Goal: Complete application form: Complete application form

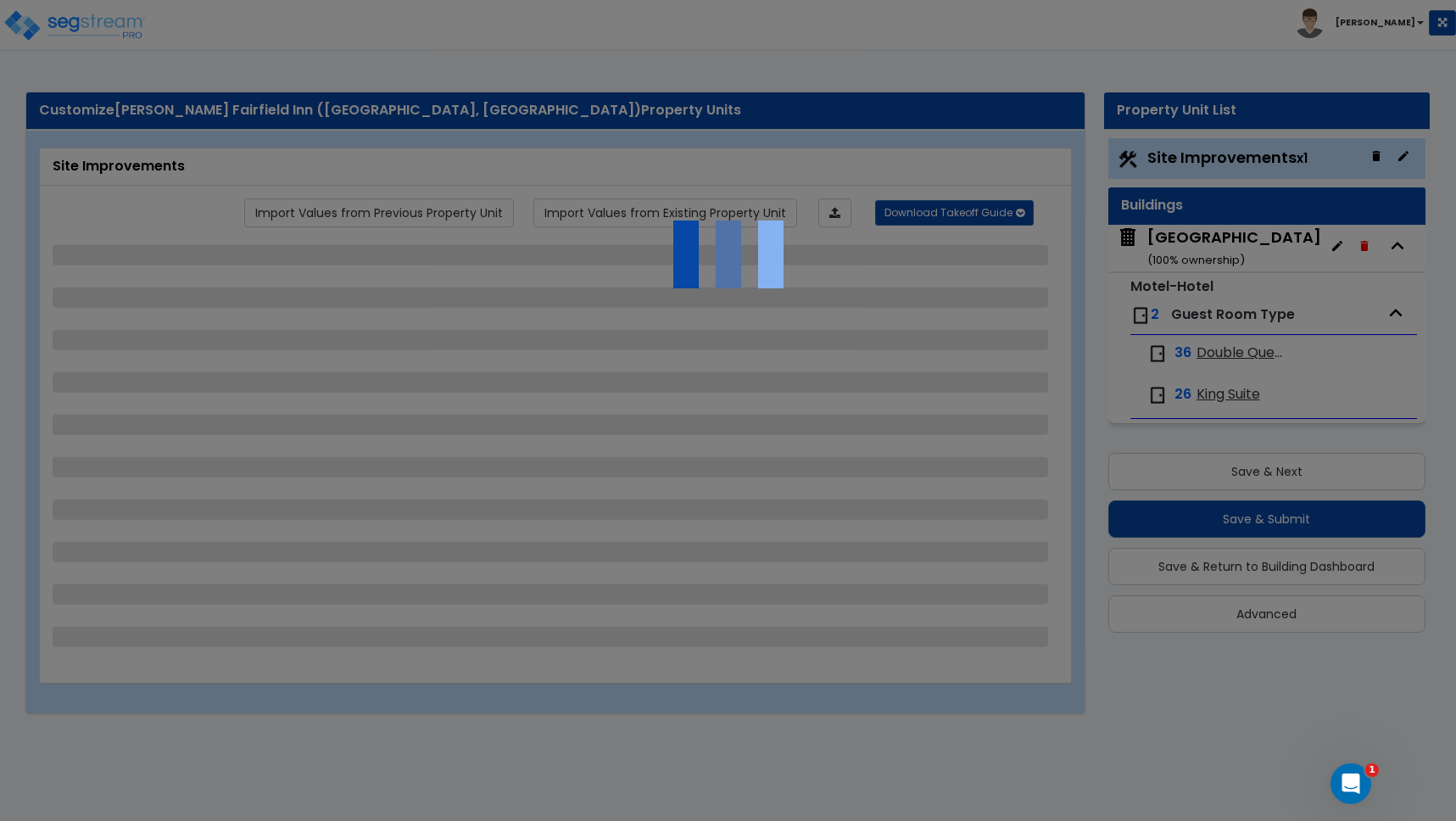
select select "2"
select select "1"
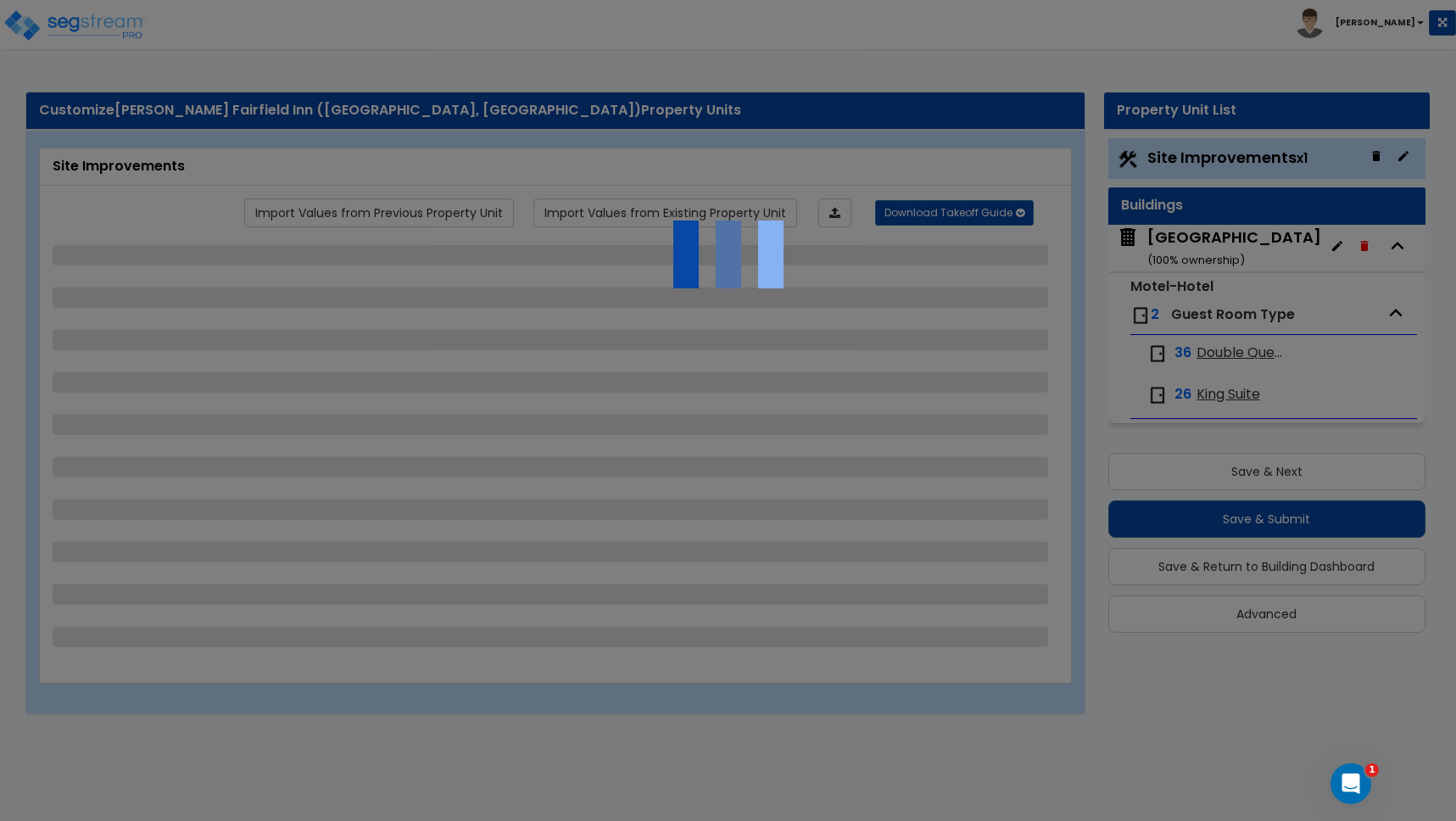
select select "2"
select select "1"
select select "2"
select select "1"
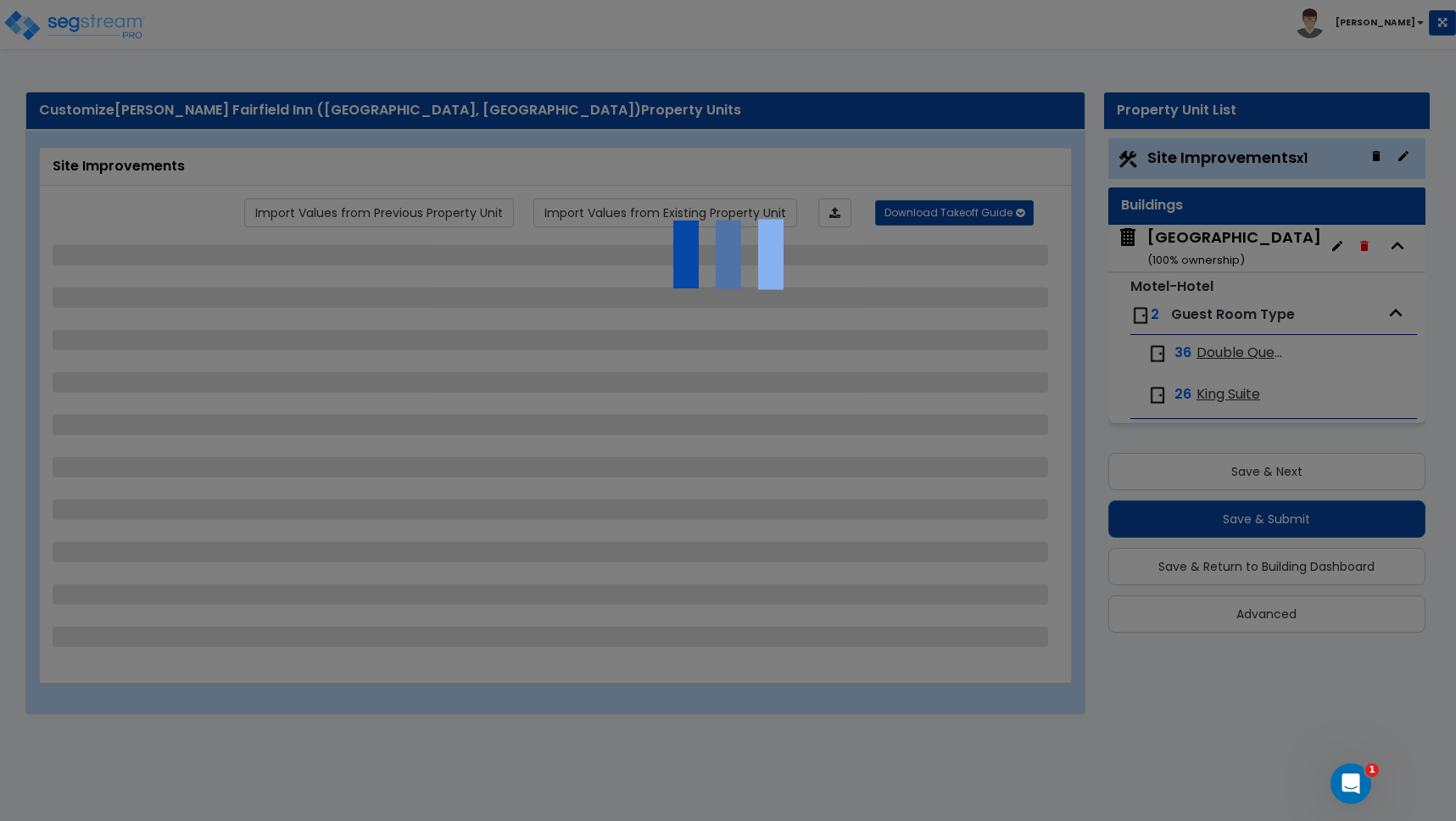
select select "3"
select select "4"
select select "1"
select select "11"
select select "2"
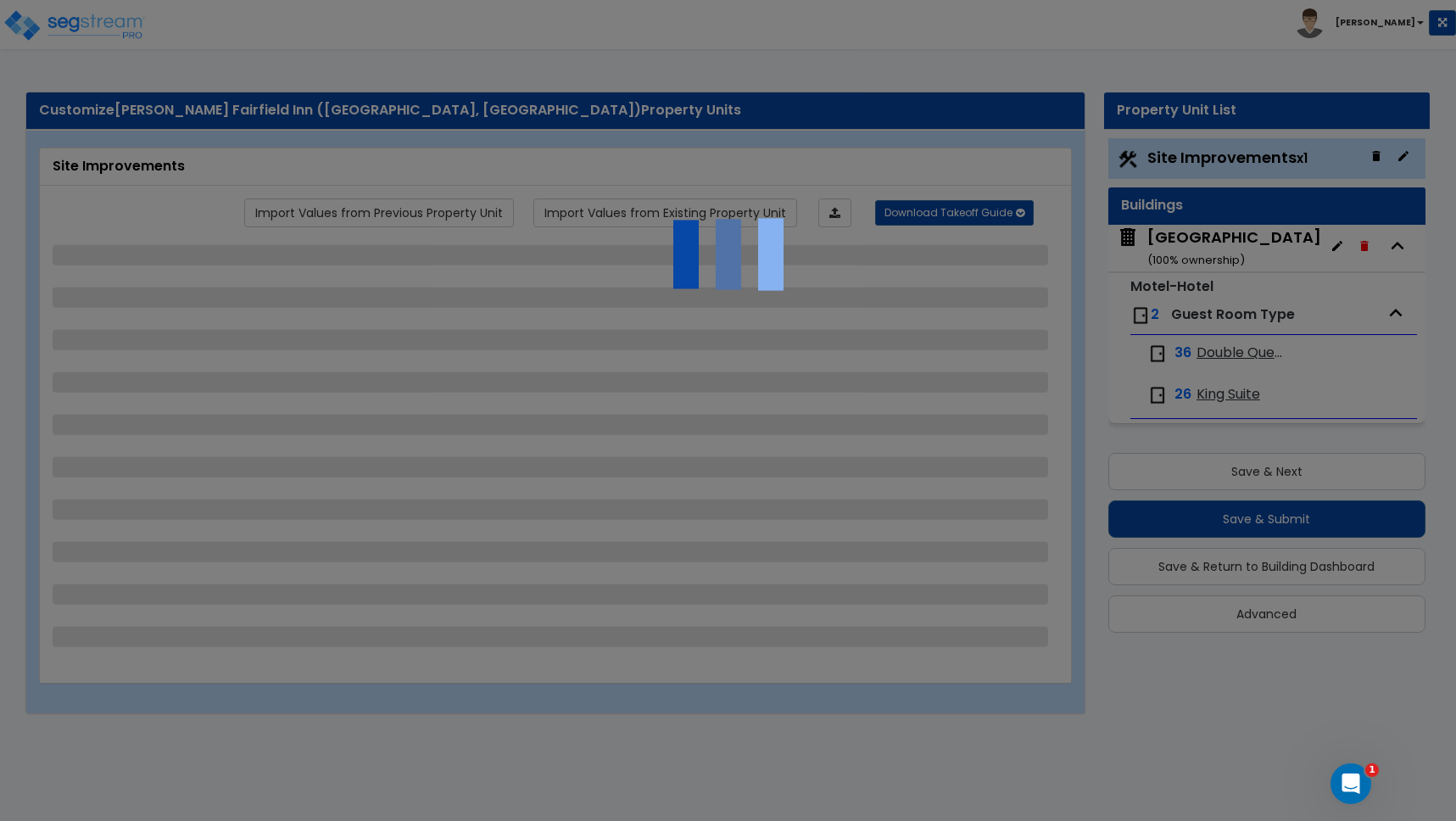
select select "2"
select select "3"
select select "1"
select select "10"
select select "2"
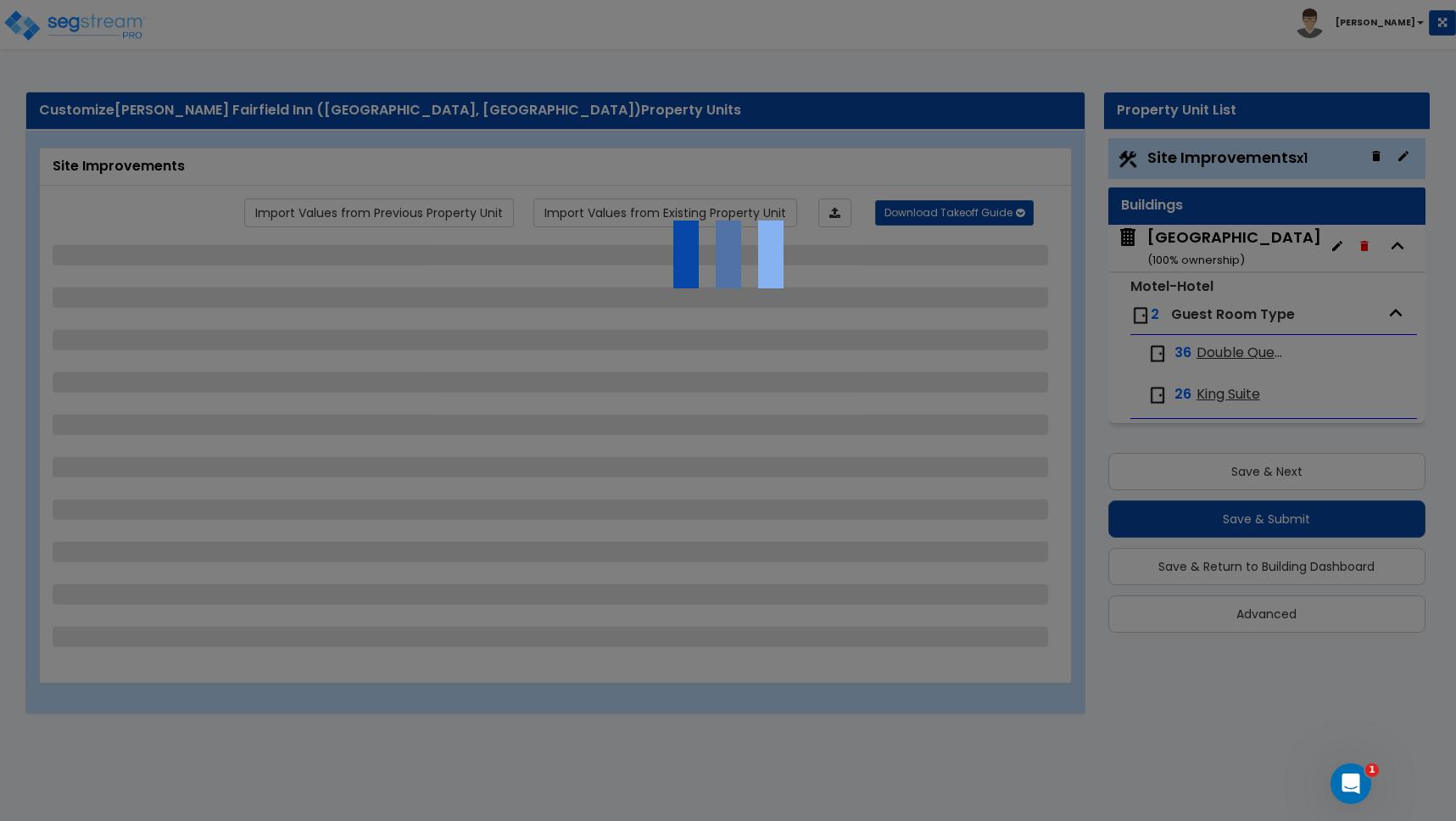
select select "3"
select select "4"
select select "8"
select select "2"
select select "3"
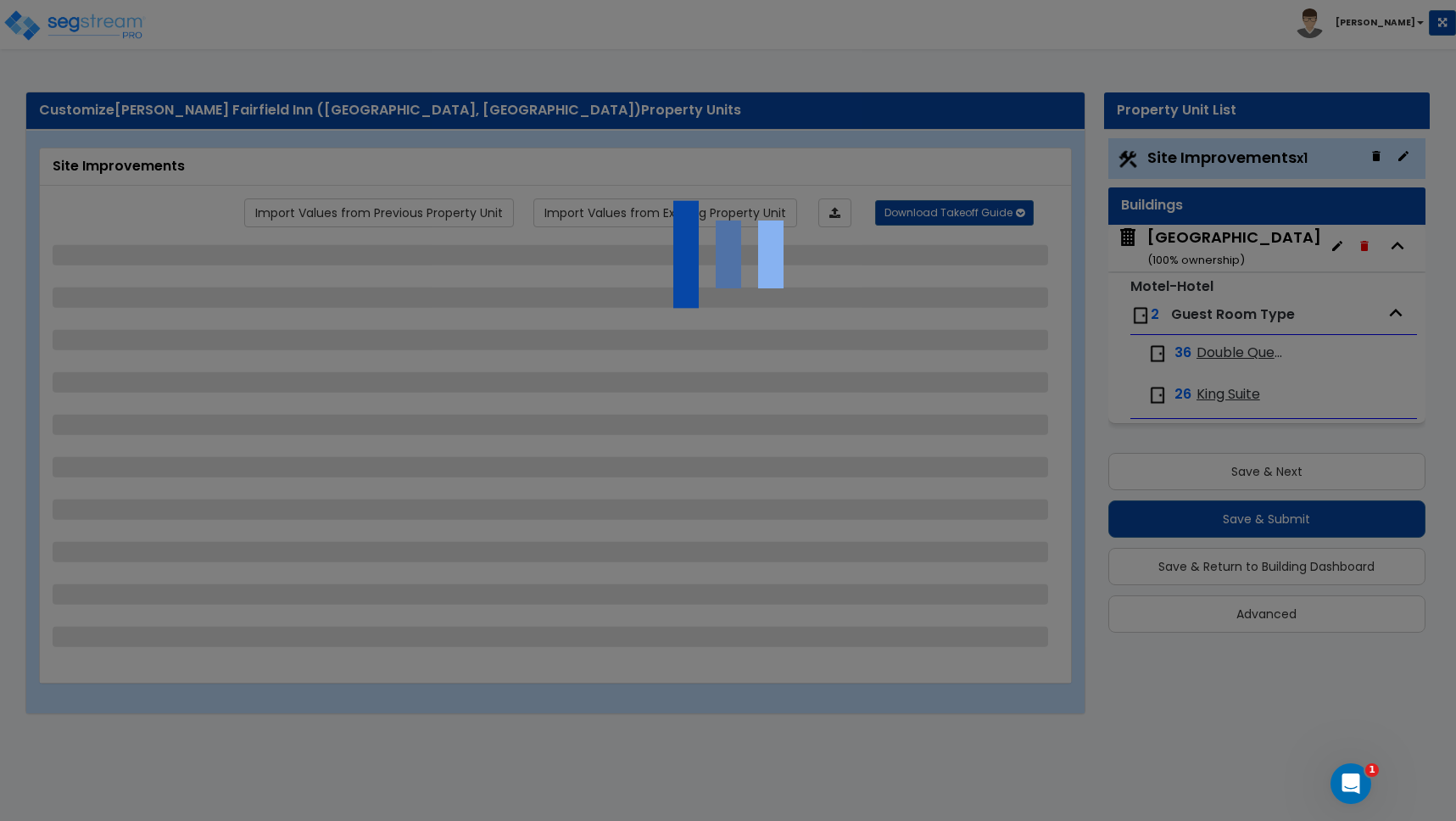
select select "3"
select select "2"
select select "1"
select select "5"
select select "1"
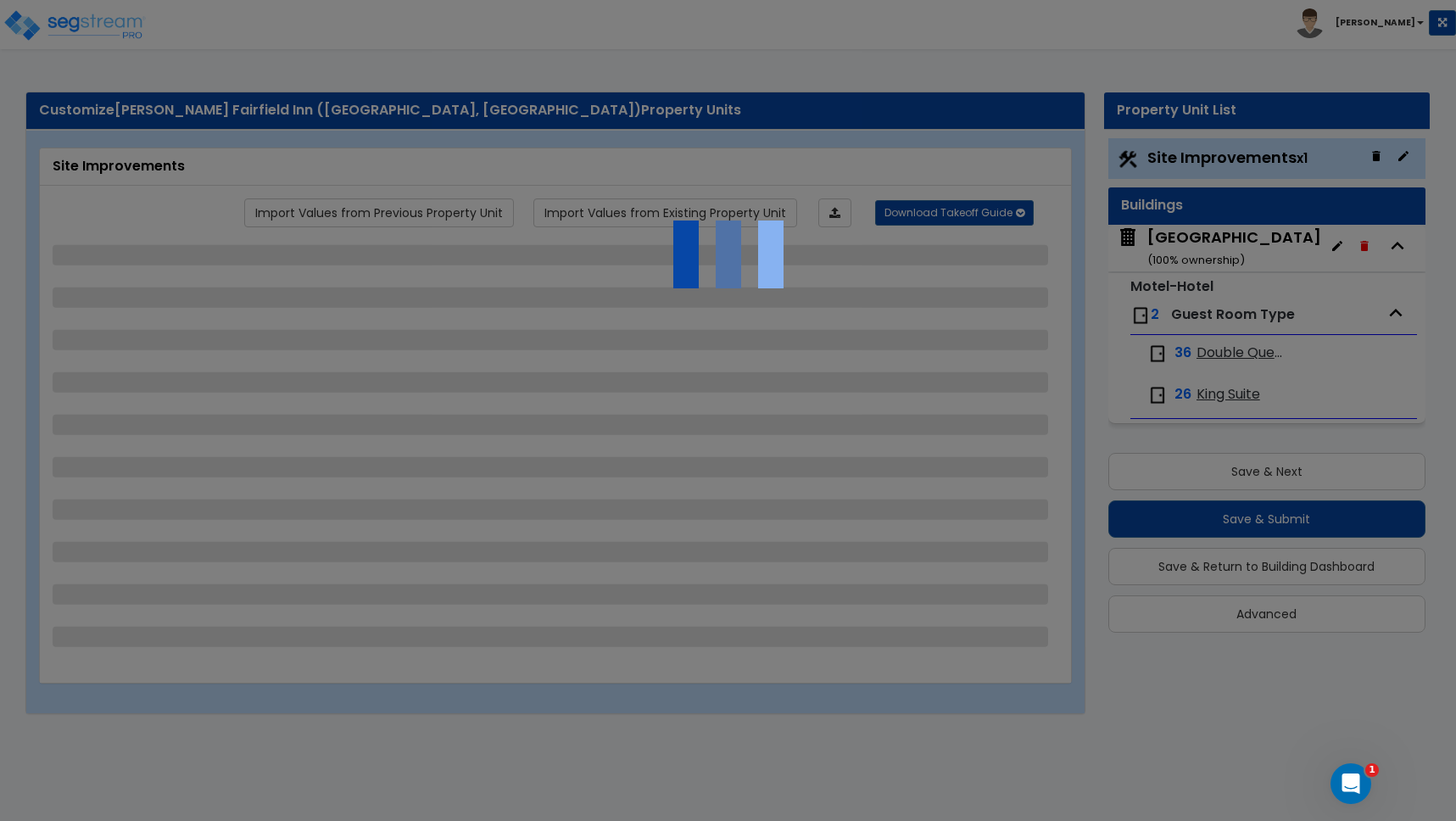
select select "5"
select select "1"
select select "3"
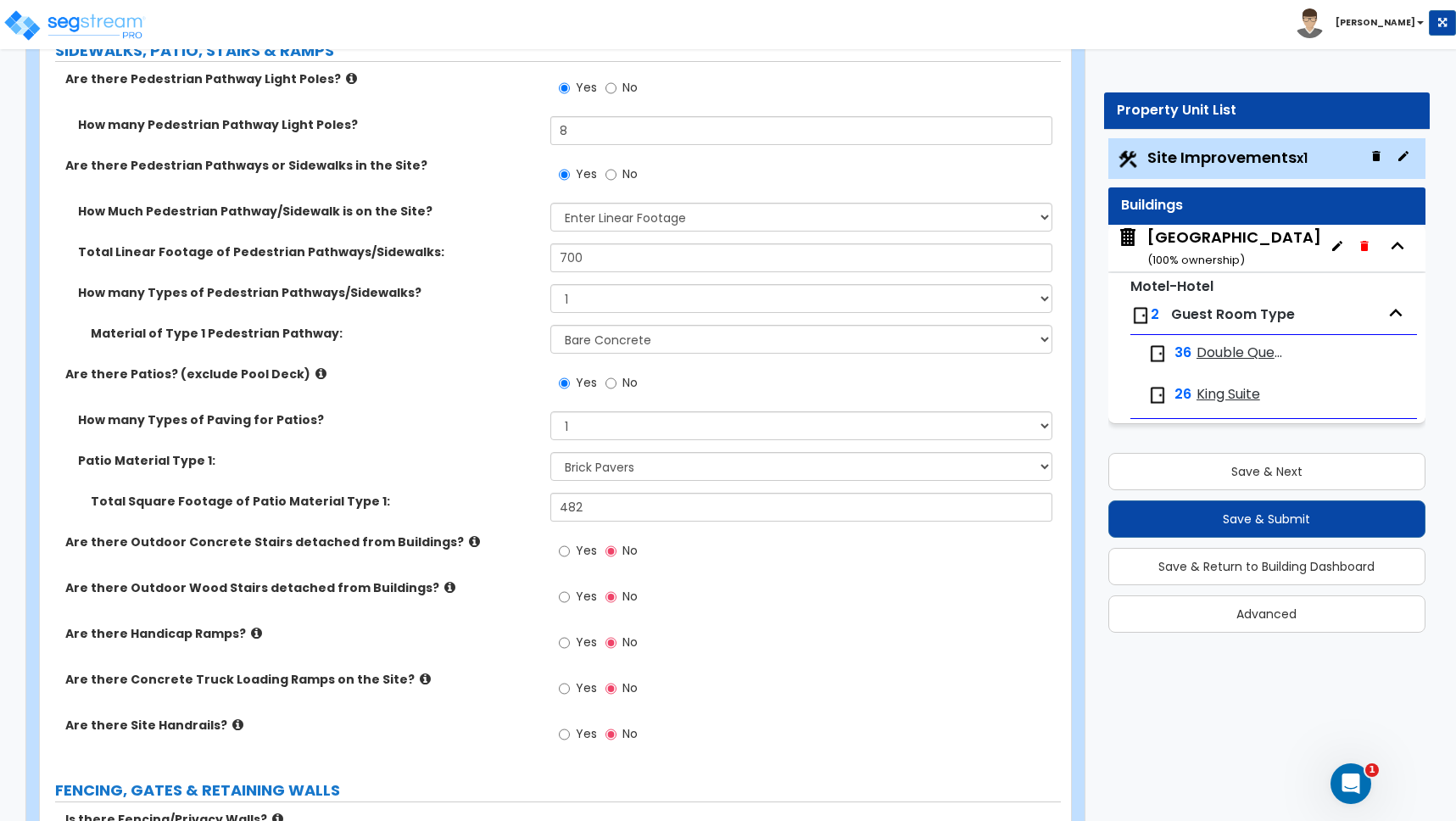
scroll to position [2086, 0]
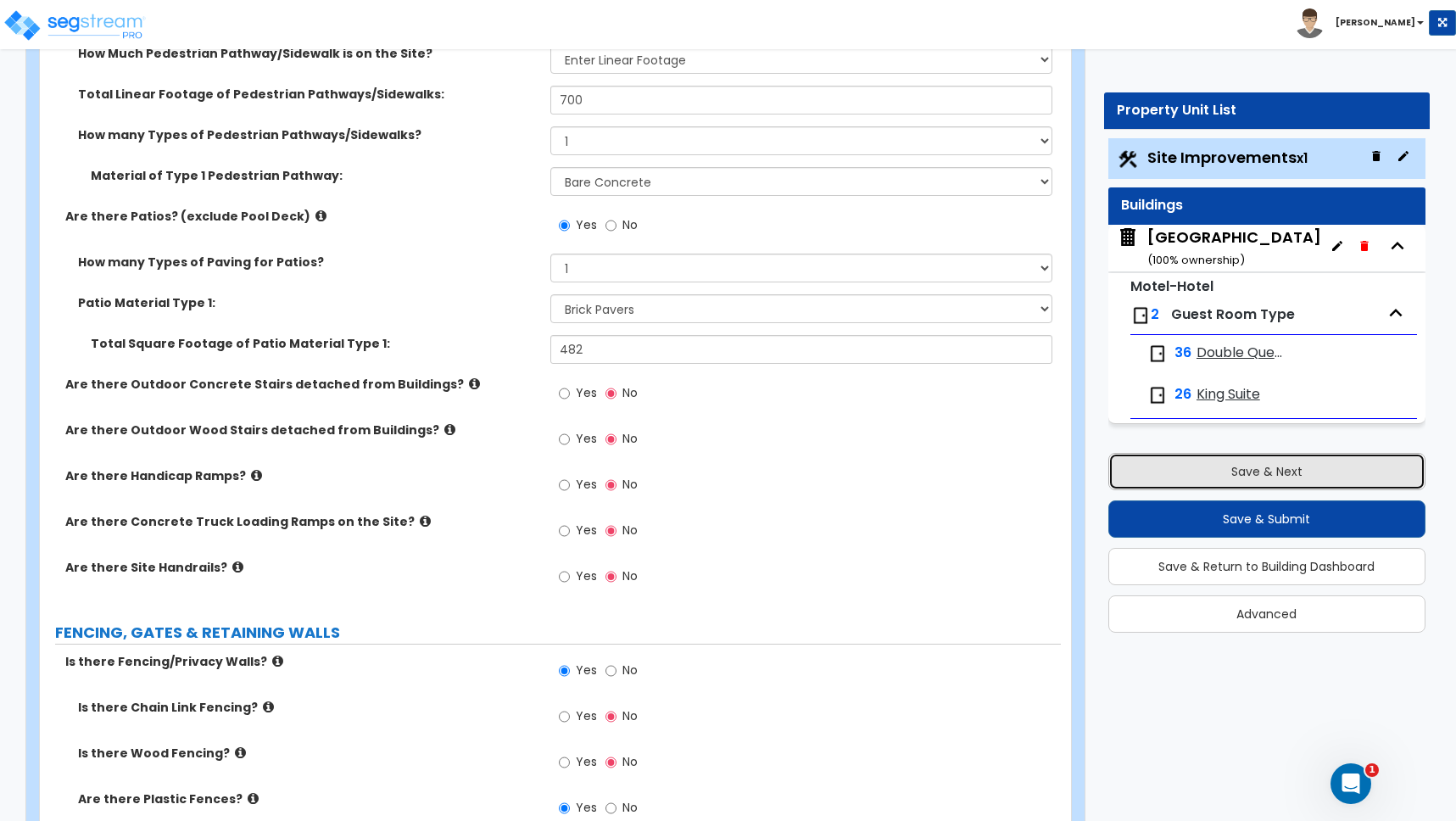
click at [1233, 459] on button "Save & Next" at bounding box center [1267, 472] width 317 height 38
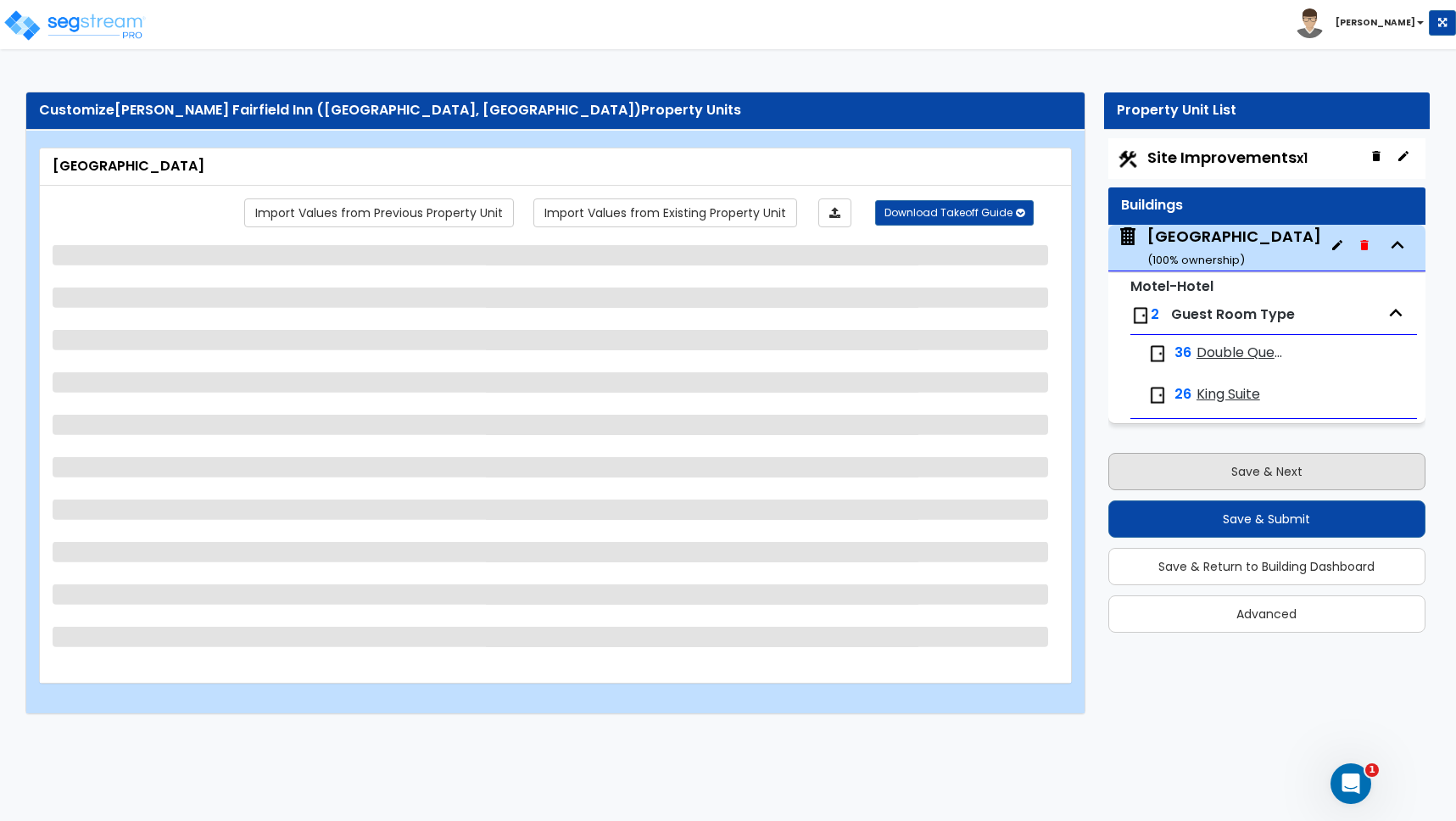
scroll to position [0, 0]
select select "1"
select select "5"
select select "1"
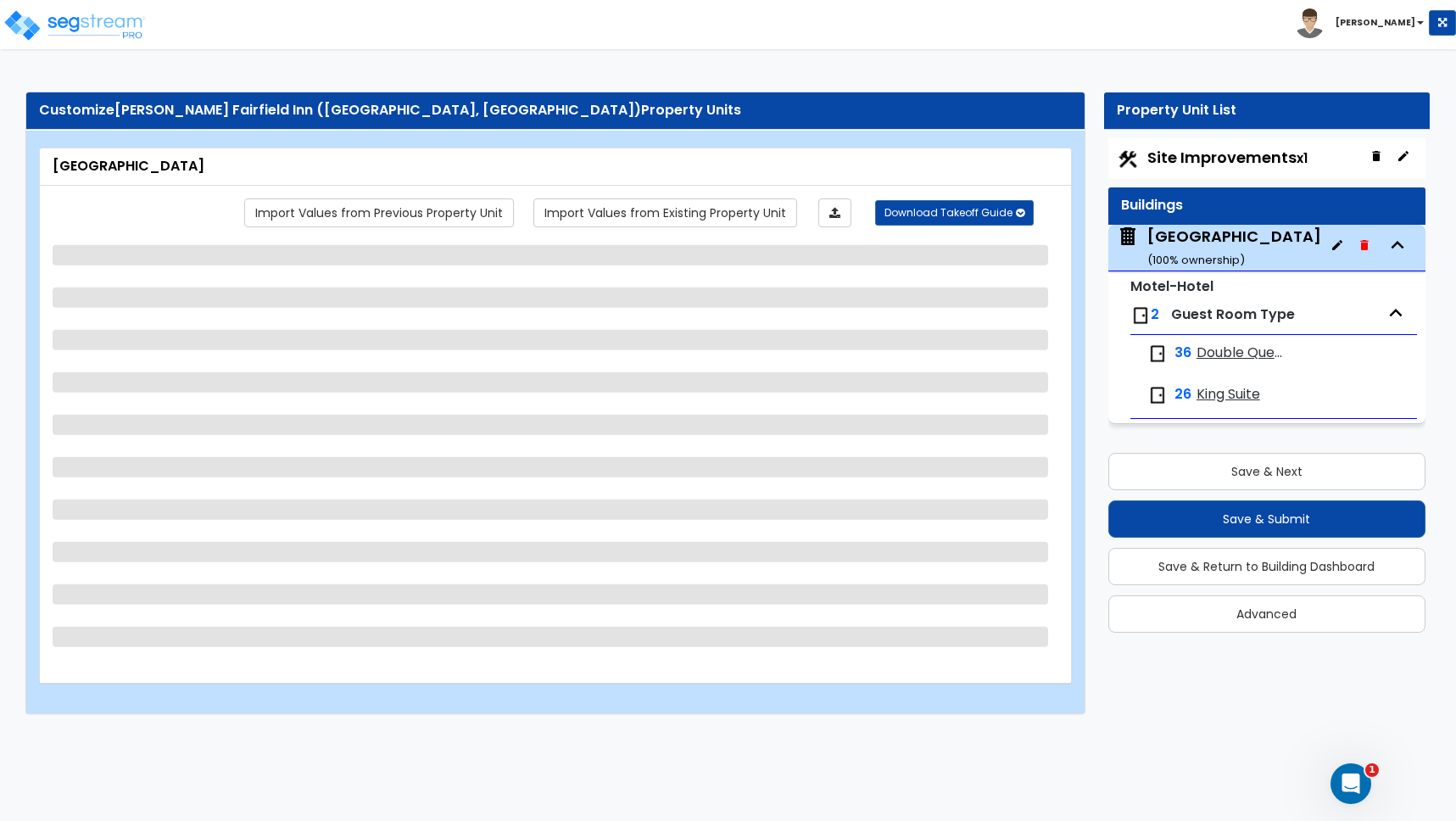
select select "2"
select select "1"
select select "2"
select select "7"
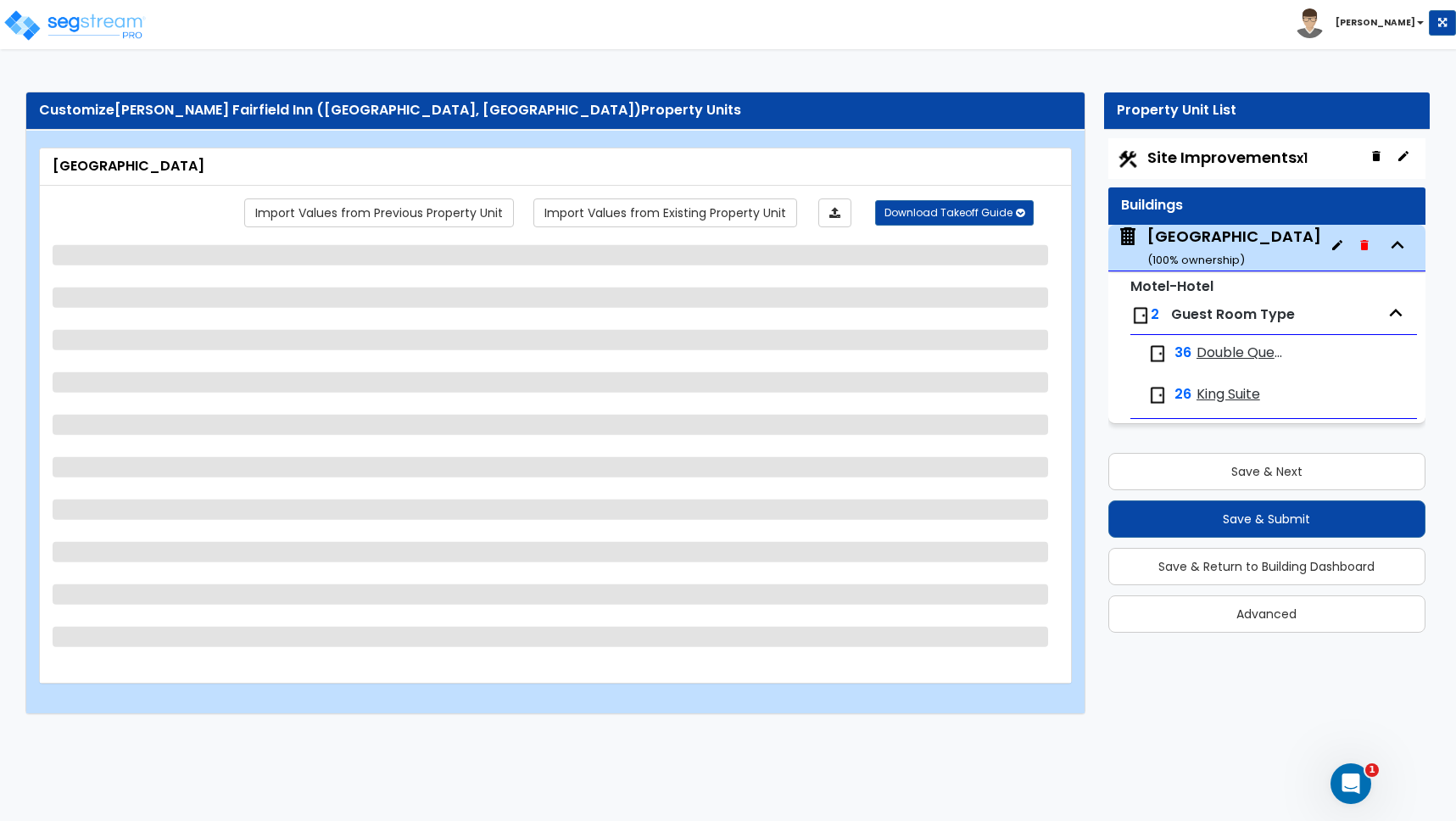
select select "3"
select select "7"
select select "5"
select select "3"
select select "1"
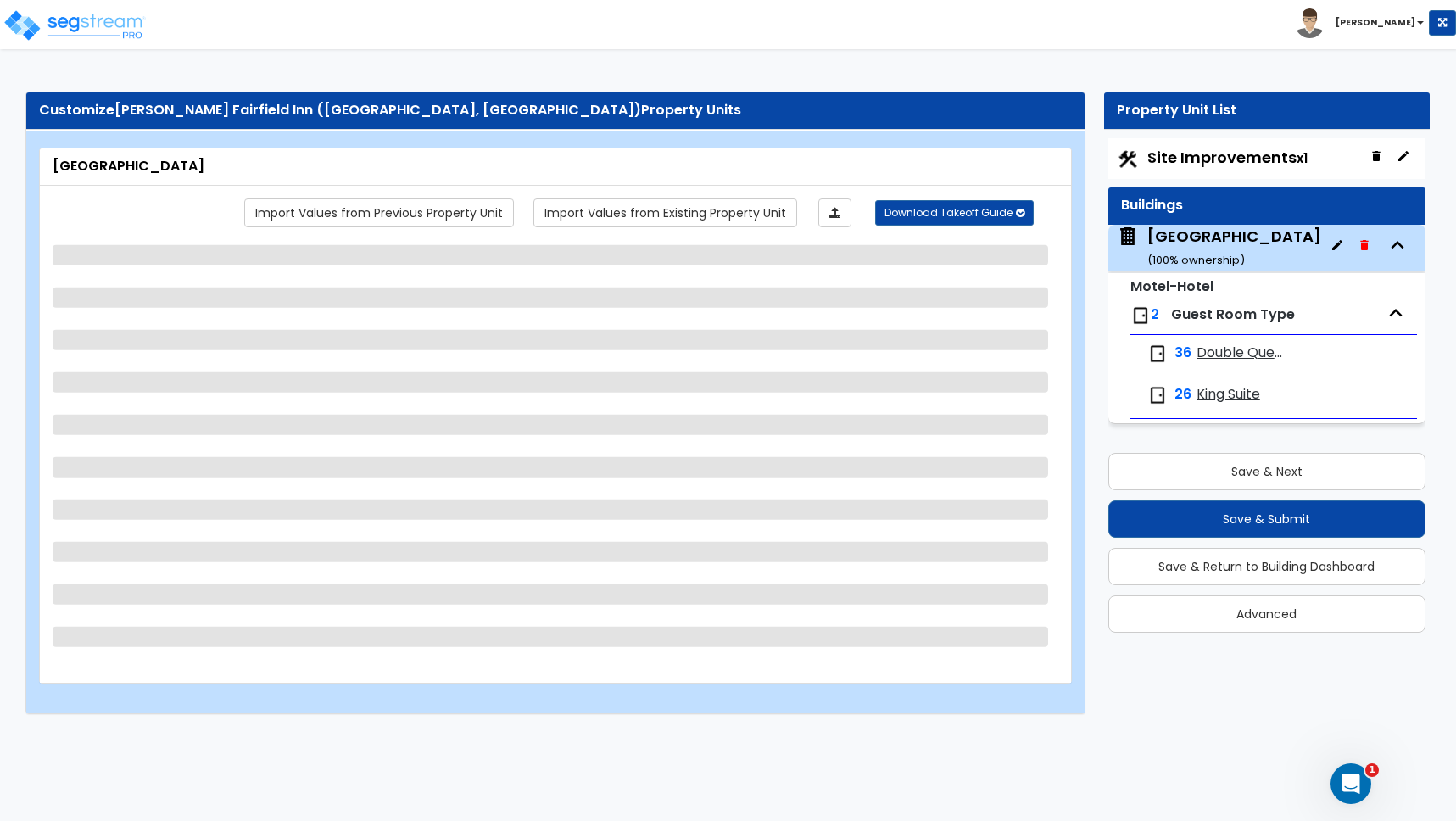
select select "2"
select select "1"
select select "2"
select select "1"
select select "2"
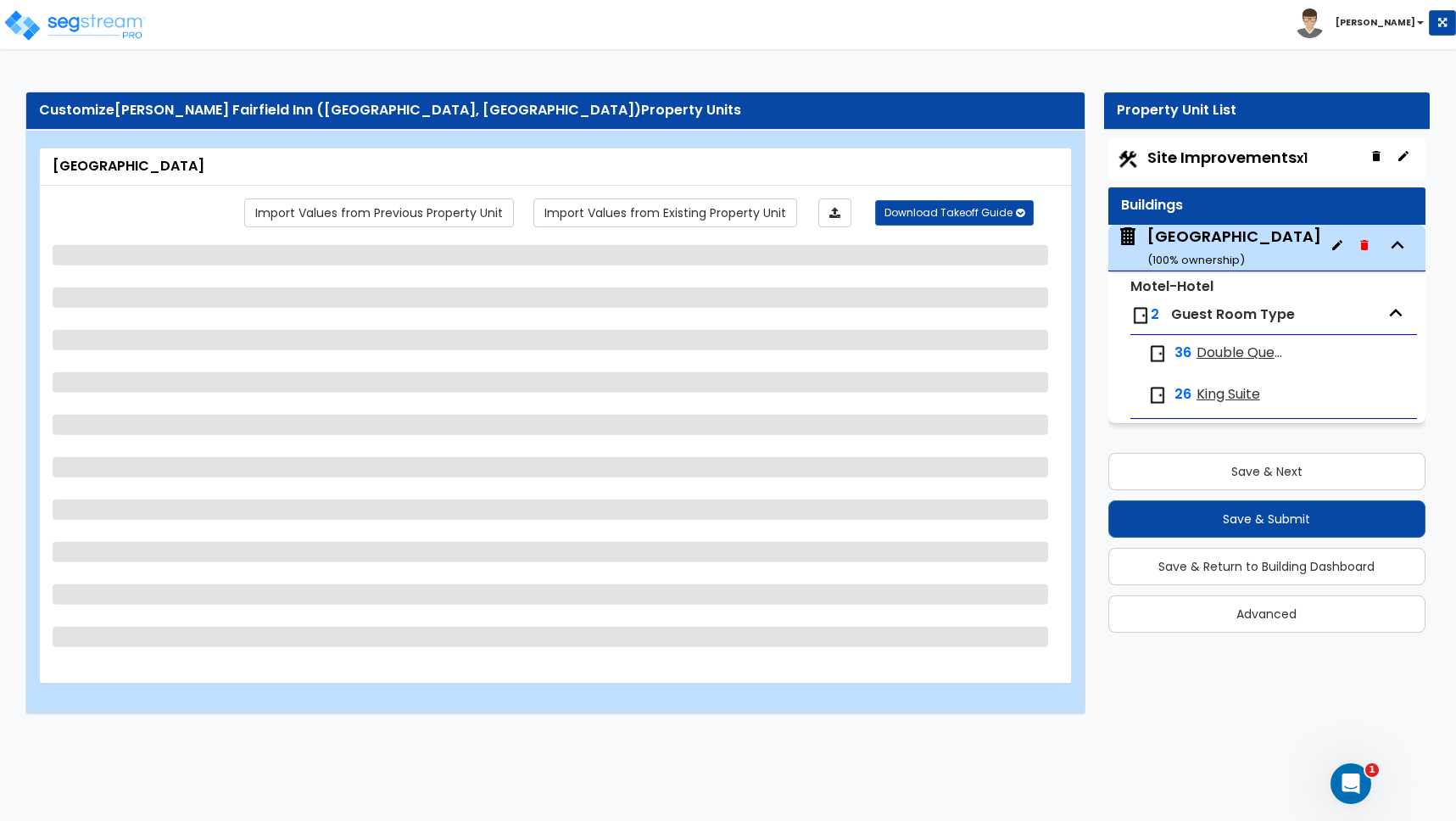
select select "2"
select select "1"
select select "2"
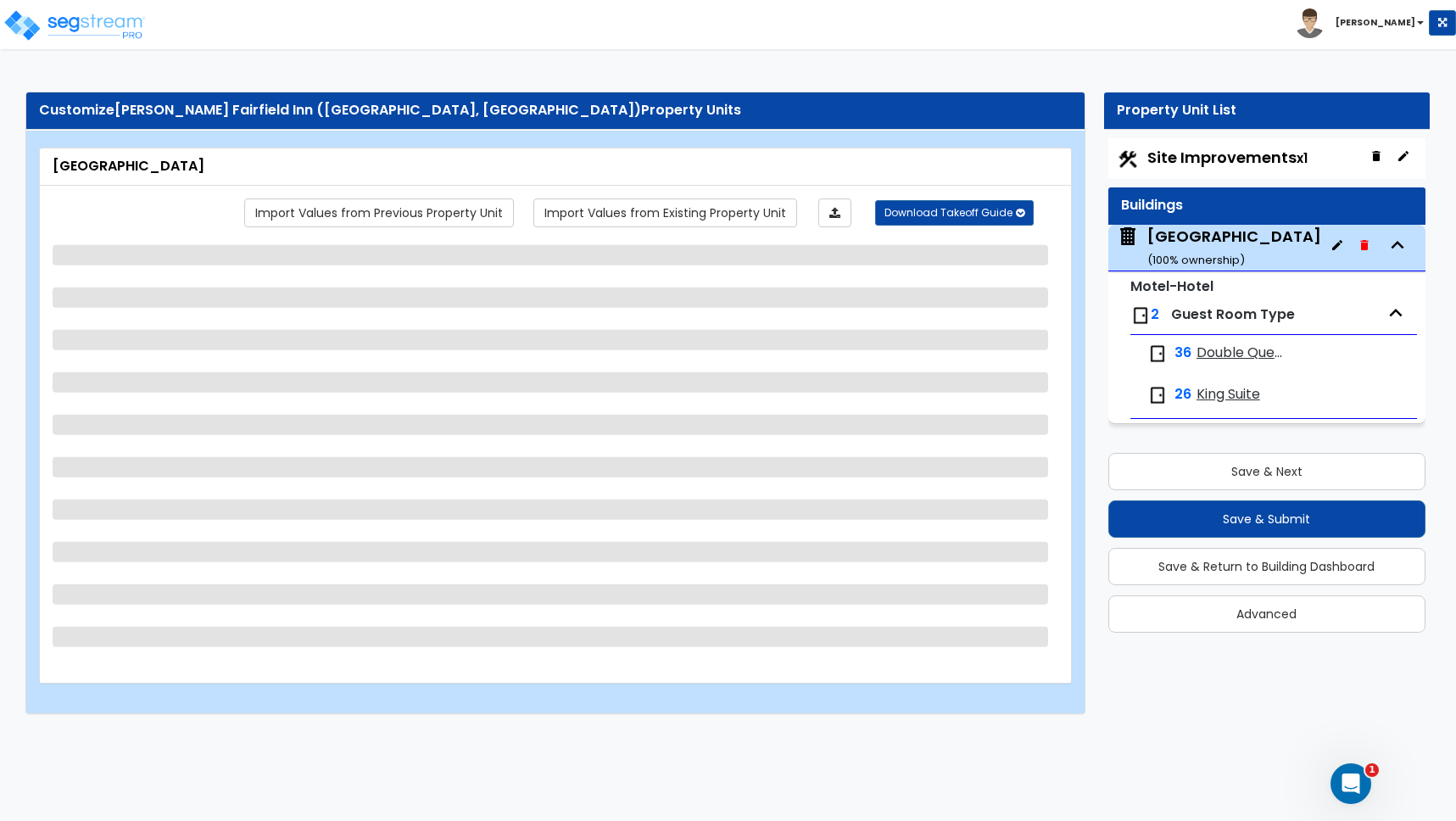
select select "1"
select select "6"
select select "2"
select select "4"
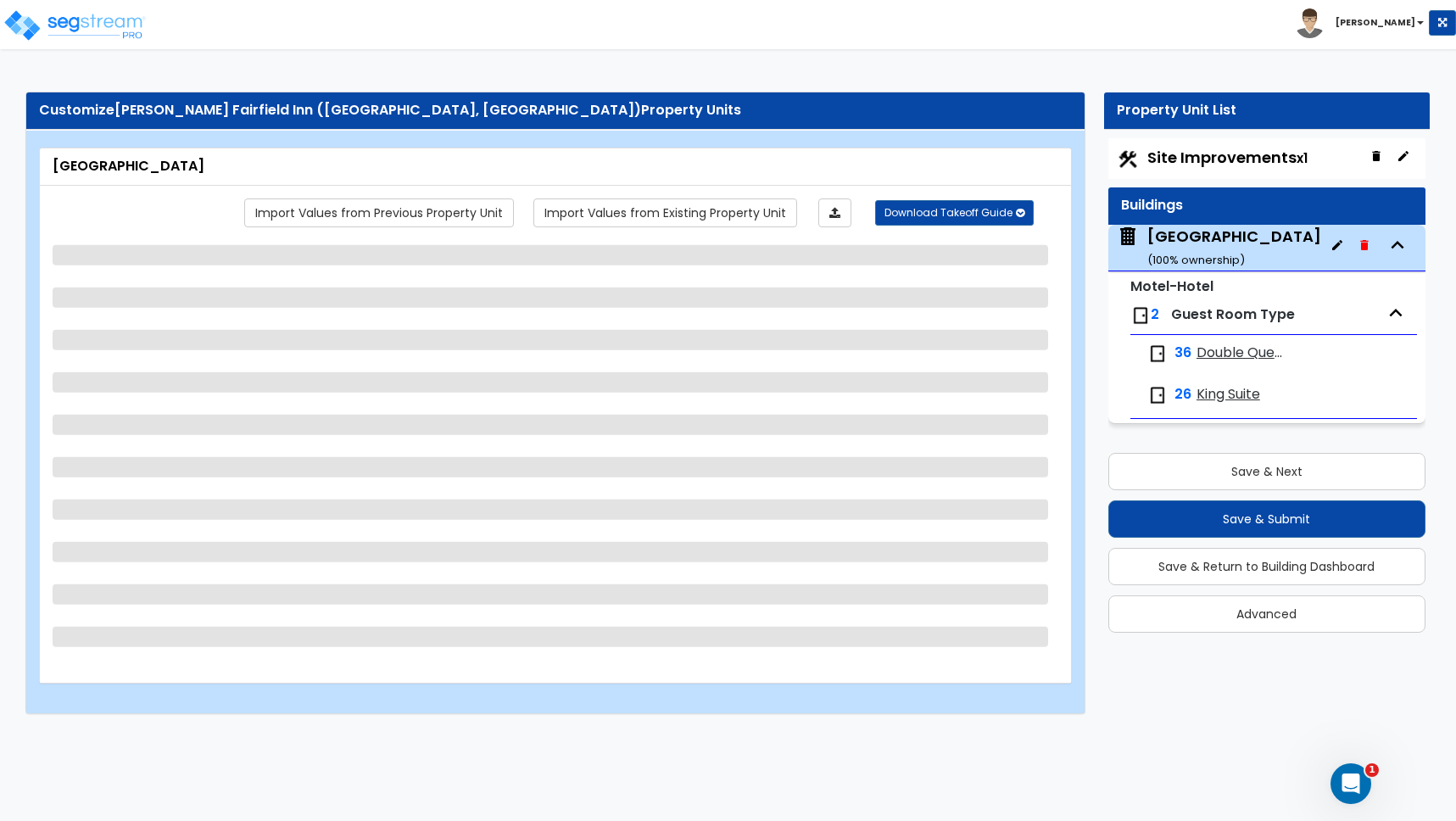
select select "1"
select select "2"
select select "1"
select select "2"
select select "3"
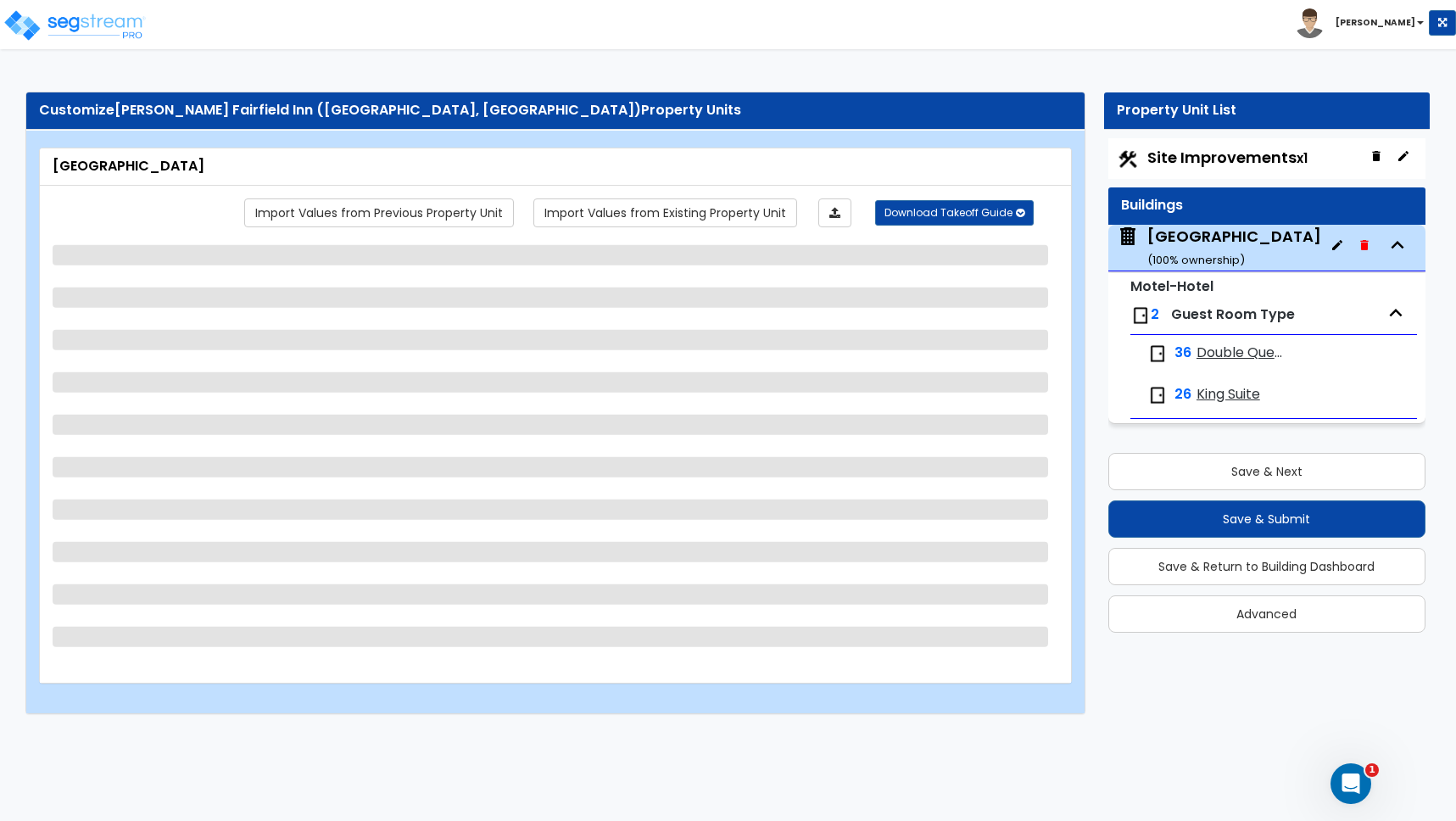
select select "5"
select select "4"
select select "1"
select select "5"
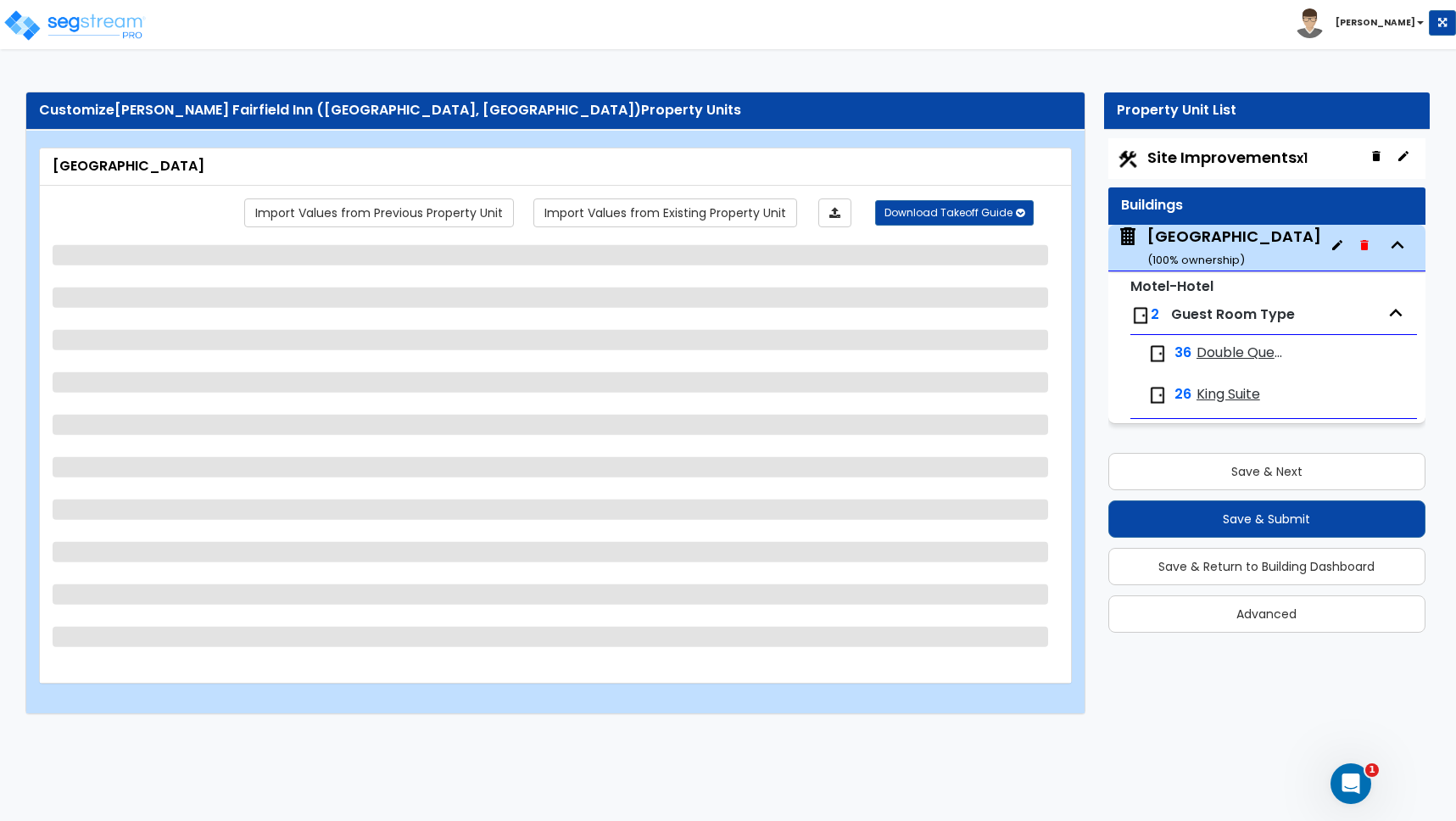
select select "3"
select select "1"
select select "2"
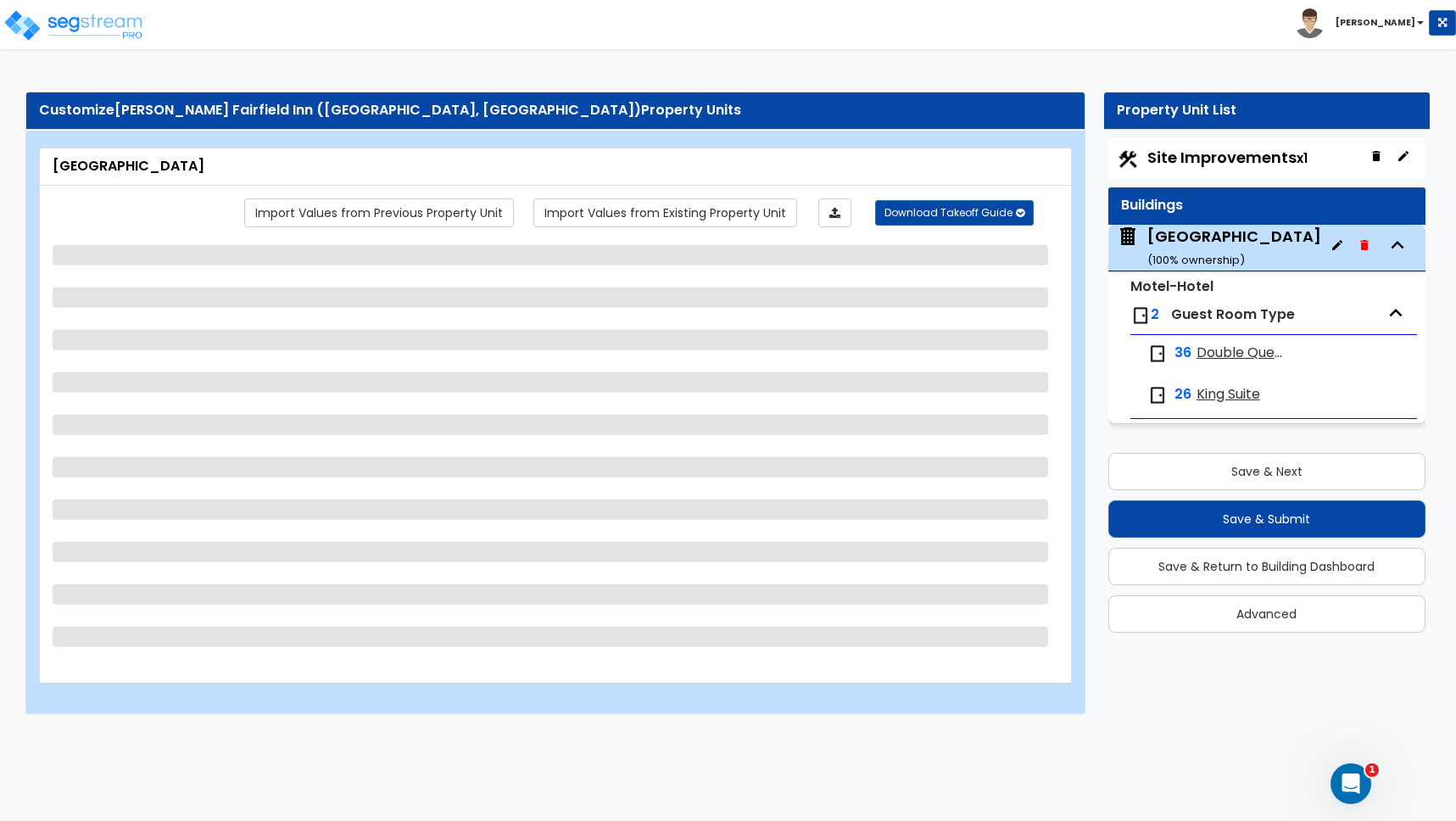
select select "2"
select select "5"
select select "1"
select select "5"
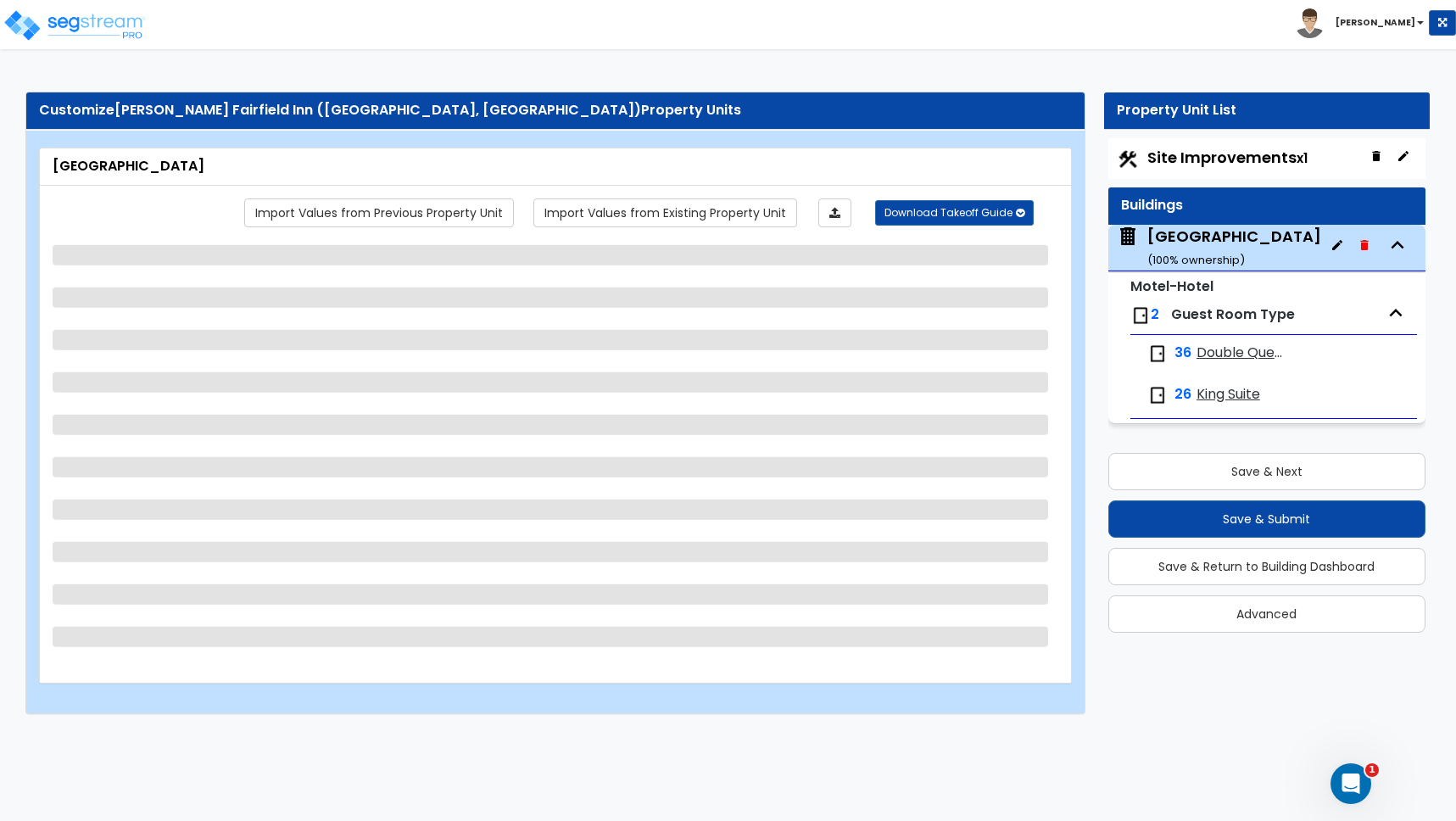
select select "2"
select select "1"
select select "3"
select select "1"
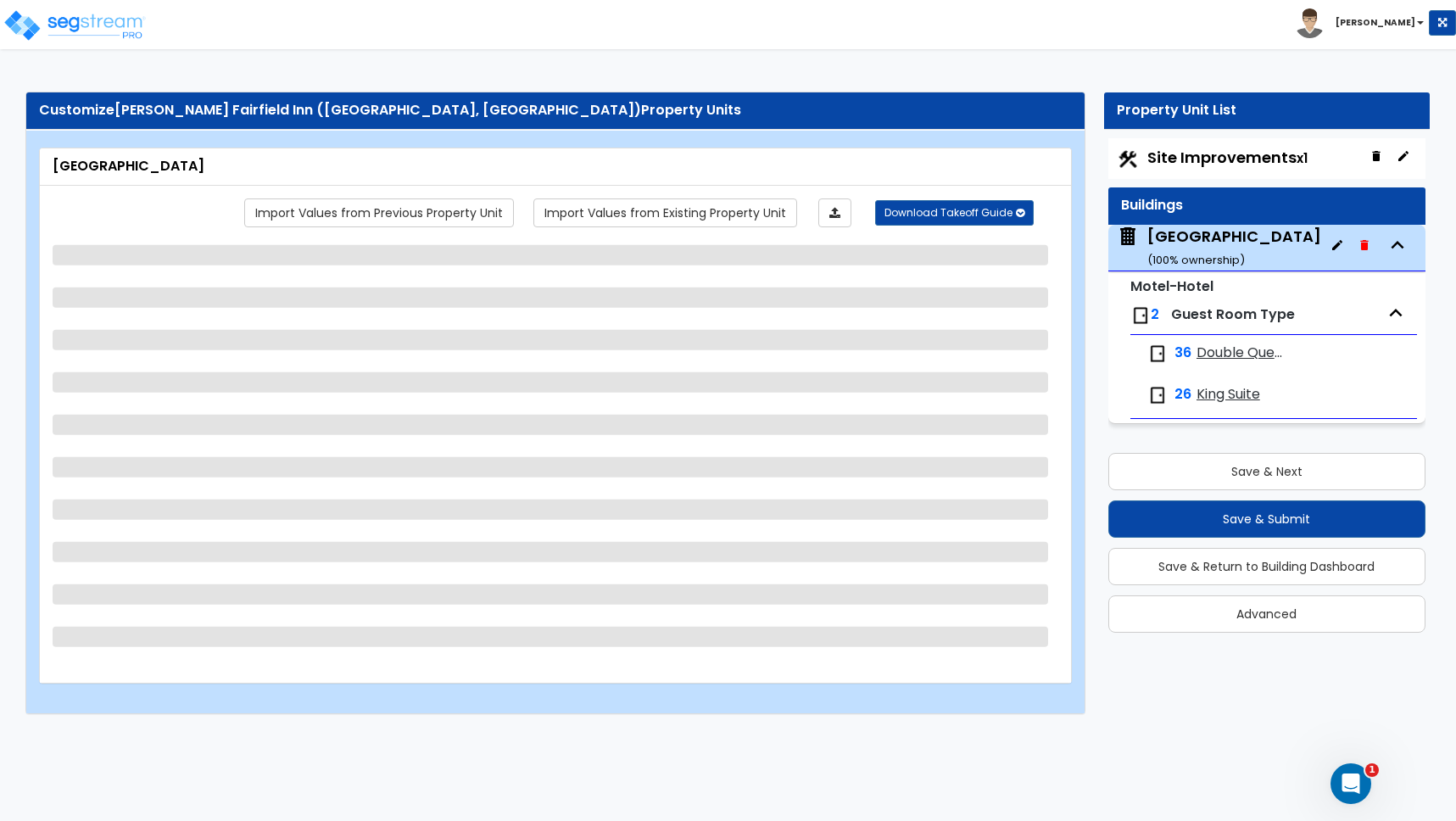
select select "1"
select select "3"
select select "1"
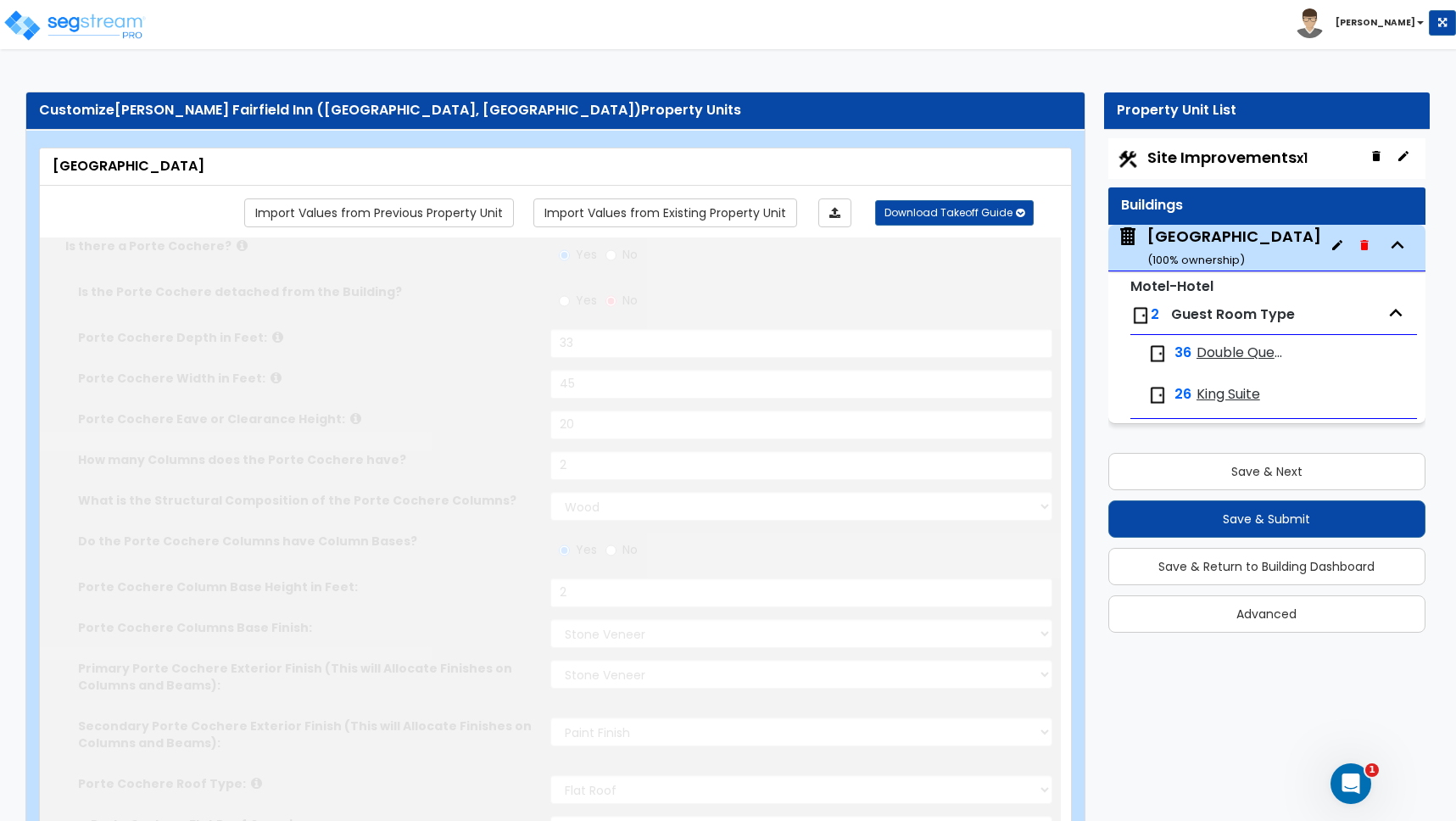
radio input "true"
select select "1"
type input "63"
type input "24"
select select "2"
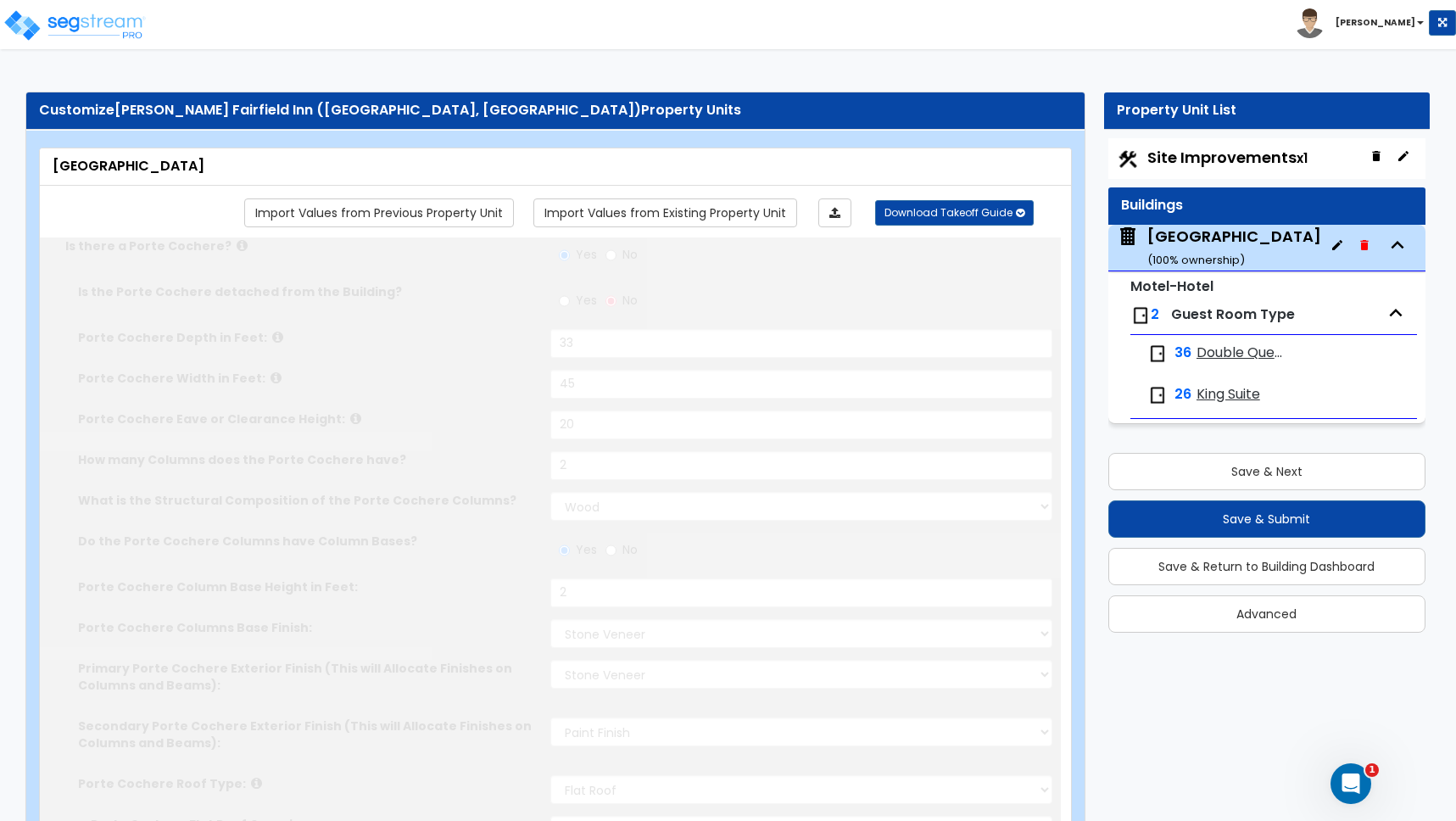
radio input "true"
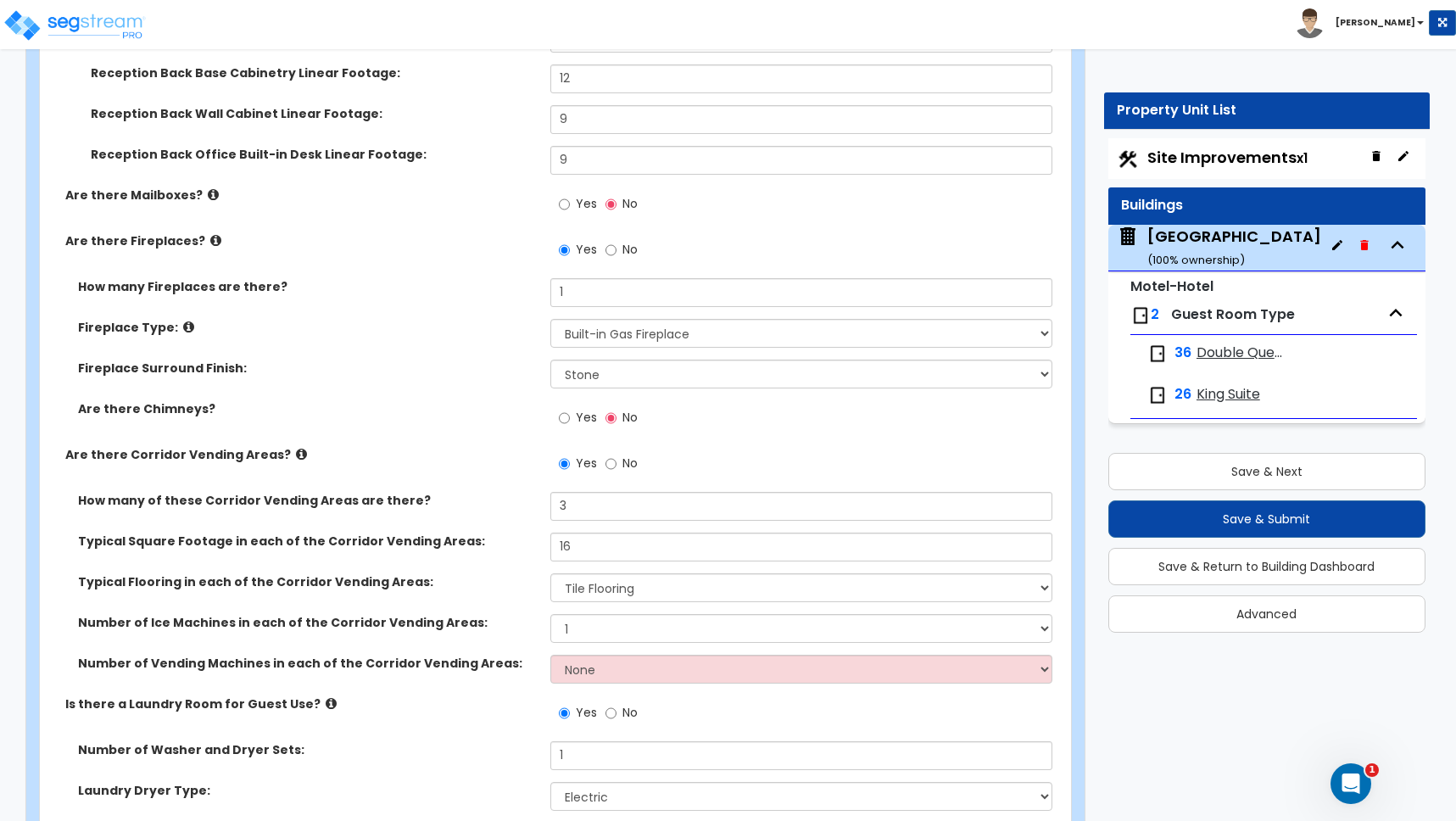
scroll to position [4095, 0]
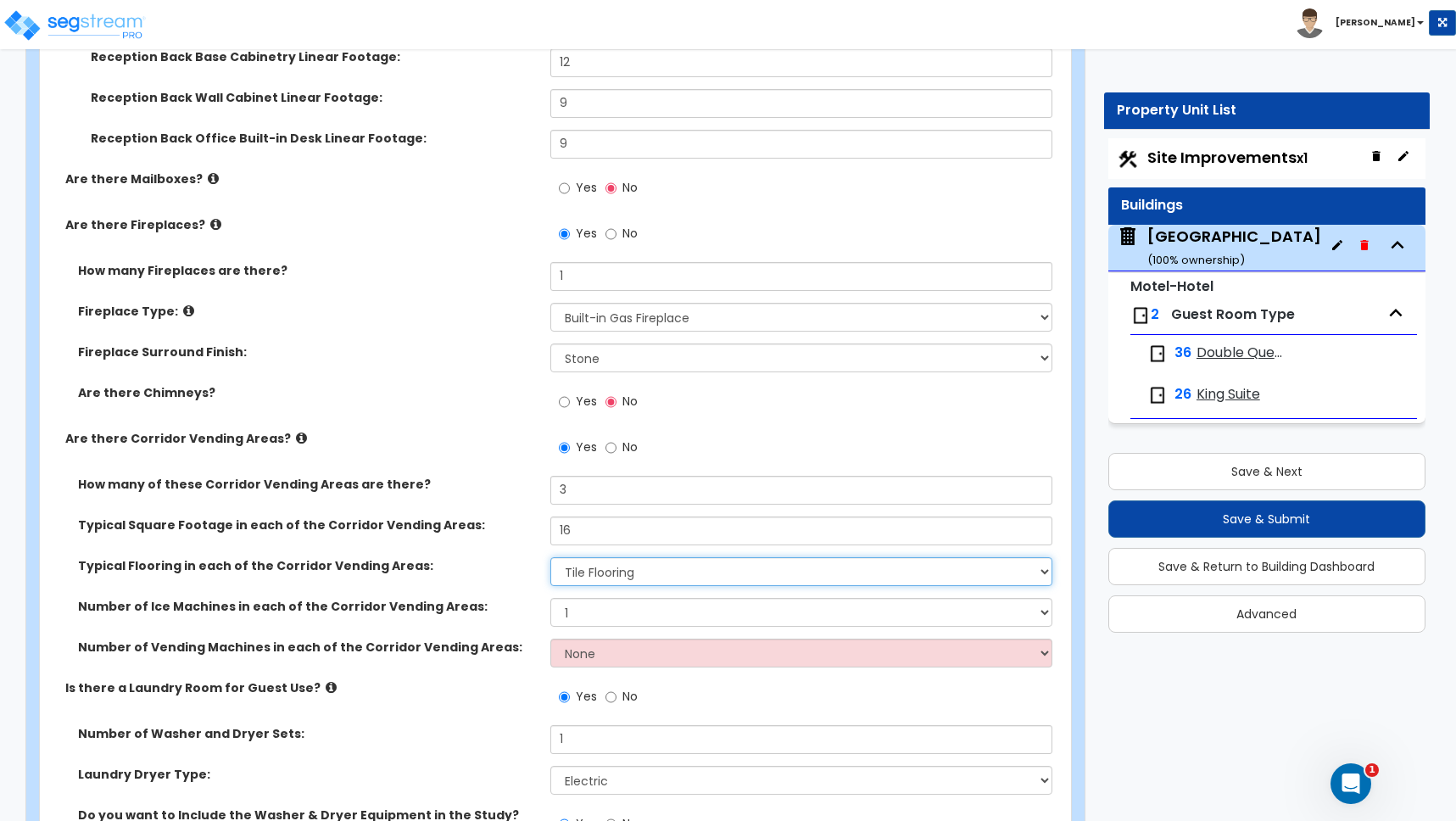
click at [582, 570] on select "None Tile Flooring Wood Flooring Resilient Laminate Flooring VCT Flooring Sheet…" at bounding box center [801, 571] width 502 height 29
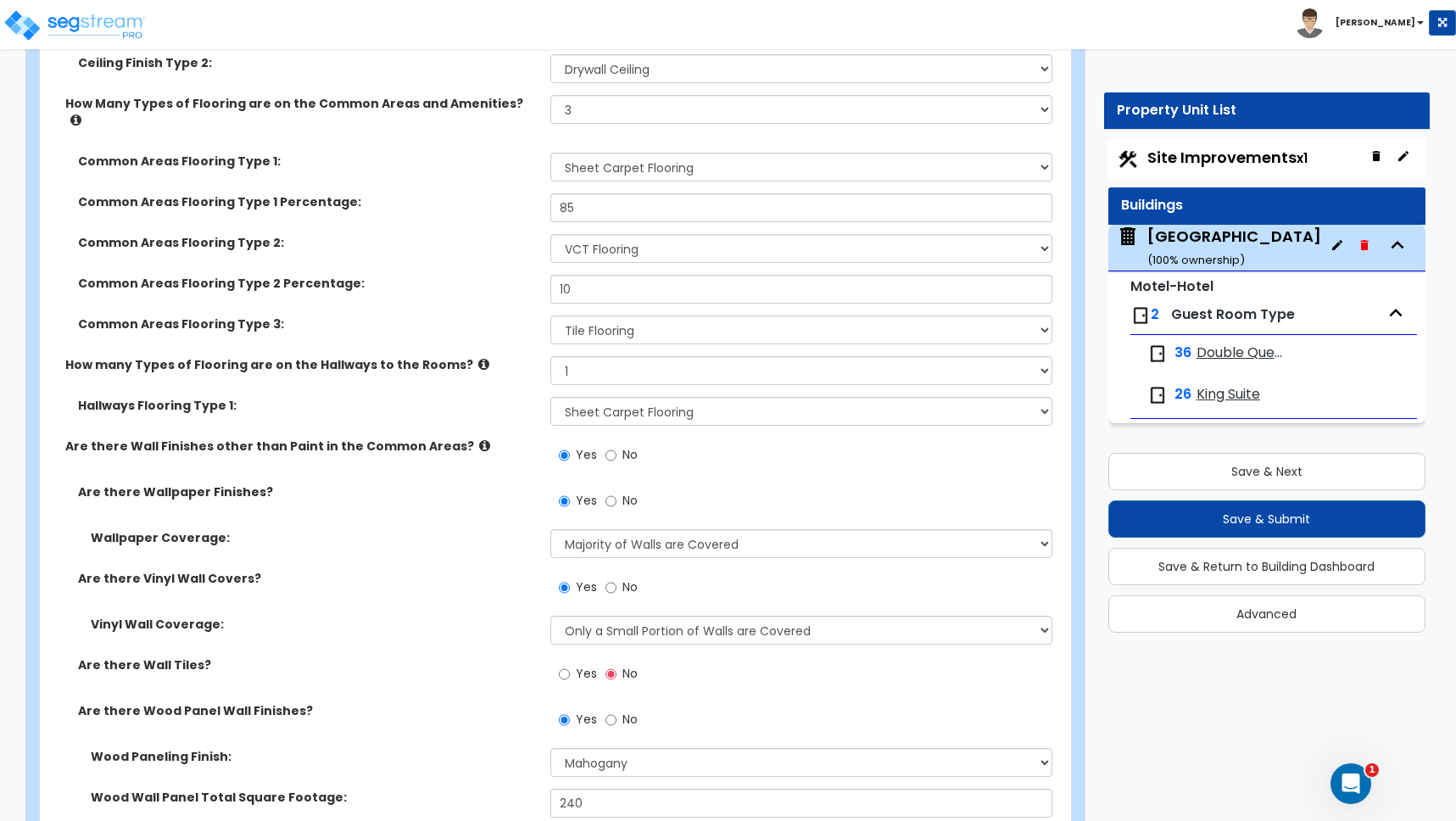
scroll to position [7679, 0]
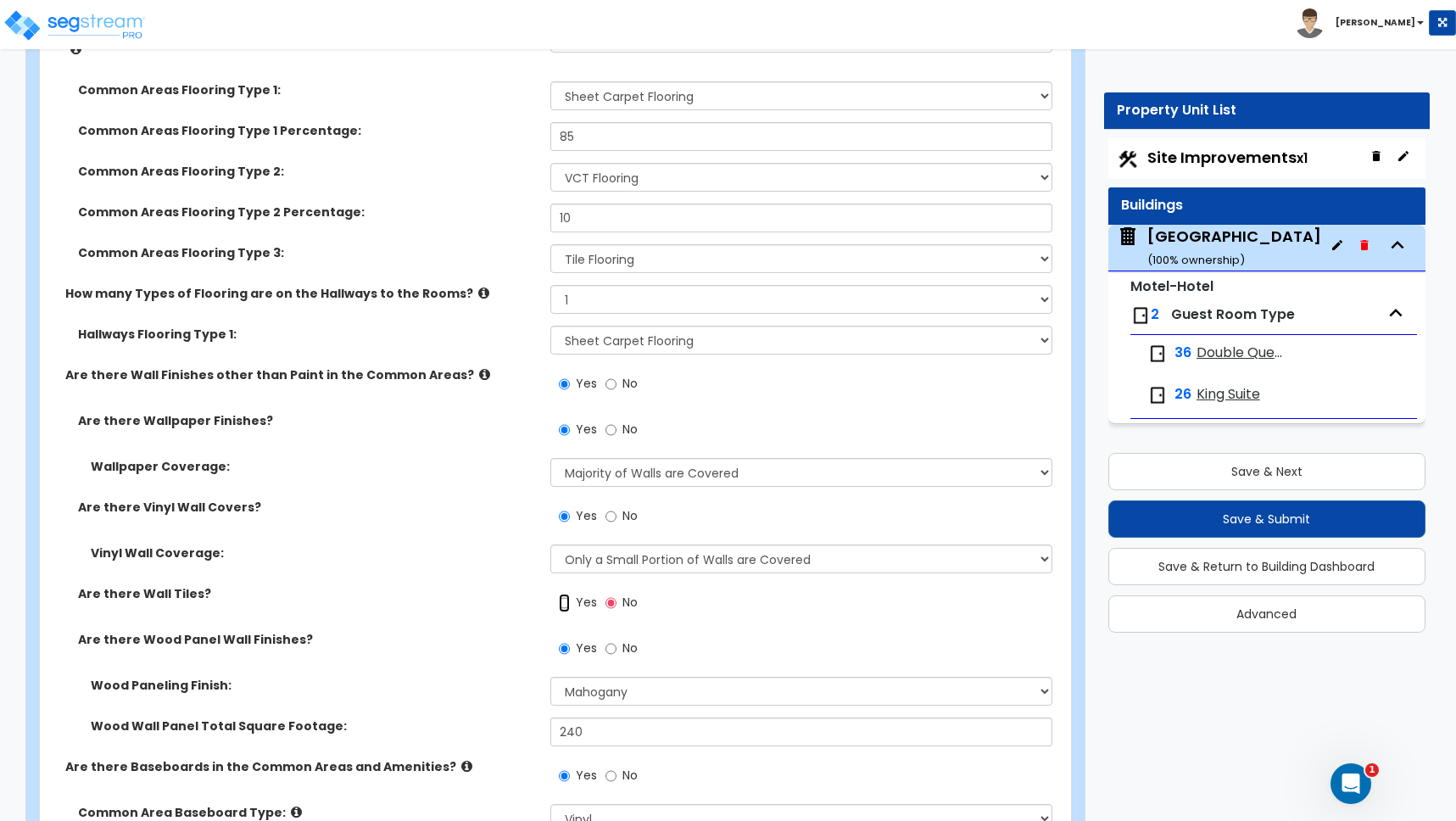
click at [565, 594] on input "Yes" at bounding box center [564, 603] width 11 height 19
radio input "true"
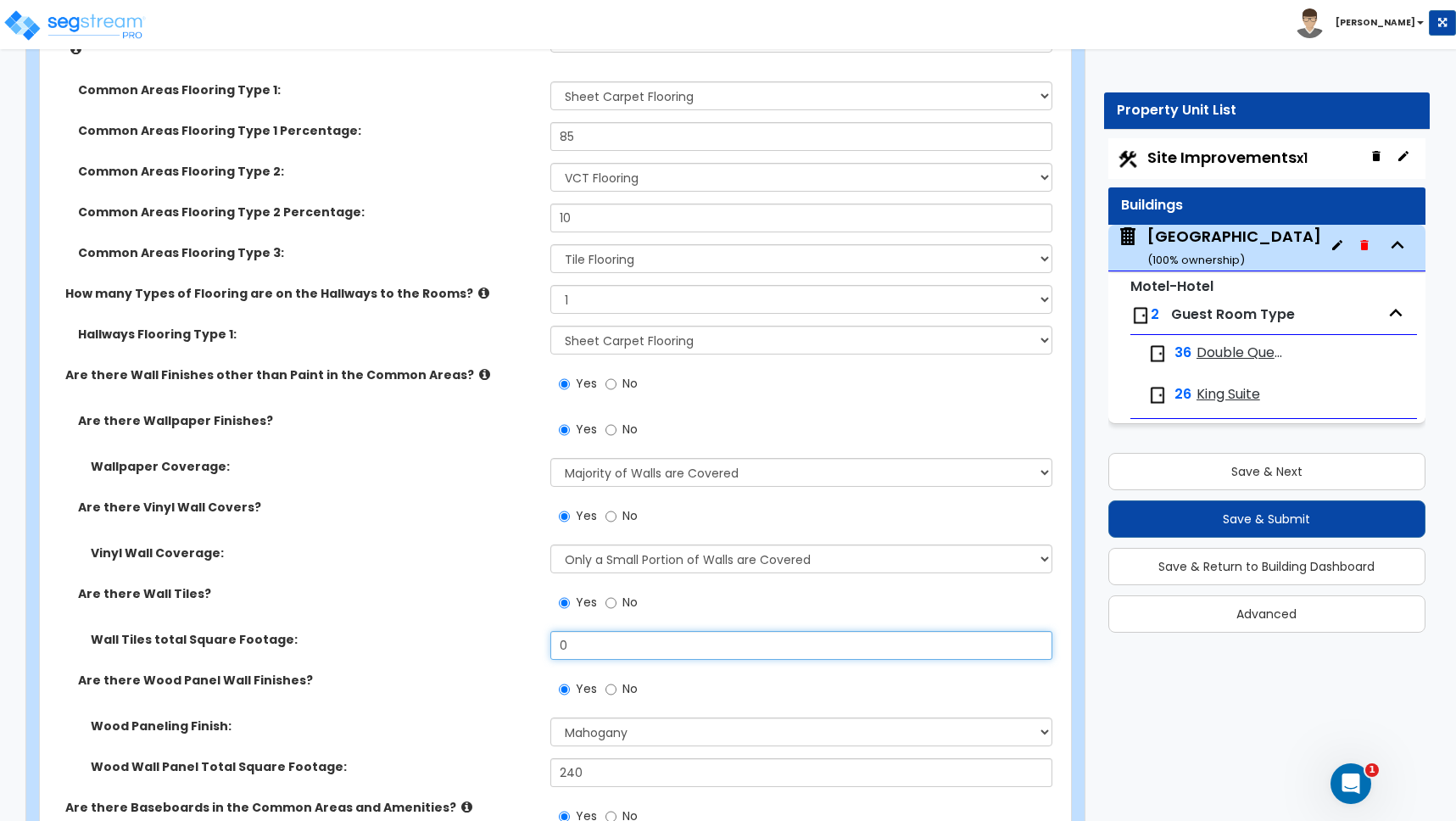
drag, startPoint x: 575, startPoint y: 629, endPoint x: 474, endPoint y: 624, distance: 101.1
click at [474, 631] on div "Wall Tiles total Square Footage: 0" at bounding box center [550, 651] width 1021 height 41
type input "465"
click at [391, 672] on label "Are there Wood Panel Wall Finishes?" at bounding box center [308, 680] width 460 height 17
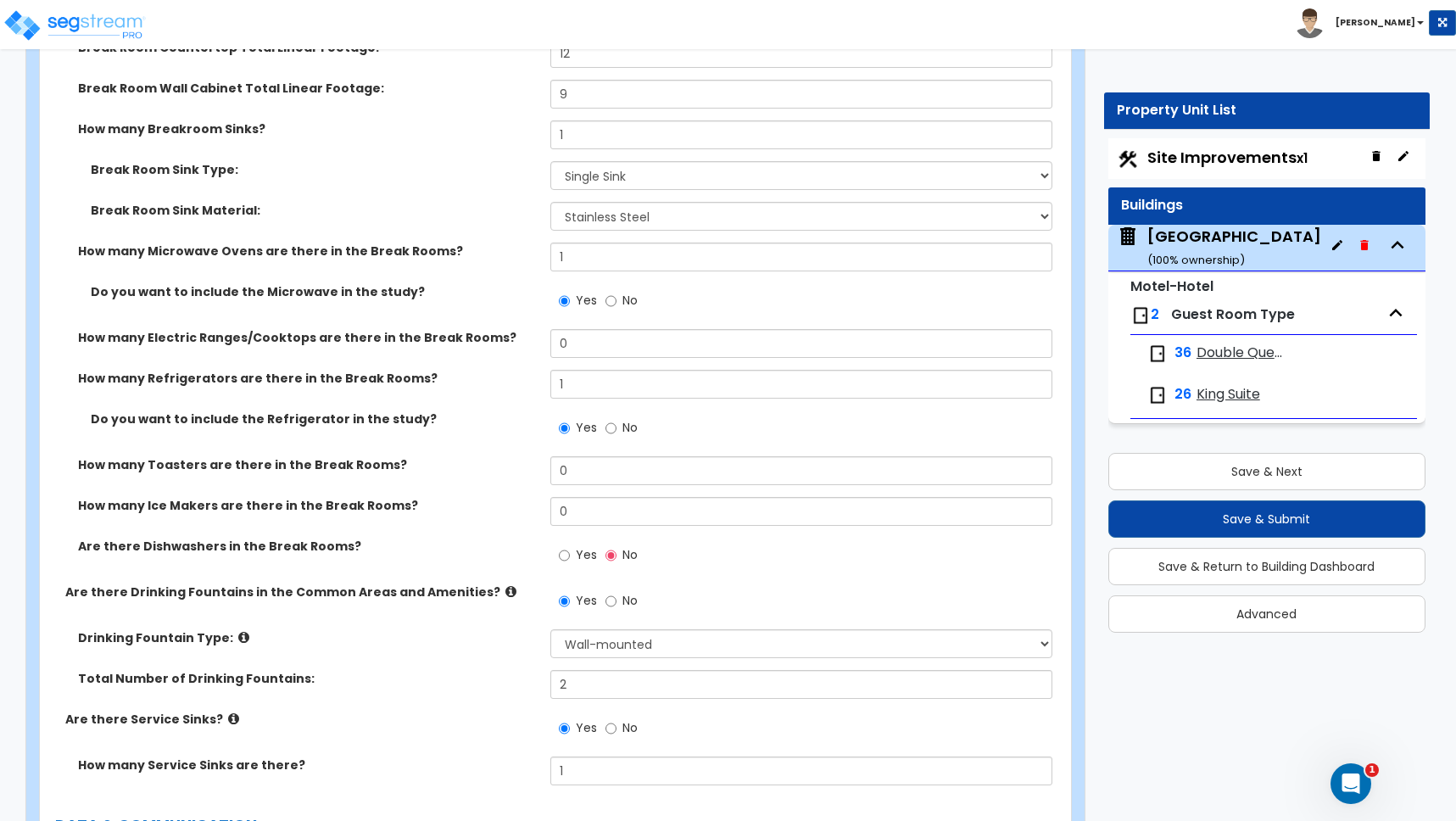
scroll to position [11401, 0]
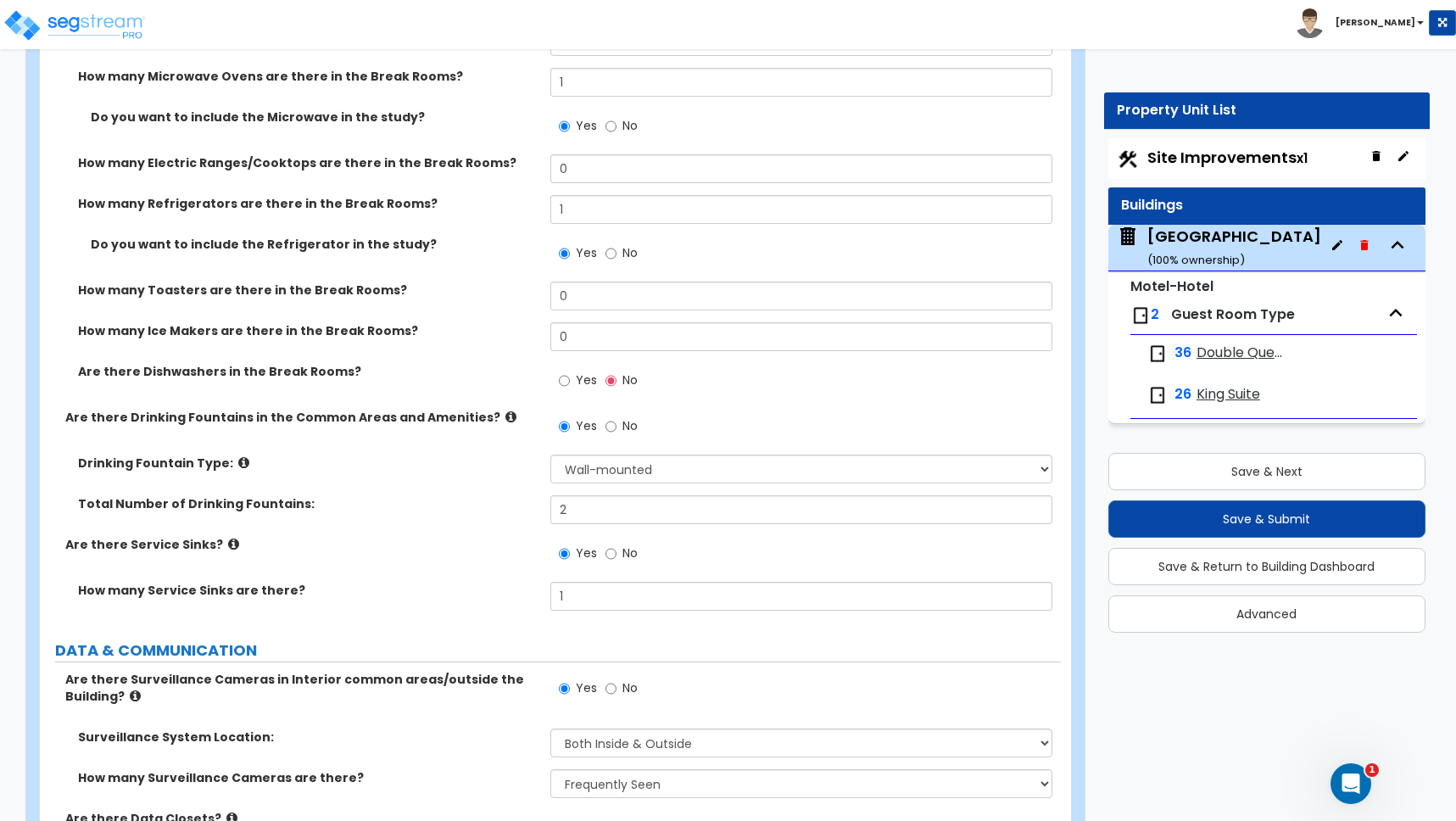
click at [228, 538] on icon at bounding box center [234, 544] width 11 height 12
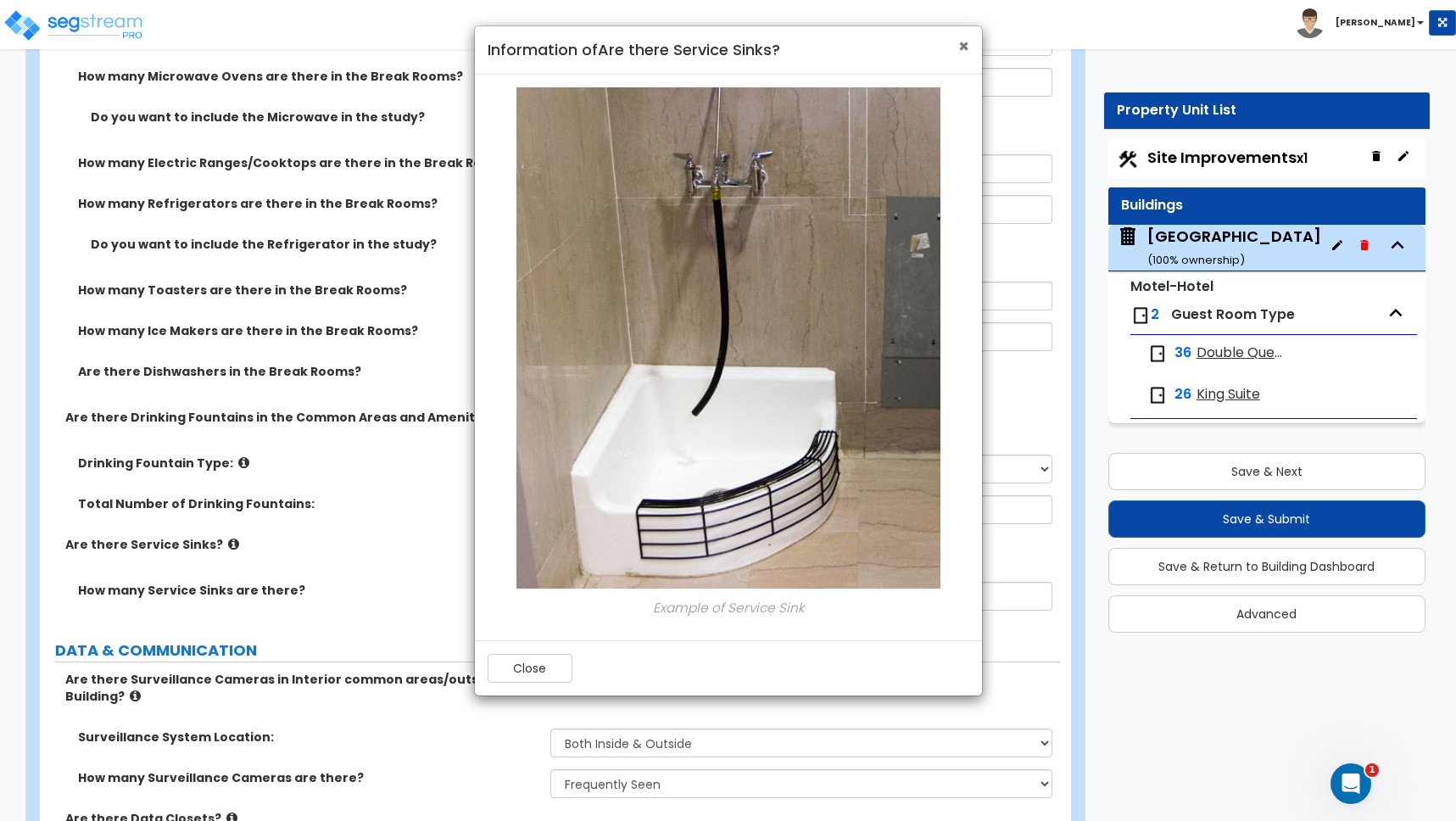
click at [965, 45] on span "×" at bounding box center [964, 46] width 11 height 25
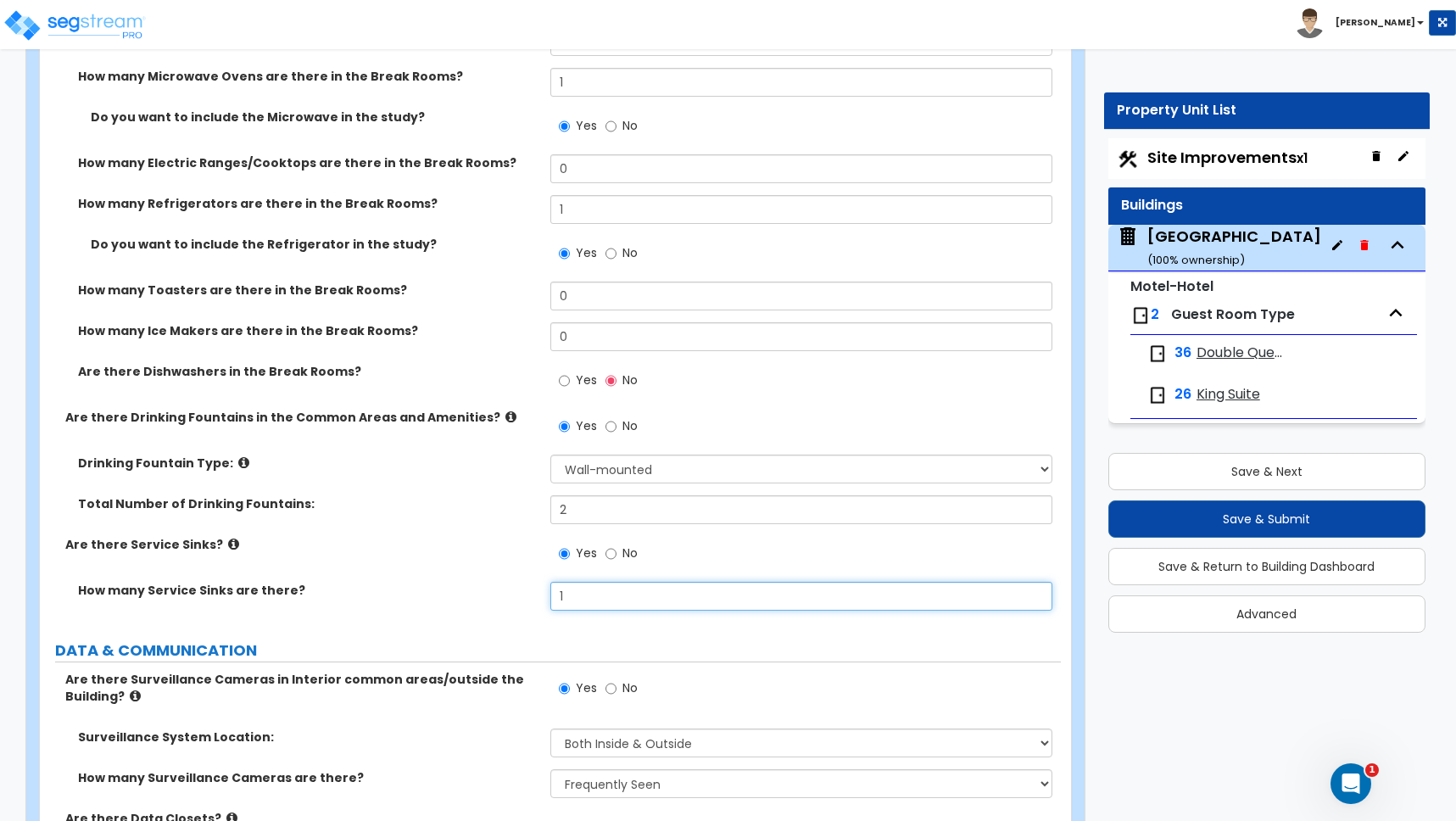
click at [565, 582] on input "1" at bounding box center [801, 596] width 502 height 29
drag, startPoint x: 574, startPoint y: 581, endPoint x: 465, endPoint y: 584, distance: 109.0
click at [465, 584] on div "How many Service Sinks are there? 1" at bounding box center [550, 602] width 1021 height 41
type input "2"
click at [468, 560] on div "Are there Service Sinks? Yes No" at bounding box center [550, 559] width 1021 height 46
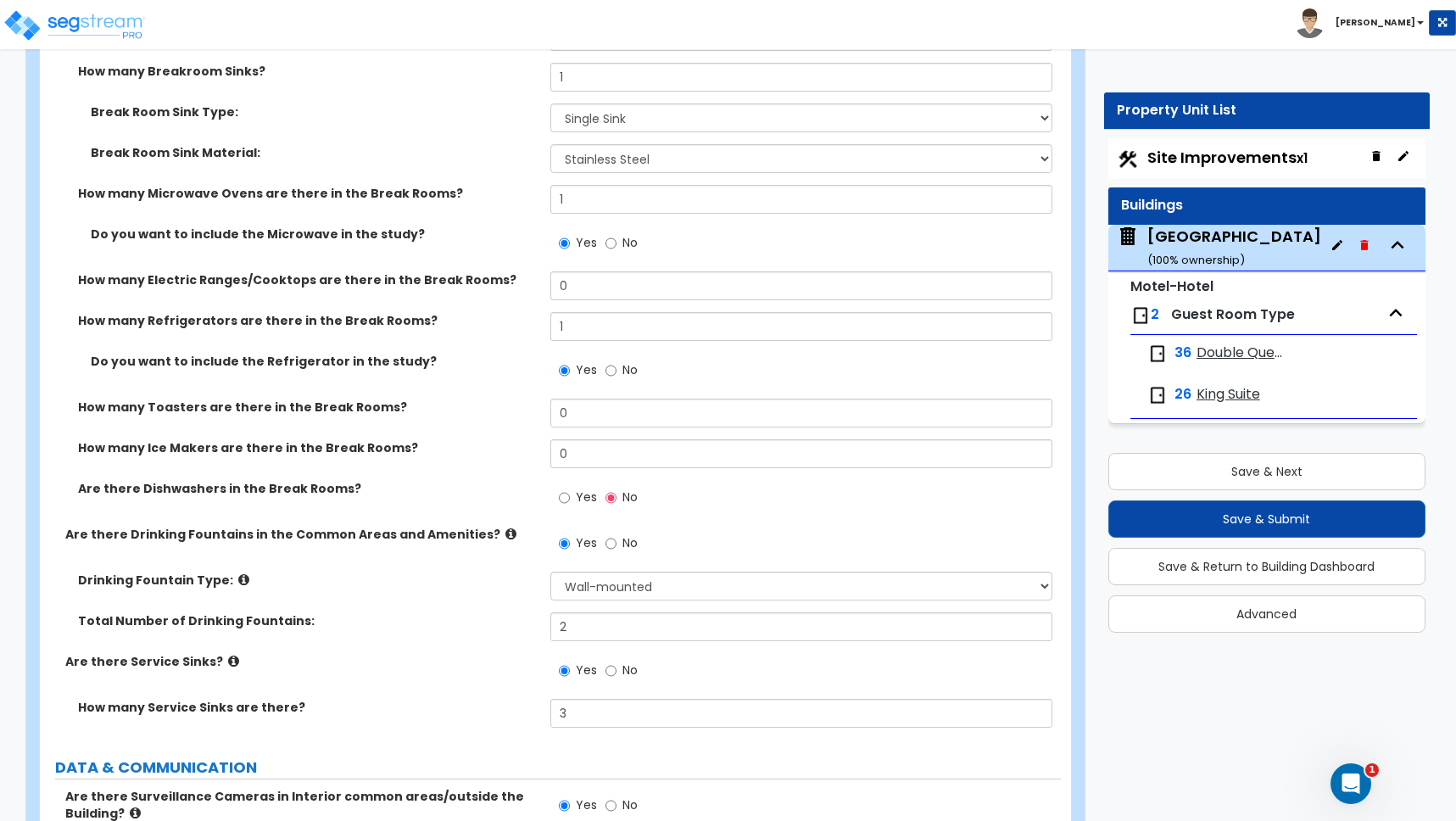
scroll to position [11374, 0]
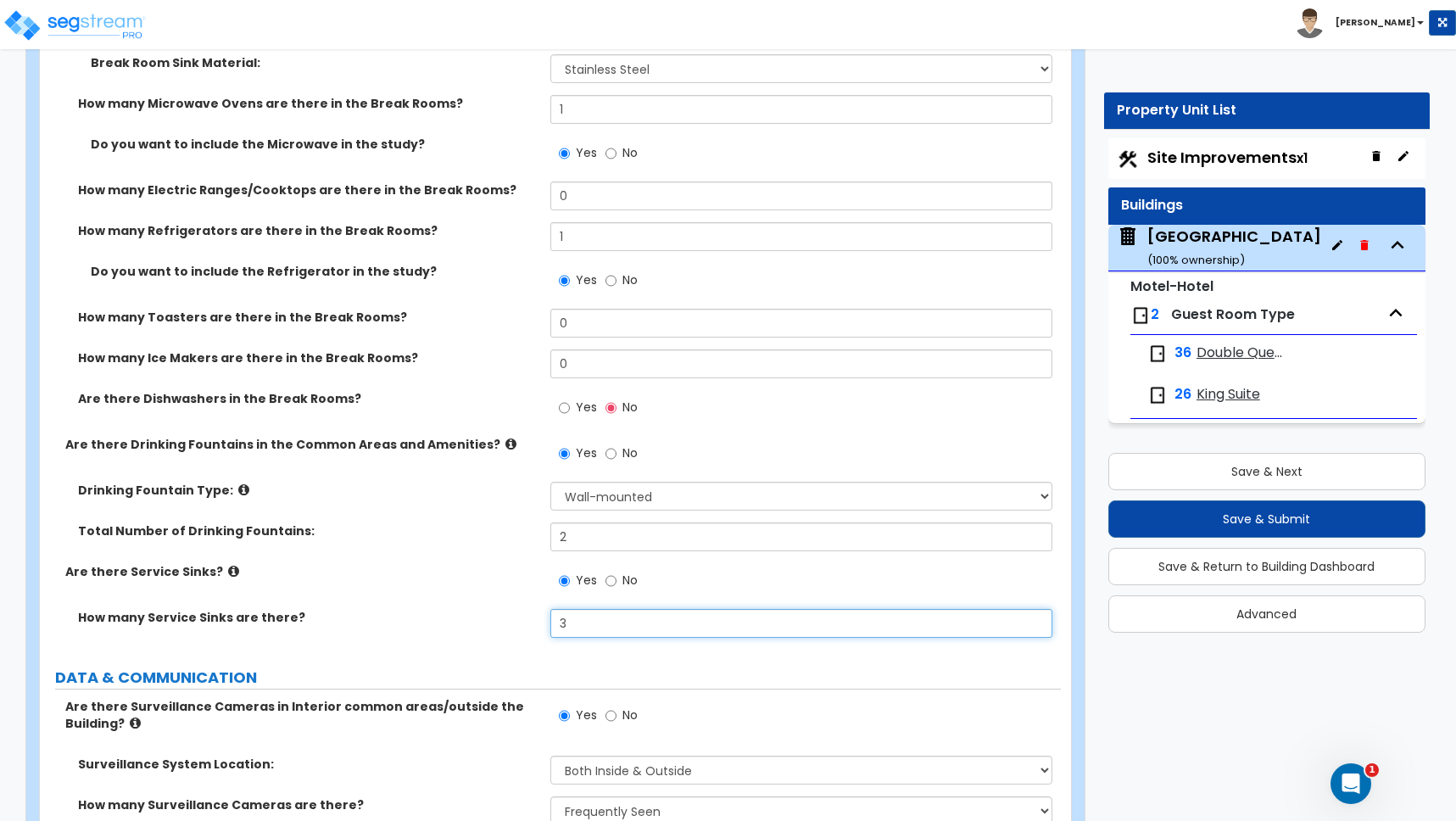
drag, startPoint x: 570, startPoint y: 608, endPoint x: 475, endPoint y: 614, distance: 95.2
click at [477, 613] on div "How many Service Sinks are there? 3" at bounding box center [550, 628] width 1021 height 41
type input "1"
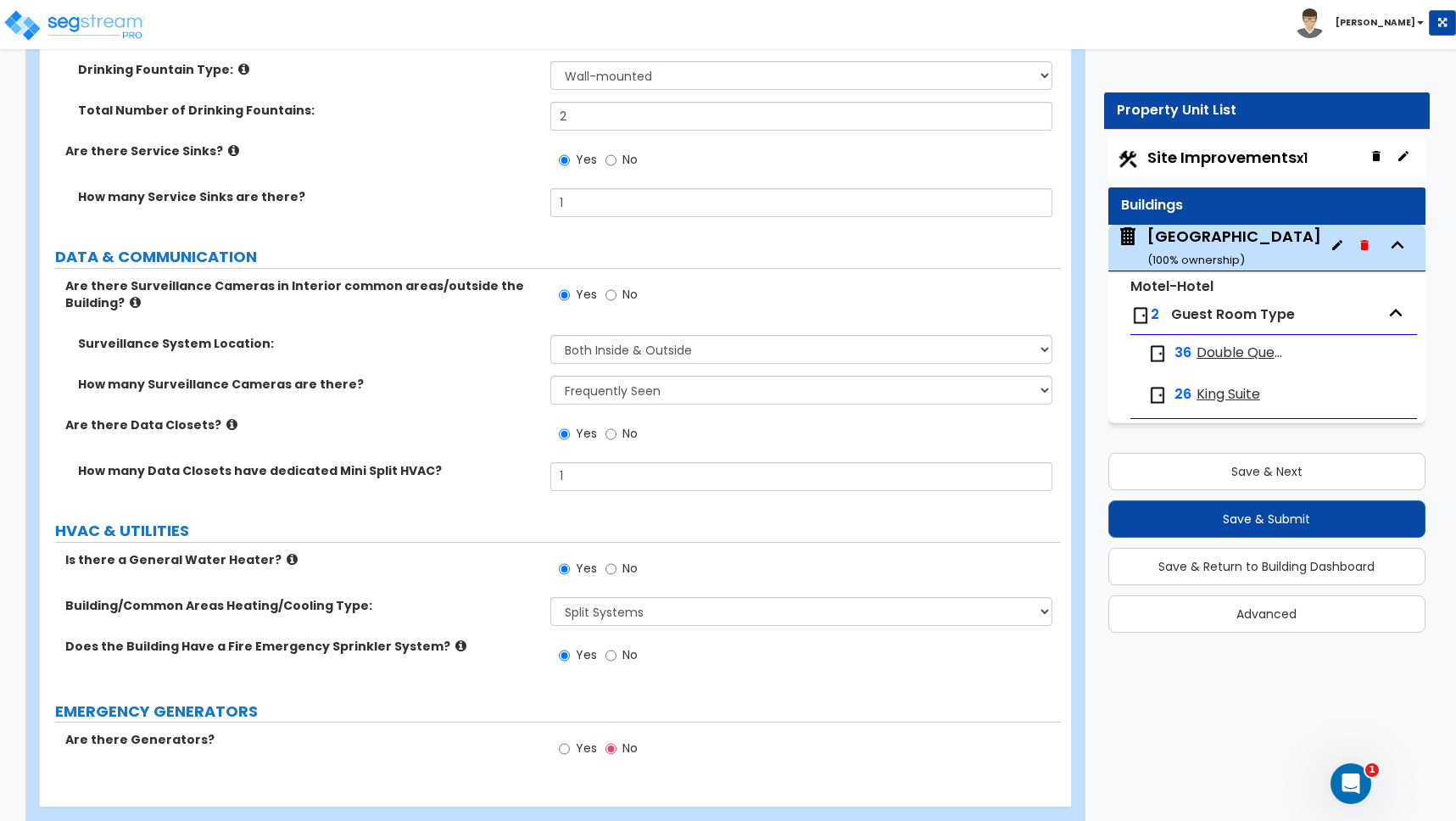
scroll to position [11811, 0]
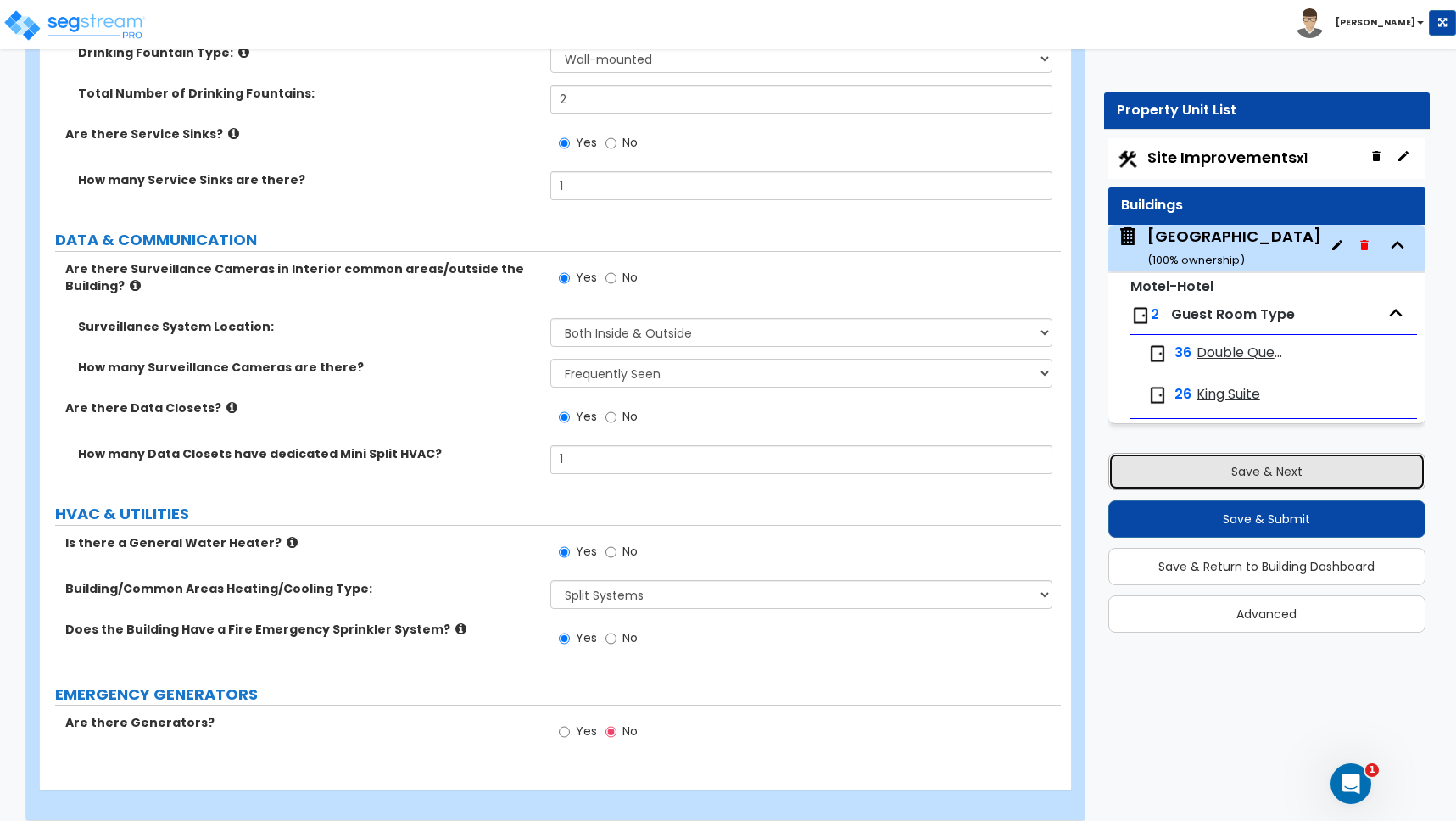
click at [1264, 468] on button "Save & Next" at bounding box center [1267, 472] width 317 height 38
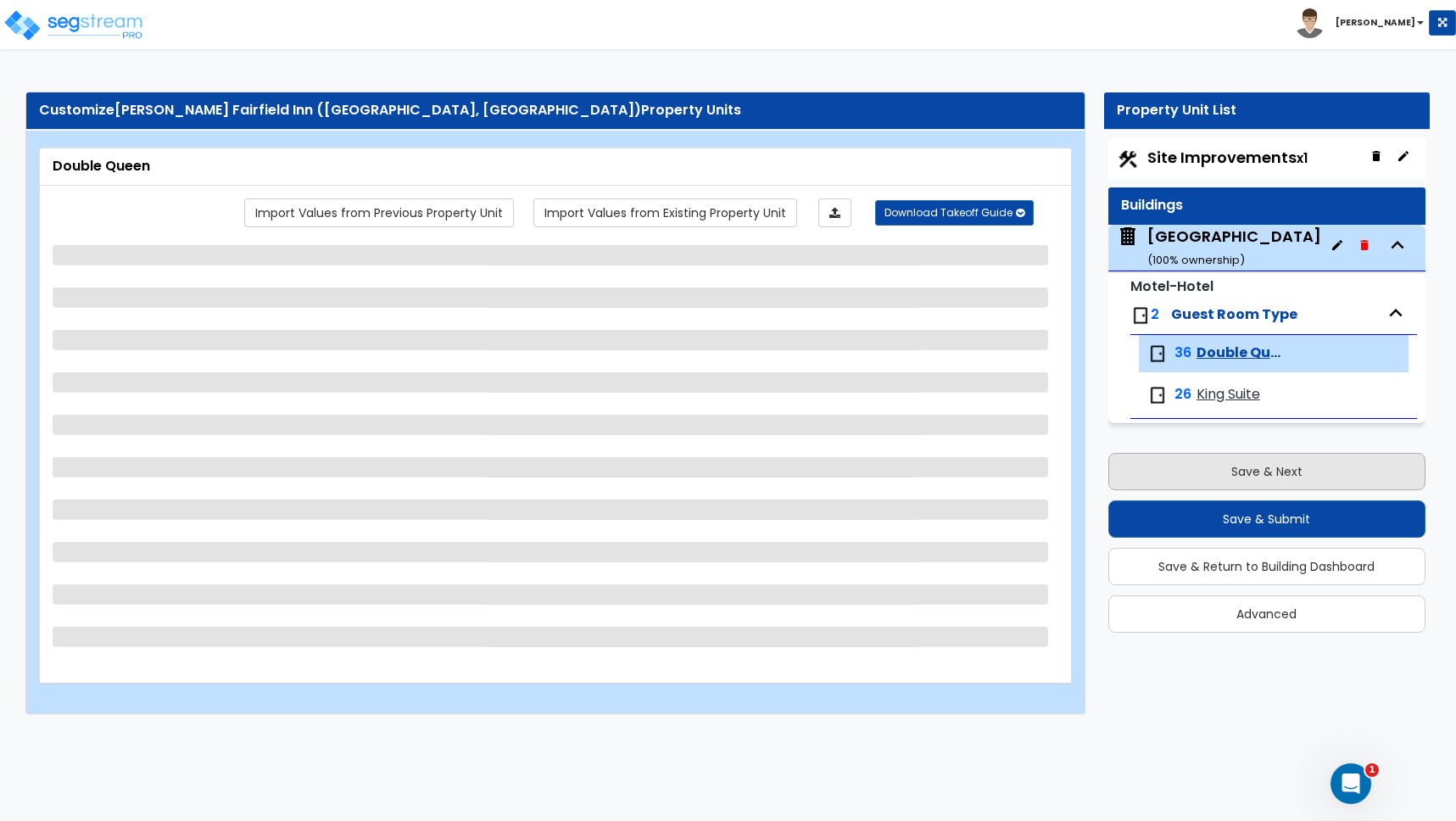
scroll to position [0, 0]
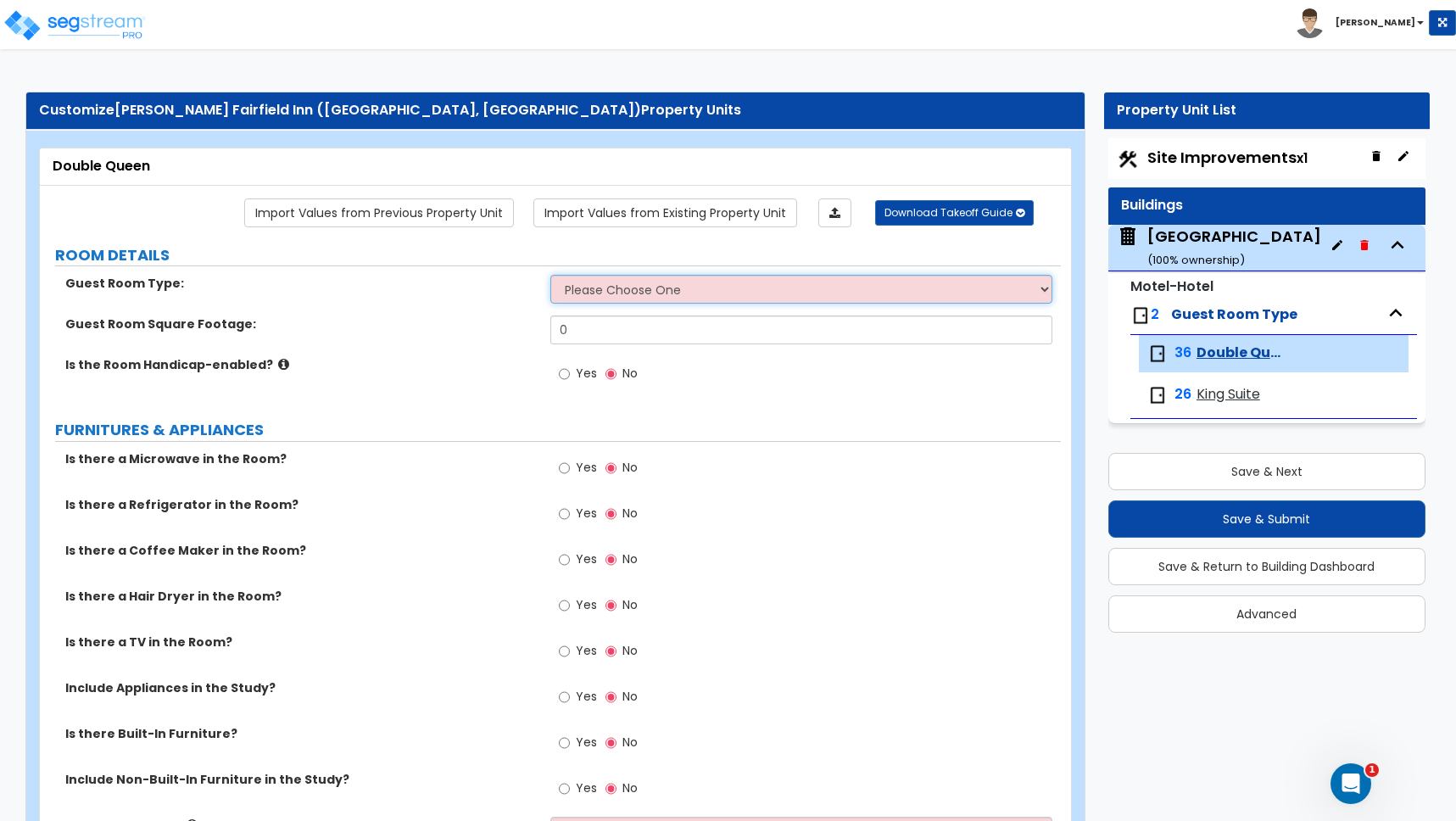
click at [628, 296] on select "Please Choose One Standard Room Suite Room Extended Stay Room" at bounding box center [801, 289] width 502 height 29
select select "1"
click at [550, 275] on select "Please Choose One Standard Room Suite Room Extended Stay Room" at bounding box center [801, 289] width 502 height 29
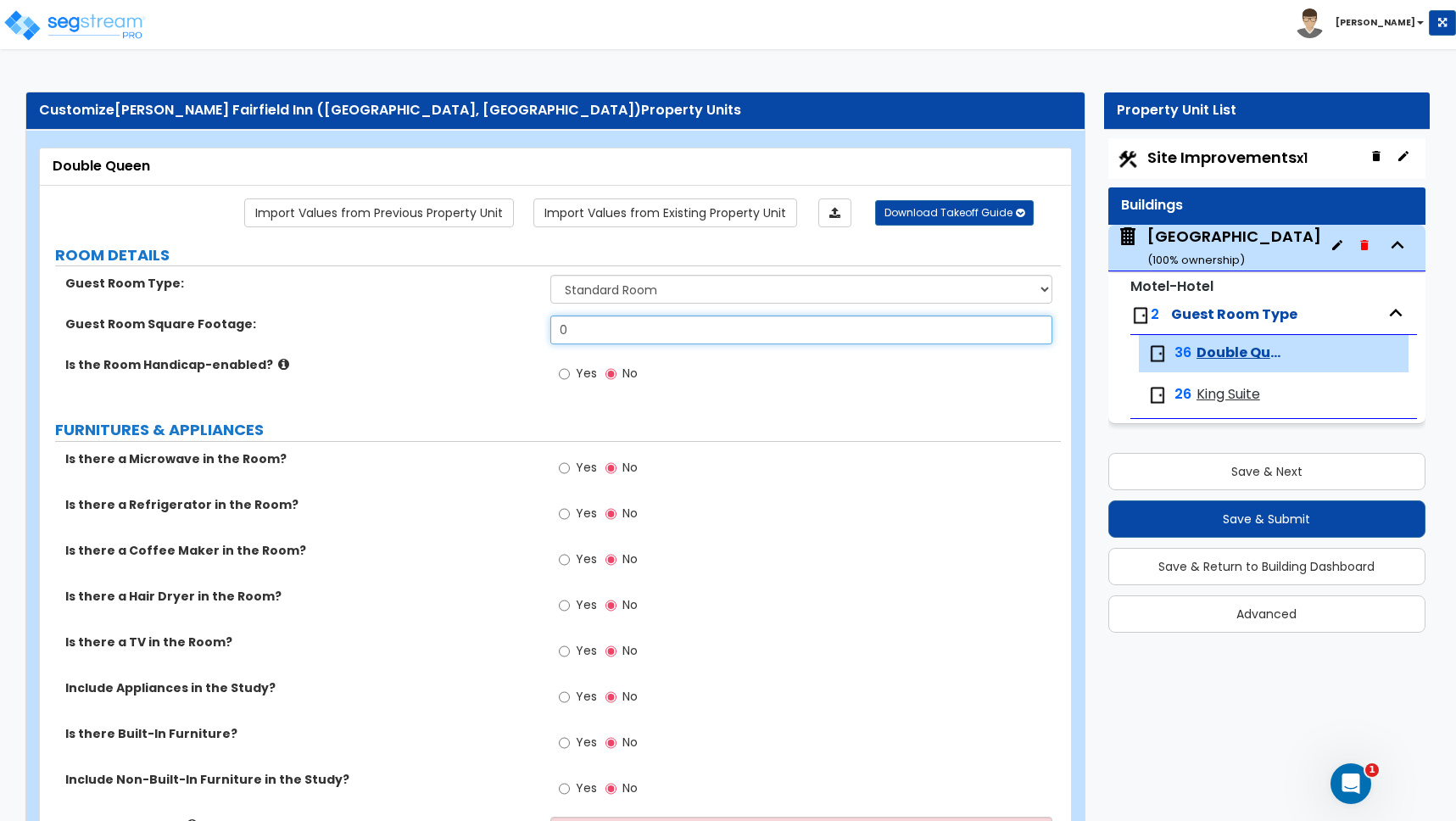
drag, startPoint x: 574, startPoint y: 331, endPoint x: 555, endPoint y: 330, distance: 19.0
click at [556, 330] on input "0" at bounding box center [801, 329] width 502 height 29
type input "320"
click at [498, 353] on div "Guest Room Square Footage: 320" at bounding box center [550, 335] width 1021 height 41
click at [566, 469] on input "Yes" at bounding box center [564, 468] width 11 height 19
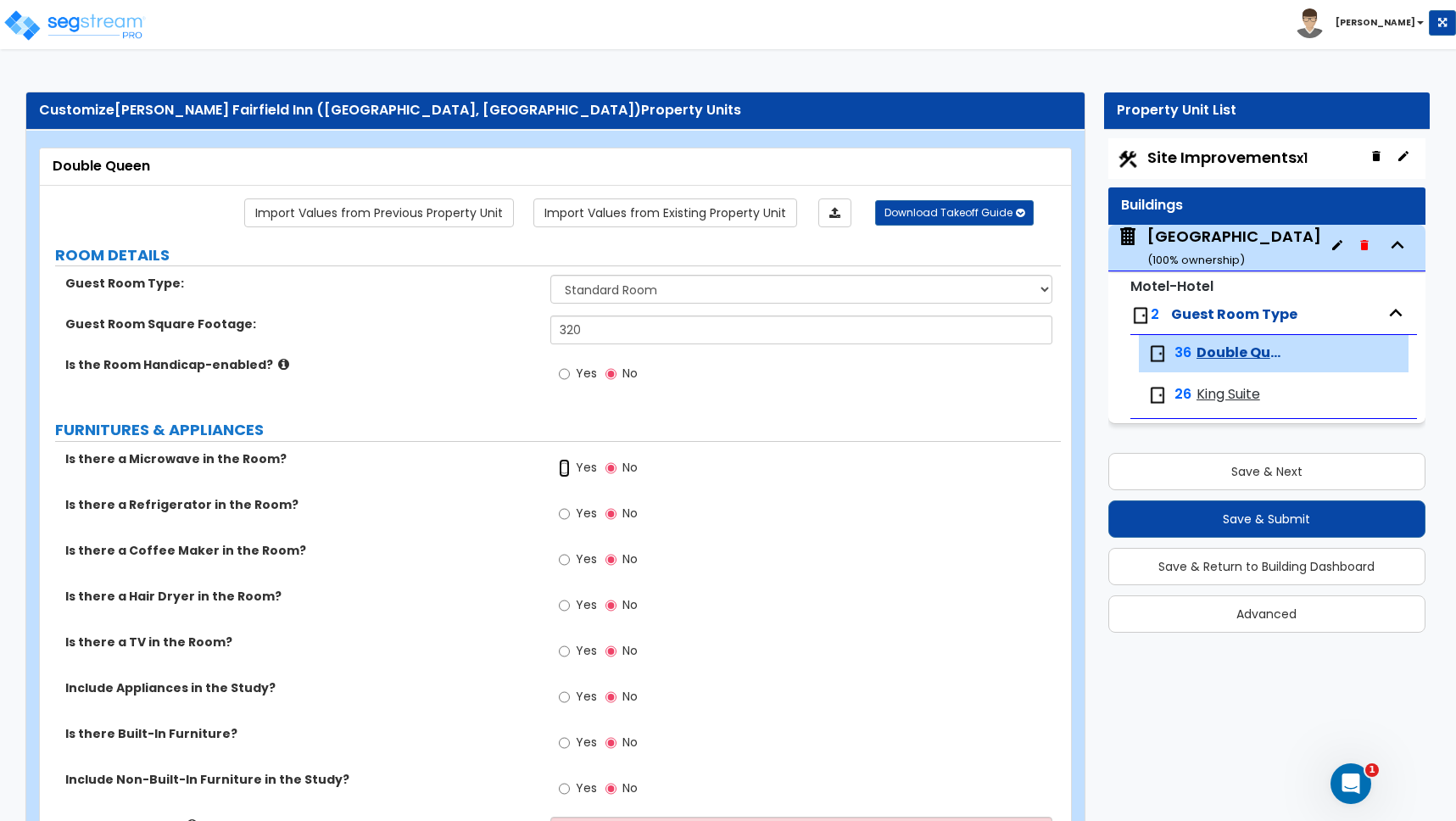
radio input "true"
click at [565, 515] on input "Yes" at bounding box center [564, 514] width 11 height 19
radio input "true"
click at [566, 565] on input "Yes" at bounding box center [564, 560] width 11 height 19
radio input "true"
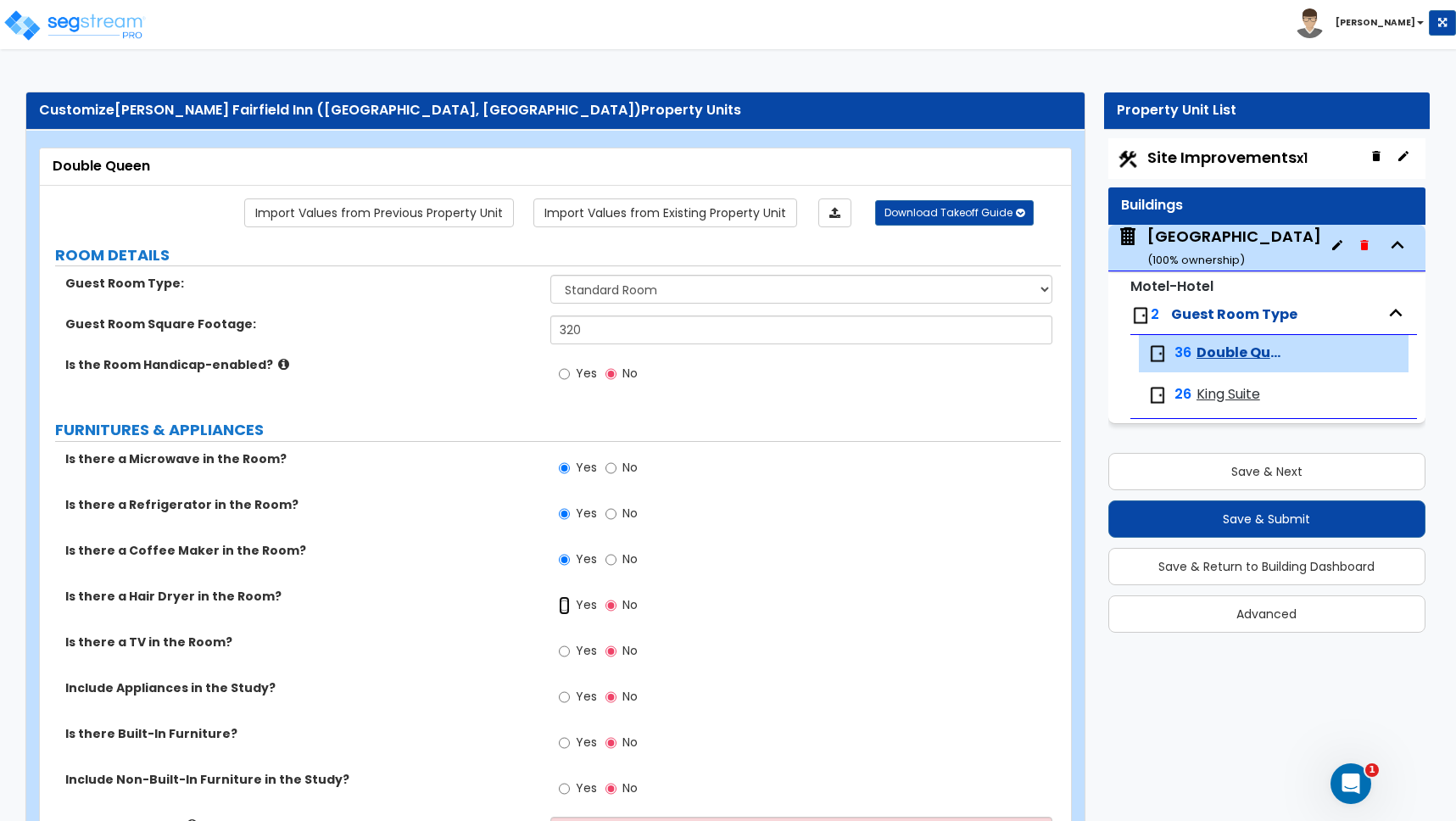
click at [565, 607] on input "Yes" at bounding box center [564, 606] width 11 height 19
radio input "true"
click at [565, 649] on input "Yes" at bounding box center [564, 651] width 11 height 19
radio input "true"
click at [564, 697] on input "Yes" at bounding box center [564, 697] width 11 height 19
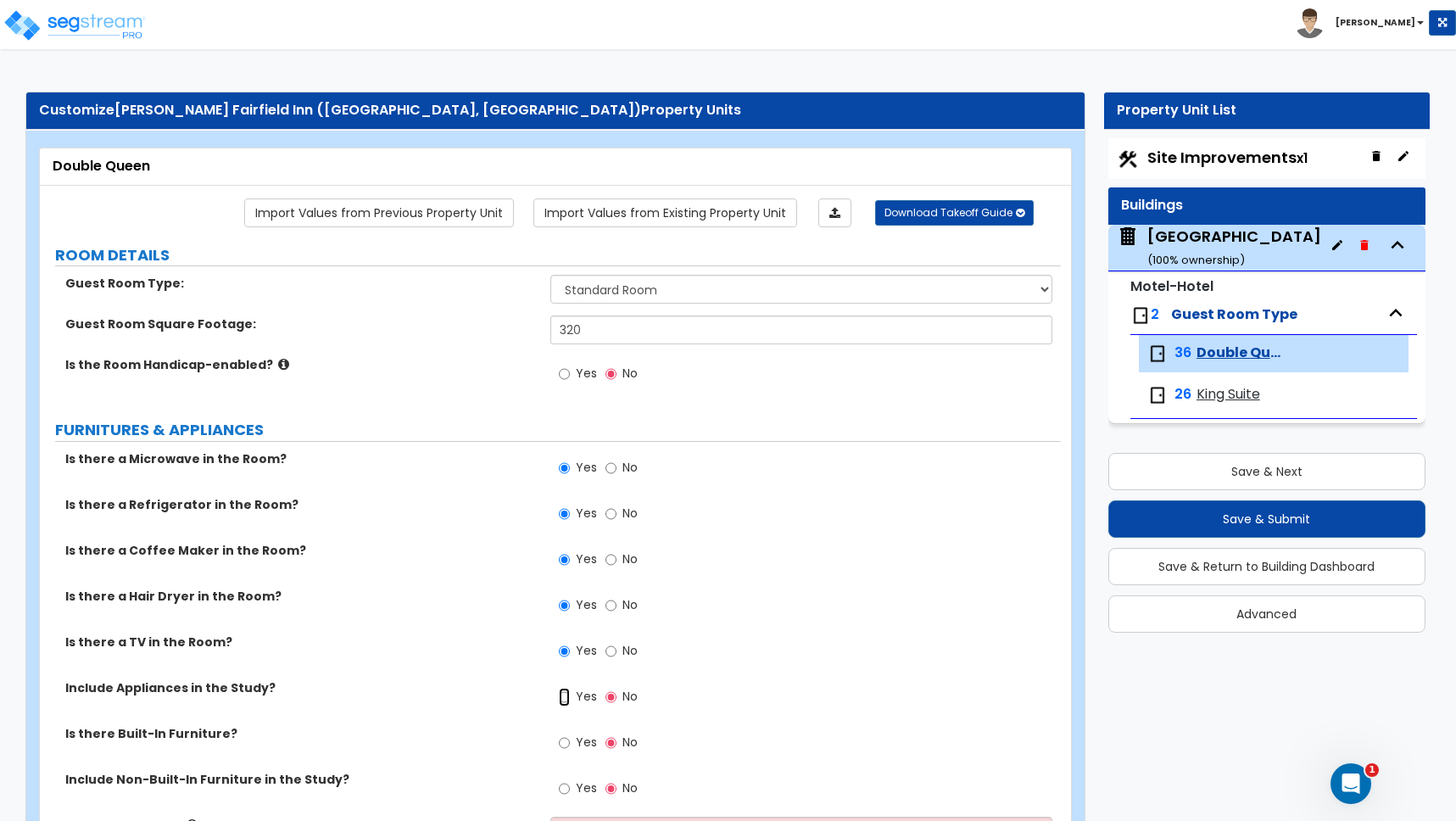
radio input "true"
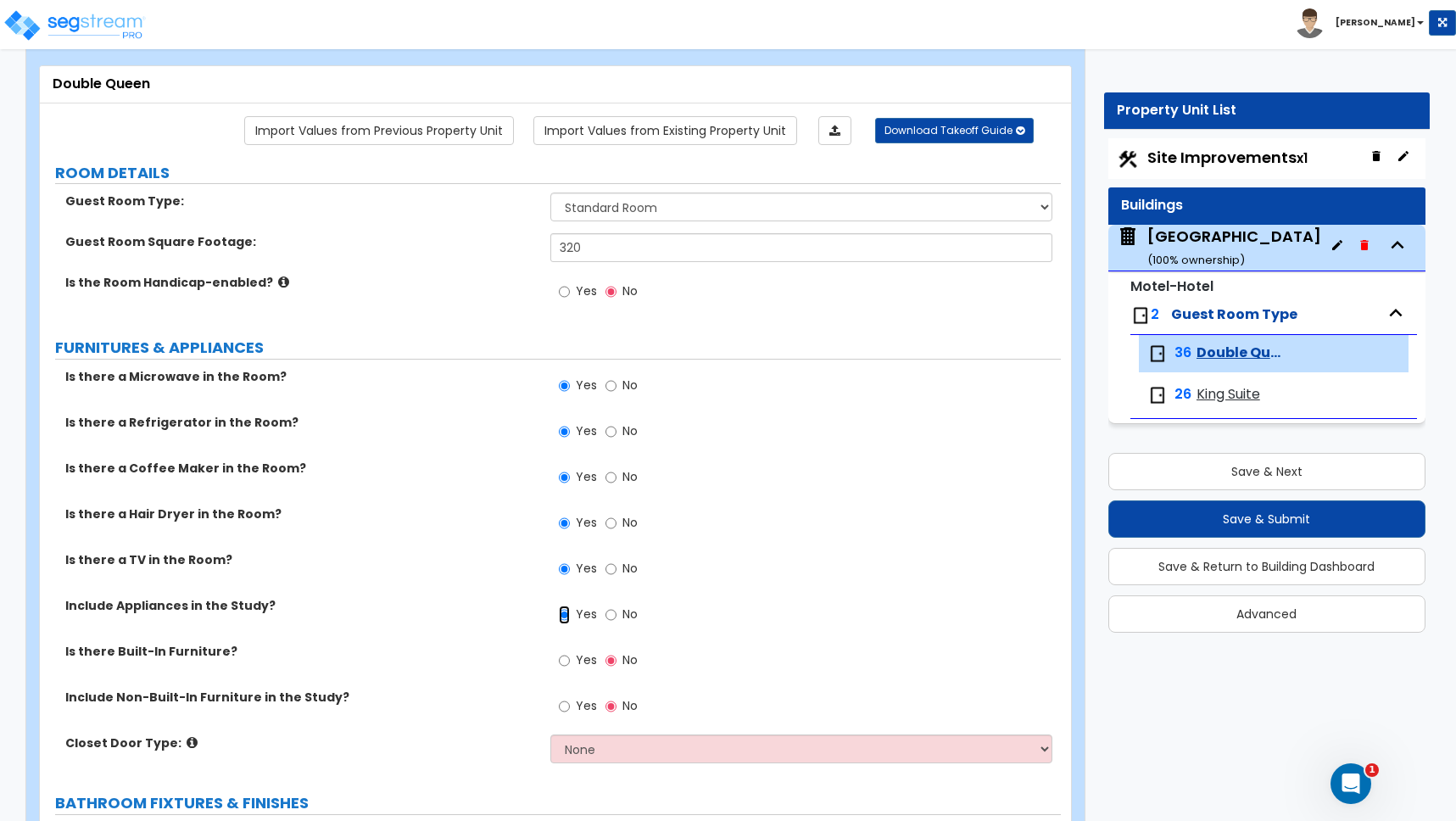
scroll to position [98, 0]
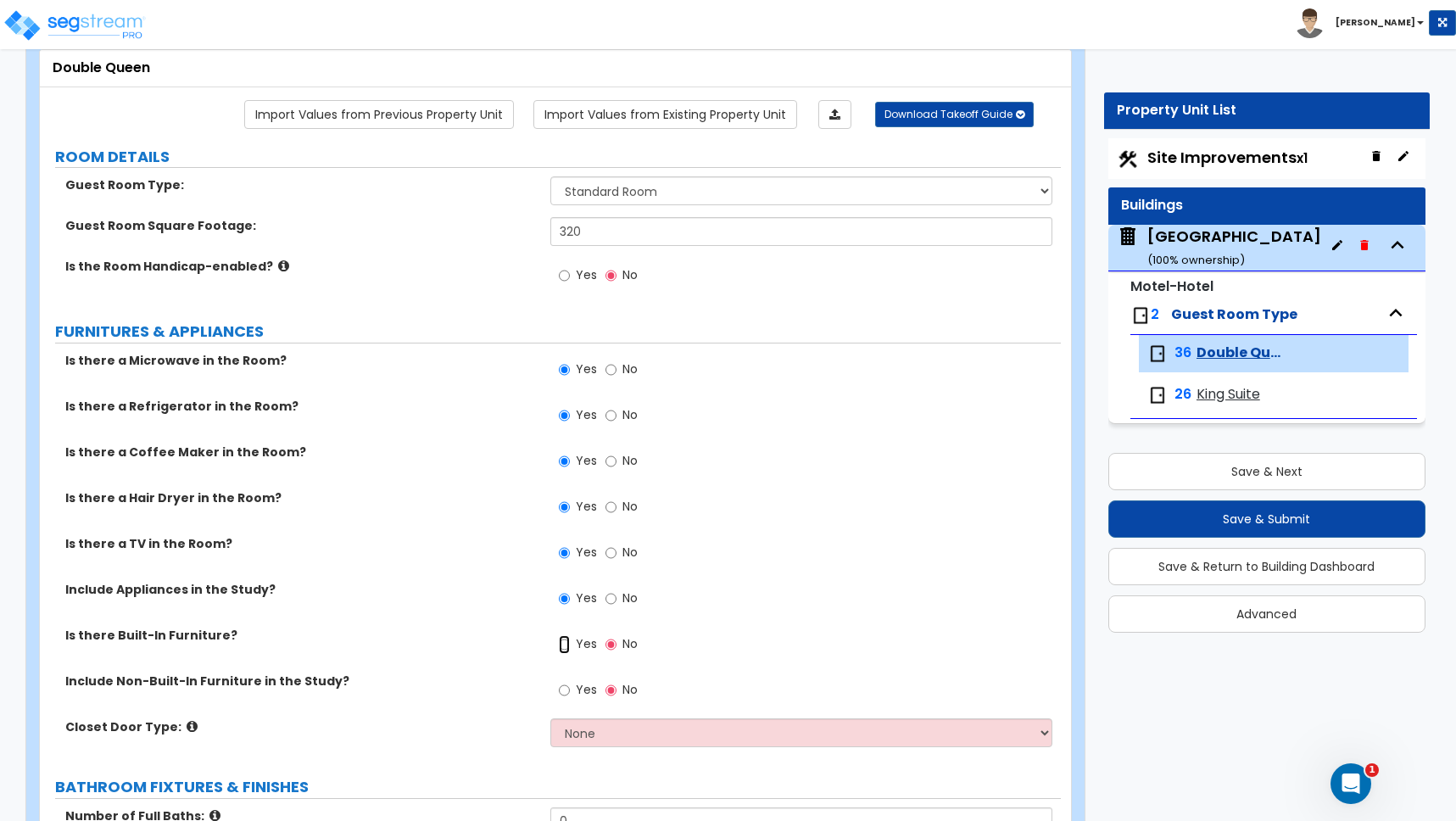
click at [563, 647] on input "Yes" at bounding box center [564, 645] width 11 height 19
radio input "true"
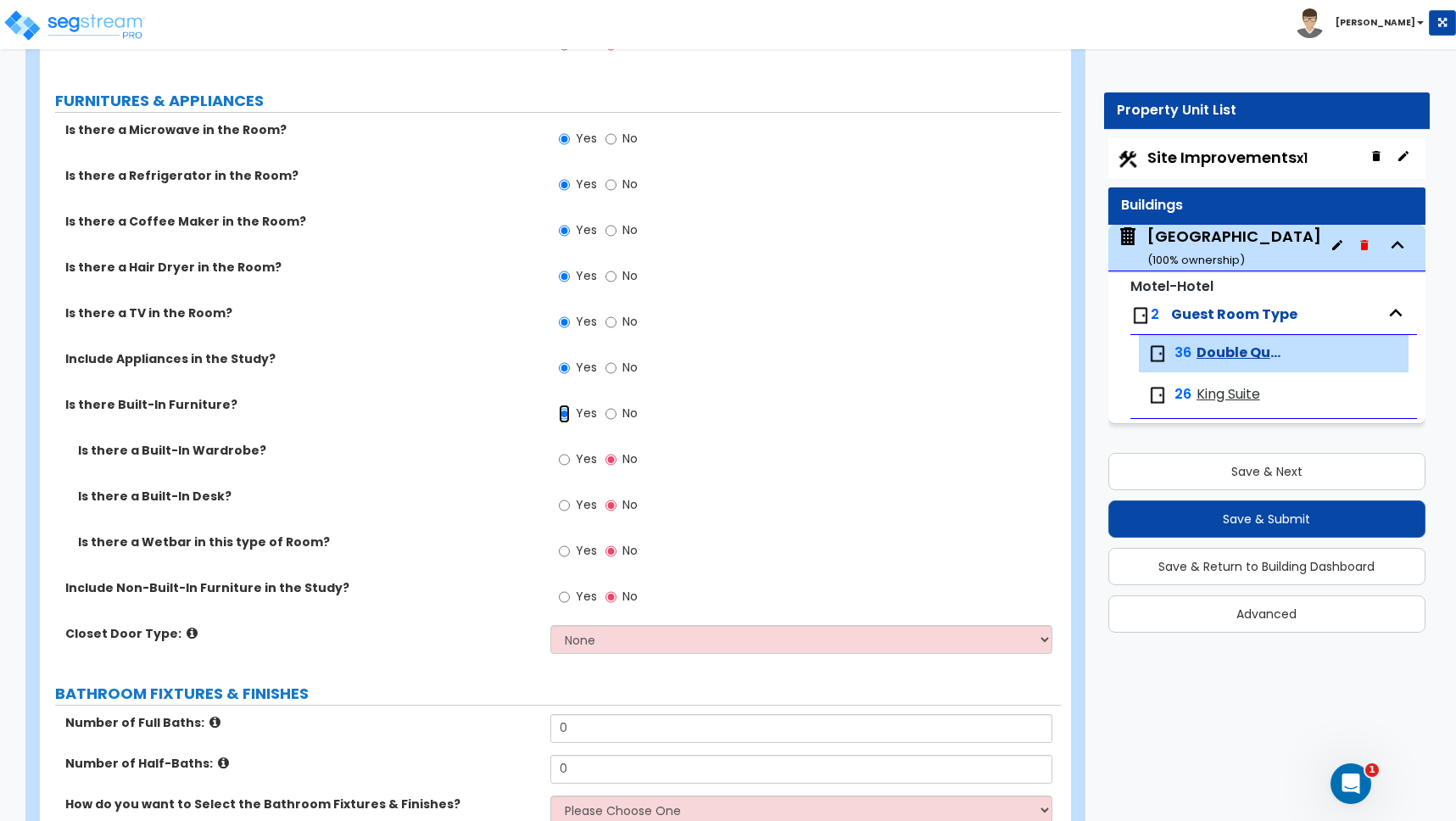
scroll to position [335, 0]
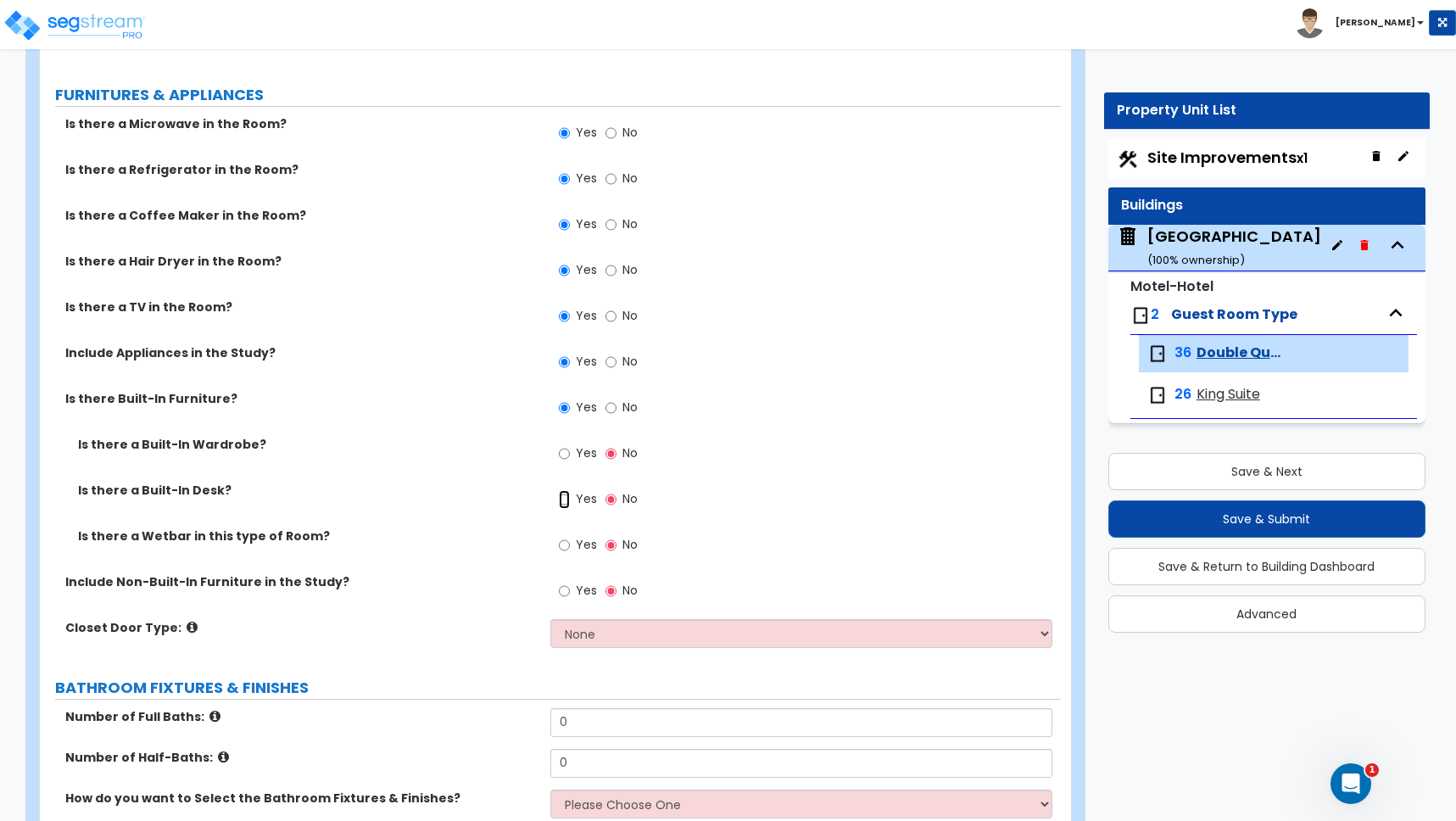
click at [564, 498] on input "Yes" at bounding box center [564, 499] width 11 height 19
radio input "true"
click at [565, 456] on input "Yes" at bounding box center [564, 454] width 11 height 19
radio input "true"
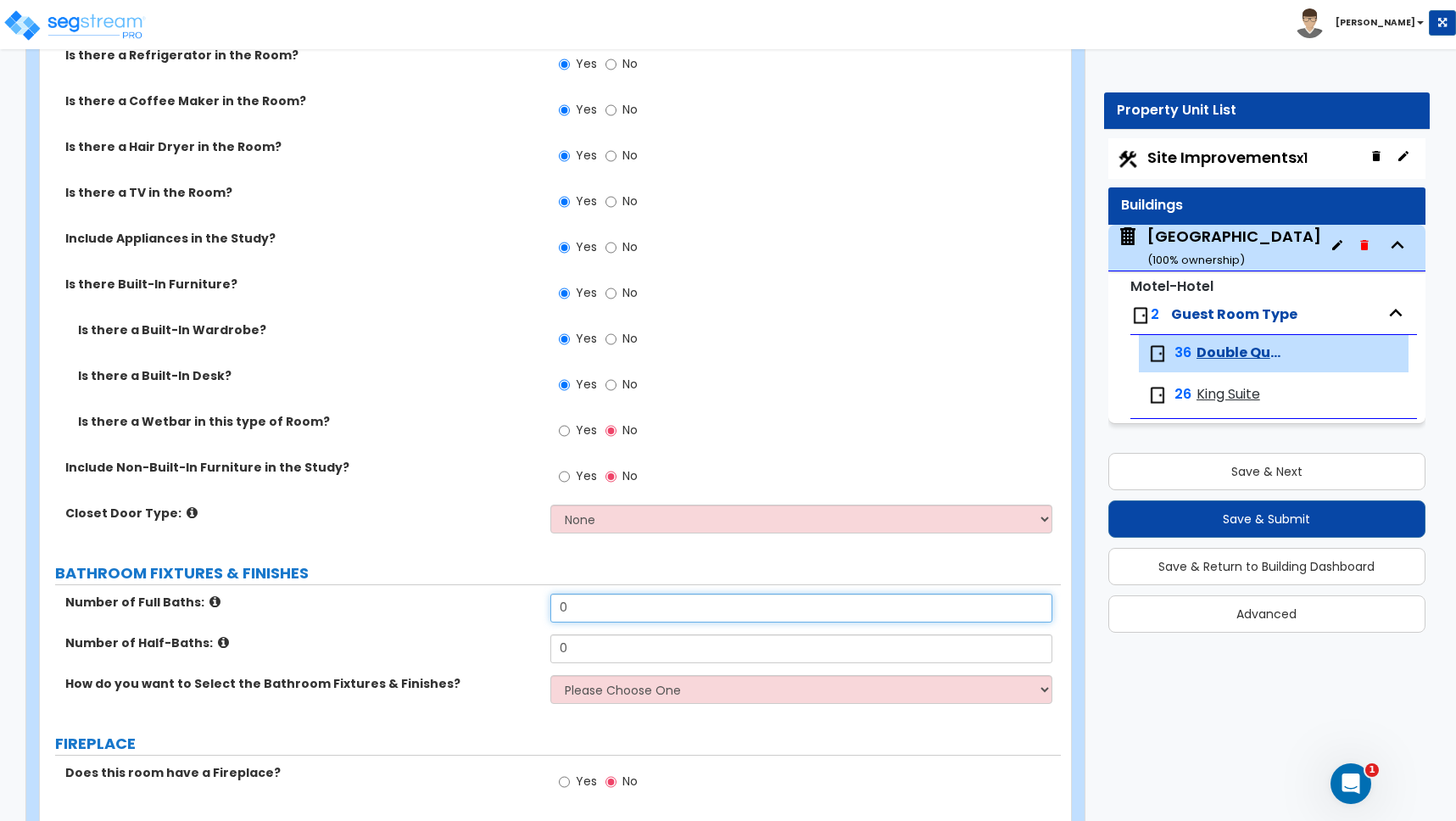
drag, startPoint x: 557, startPoint y: 600, endPoint x: 511, endPoint y: 595, distance: 46.3
click at [512, 596] on div "Number of Full Baths: 0" at bounding box center [550, 613] width 1021 height 41
type input "1"
click at [513, 623] on div "Number of Full Baths: 1" at bounding box center [550, 613] width 1021 height 41
click at [595, 693] on select "Please Choose One I want to Select Fixtures and Finishes only for one Bath and …" at bounding box center [801, 689] width 502 height 29
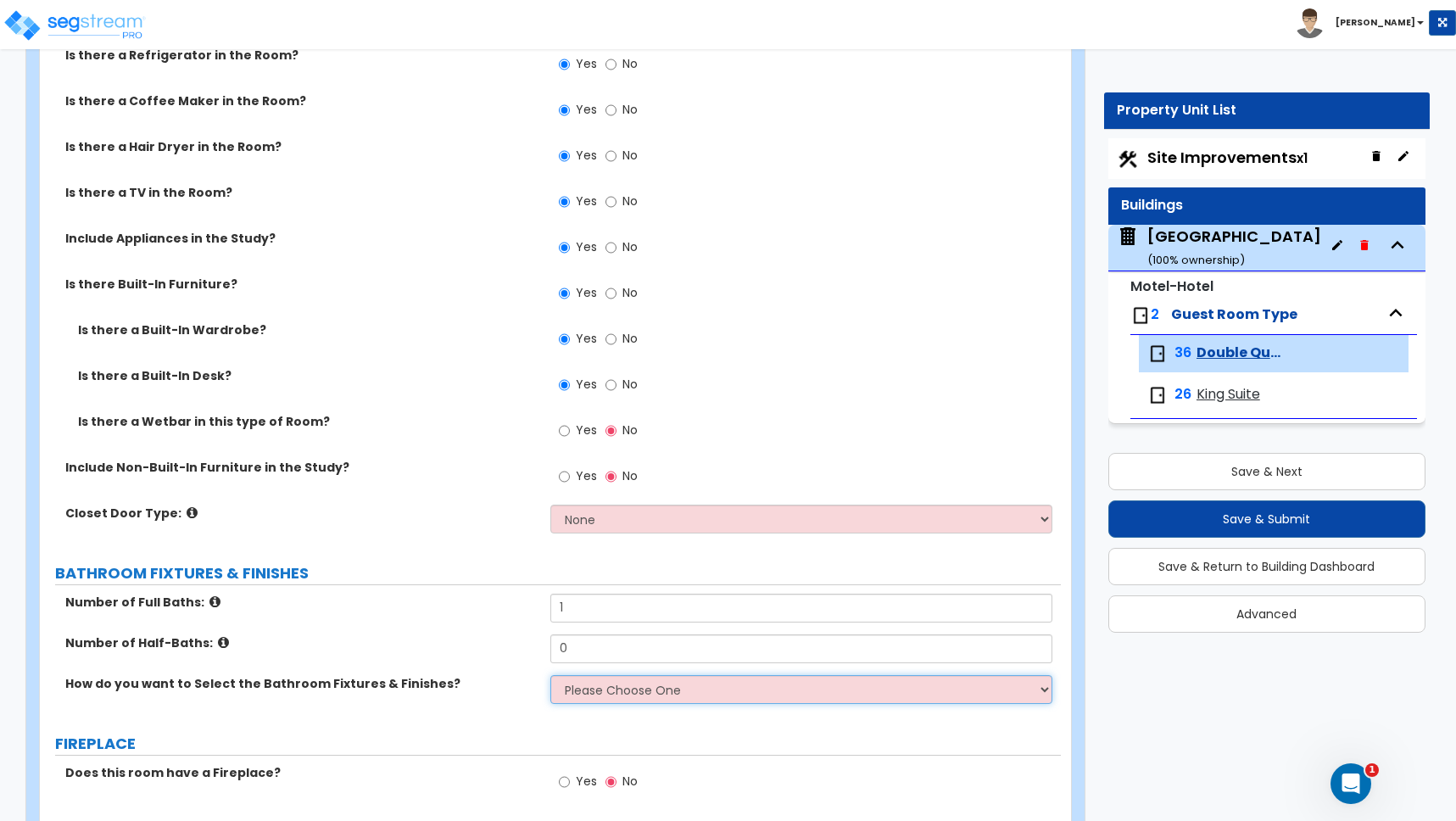
select select "1"
click at [550, 675] on select "Please Choose One I want to Select Fixtures and Finishes only for one Bath and …" at bounding box center [801, 689] width 502 height 29
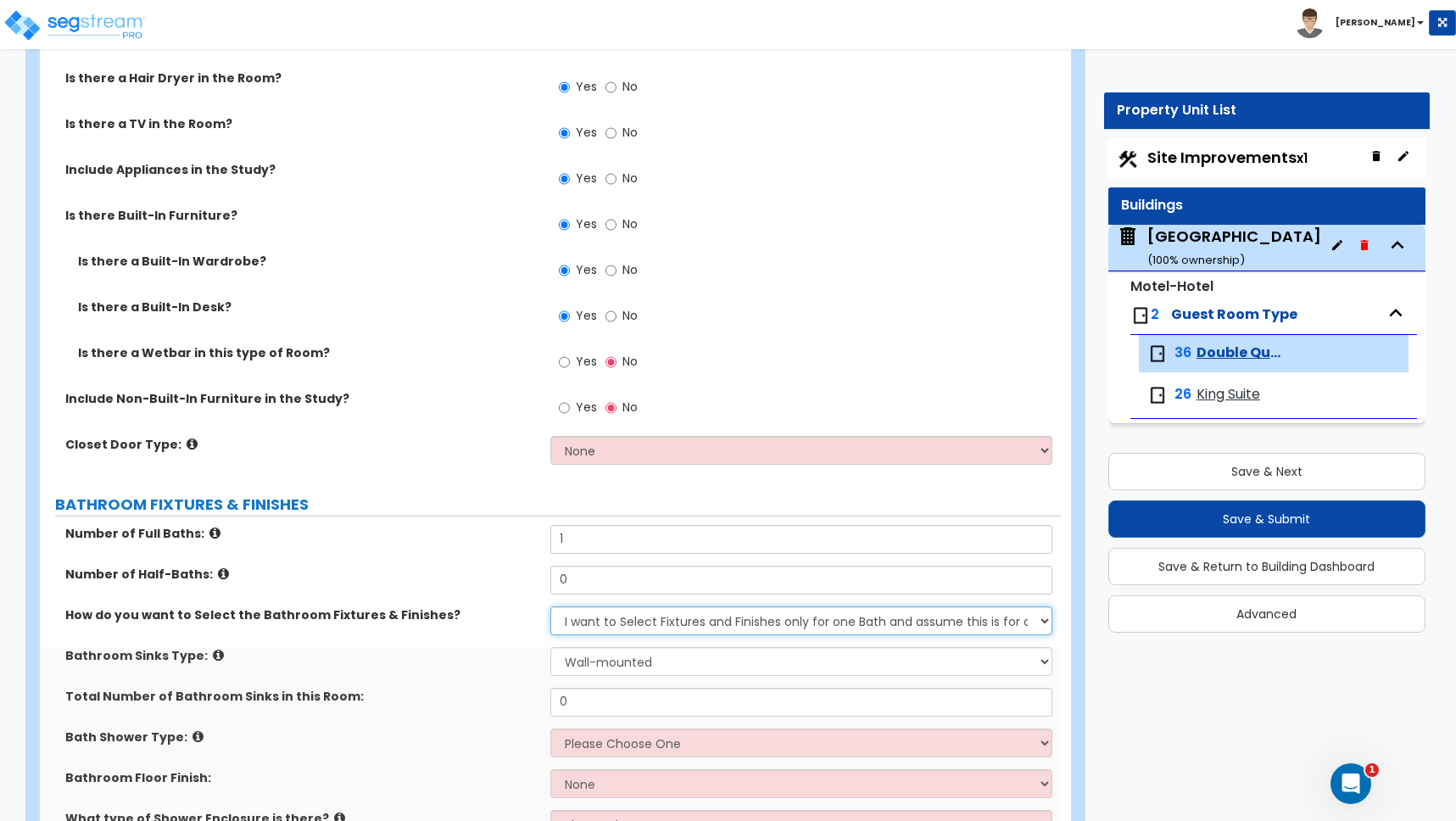
scroll to position [549, 0]
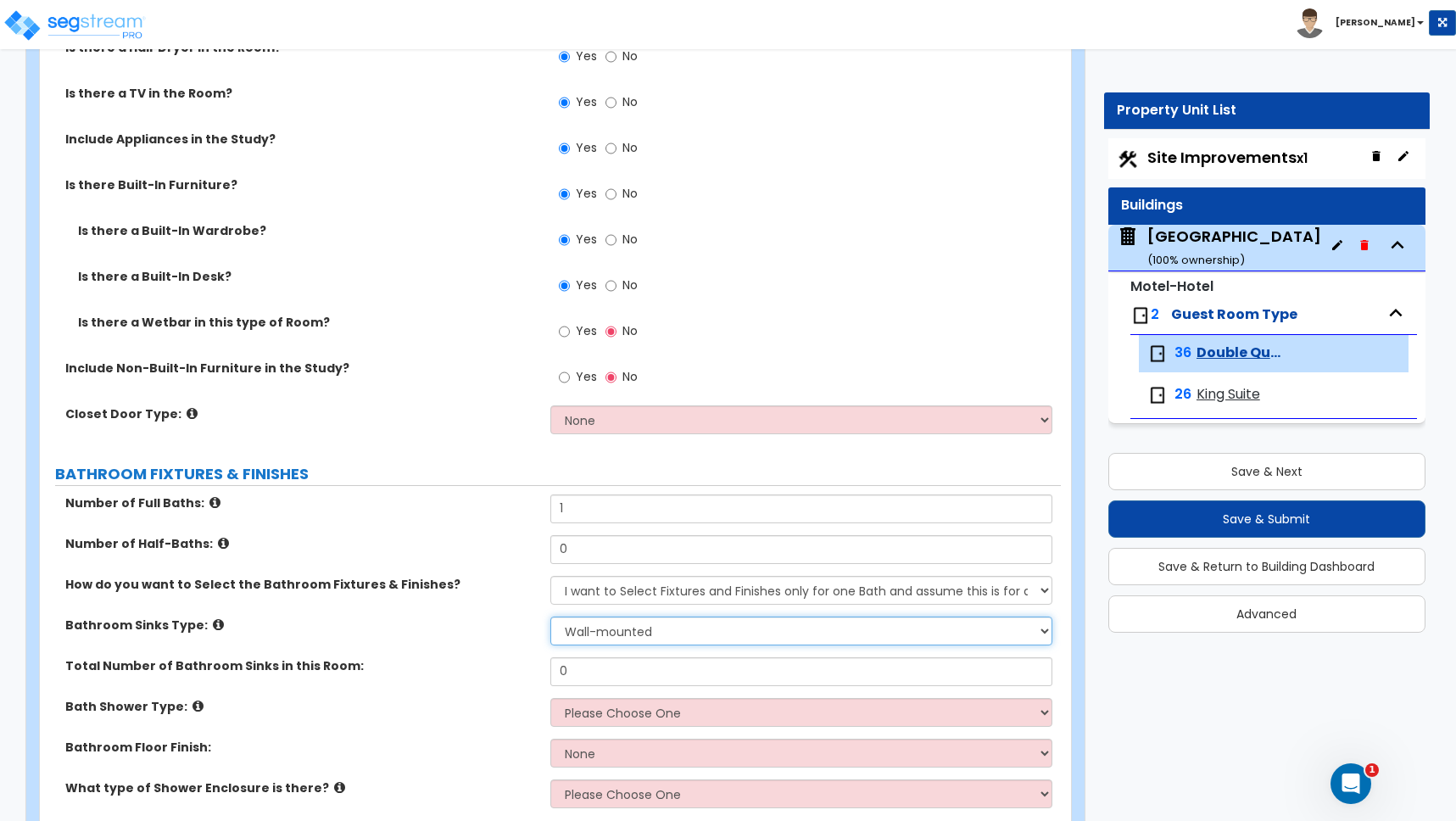
click at [599, 631] on select "Wall-mounted Pedestal-mounted Vanity-mounted" at bounding box center [801, 630] width 502 height 29
select select "3"
click at [550, 616] on select "Wall-mounted Pedestal-mounted Vanity-mounted" at bounding box center [801, 630] width 502 height 29
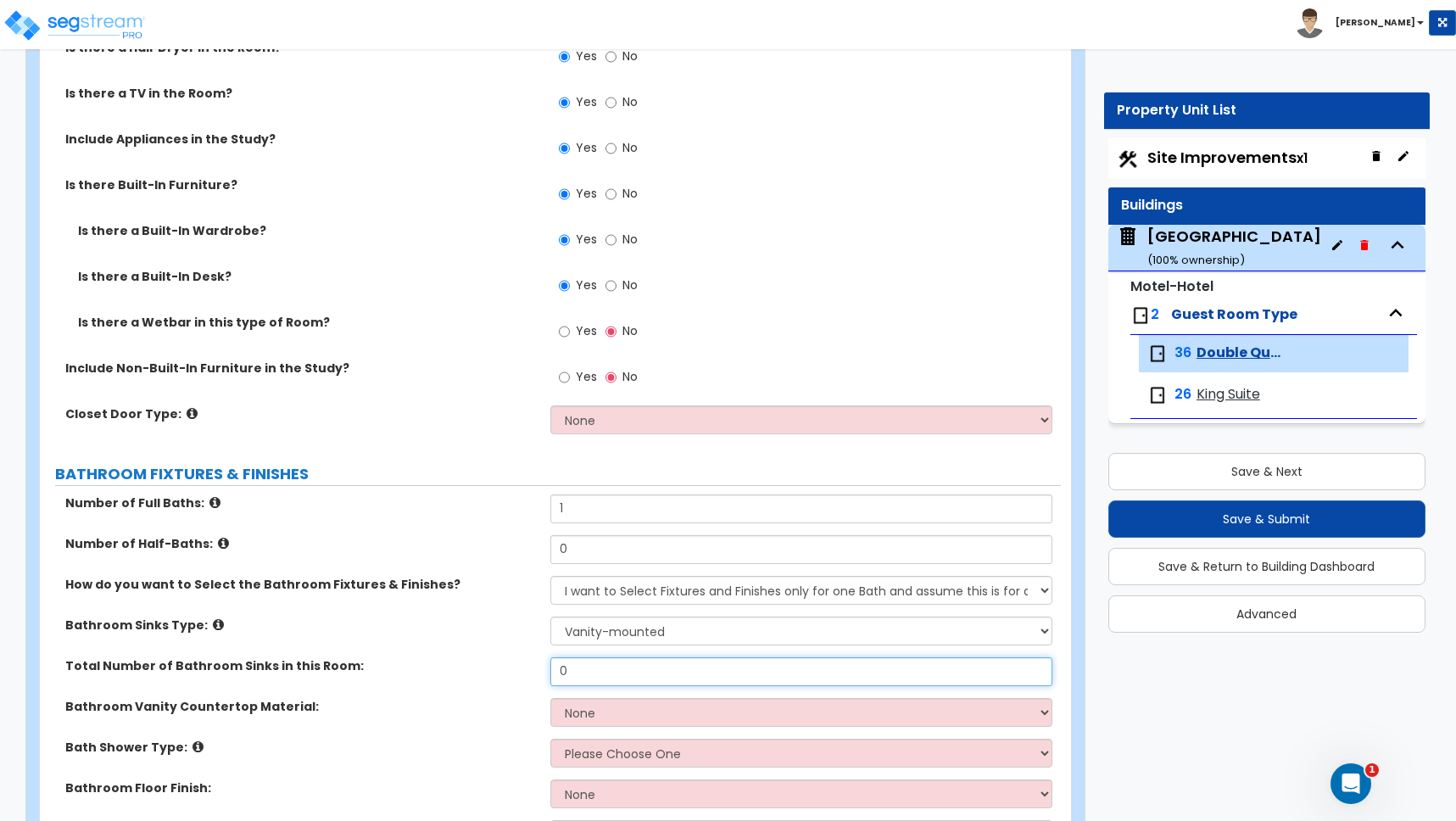
drag, startPoint x: 580, startPoint y: 674, endPoint x: 478, endPoint y: 650, distance: 104.8
click at [480, 654] on div "Number of Full Baths: 1 Number of Half-Baths: 0 How do you want to Select the B…" at bounding box center [550, 678] width 996 height 366
type input "1"
click at [617, 720] on select "None Plastic Laminate Solid Surface Stone Quartz Marble Tile Wood Stainless Ste…" at bounding box center [801, 712] width 502 height 29
select select "2"
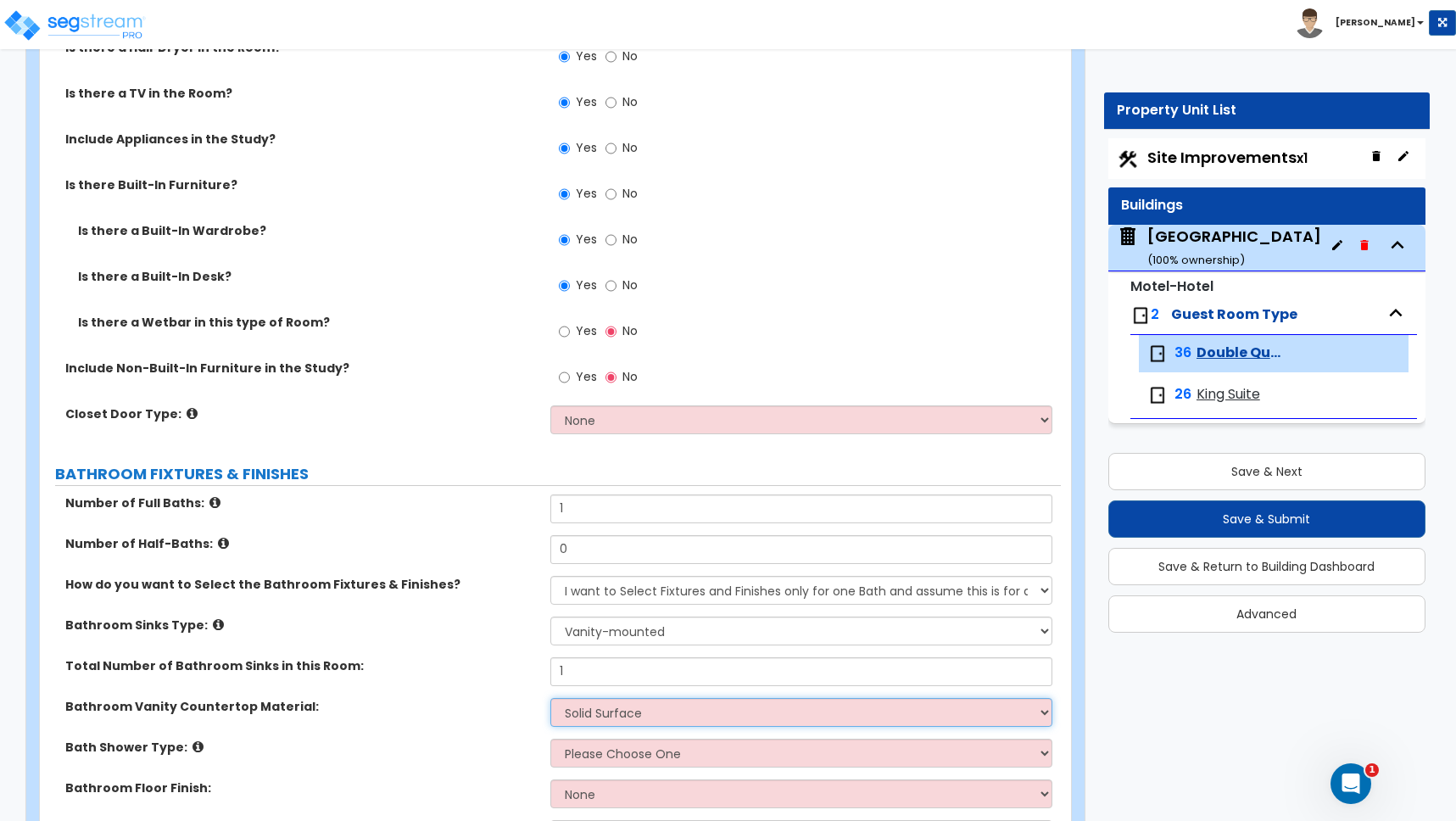
click at [550, 698] on select "None Plastic Laminate Solid Surface Stone Quartz Marble Tile Wood Stainless Ste…" at bounding box center [801, 712] width 502 height 29
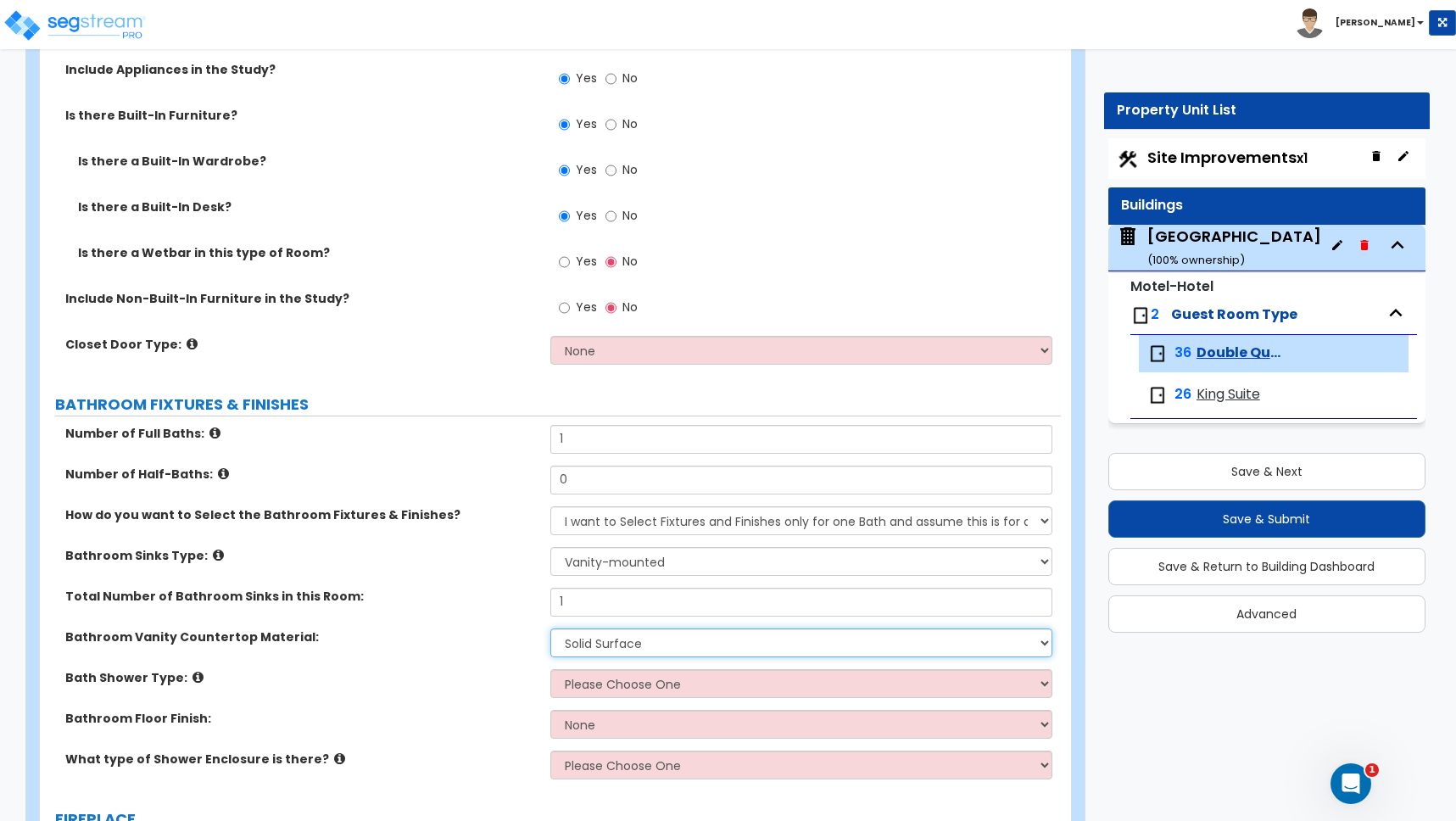
scroll to position [632, 0]
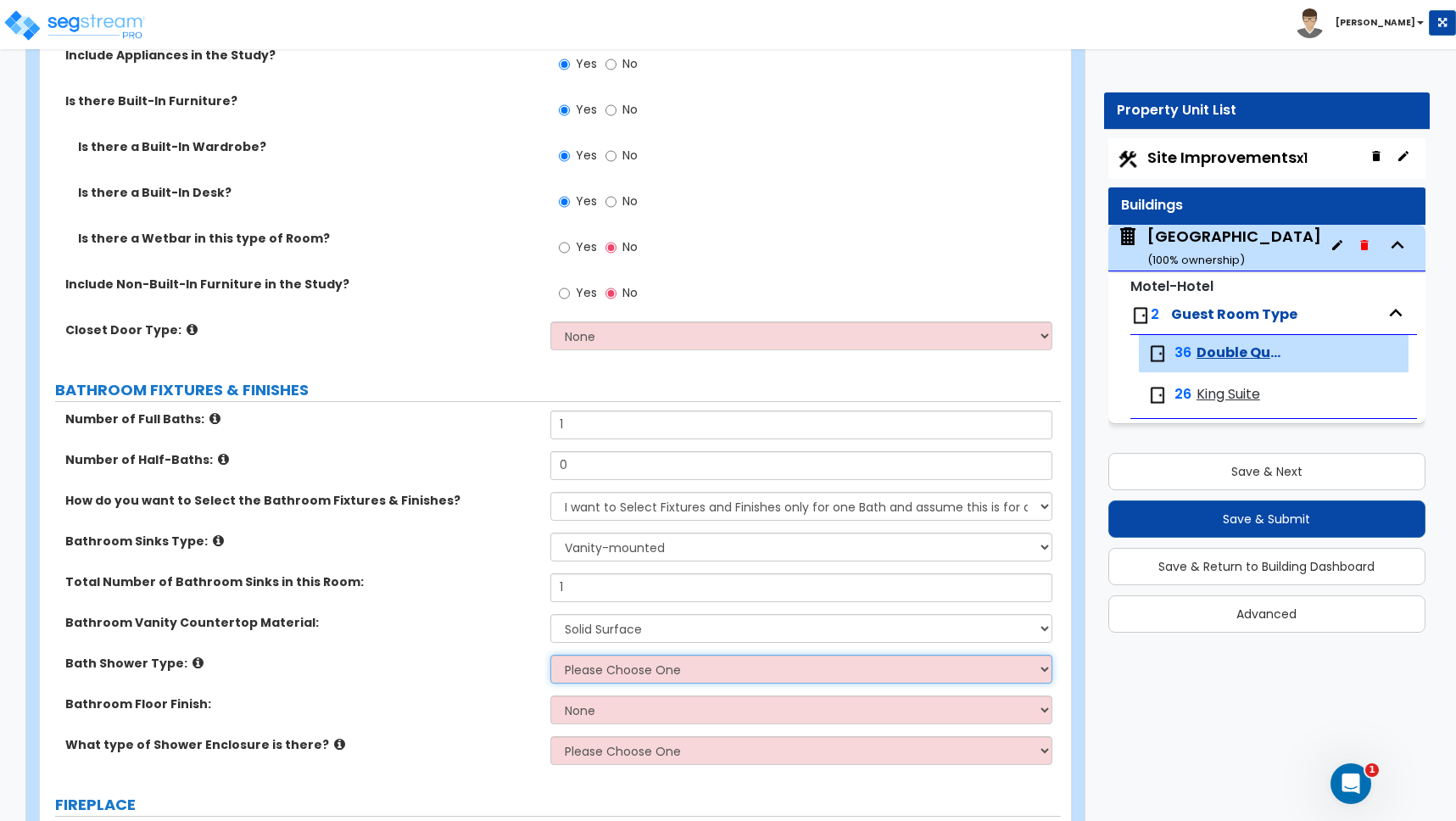
click at [604, 663] on select "Please Choose One Standalone Shower Bathtub - Shower Combination" at bounding box center [801, 669] width 502 height 29
select select "2"
click at [550, 655] on select "Please Choose One Standalone Shower Bathtub - Shower Combination" at bounding box center [801, 669] width 502 height 29
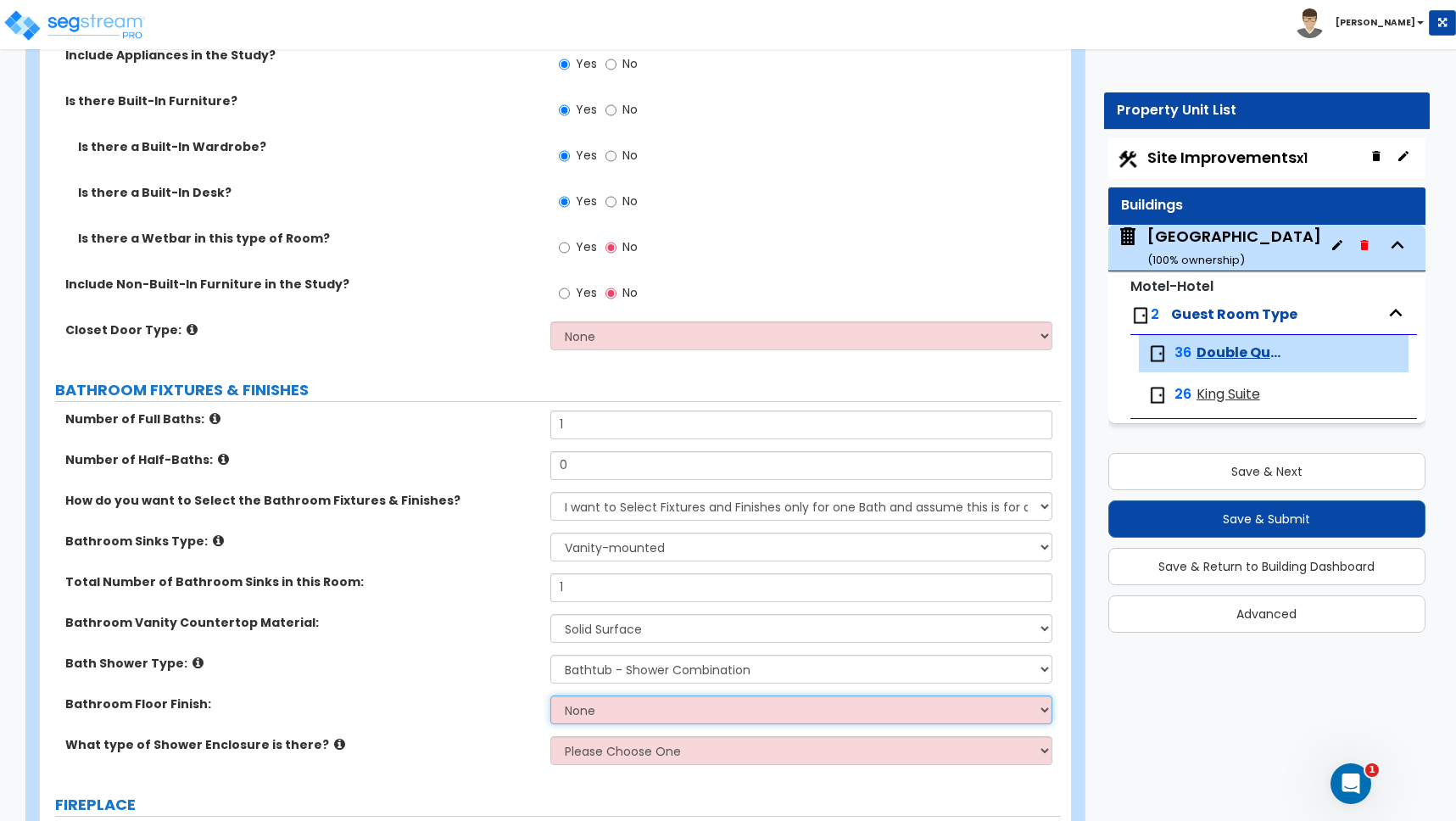
click at [588, 705] on select "None Tile Flooring Hardwood Flooring Resilient Laminate Flooring VCT Flooring S…" at bounding box center [801, 710] width 502 height 29
select select "1"
click at [550, 695] on select "None Tile Flooring Hardwood Flooring Resilient Laminate Flooring VCT Flooring S…" at bounding box center [801, 710] width 502 height 29
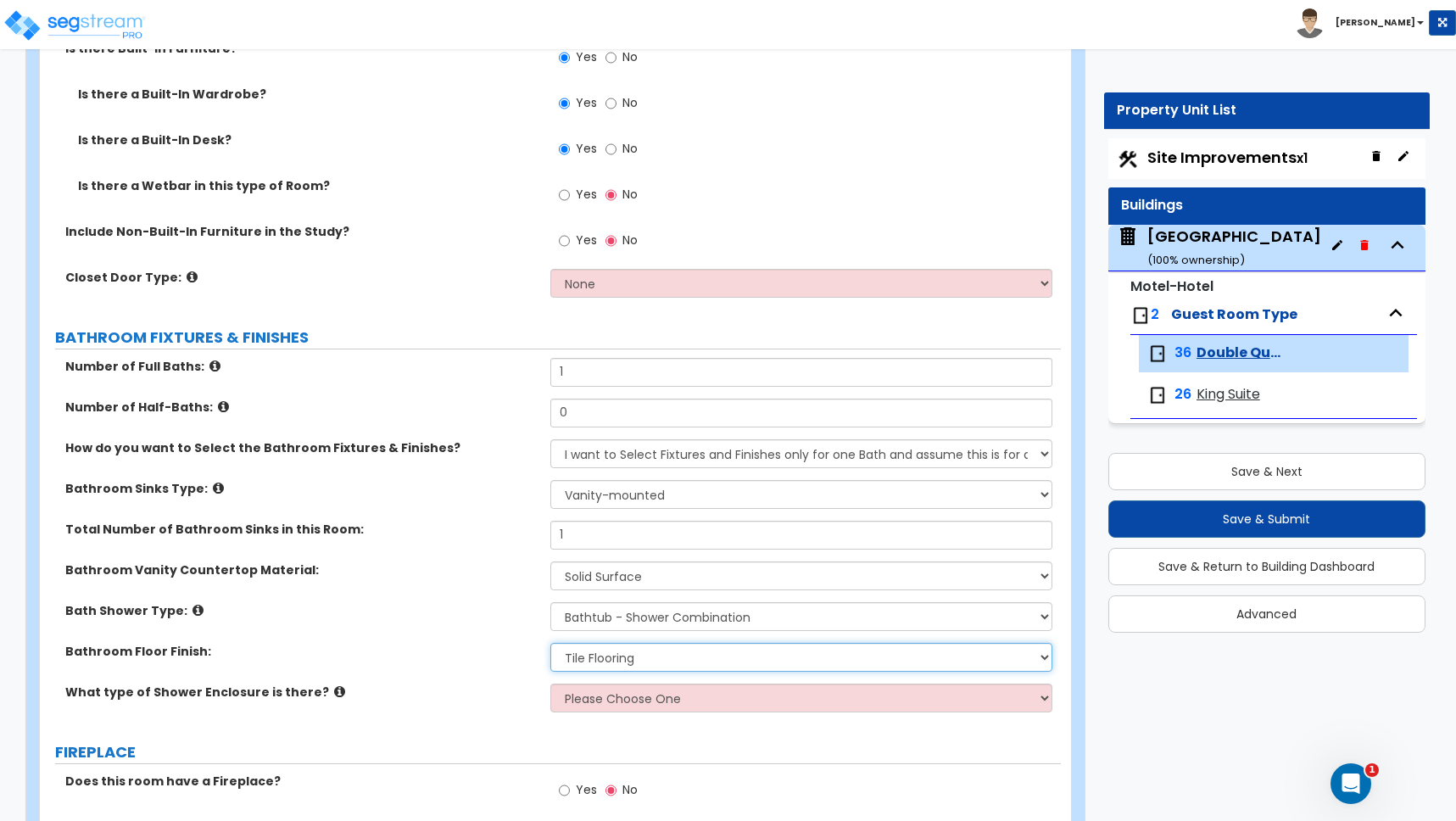
scroll to position [902, 0]
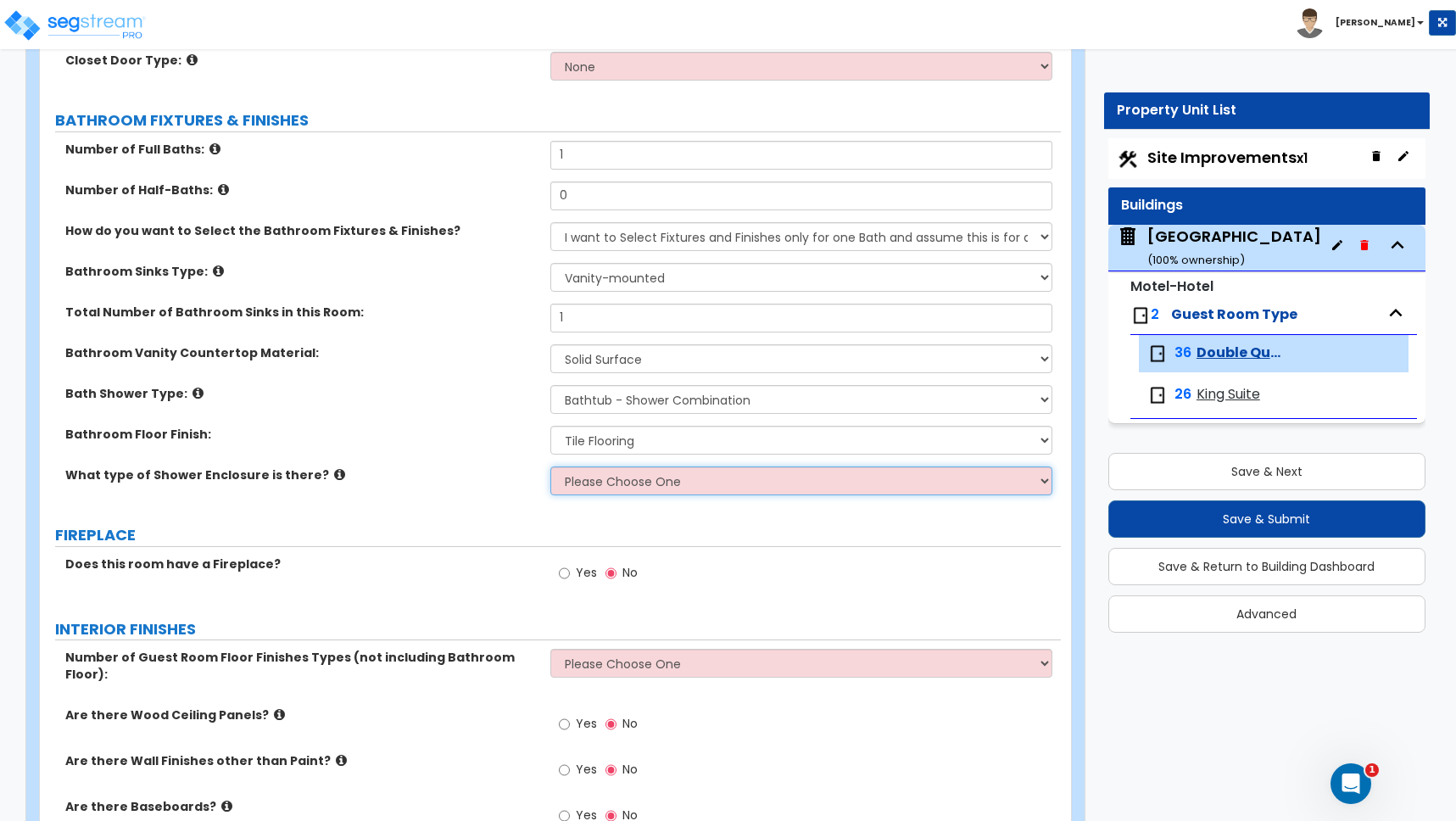
click at [594, 482] on select "Please Choose One Curtain & [PERSON_NAME] Sliding Doors Glass Hinged Doors" at bounding box center [801, 480] width 502 height 29
select select "1"
click at [550, 466] on select "Please Choose One Curtain & [PERSON_NAME] Sliding Doors Glass Hinged Doors" at bounding box center [801, 480] width 502 height 29
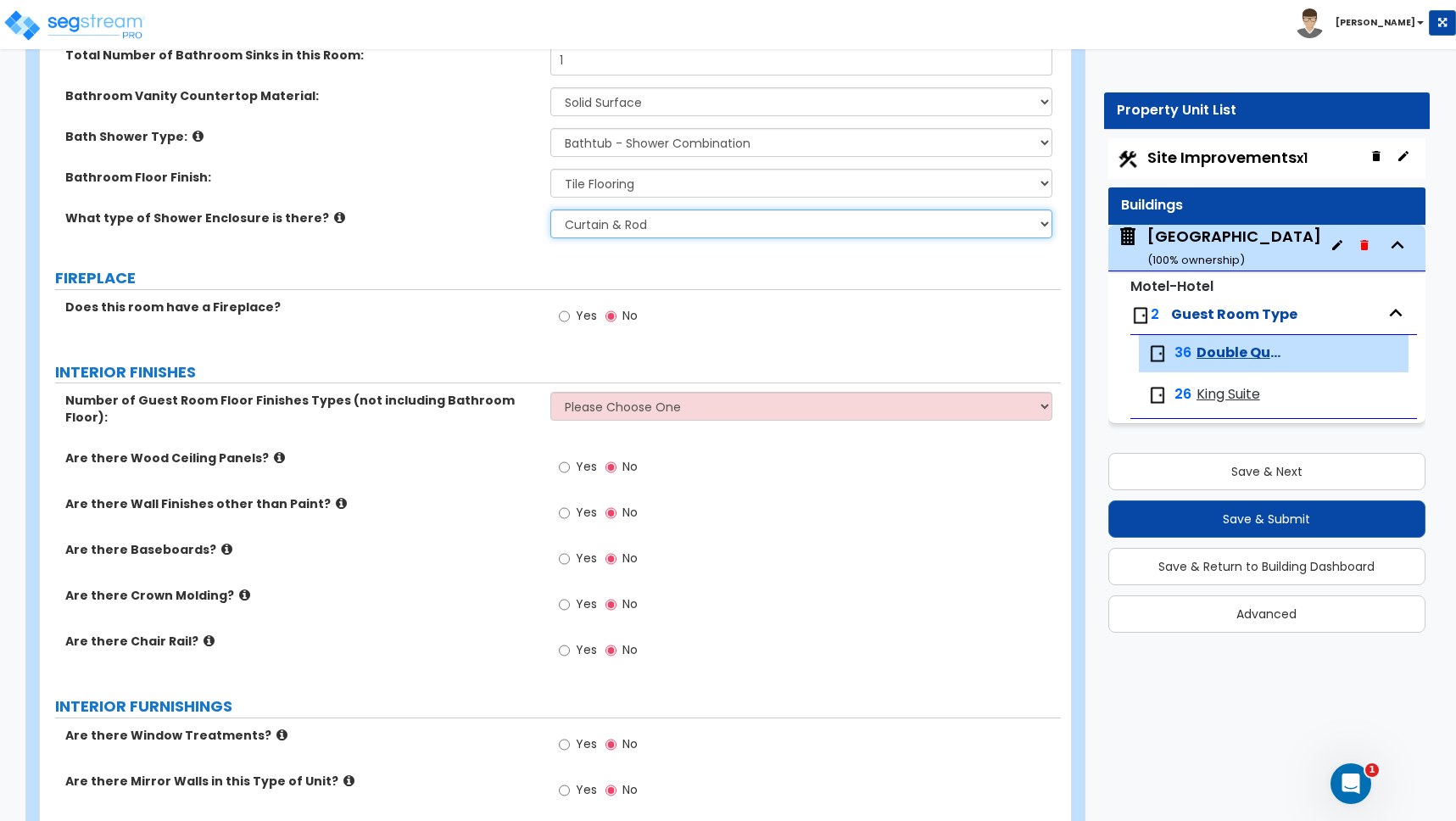
scroll to position [1161, 0]
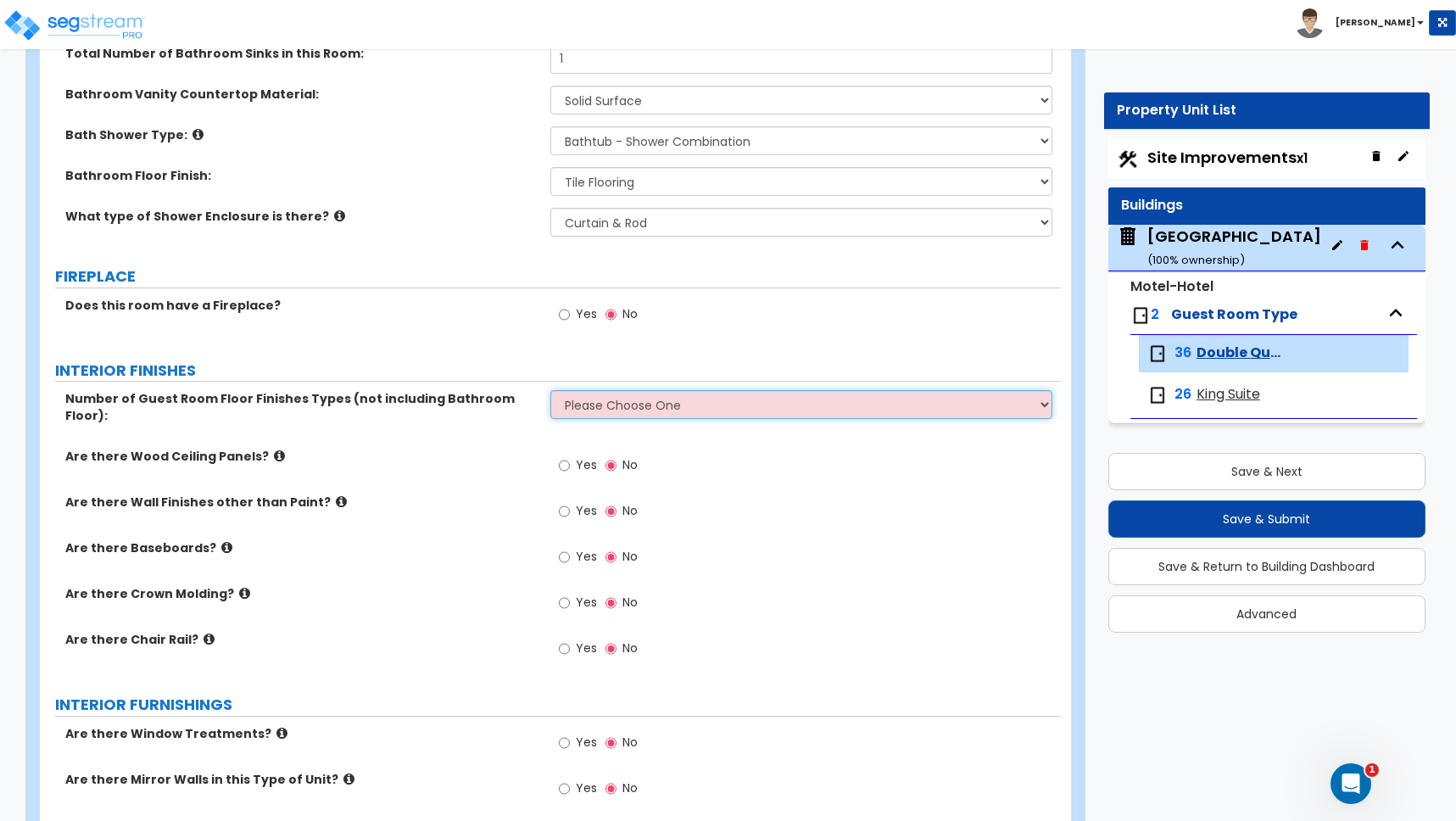
click at [594, 406] on select "Please Choose One 1 2 3" at bounding box center [801, 404] width 502 height 29
select select "1"
click at [550, 390] on select "Please Choose One 1 2 3" at bounding box center [801, 404] width 502 height 29
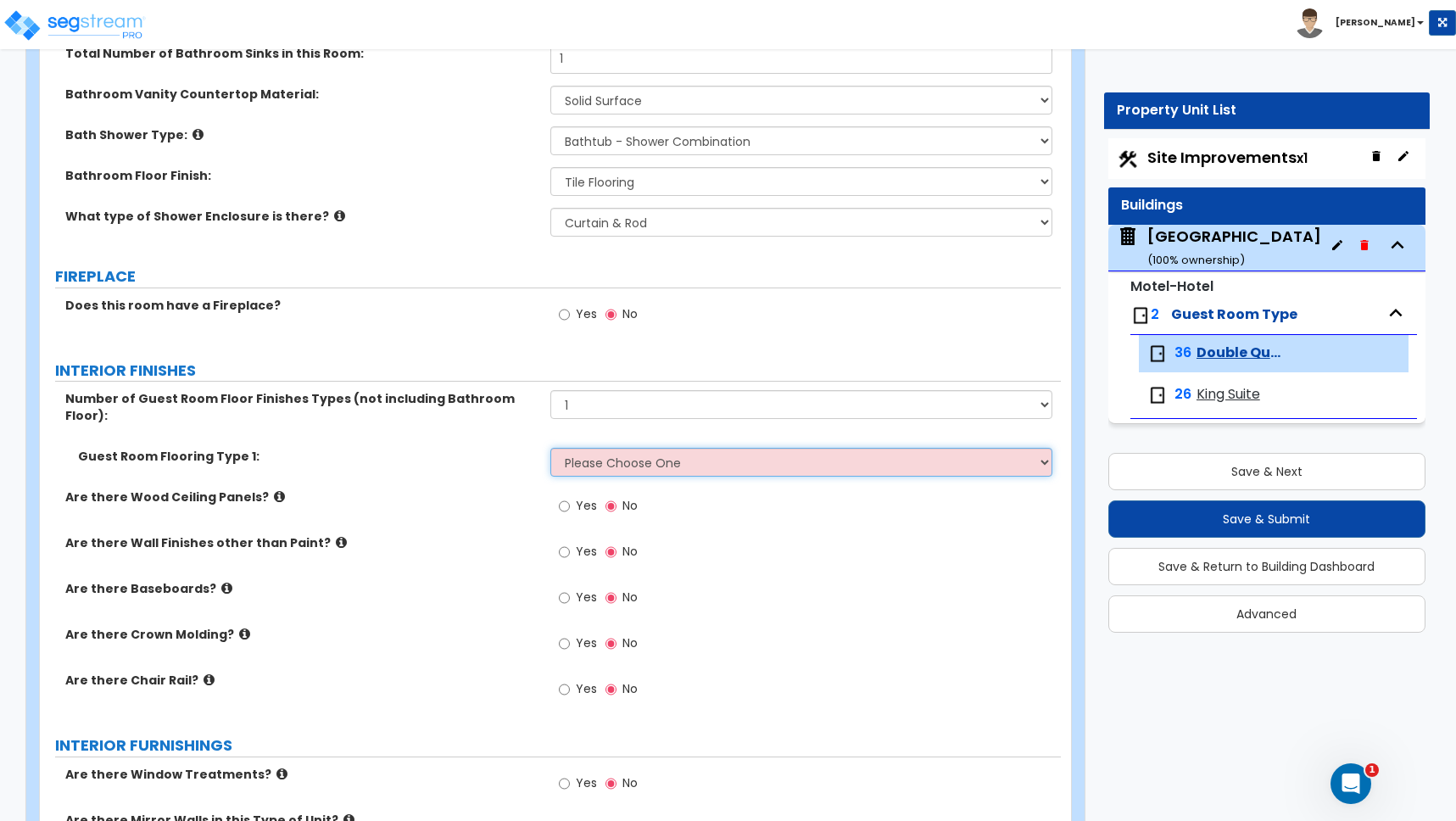
click at [577, 448] on select "Please Choose One Tile Flooring Hardwood Flooring Resilient Laminate Flooring V…" at bounding box center [801, 462] width 502 height 29
select select "5"
click at [550, 448] on select "Please Choose One Tile Flooring Hardwood Flooring Resilient Laminate Flooring V…" at bounding box center [801, 462] width 502 height 29
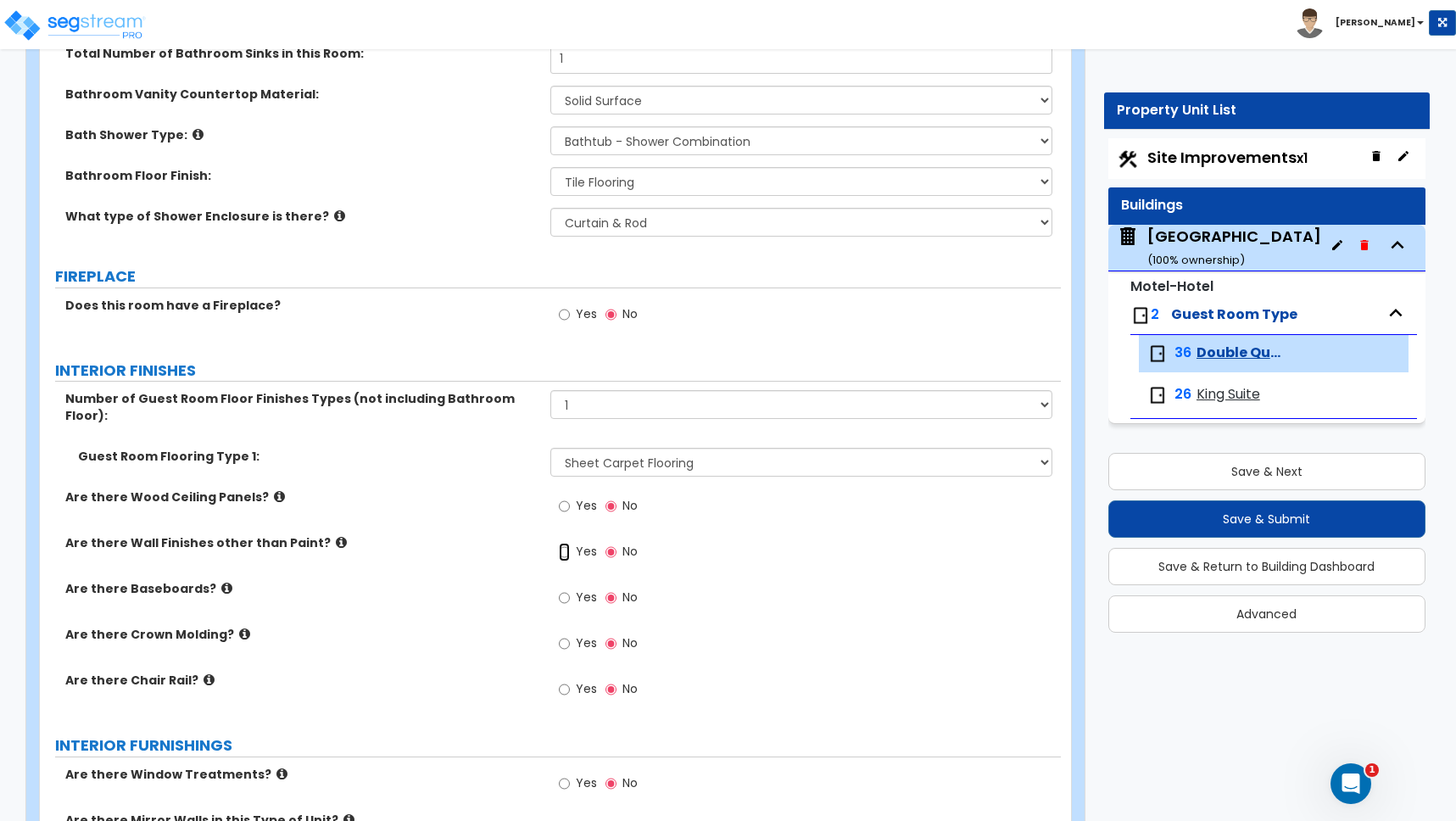
click at [565, 543] on input "Yes" at bounding box center [564, 552] width 11 height 19
radio input "true"
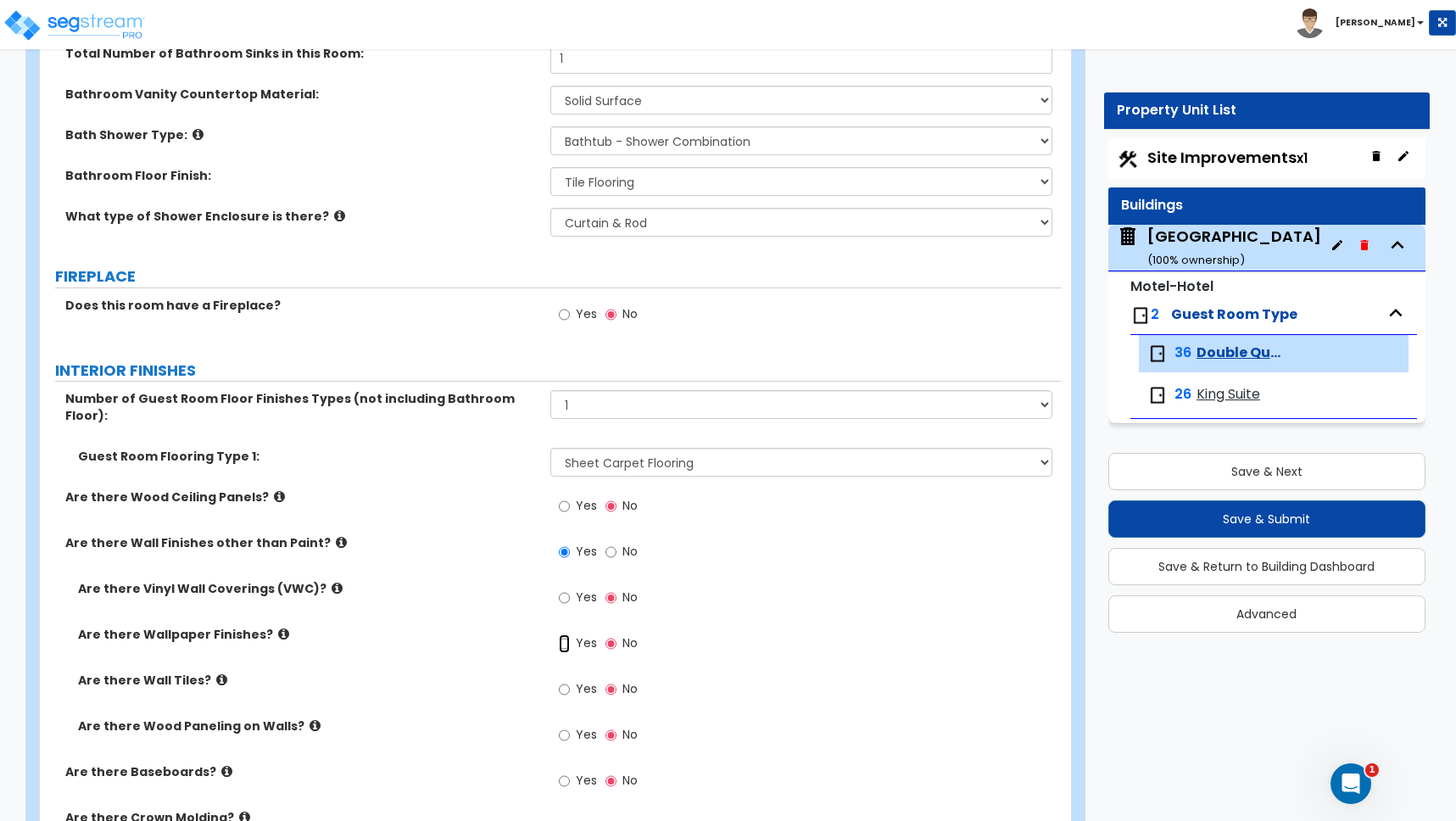
click at [564, 634] on input "Yes" at bounding box center [564, 644] width 11 height 19
radio input "true"
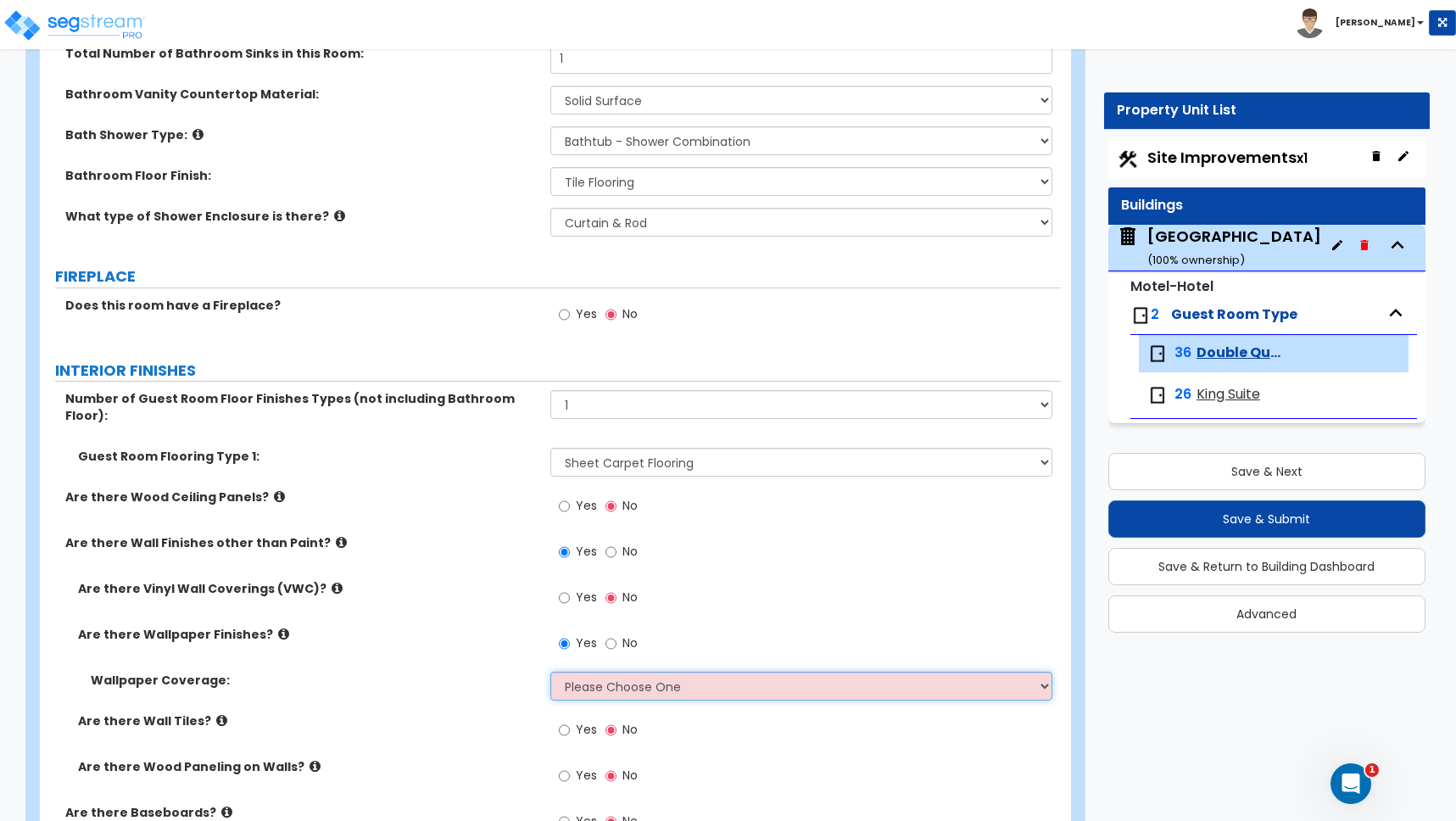
click at [603, 672] on select "Please Choose One Only a Small Portion of Walls are Covered Several Walls are C…" at bounding box center [801, 686] width 502 height 29
select select "2"
click at [550, 672] on select "Please Choose One Only a Small Portion of Walls are Covered Several Walls are C…" at bounding box center [801, 686] width 502 height 29
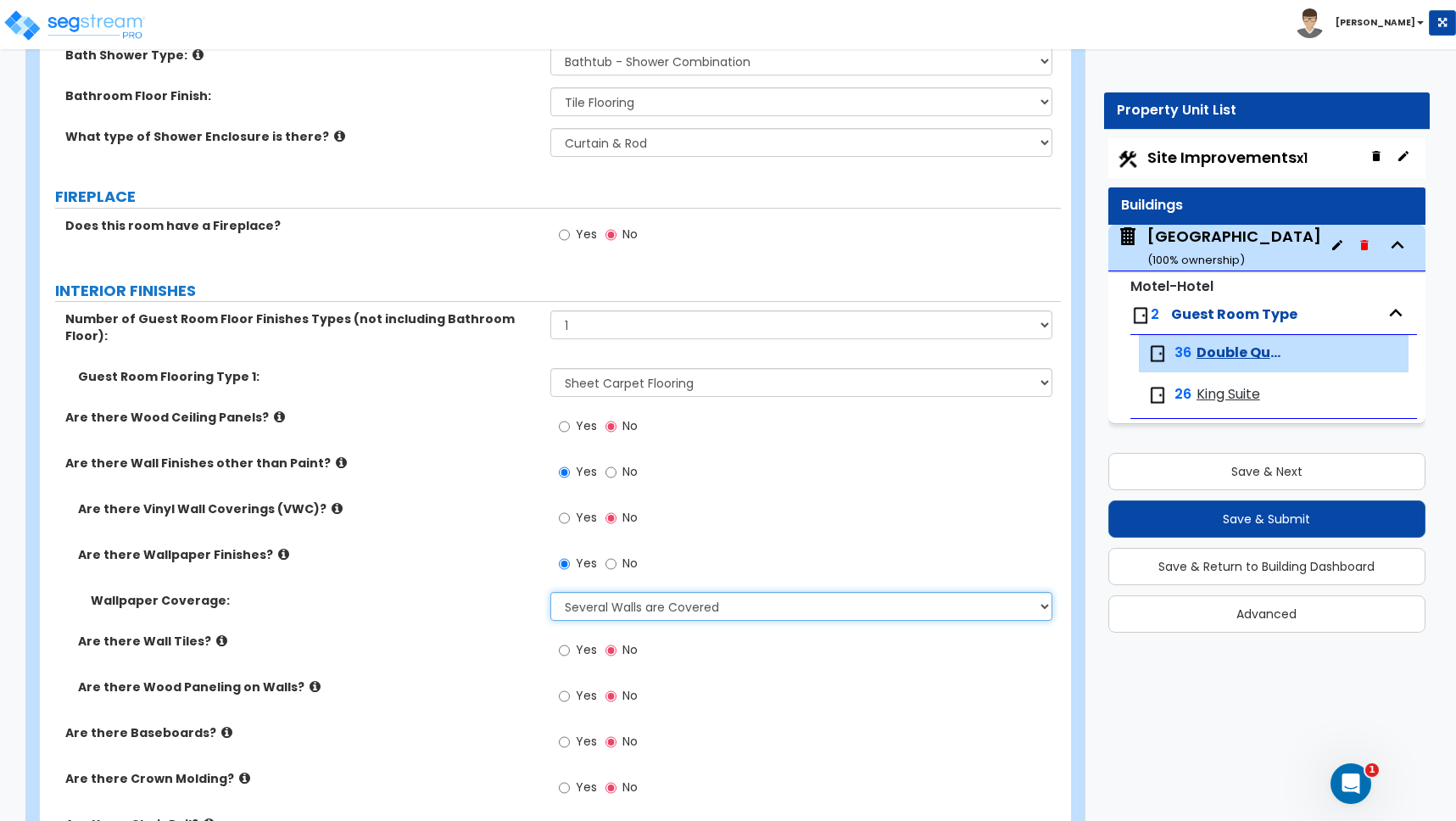
scroll to position [1332, 0]
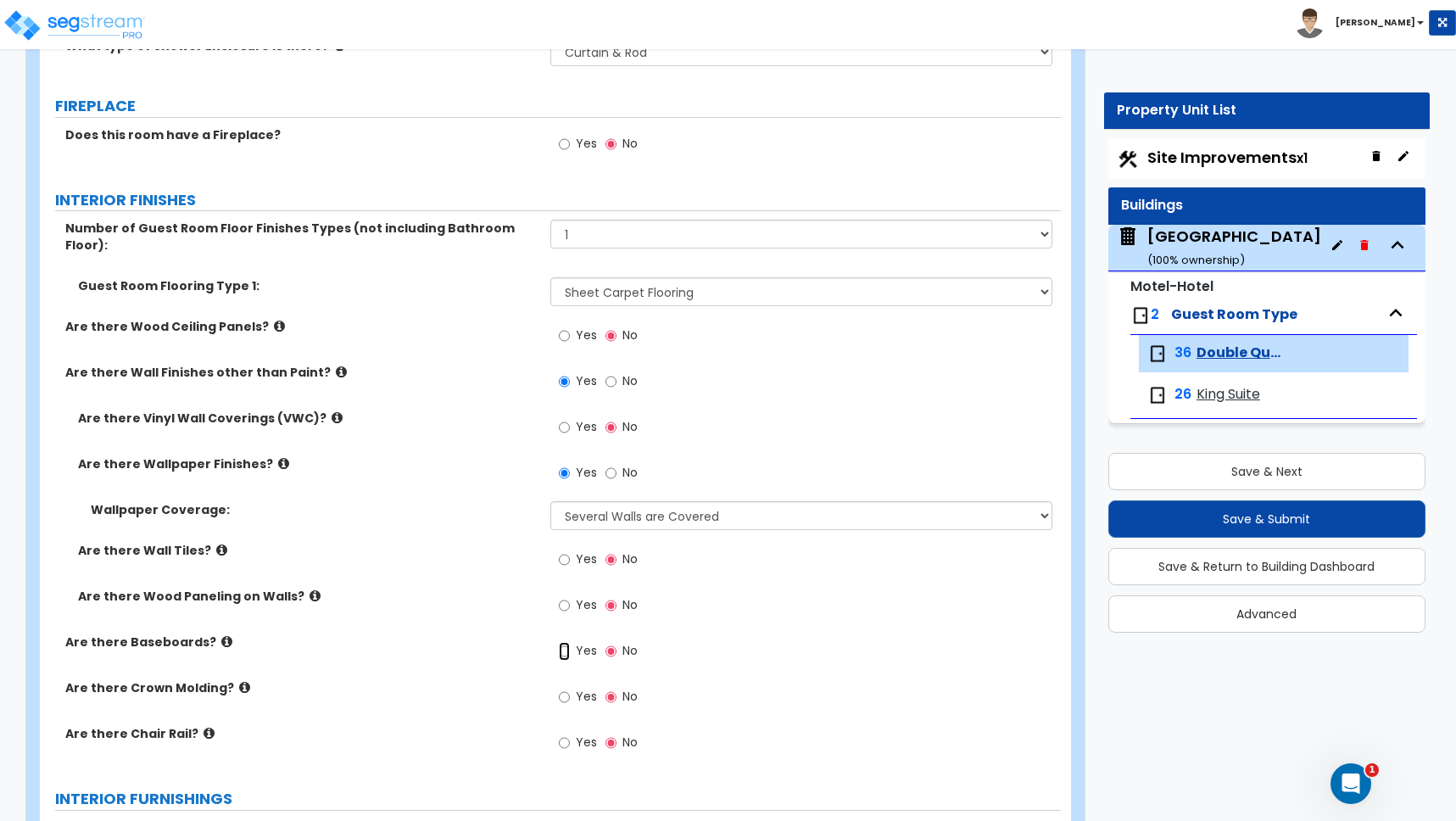
click at [566, 642] on input "Yes" at bounding box center [564, 651] width 11 height 19
radio input "true"
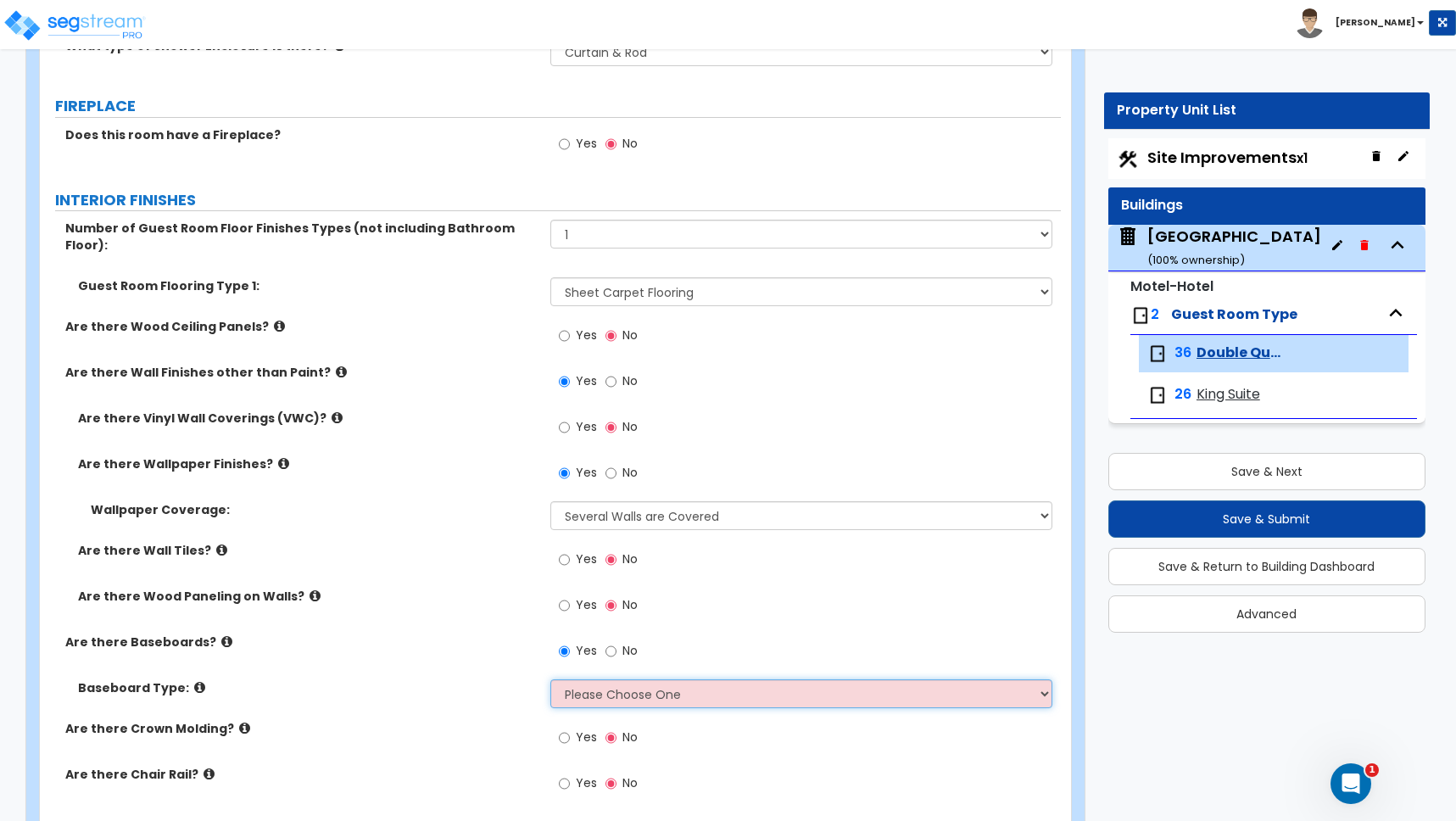
click at [594, 682] on select "Please Choose One Wood Vinyl Carpet Tile" at bounding box center [801, 694] width 502 height 29
select select "2"
click at [550, 679] on select "Please Choose One Wood Vinyl Carpet Tile" at bounding box center [801, 694] width 502 height 29
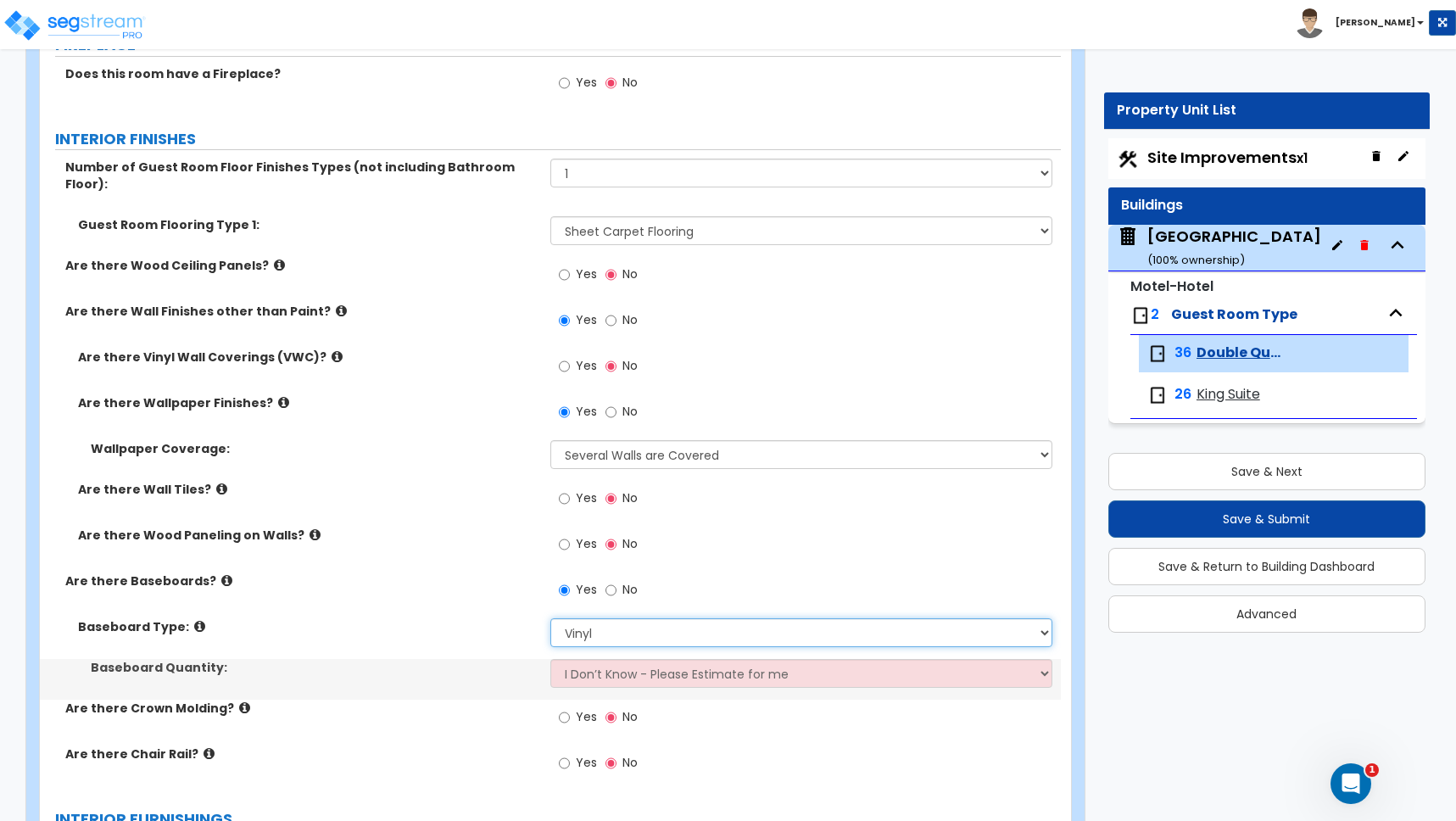
scroll to position [1412, 0]
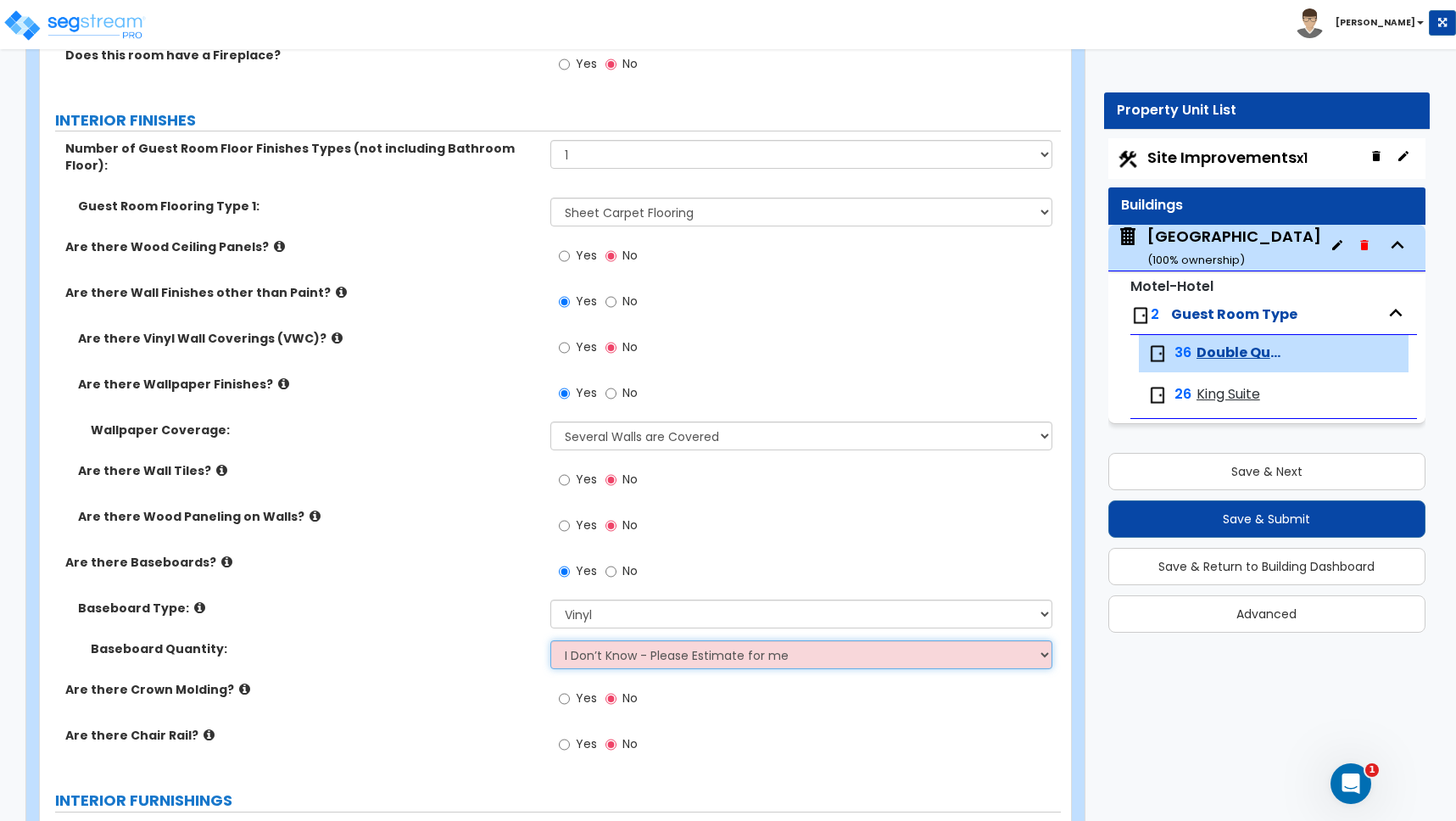
click at [599, 641] on select "I Don’t Know - Please Estimate for me I want to Enter the Linear Footage" at bounding box center [801, 655] width 502 height 29
click at [550, 641] on select "I Don’t Know - Please Estimate for me I want to Enter the Linear Footage" at bounding box center [801, 655] width 502 height 29
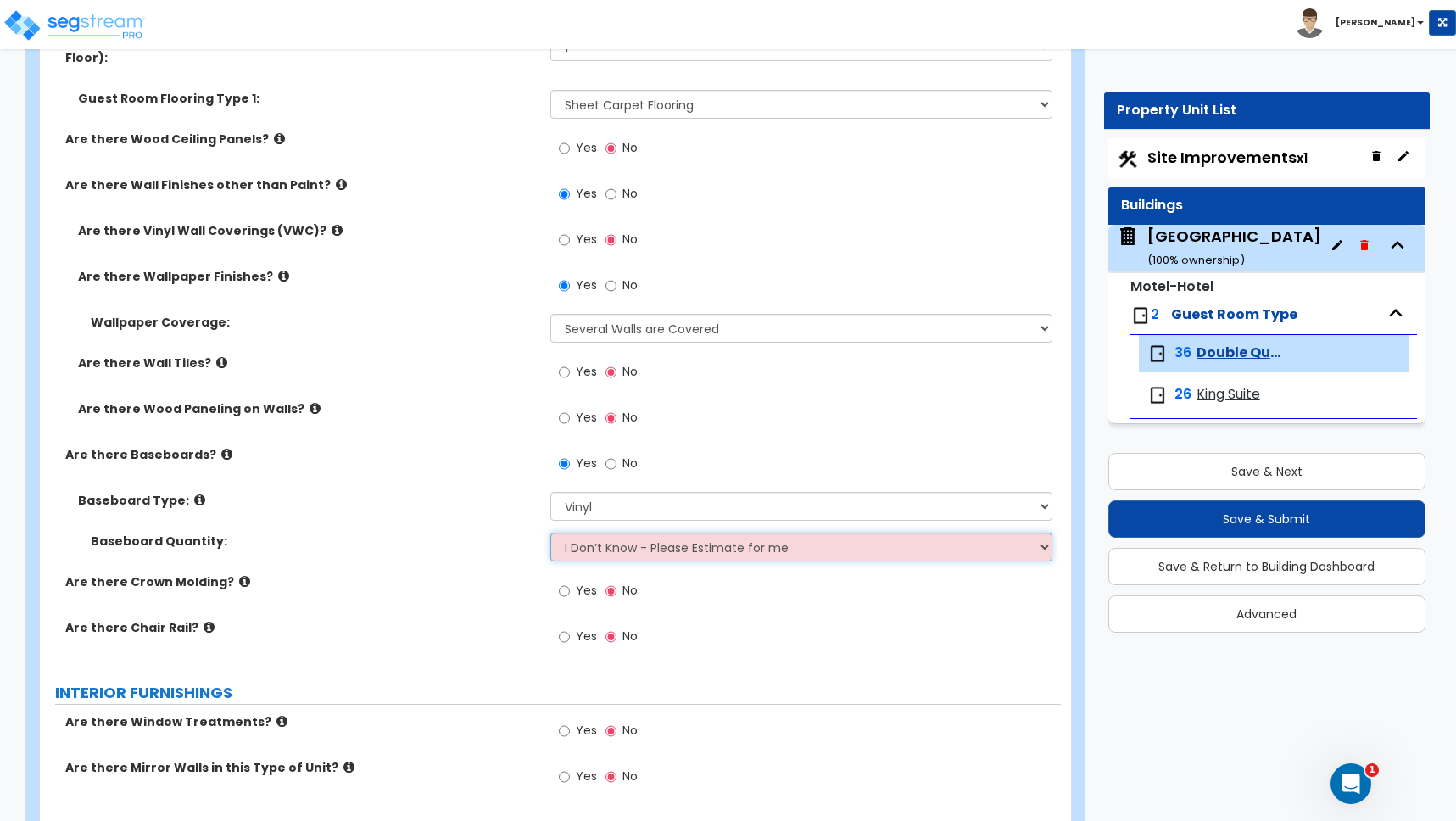
scroll to position [1526, 0]
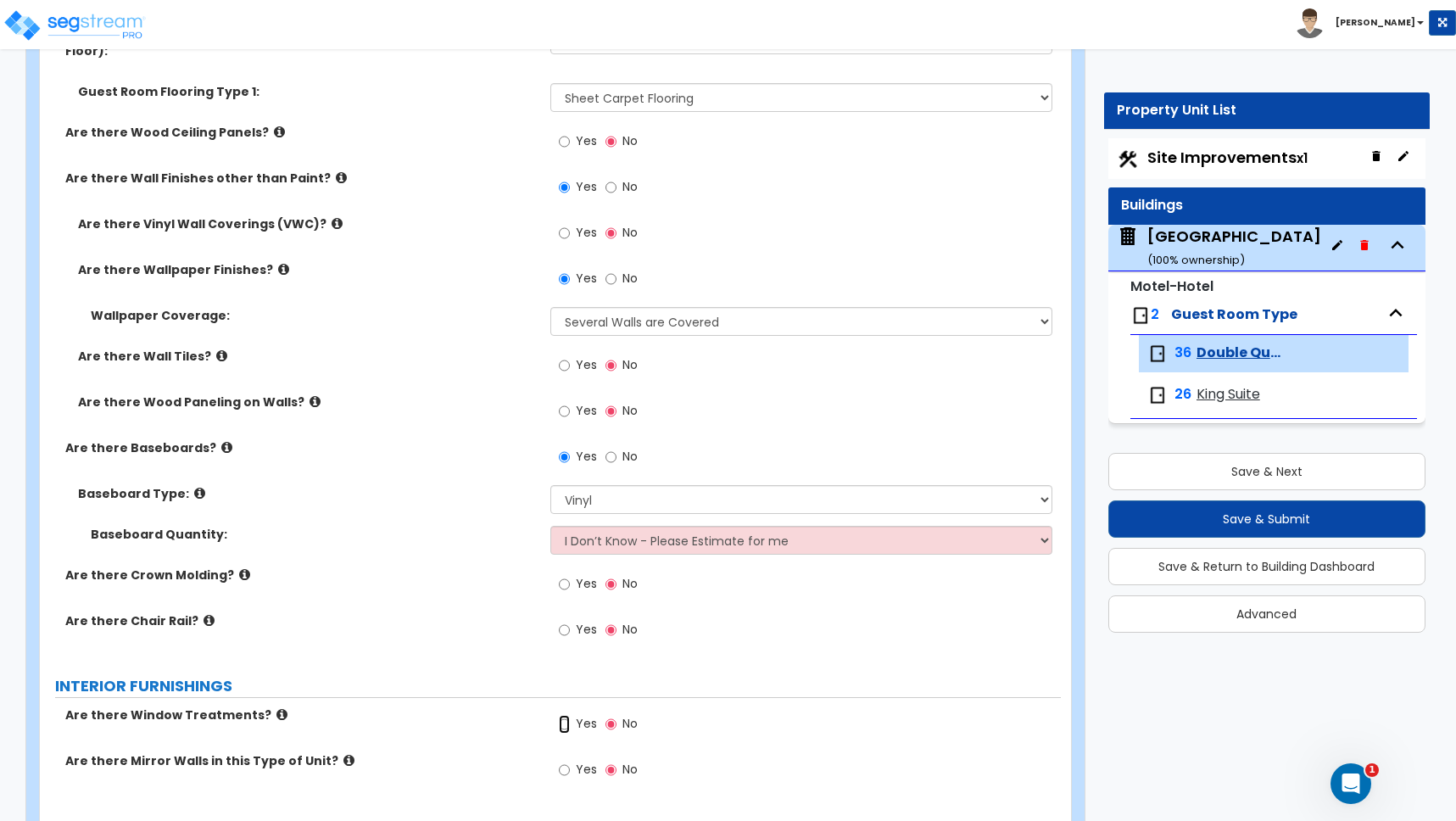
click at [561, 715] on input "Yes" at bounding box center [564, 725] width 11 height 19
radio input "true"
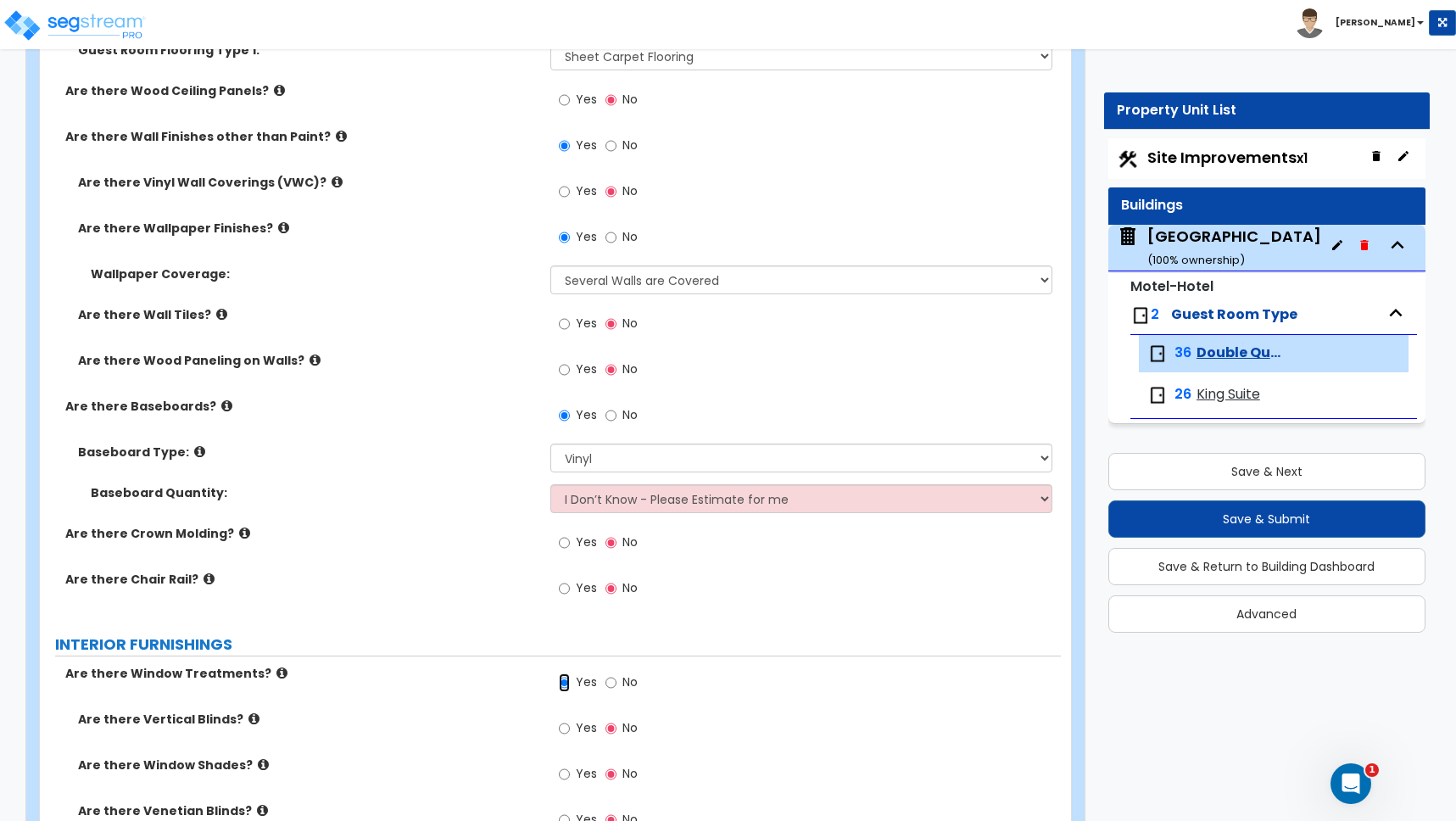
scroll to position [1796, 0]
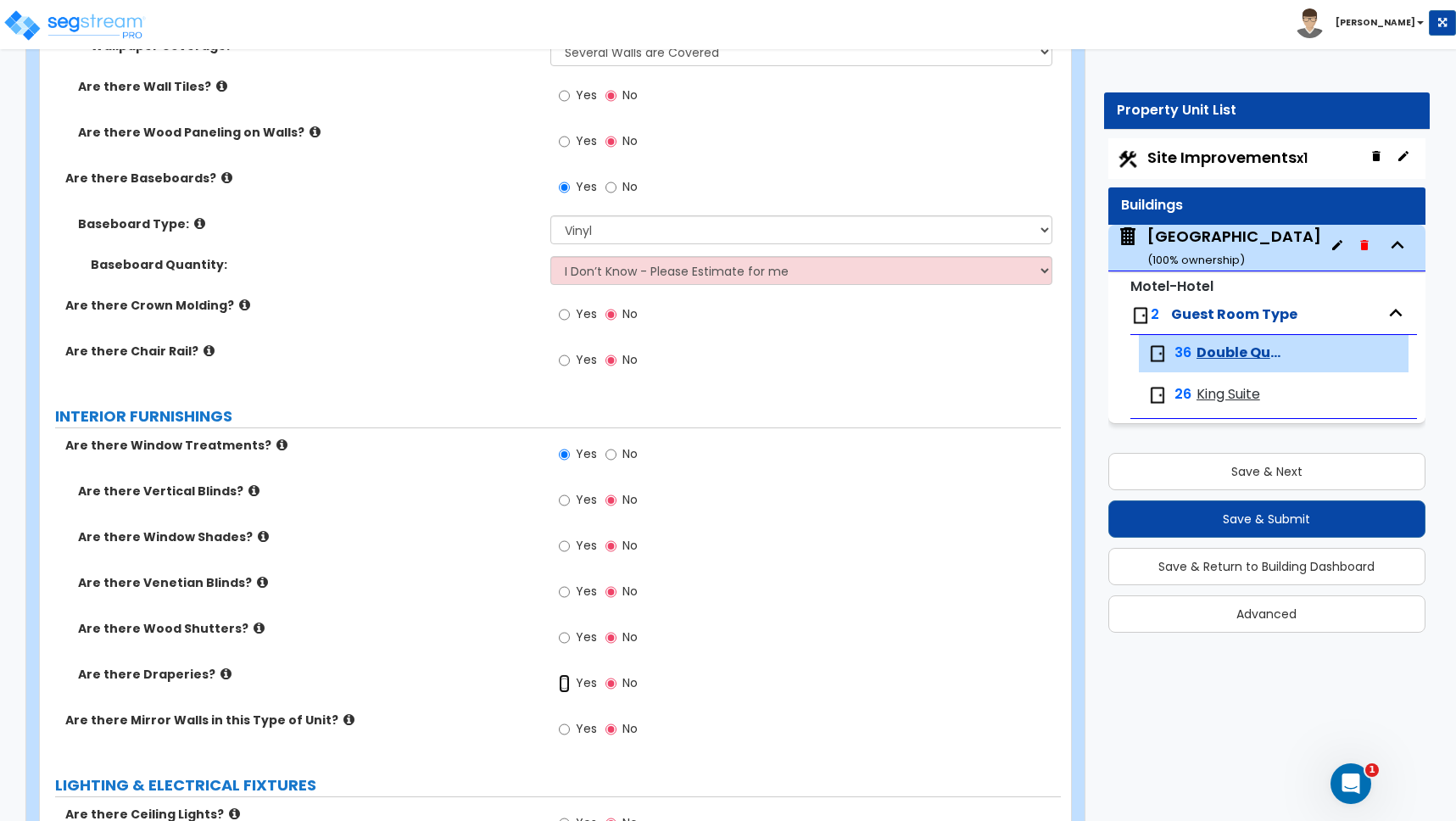
click at [565, 675] on input "Yes" at bounding box center [564, 684] width 11 height 19
radio input "true"
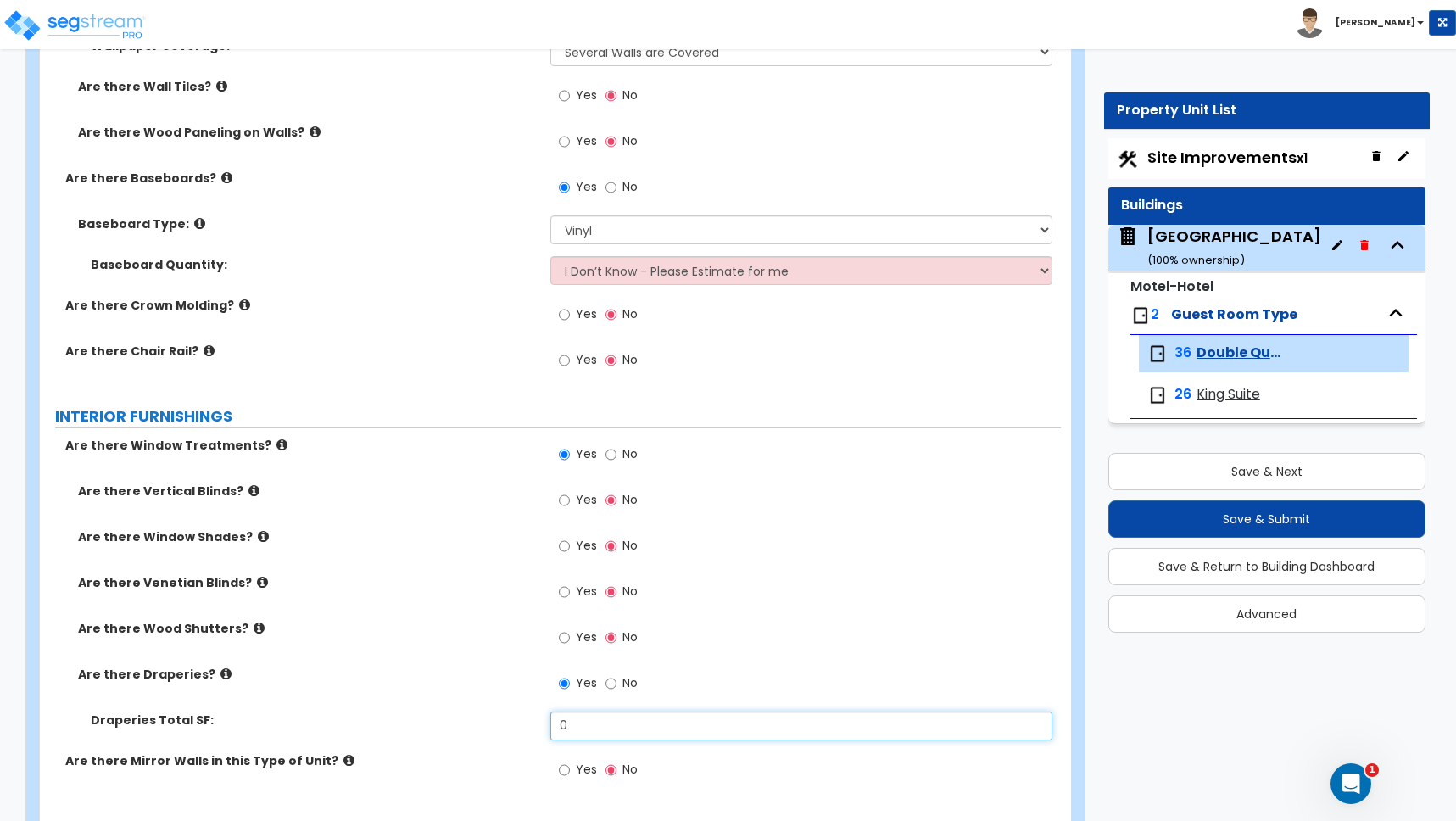
click at [574, 715] on input "0" at bounding box center [801, 726] width 502 height 29
drag, startPoint x: 573, startPoint y: 714, endPoint x: 520, endPoint y: 704, distance: 53.9
click at [530, 712] on div "Draperies Total SF: 0" at bounding box center [550, 731] width 1021 height 41
type input "128"
click at [501, 725] on div "Draperies Total SF: 128" at bounding box center [550, 731] width 1021 height 41
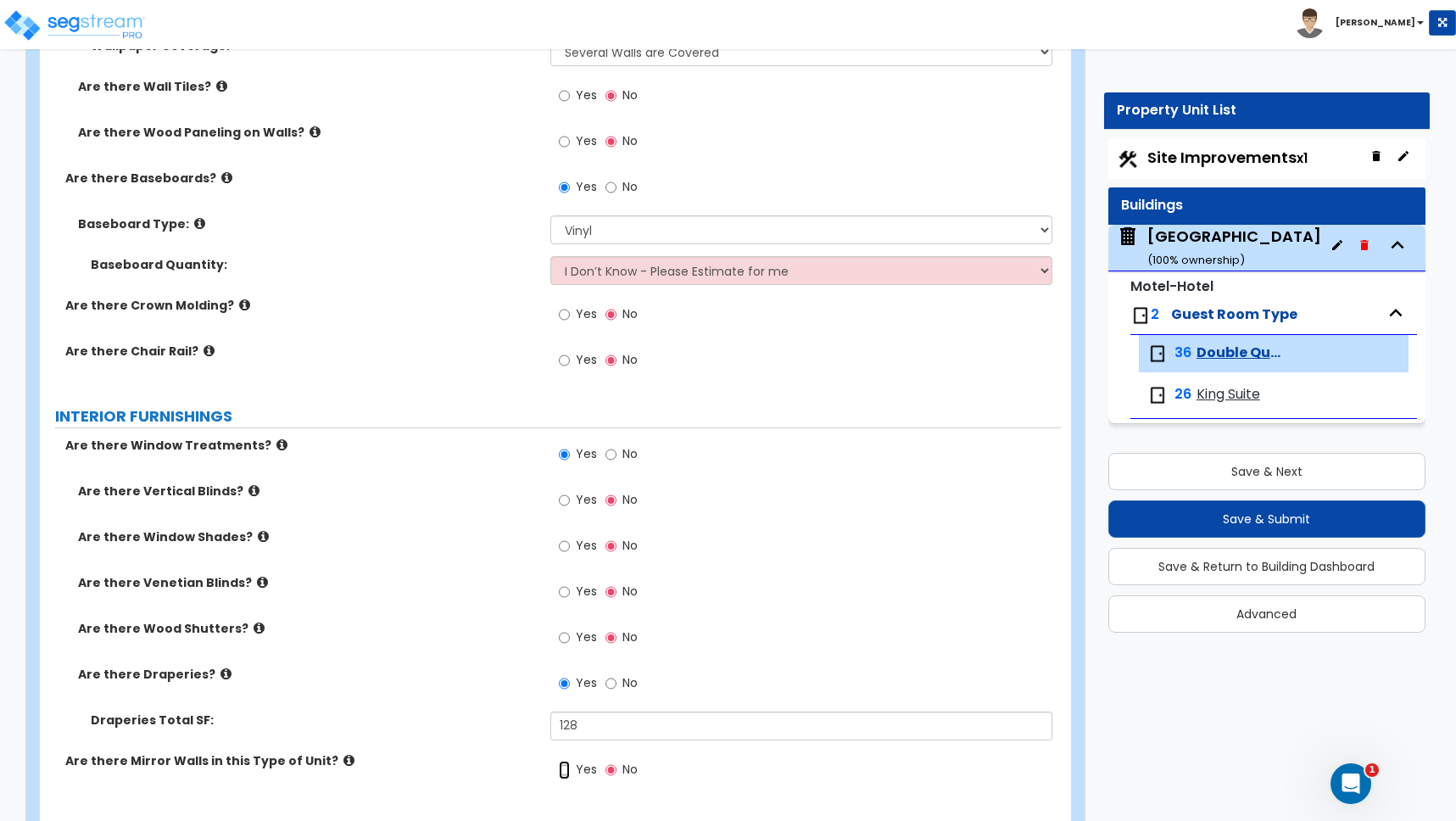
click at [568, 761] on input "Yes" at bounding box center [564, 770] width 11 height 19
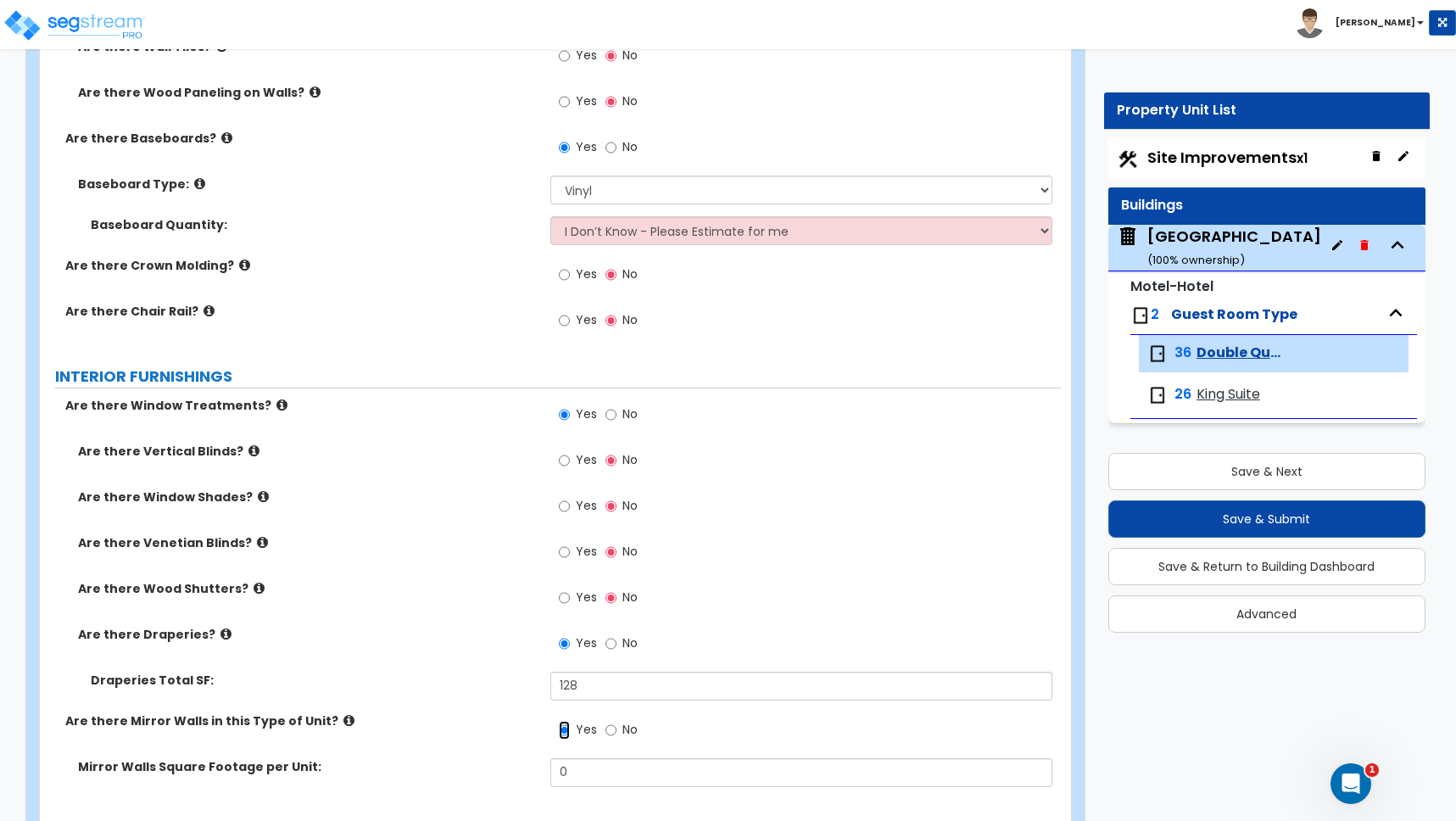
scroll to position [1927, 0]
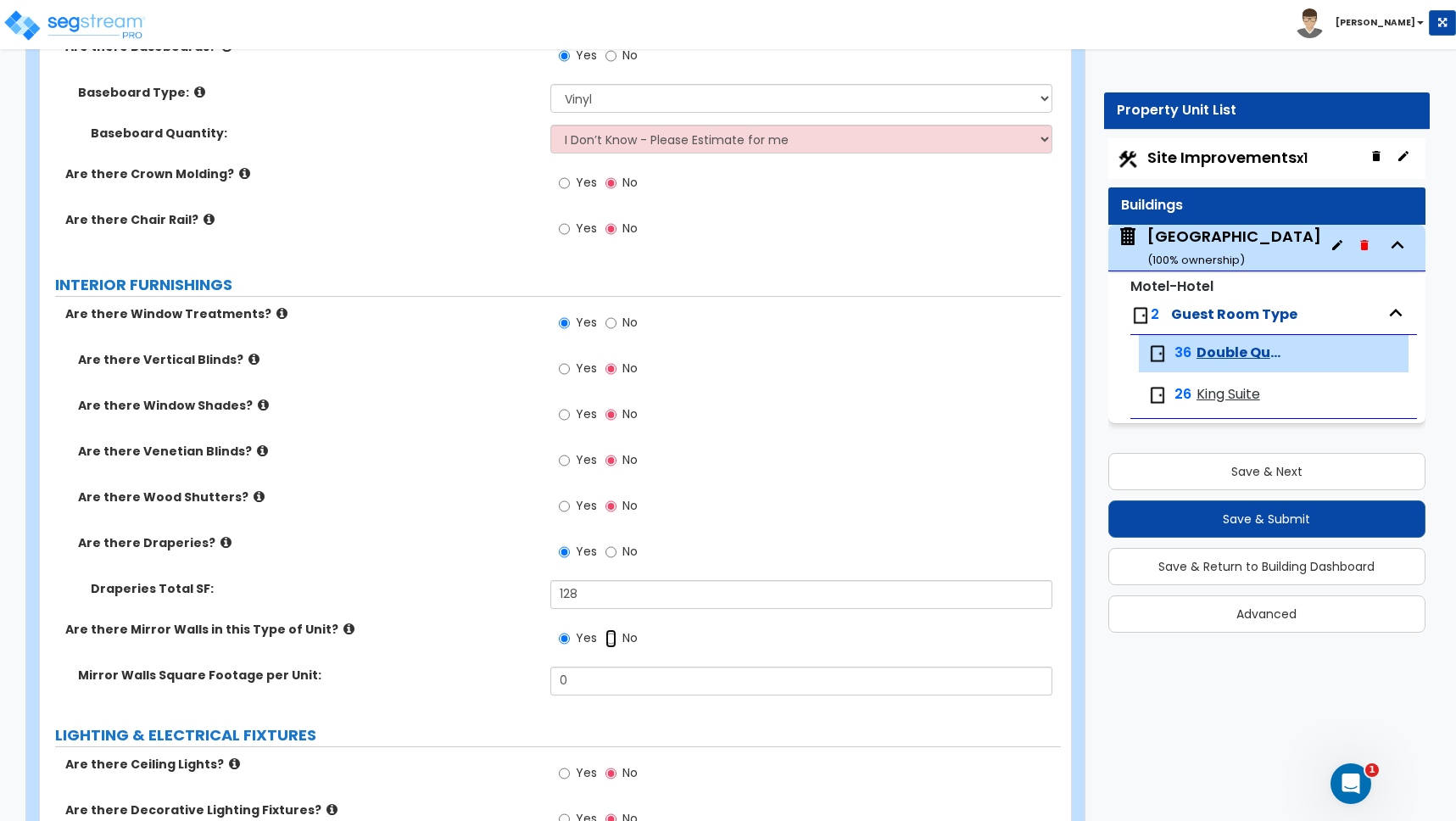
click at [613, 629] on input "No" at bounding box center [611, 639] width 11 height 19
radio input "false"
radio input "true"
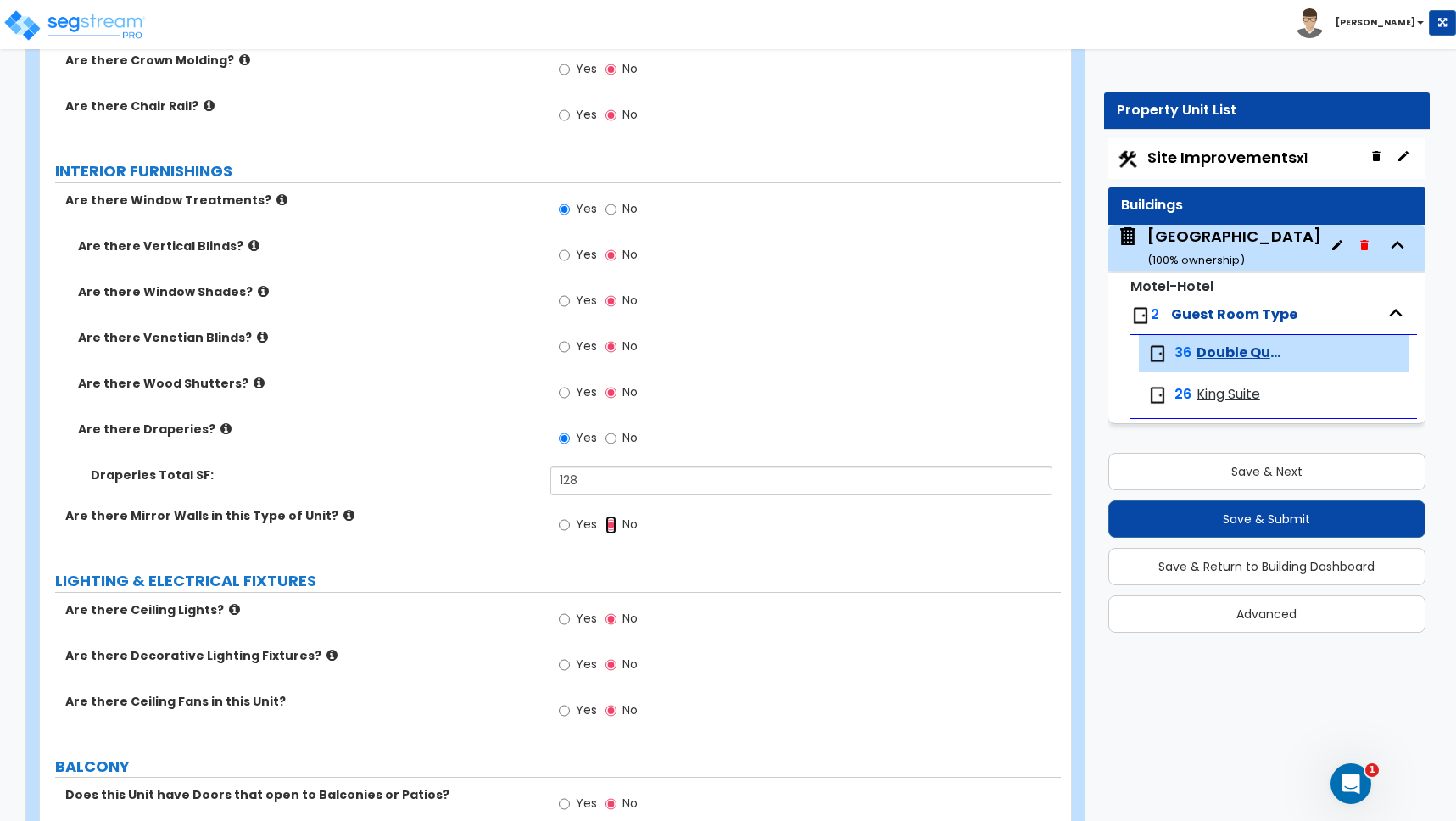
scroll to position [2041, 0]
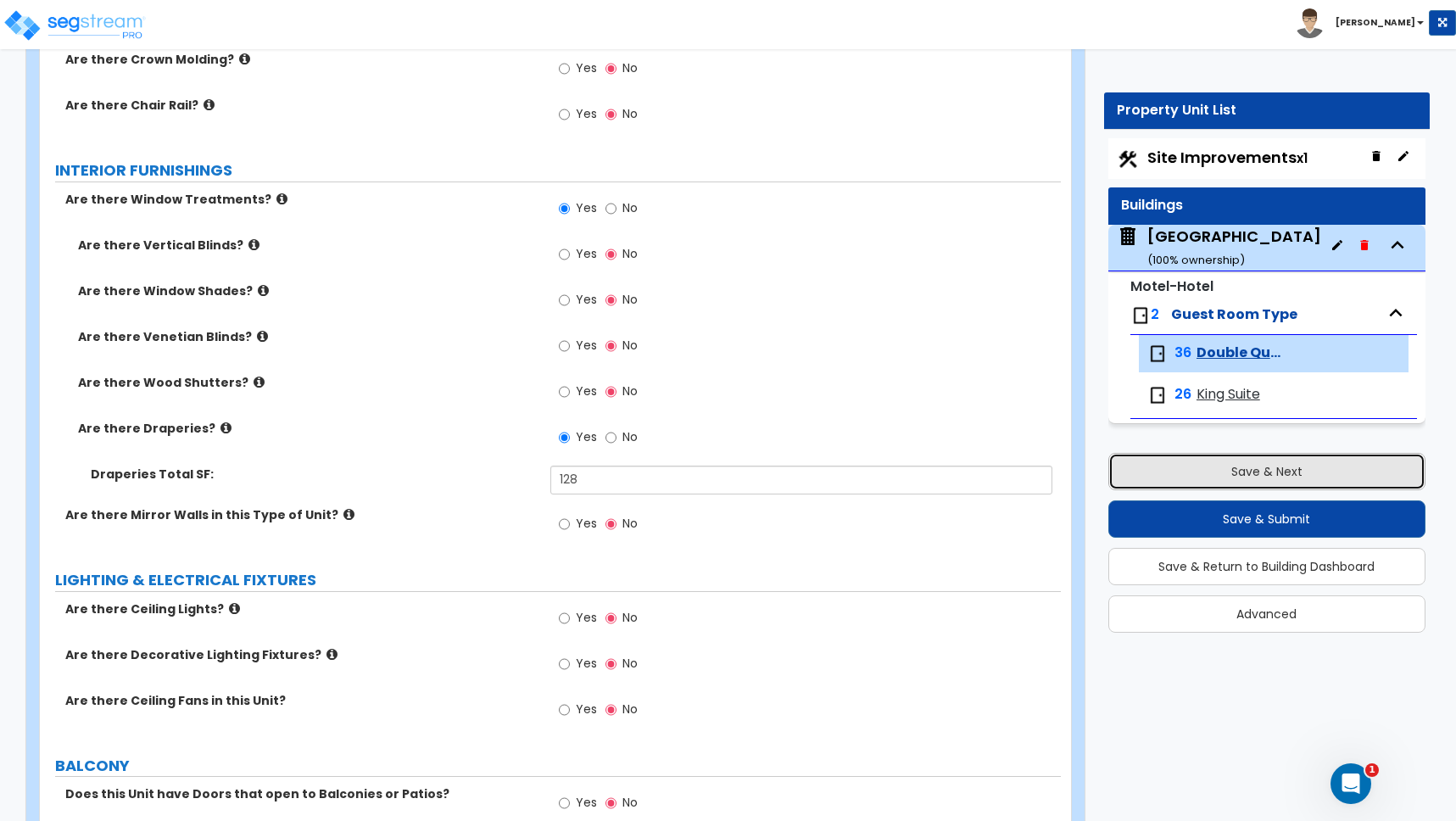
click at [1264, 471] on button "Save & Next" at bounding box center [1267, 472] width 317 height 38
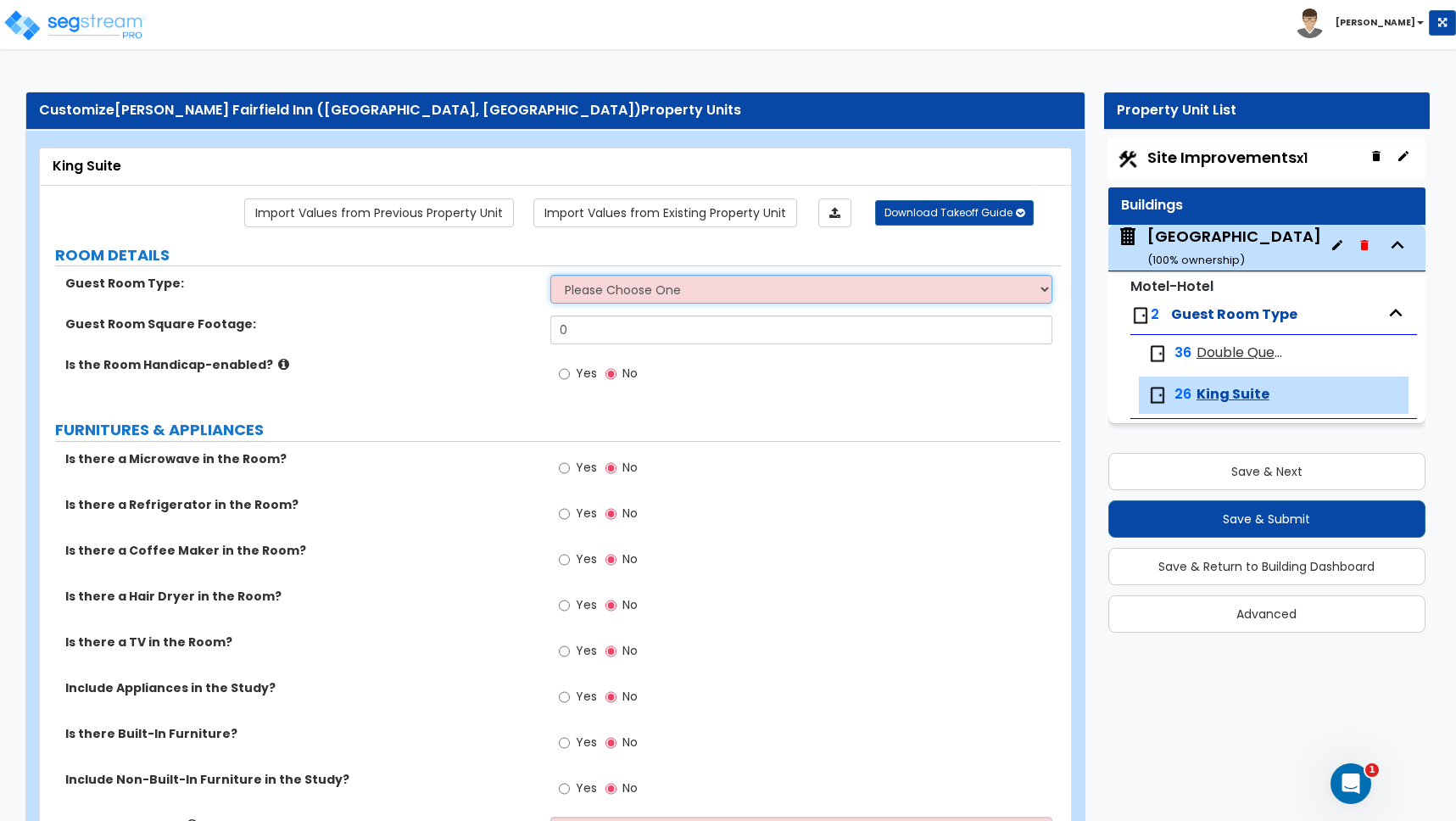
click at [650, 292] on select "Please Choose One Standard Room Suite Room Extended Stay Room" at bounding box center [801, 289] width 502 height 29
click at [655, 287] on select "Please Choose One Standard Room Suite Room Extended Stay Room" at bounding box center [801, 289] width 502 height 29
click at [602, 294] on select "Please Choose One Standard Room Suite Room Extended Stay Room" at bounding box center [801, 289] width 502 height 29
select select "1"
click at [550, 275] on select "Please Choose One Standard Room Suite Room Extended Stay Room" at bounding box center [801, 289] width 502 height 29
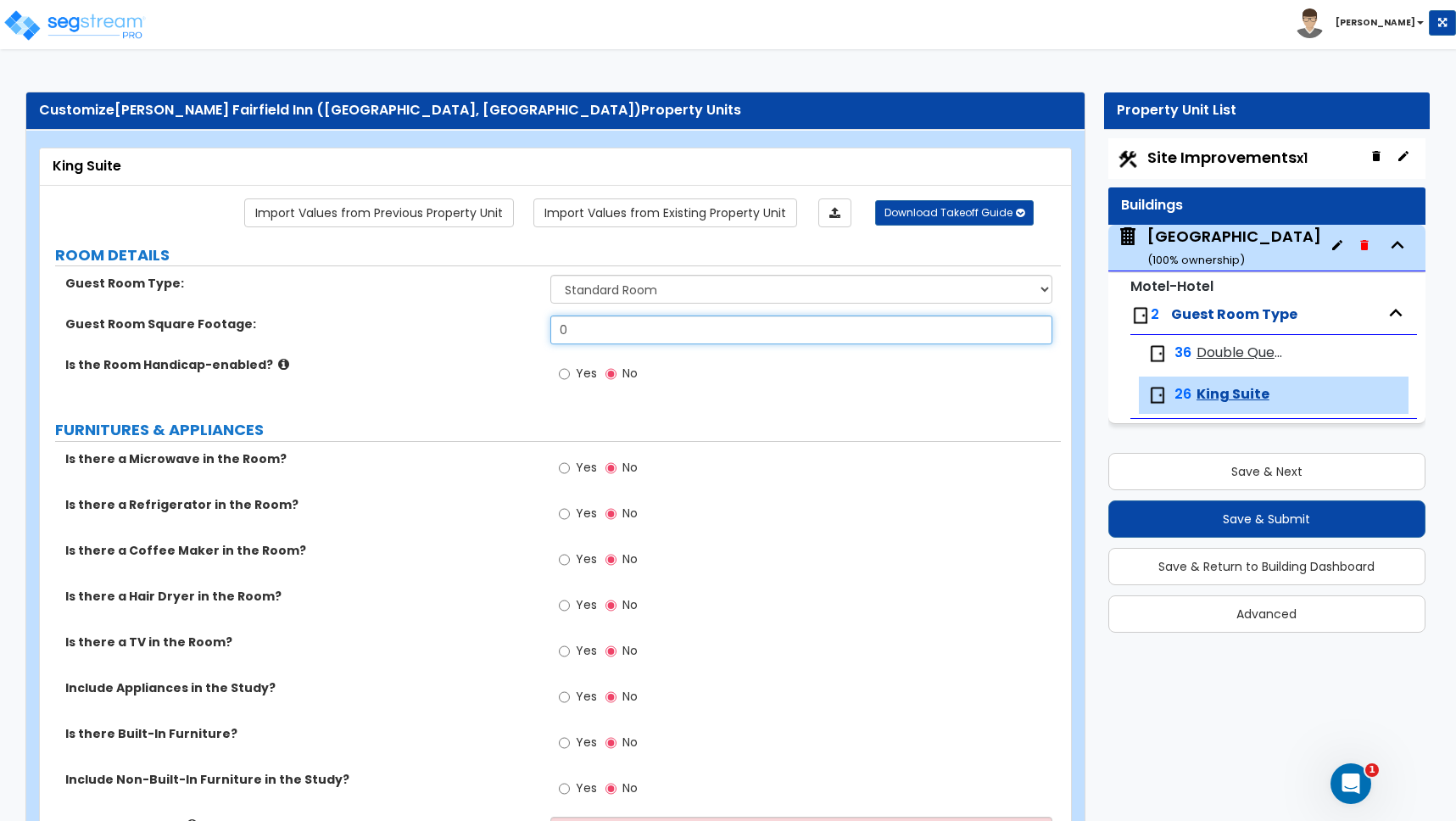
drag, startPoint x: 582, startPoint y: 326, endPoint x: 499, endPoint y: 332, distance: 83.2
click at [501, 332] on div "Guest Room Square Footage: 0" at bounding box center [550, 335] width 1021 height 41
type input "270"
click at [565, 515] on input "Yes" at bounding box center [564, 514] width 11 height 19
radio input "true"
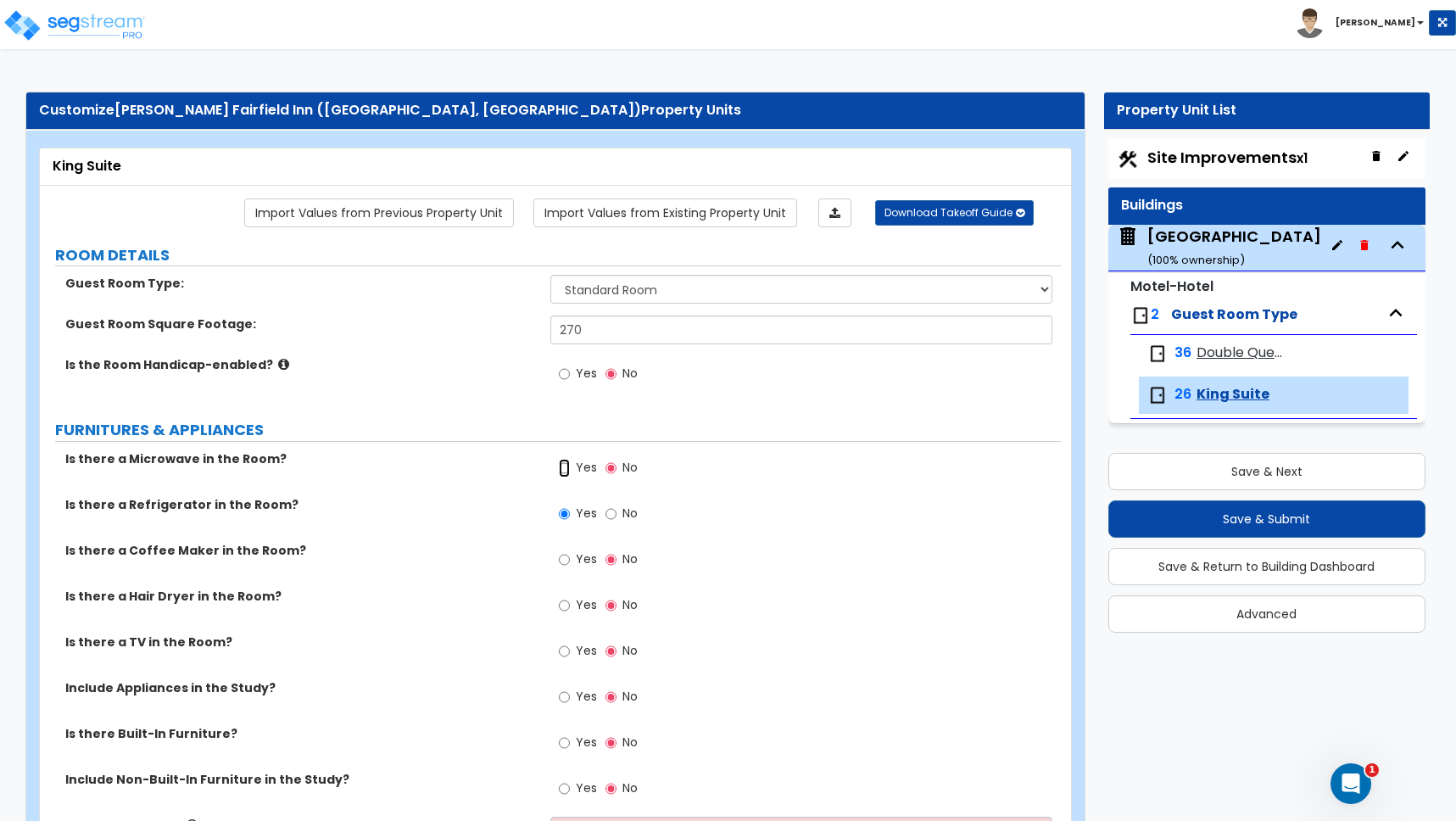
click at [563, 472] on input "Yes" at bounding box center [564, 468] width 11 height 19
radio input "true"
click at [565, 561] on input "Yes" at bounding box center [564, 560] width 11 height 19
radio input "true"
click at [568, 606] on input "Yes" at bounding box center [564, 606] width 11 height 19
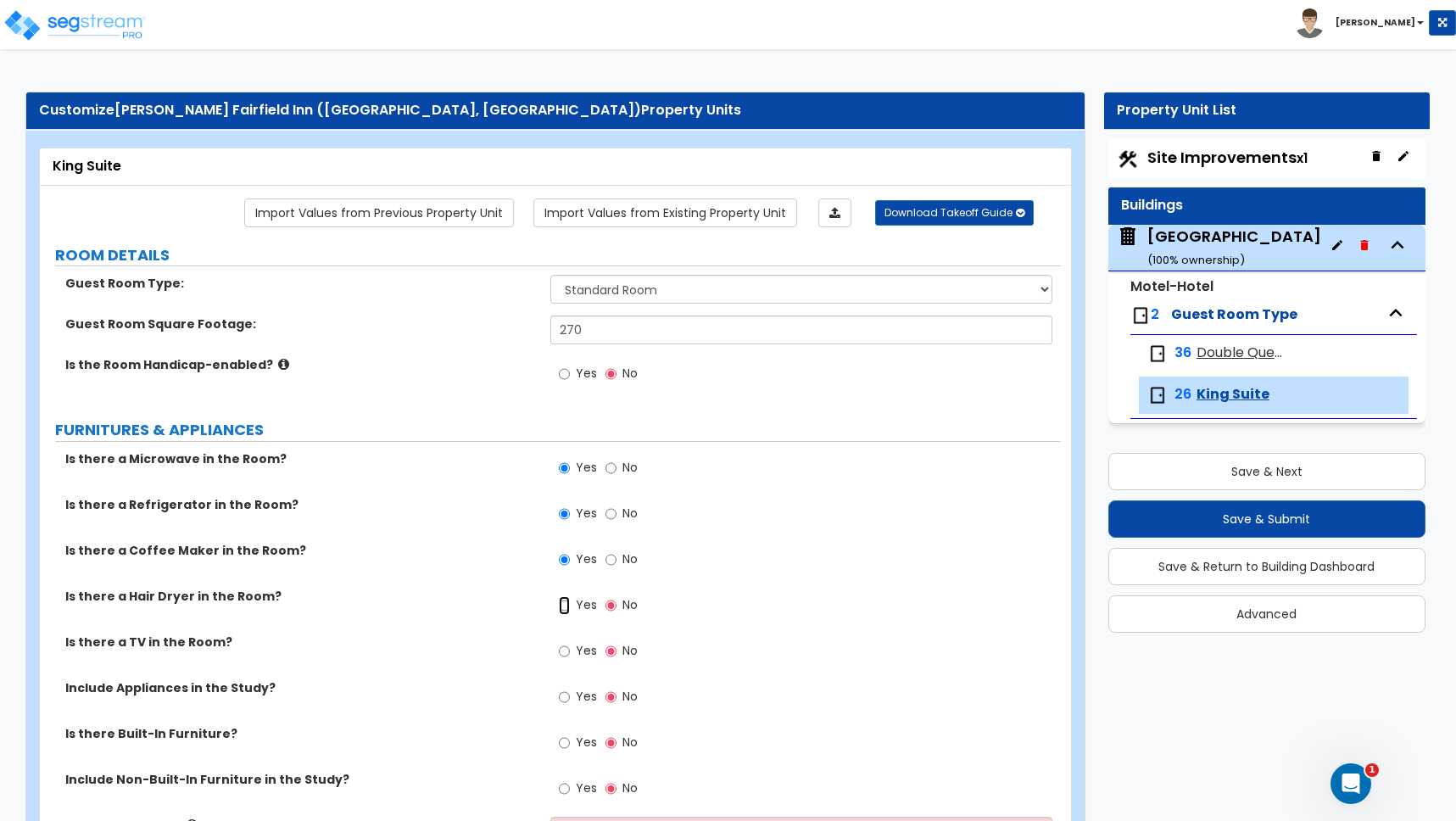
radio input "true"
click at [564, 652] on input "Yes" at bounding box center [564, 651] width 11 height 19
radio input "true"
click at [563, 696] on input "Yes" at bounding box center [564, 697] width 11 height 19
radio input "true"
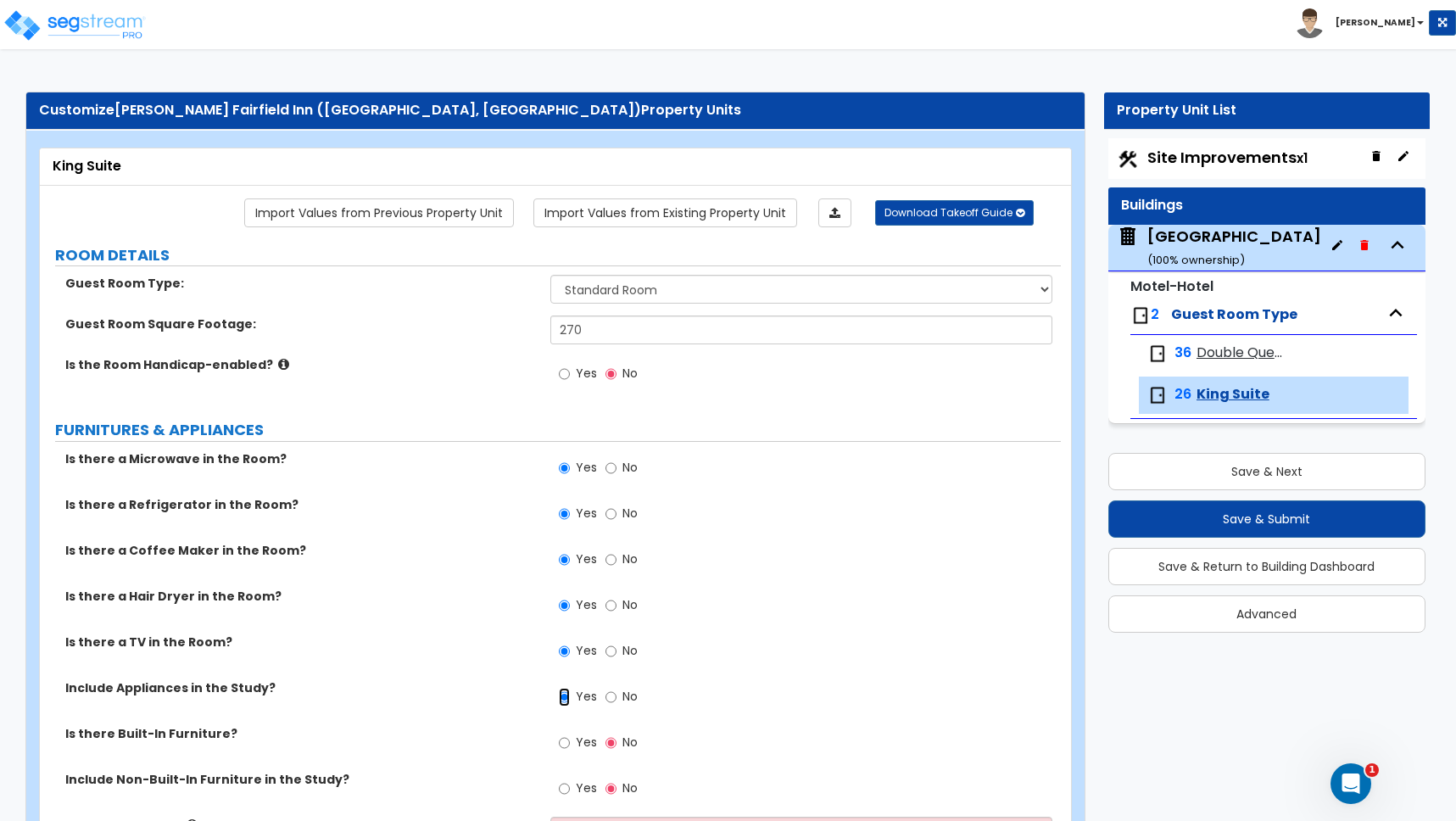
scroll to position [114, 0]
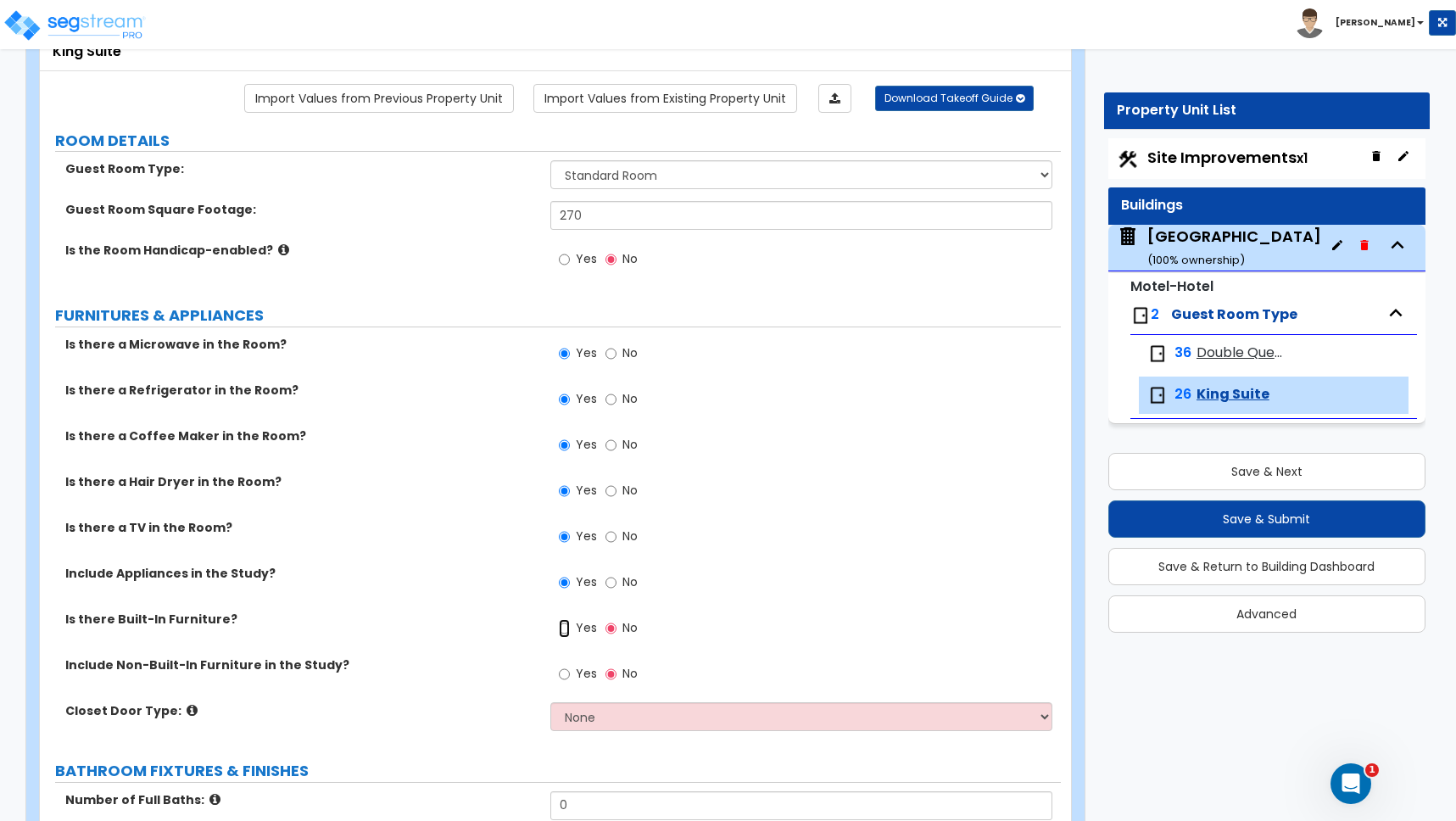
click at [565, 626] on input "Yes" at bounding box center [564, 628] width 11 height 19
radio input "true"
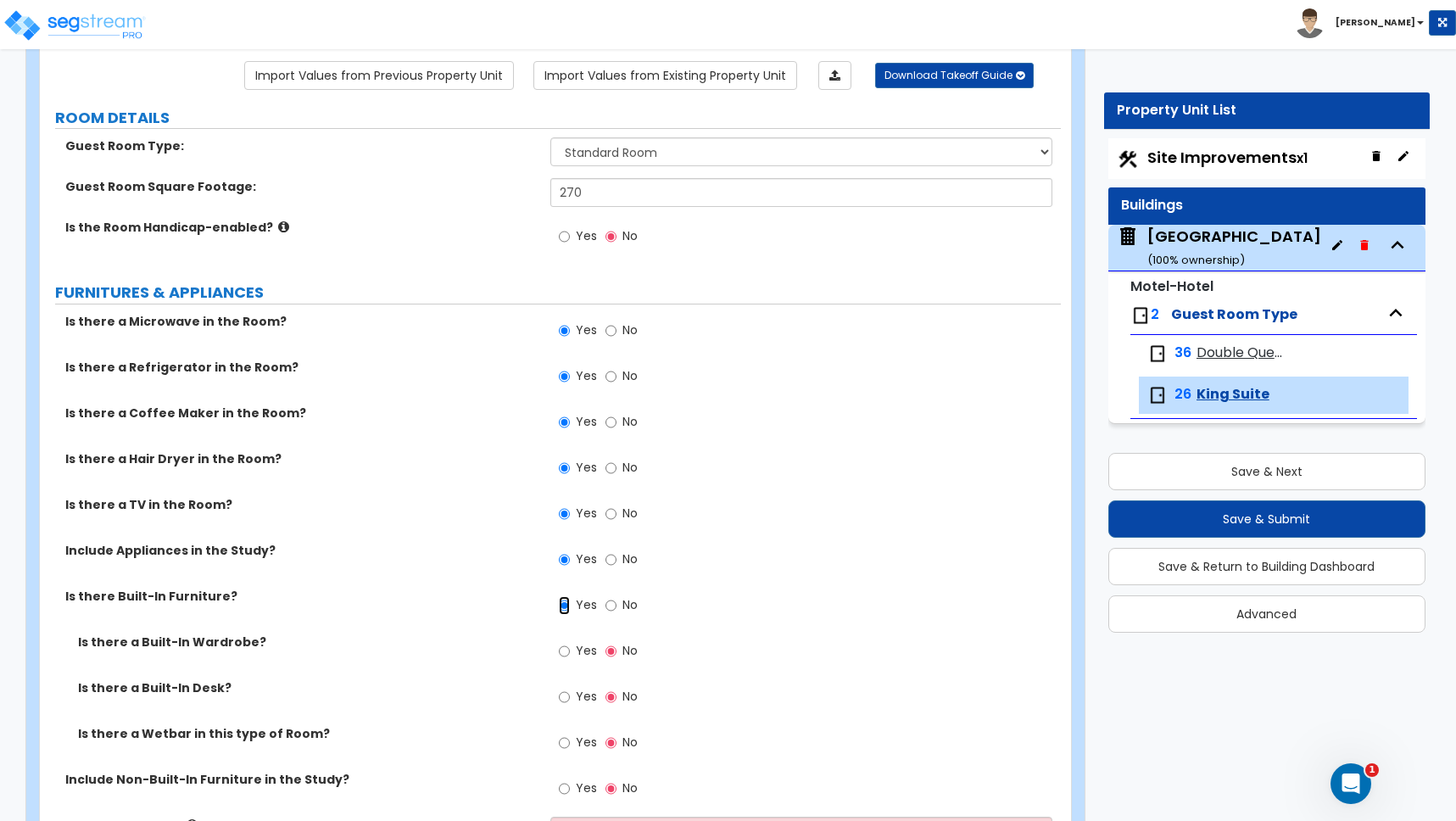
scroll to position [139, 0]
click at [567, 651] on input "Yes" at bounding box center [564, 650] width 11 height 19
radio input "true"
click at [565, 699] on input "Yes" at bounding box center [564, 696] width 11 height 19
radio input "true"
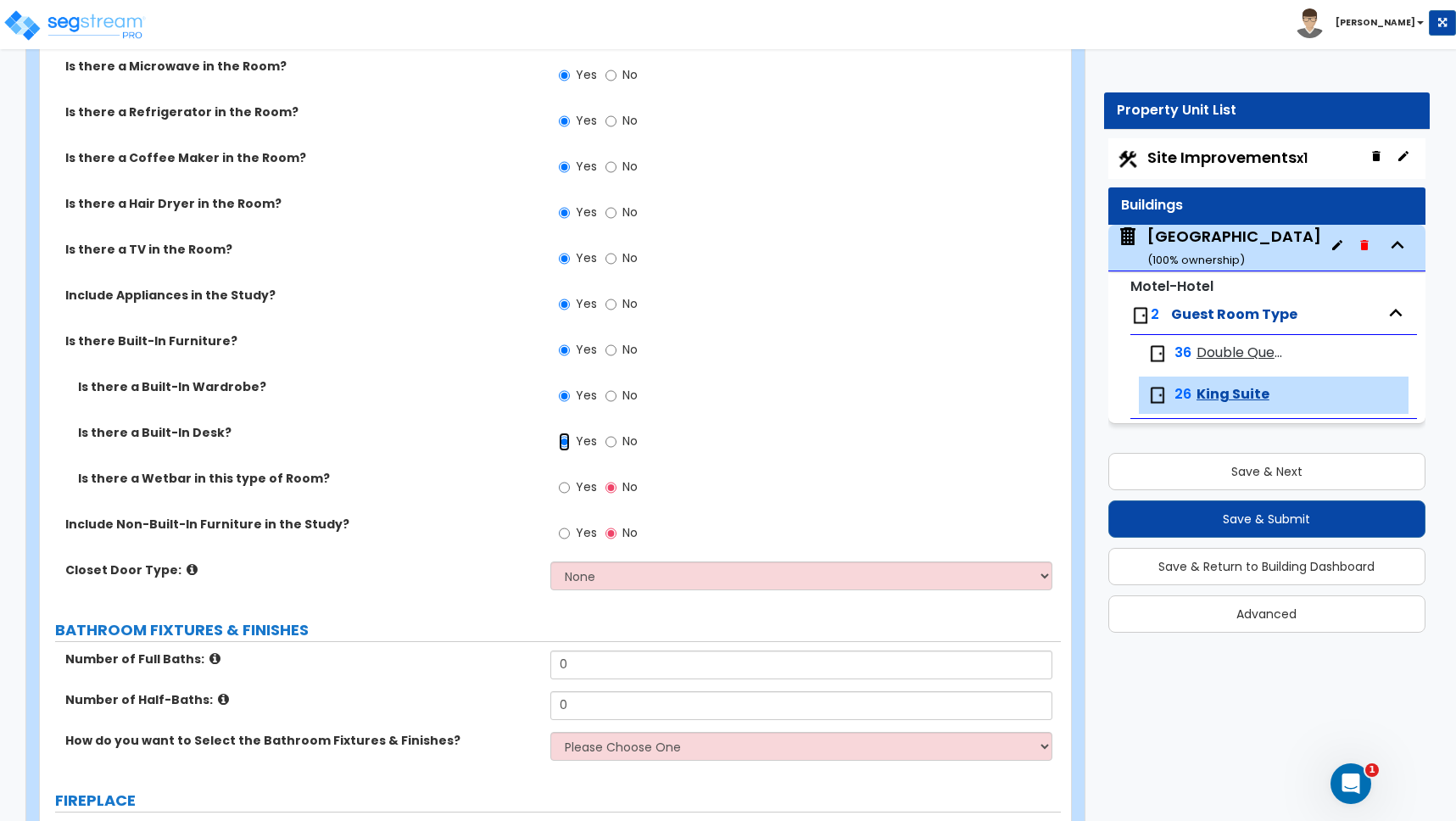
scroll to position [418, 0]
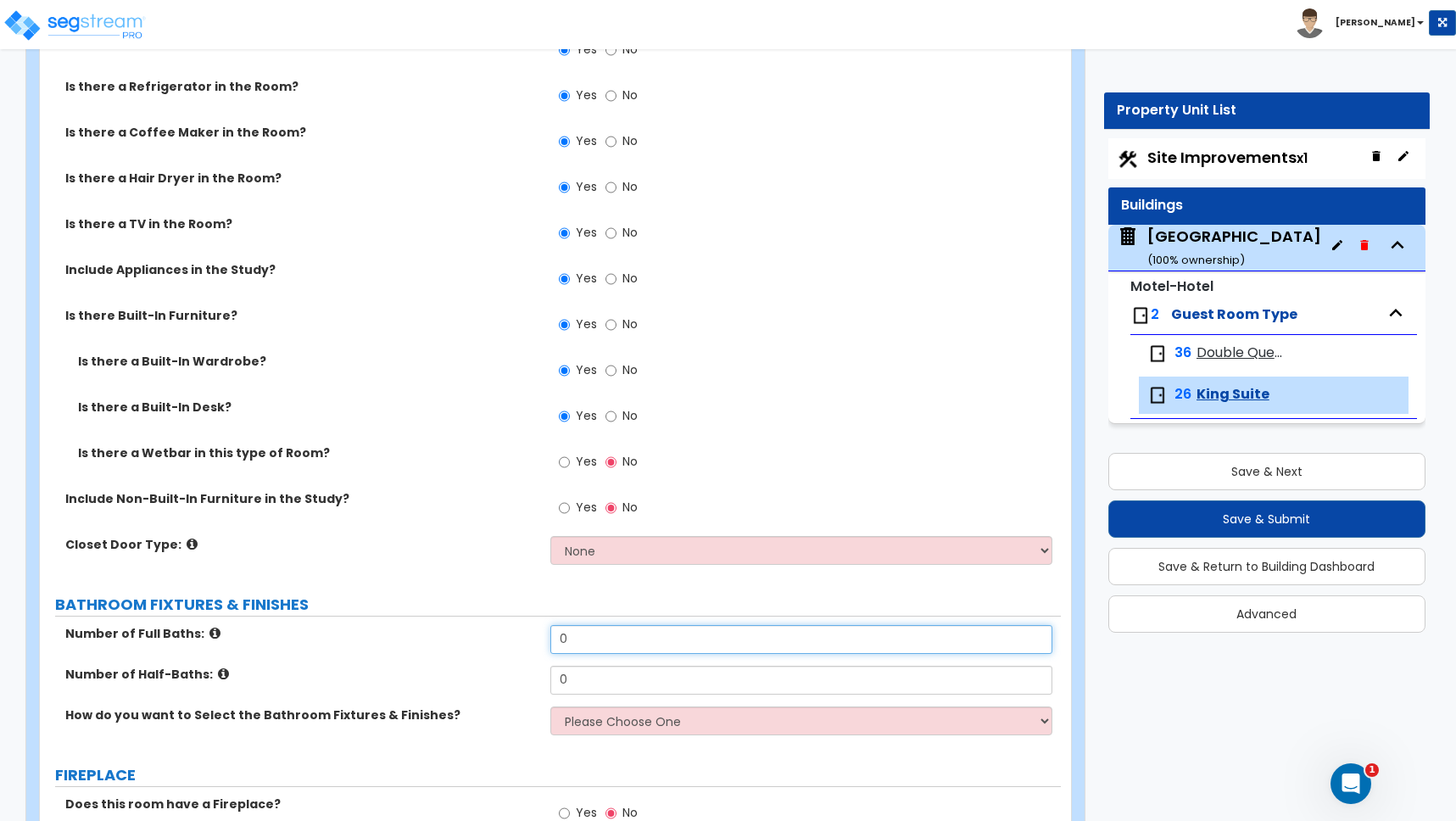
drag, startPoint x: 576, startPoint y: 641, endPoint x: 474, endPoint y: 637, distance: 102.1
click at [474, 637] on div "Number of Full Baths: 0" at bounding box center [550, 645] width 1021 height 41
type input "1"
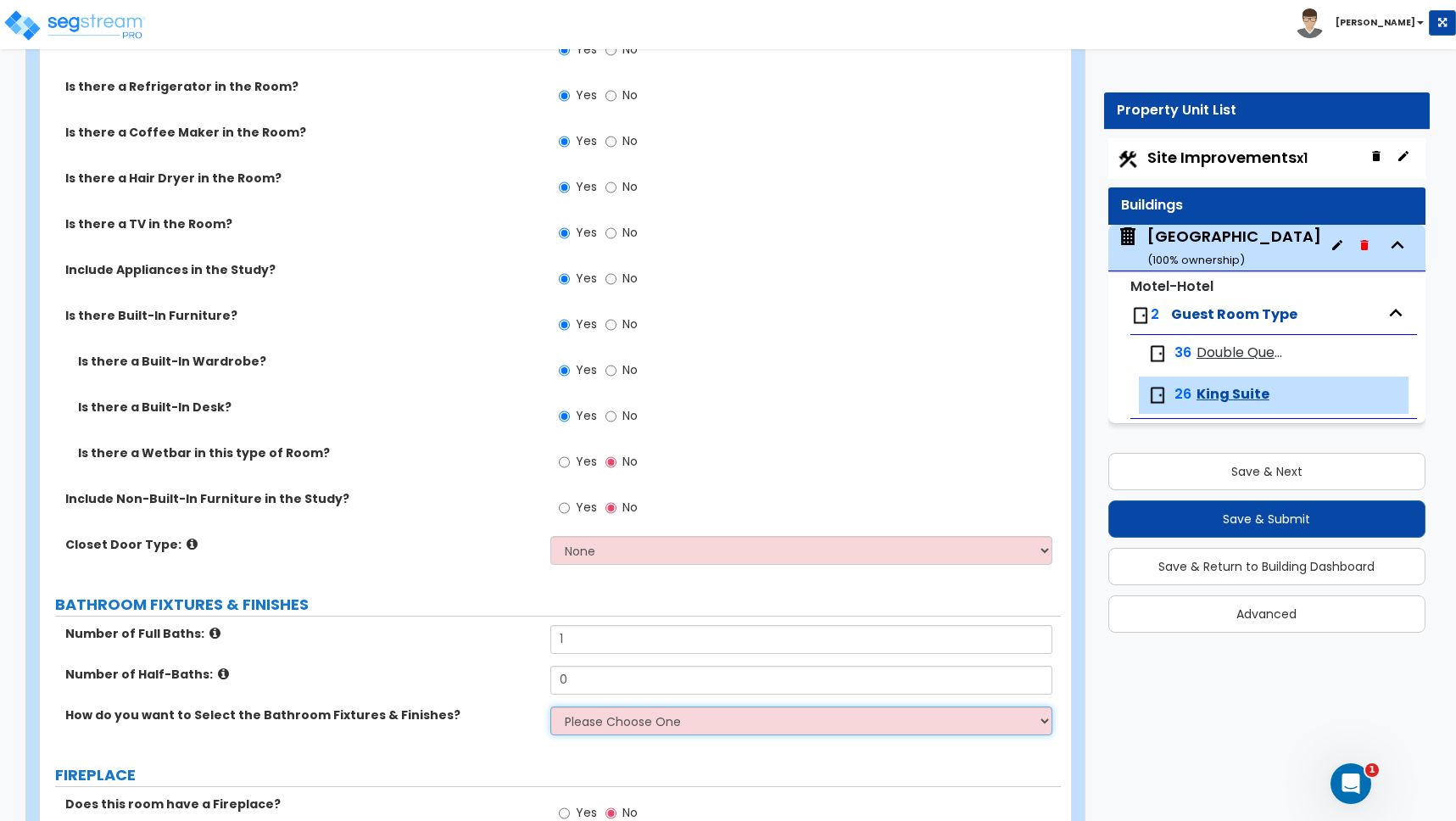
click at [585, 725] on select "Please Choose One I want to Select Fixtures and Finishes only for one Bath and …" at bounding box center [801, 721] width 502 height 29
select select "1"
click at [550, 707] on select "Please Choose One I want to Select Fixtures and Finishes only for one Bath and …" at bounding box center [801, 721] width 502 height 29
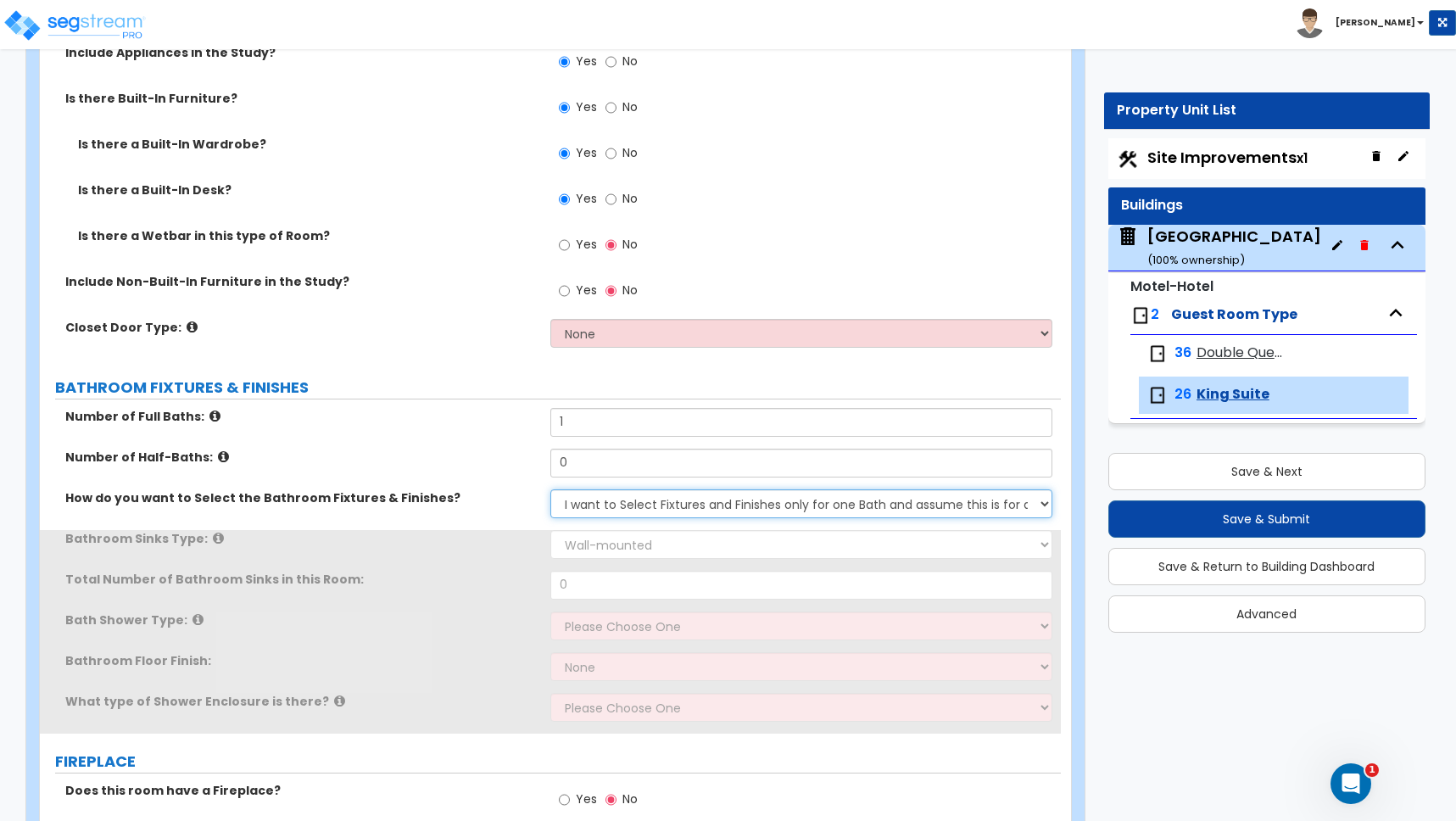
scroll to position [660, 0]
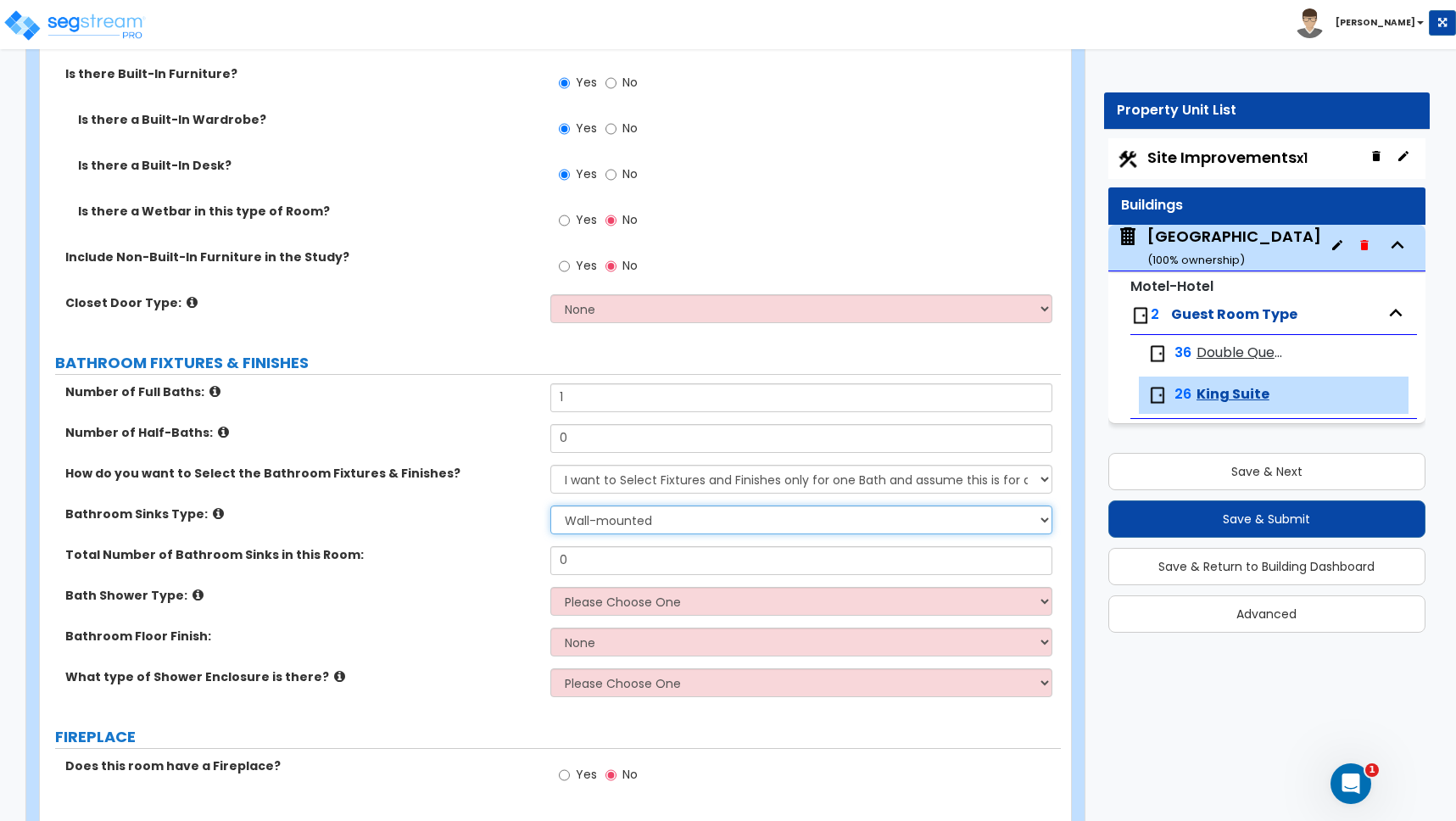
click at [595, 523] on select "Wall-mounted Pedestal-mounted Vanity-mounted" at bounding box center [801, 520] width 502 height 29
select select "3"
click at [550, 506] on select "Wall-mounted Pedestal-mounted Vanity-mounted" at bounding box center [801, 520] width 502 height 29
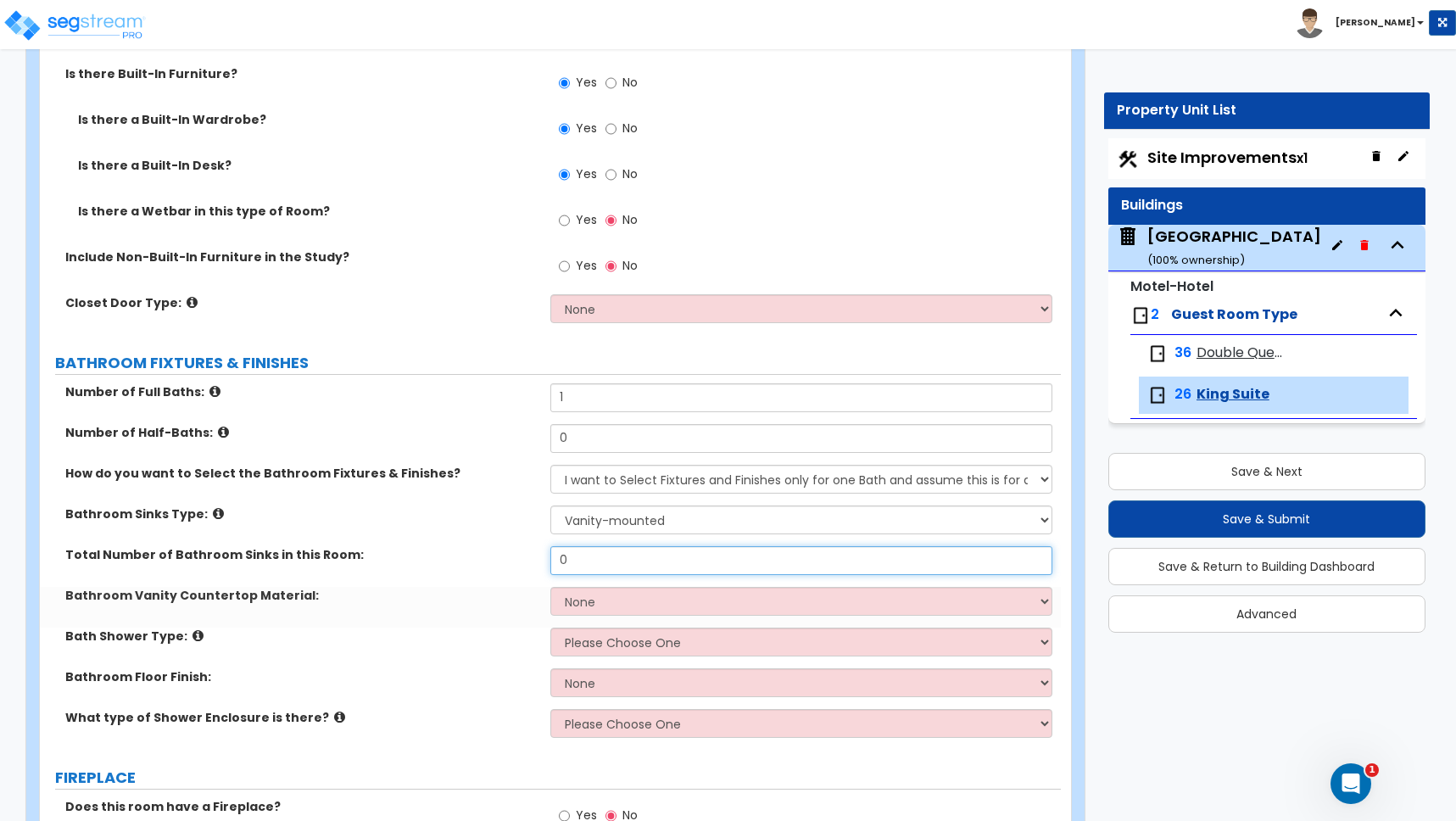
drag, startPoint x: 521, startPoint y: 558, endPoint x: 498, endPoint y: 555, distance: 23.2
click at [503, 558] on div "Total Number of Bathroom Sinks in this Room: 0" at bounding box center [550, 566] width 1021 height 41
type input "1"
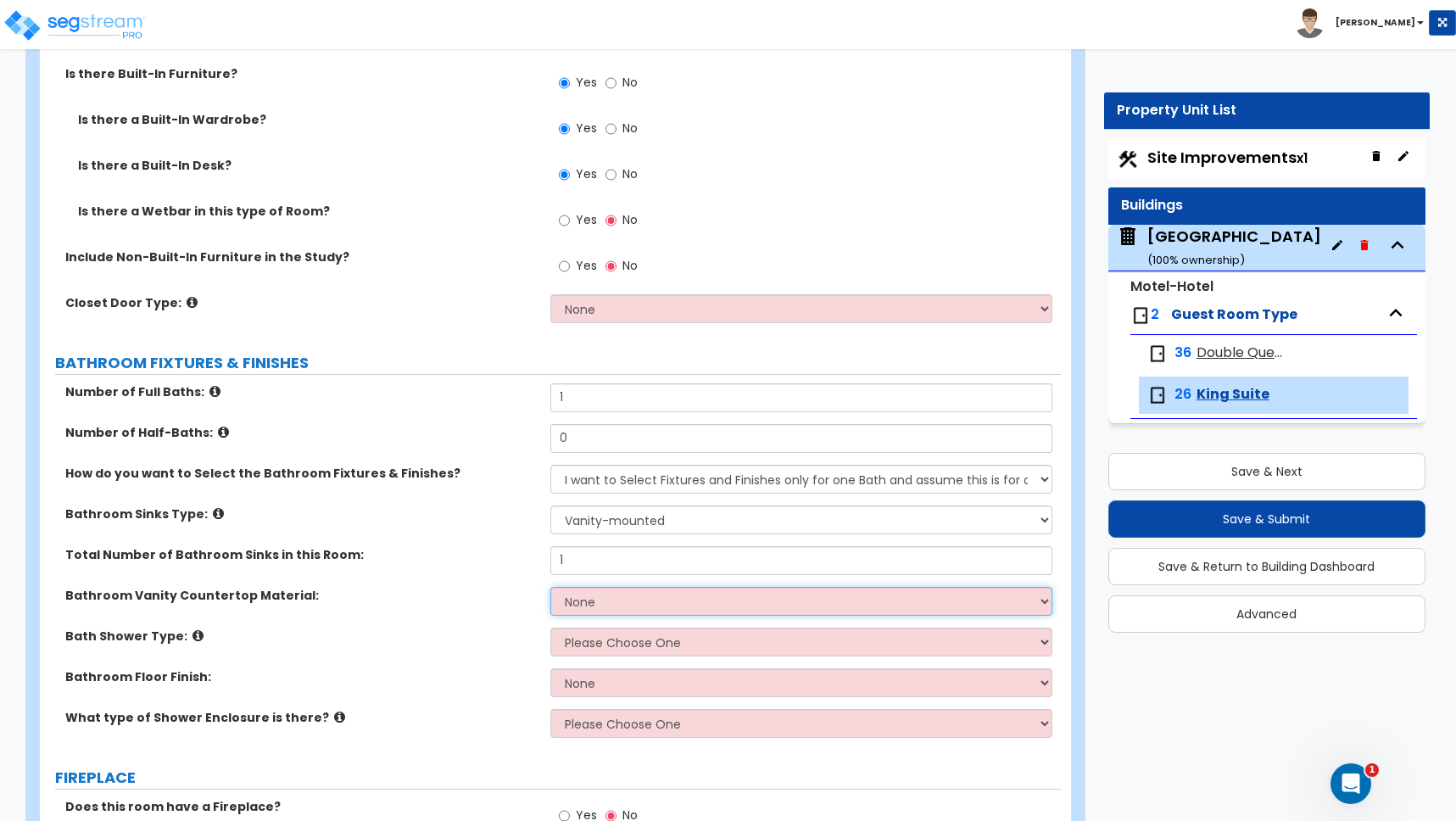
click at [580, 599] on select "None Plastic Laminate Solid Surface Stone Quartz Marble Tile Wood Stainless Ste…" at bounding box center [801, 601] width 502 height 29
select select "2"
click at [550, 587] on select "None Plastic Laminate Solid Surface Stone Quartz Marble Tile Wood Stainless Ste…" at bounding box center [801, 601] width 502 height 29
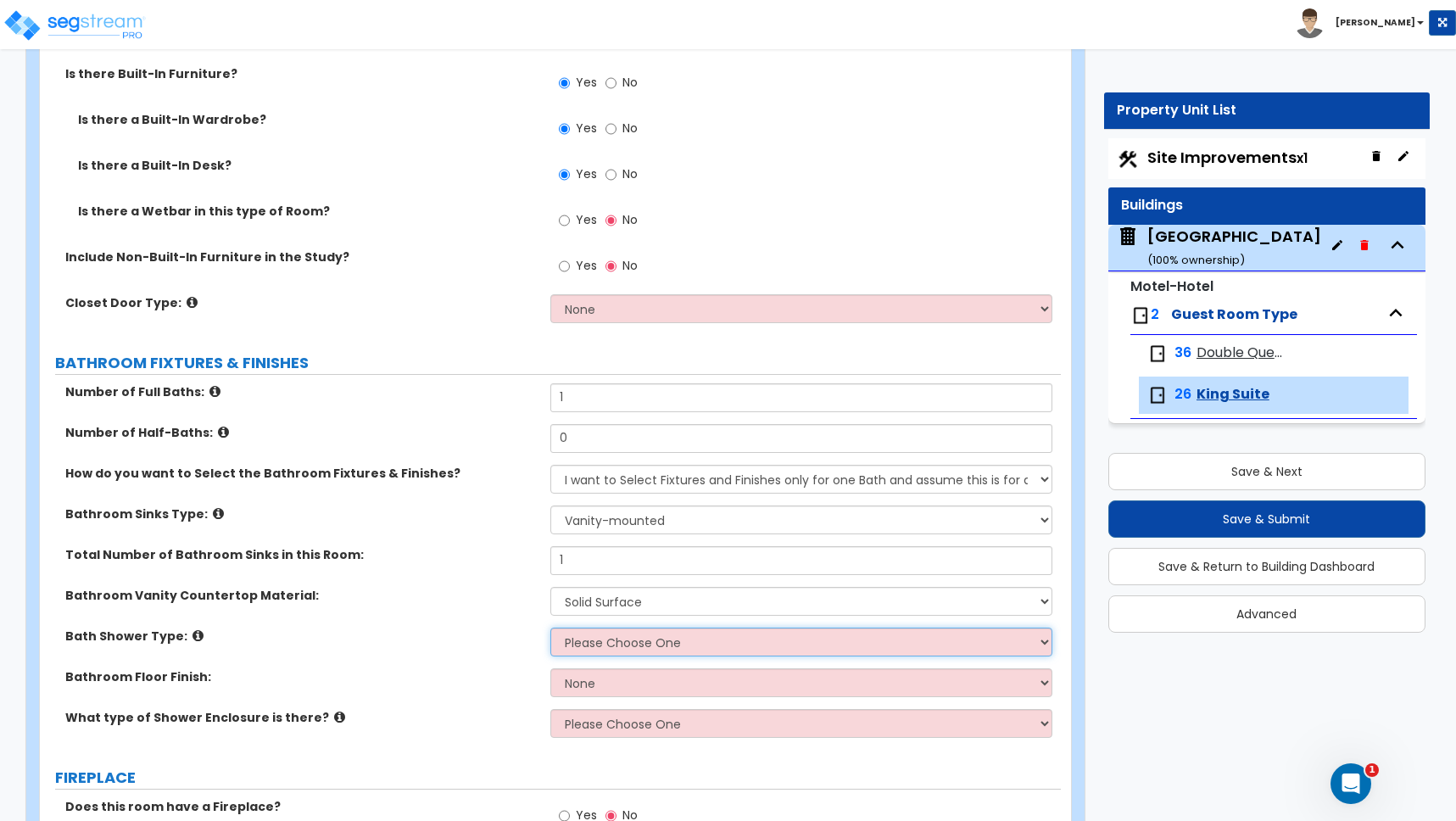
click at [605, 641] on select "Please Choose One Standalone Shower Bathtub - Shower Combination" at bounding box center [801, 642] width 502 height 29
select select "1"
click at [550, 628] on select "Please Choose One Standalone Shower Bathtub - Shower Combination" at bounding box center [801, 642] width 502 height 29
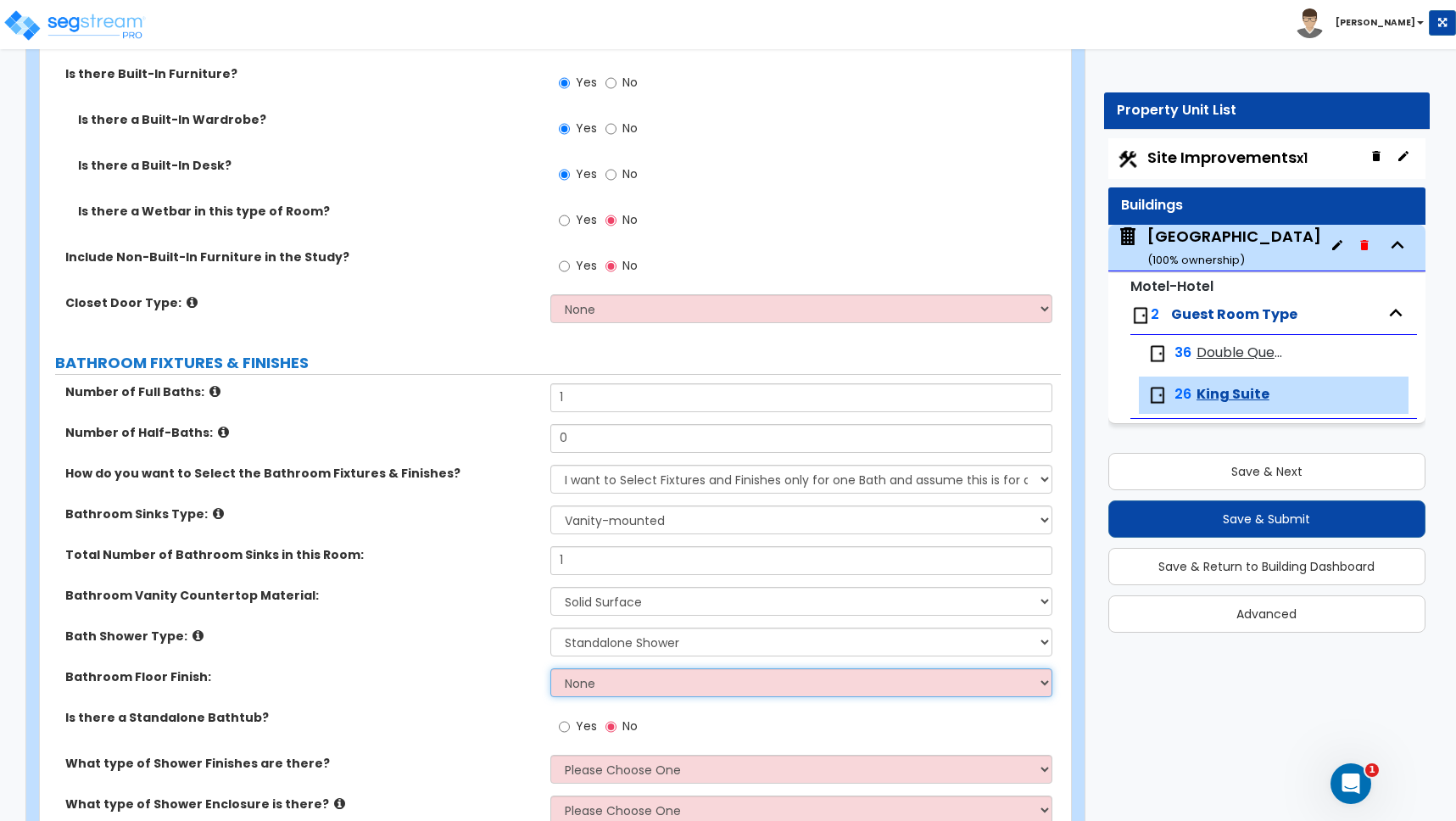
click at [589, 680] on select "None Tile Flooring Hardwood Flooring Resilient Laminate Flooring VCT Flooring S…" at bounding box center [801, 682] width 502 height 29
select select "1"
click at [550, 668] on select "None Tile Flooring Hardwood Flooring Resilient Laminate Flooring VCT Flooring S…" at bounding box center [801, 682] width 502 height 29
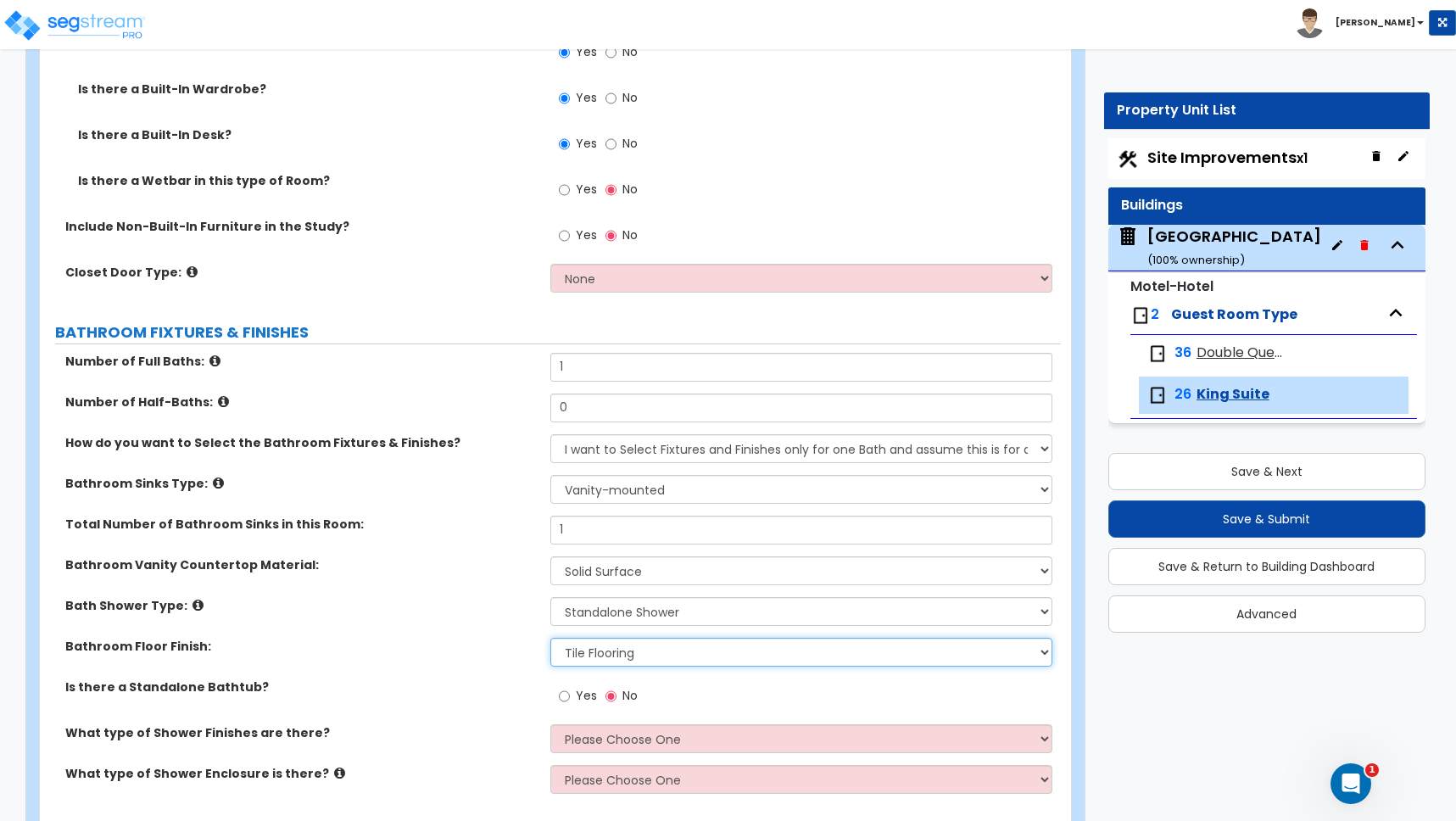
scroll to position [715, 0]
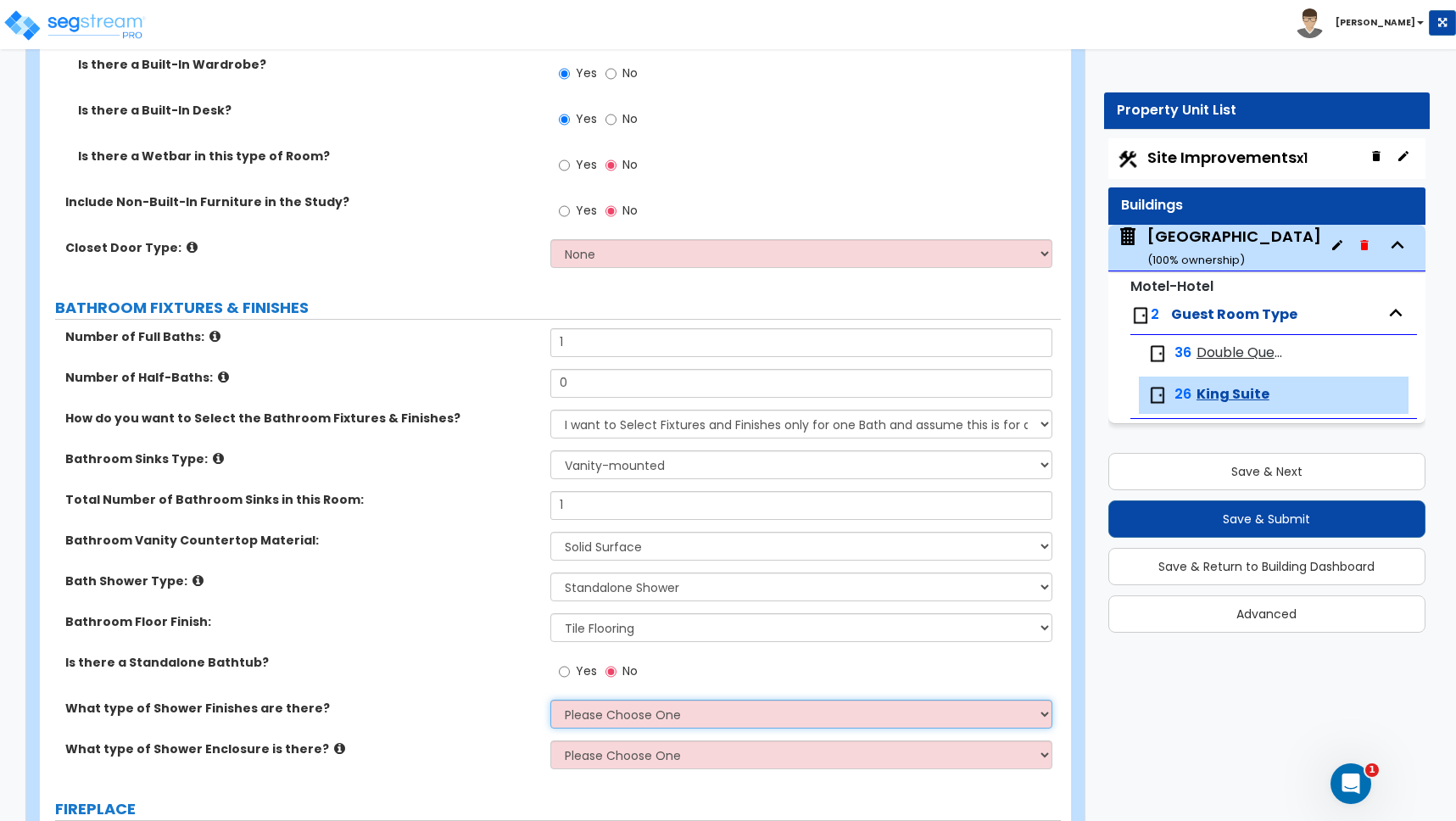
click at [628, 708] on select "Please Choose One Plastic Tile Stone" at bounding box center [801, 713] width 502 height 29
select select "1"
click at [550, 699] on select "Please Choose One Plastic Tile Stone" at bounding box center [801, 713] width 502 height 29
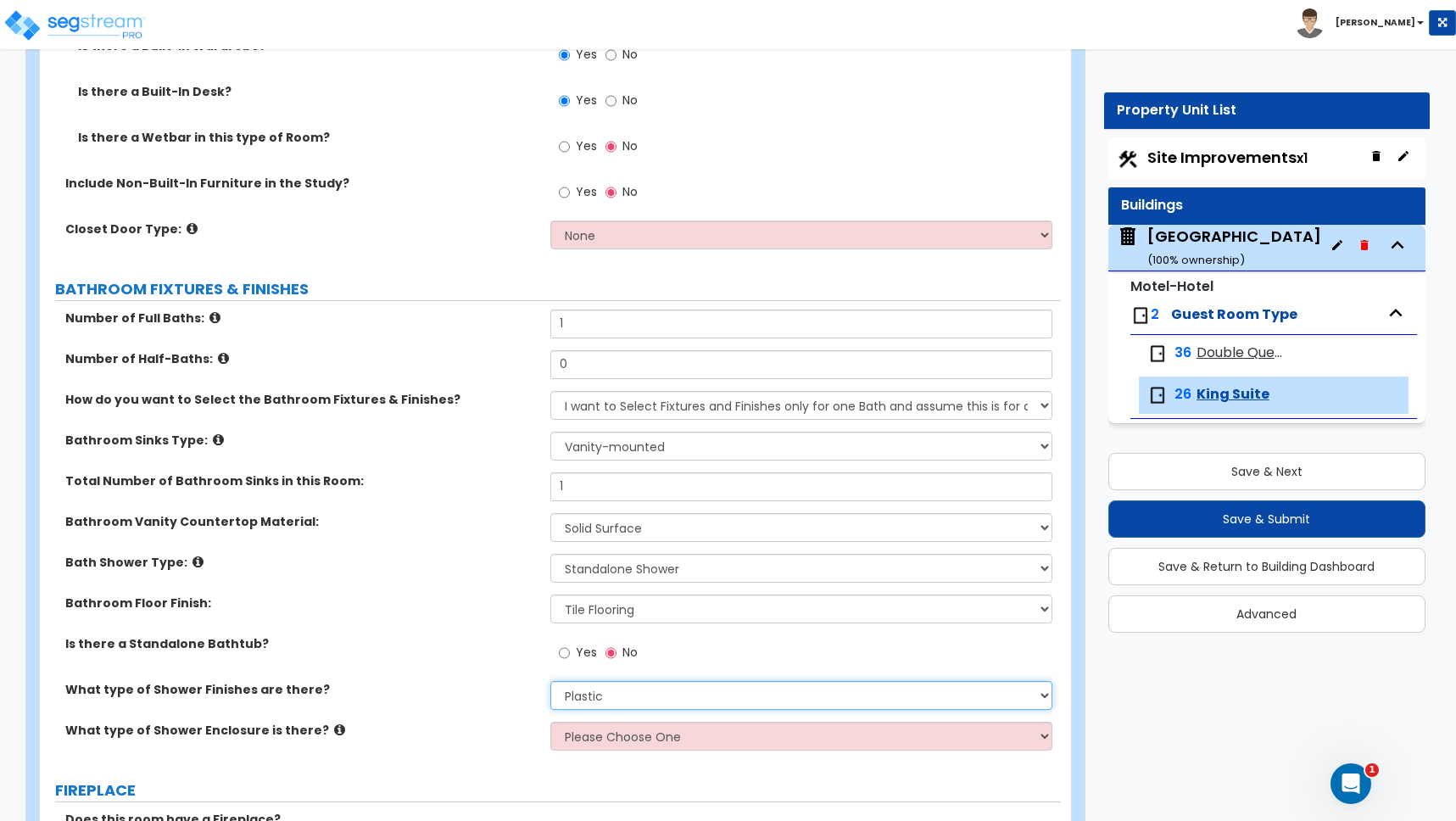
scroll to position [830, 0]
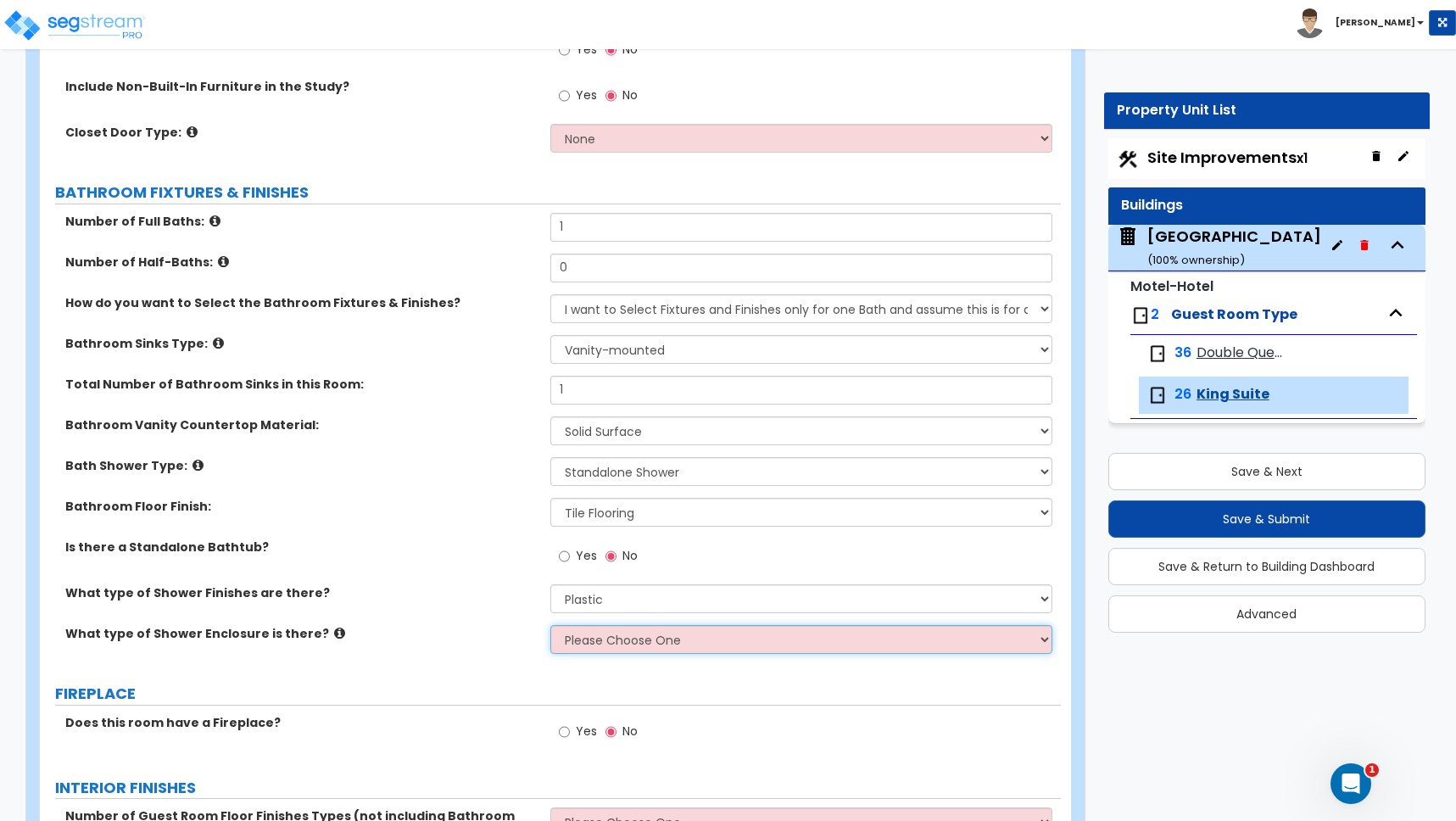
click at [611, 644] on select "Please Choose One Curtain & [PERSON_NAME] Sliding Doors Glass Hinged Doors" at bounding box center [801, 639] width 502 height 29
select select "3"
click at [550, 625] on select "Please Choose One Curtain & [PERSON_NAME] Sliding Doors Glass Hinged Doors" at bounding box center [801, 639] width 502 height 29
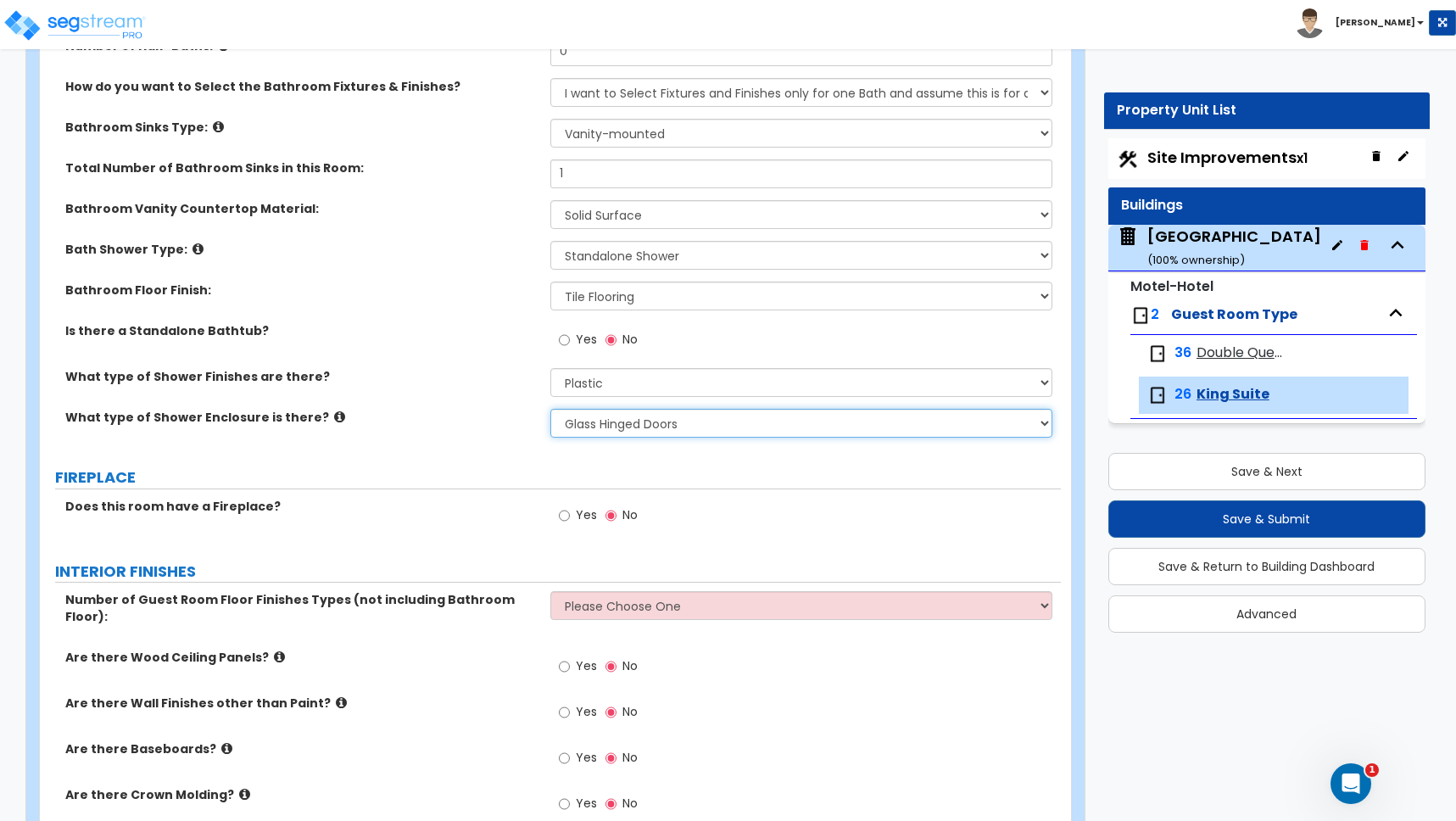
scroll to position [1090, 0]
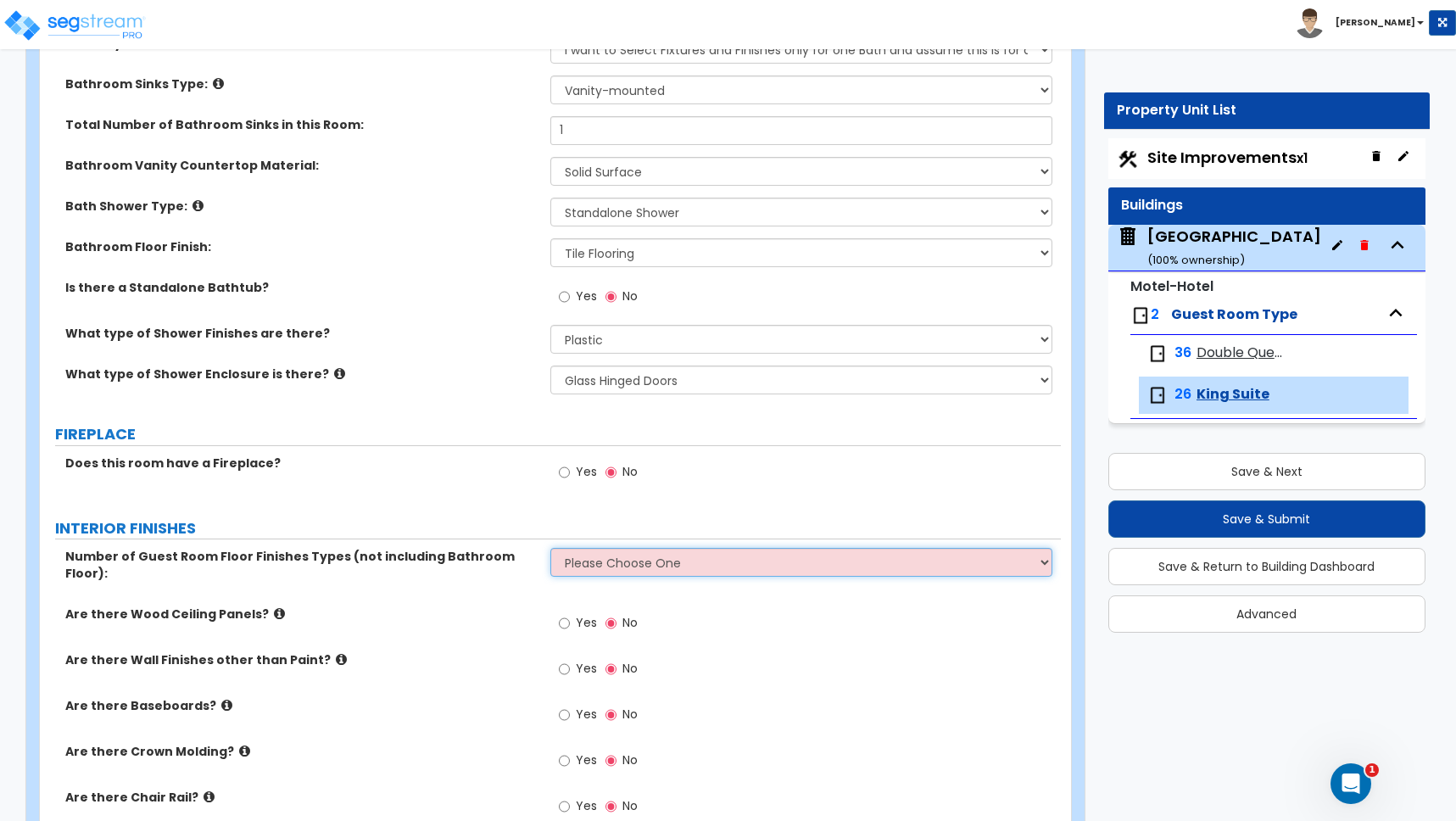
click at [589, 565] on select "Please Choose One 1 2 3" at bounding box center [801, 562] width 502 height 29
select select "1"
click at [550, 548] on select "Please Choose One 1 2 3" at bounding box center [801, 562] width 502 height 29
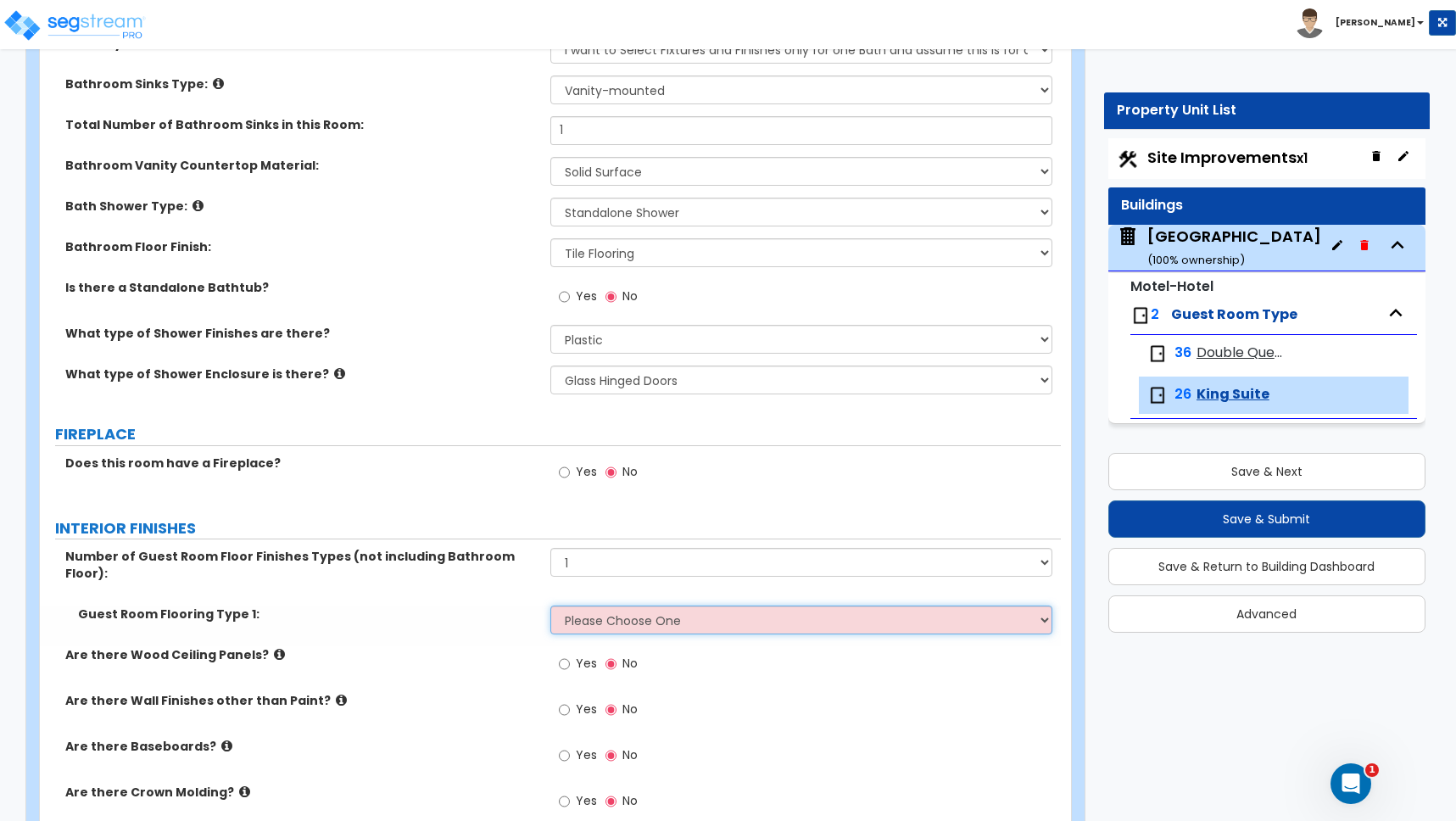
click at [624, 606] on select "Please Choose One Tile Flooring Hardwood Flooring Resilient Laminate Flooring V…" at bounding box center [801, 620] width 502 height 29
select select "5"
click at [550, 606] on select "Please Choose One Tile Flooring Hardwood Flooring Resilient Laminate Flooring V…" at bounding box center [801, 620] width 502 height 29
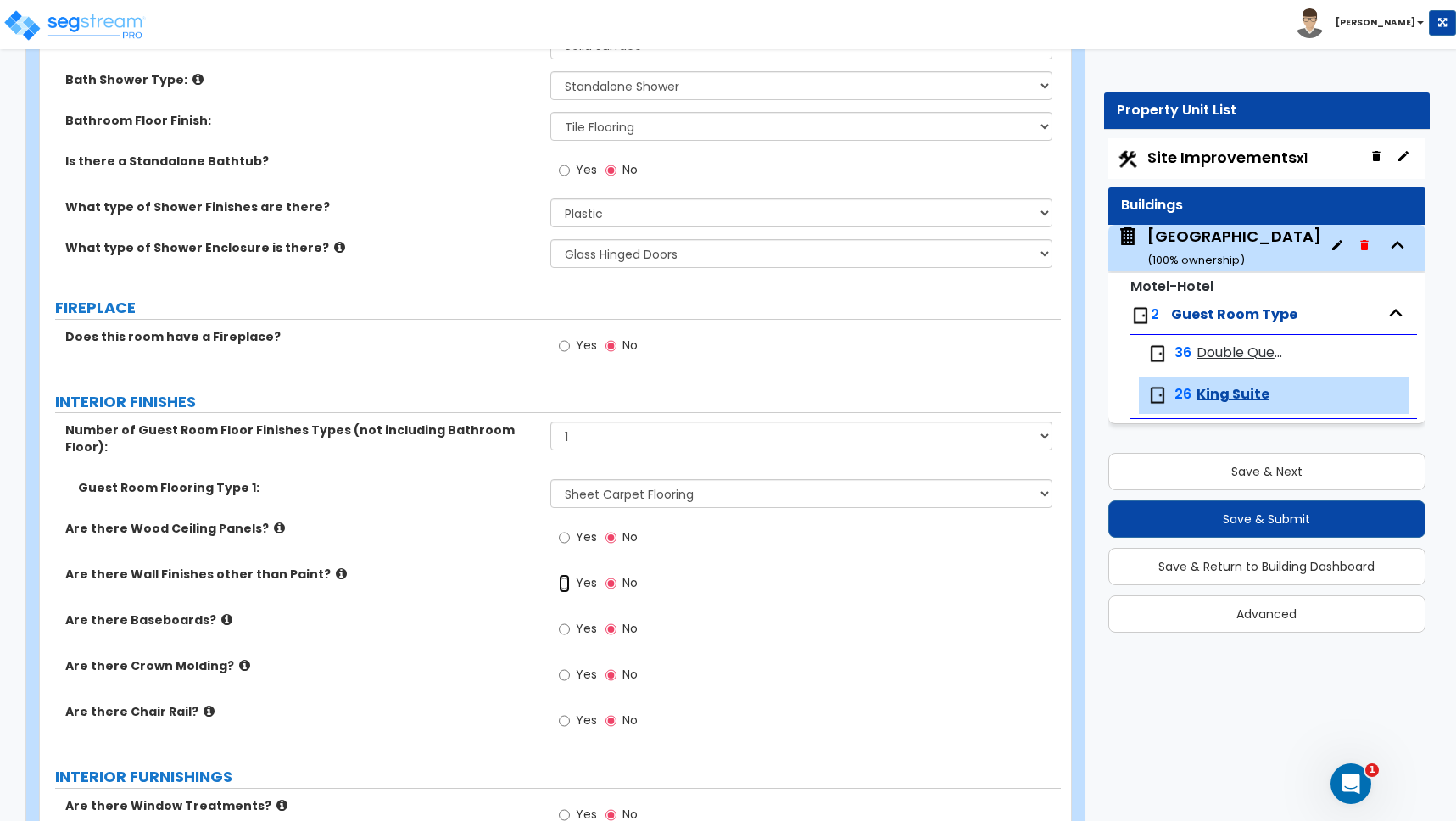
click at [564, 574] on input "Yes" at bounding box center [564, 583] width 11 height 19
radio input "true"
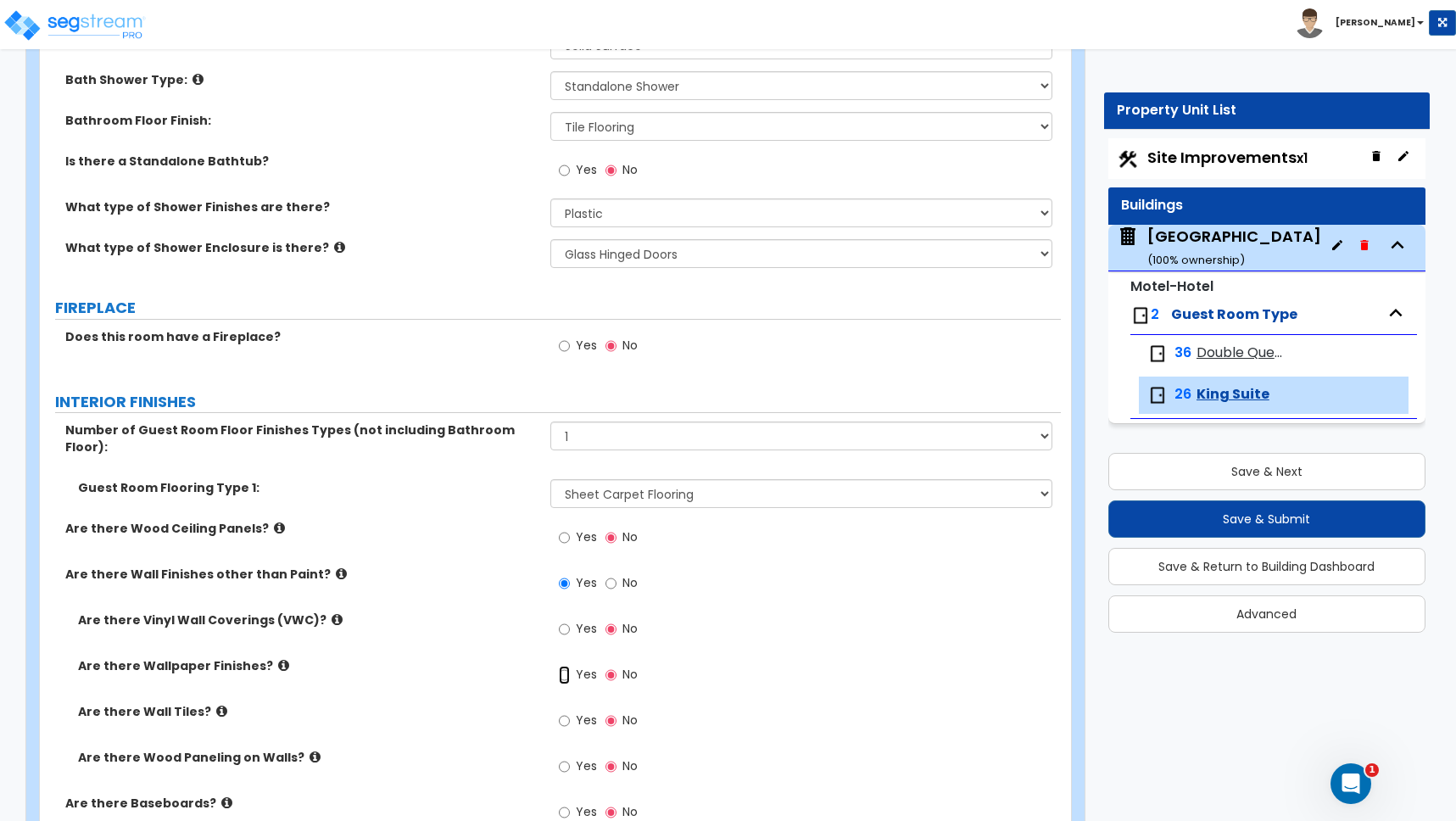
click at [568, 666] on input "Yes" at bounding box center [564, 676] width 11 height 19
radio input "true"
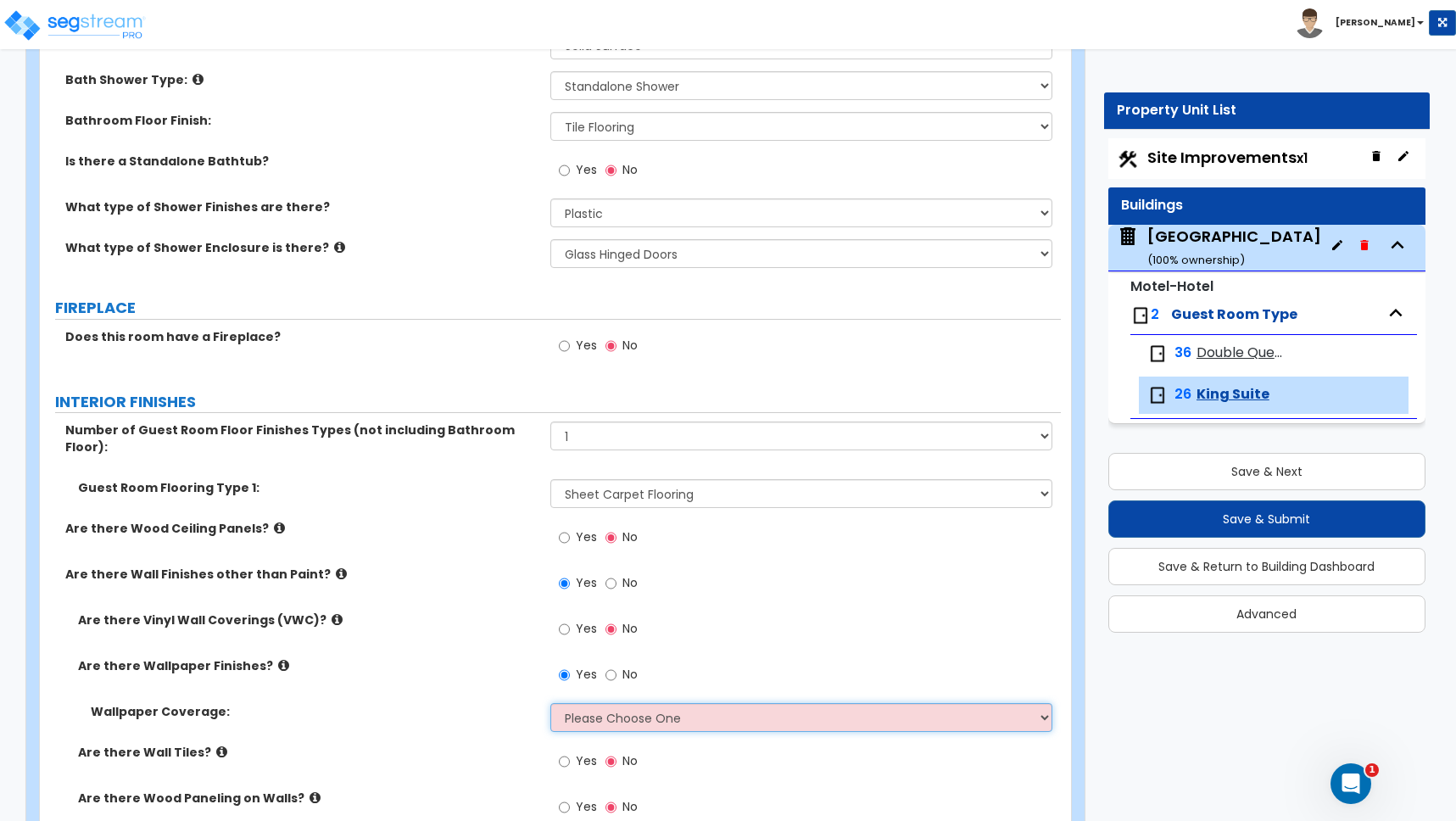
click at [591, 703] on select "Please Choose One Only a Small Portion of Walls are Covered Several Walls are C…" at bounding box center [801, 717] width 502 height 29
select select "2"
click at [550, 703] on select "Please Choose One Only a Small Portion of Walls are Covered Several Walls are C…" at bounding box center [801, 717] width 502 height 29
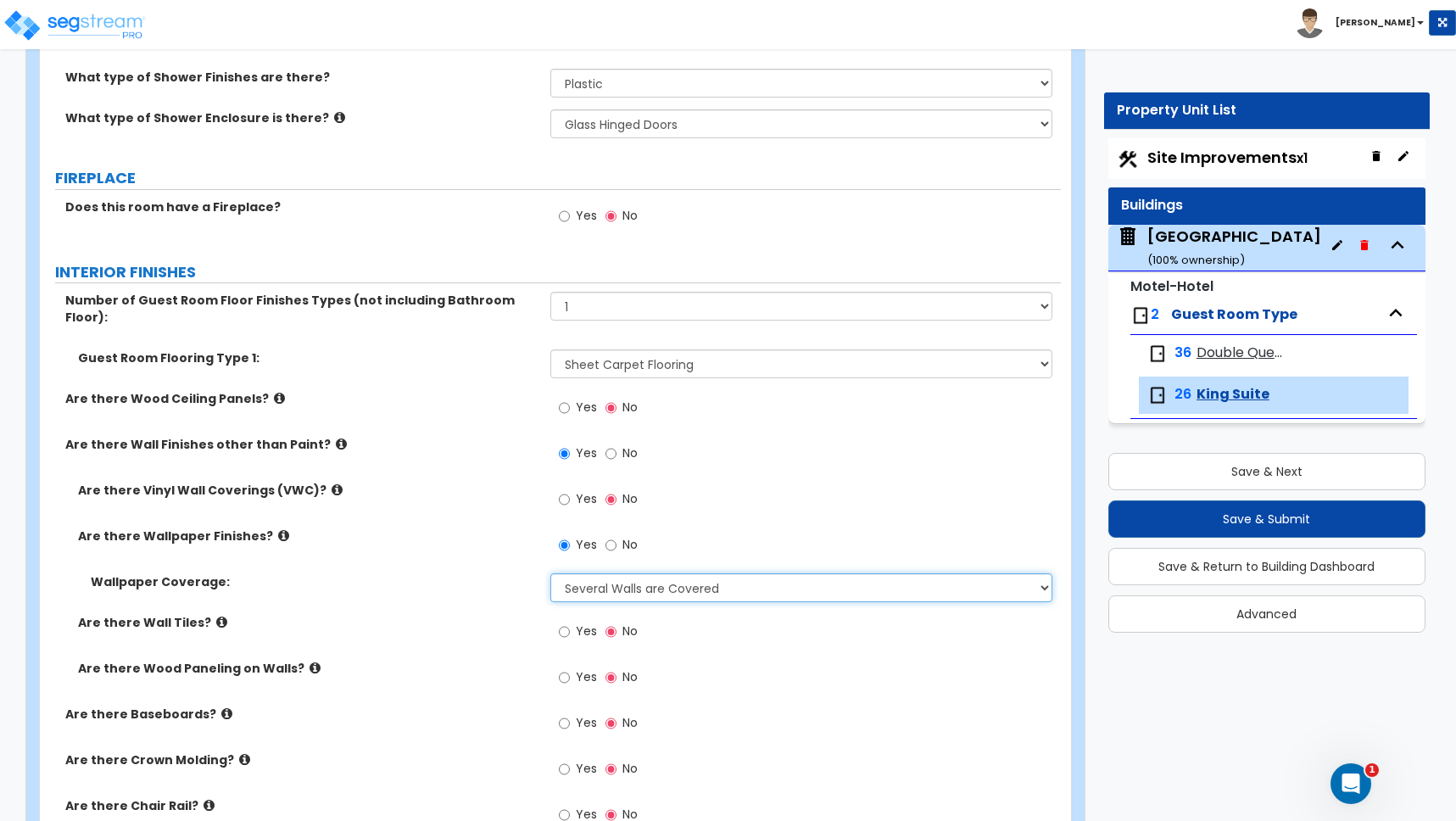
scroll to position [1347, 0]
click at [564, 716] on label "Yes" at bounding box center [577, 724] width 38 height 29
click at [564, 716] on input "Yes" at bounding box center [564, 723] width 11 height 19
radio input "true"
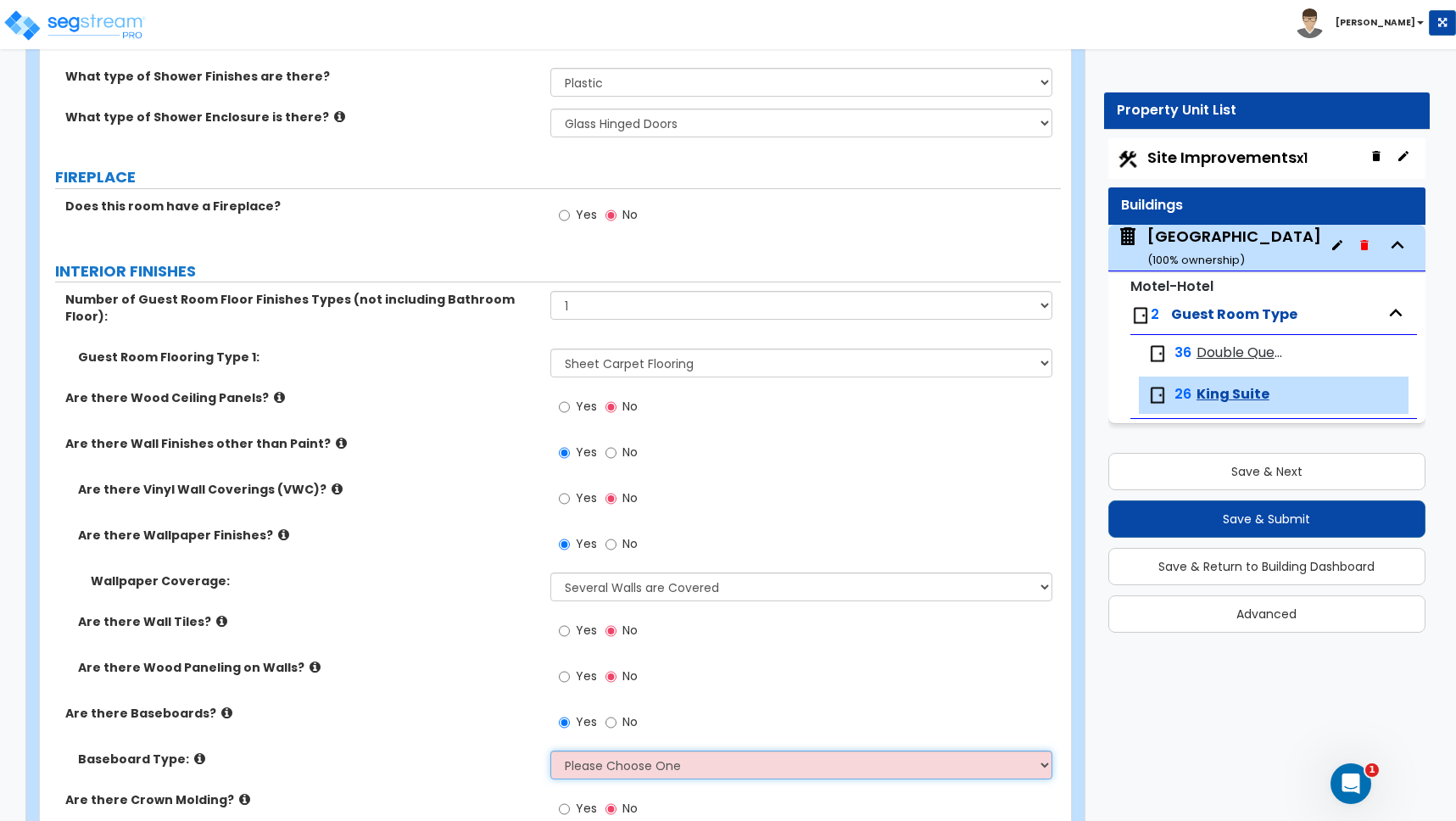
click at [581, 754] on select "Please Choose One Wood Vinyl Carpet Tile" at bounding box center [801, 764] width 502 height 29
select select "2"
click at [550, 750] on select "Please Choose One Wood Vinyl Carpet Tile" at bounding box center [801, 764] width 502 height 29
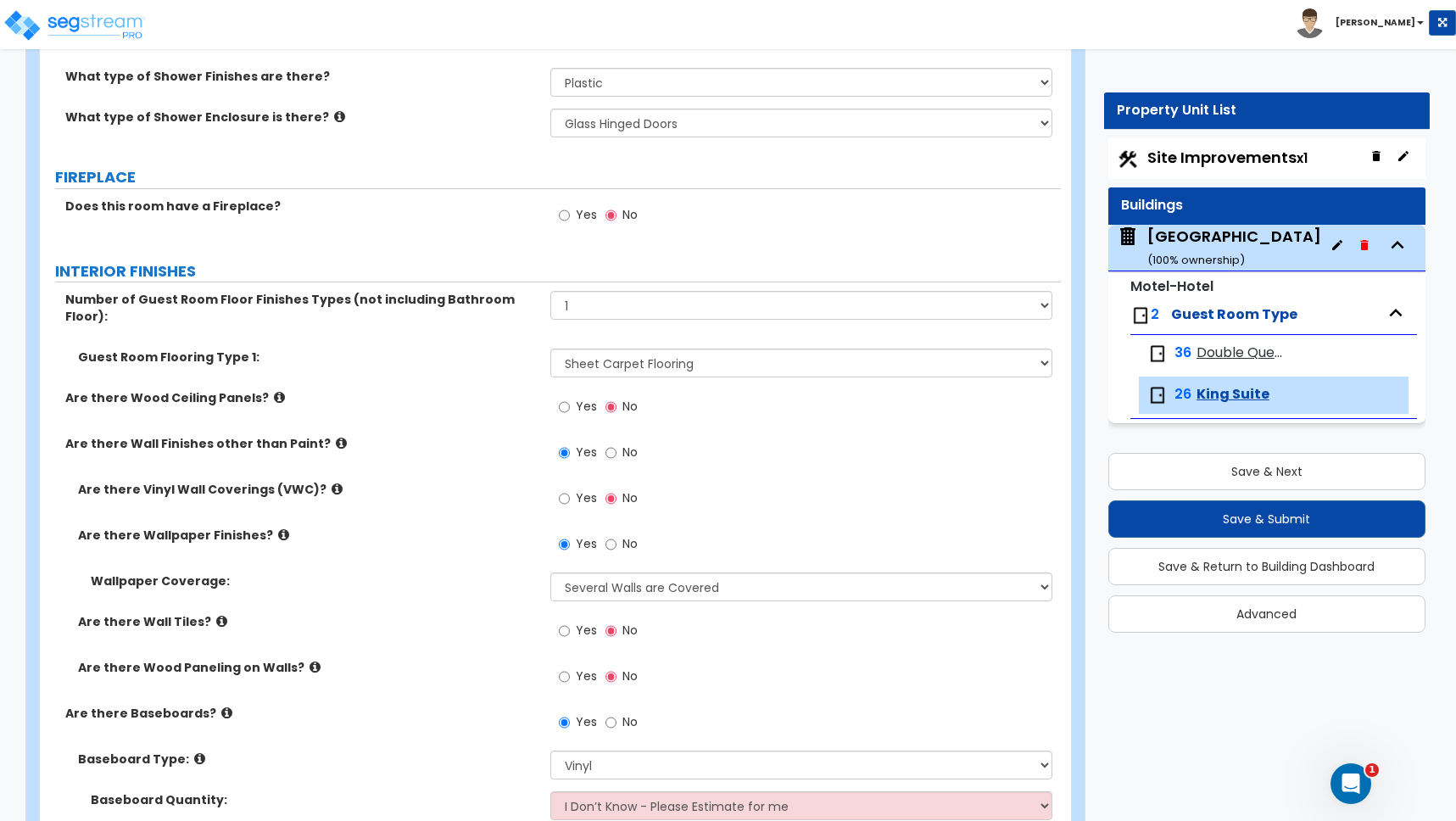
click at [307, 705] on label "Are there Baseboards?" at bounding box center [301, 713] width 473 height 17
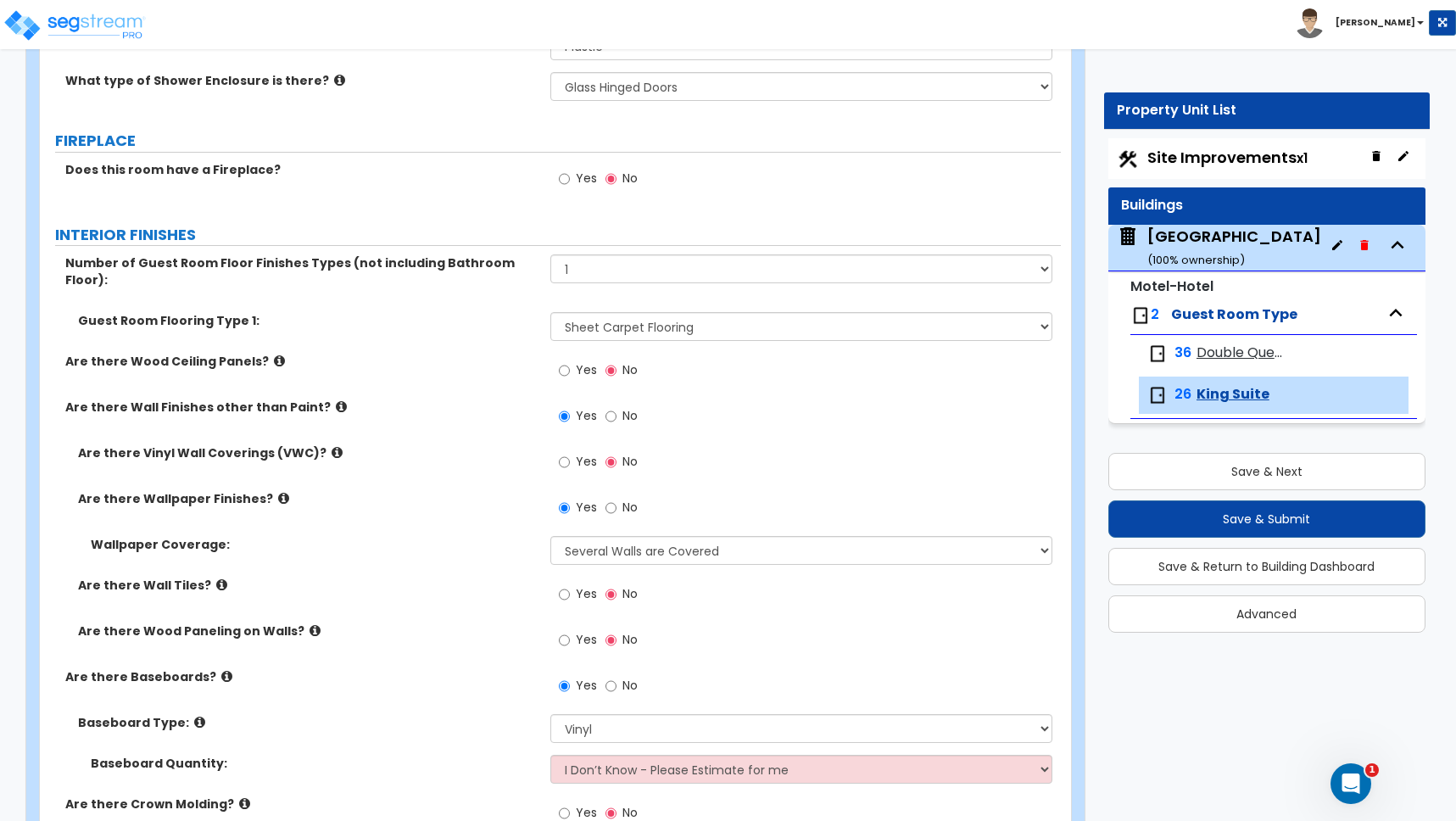
scroll to position [1655, 0]
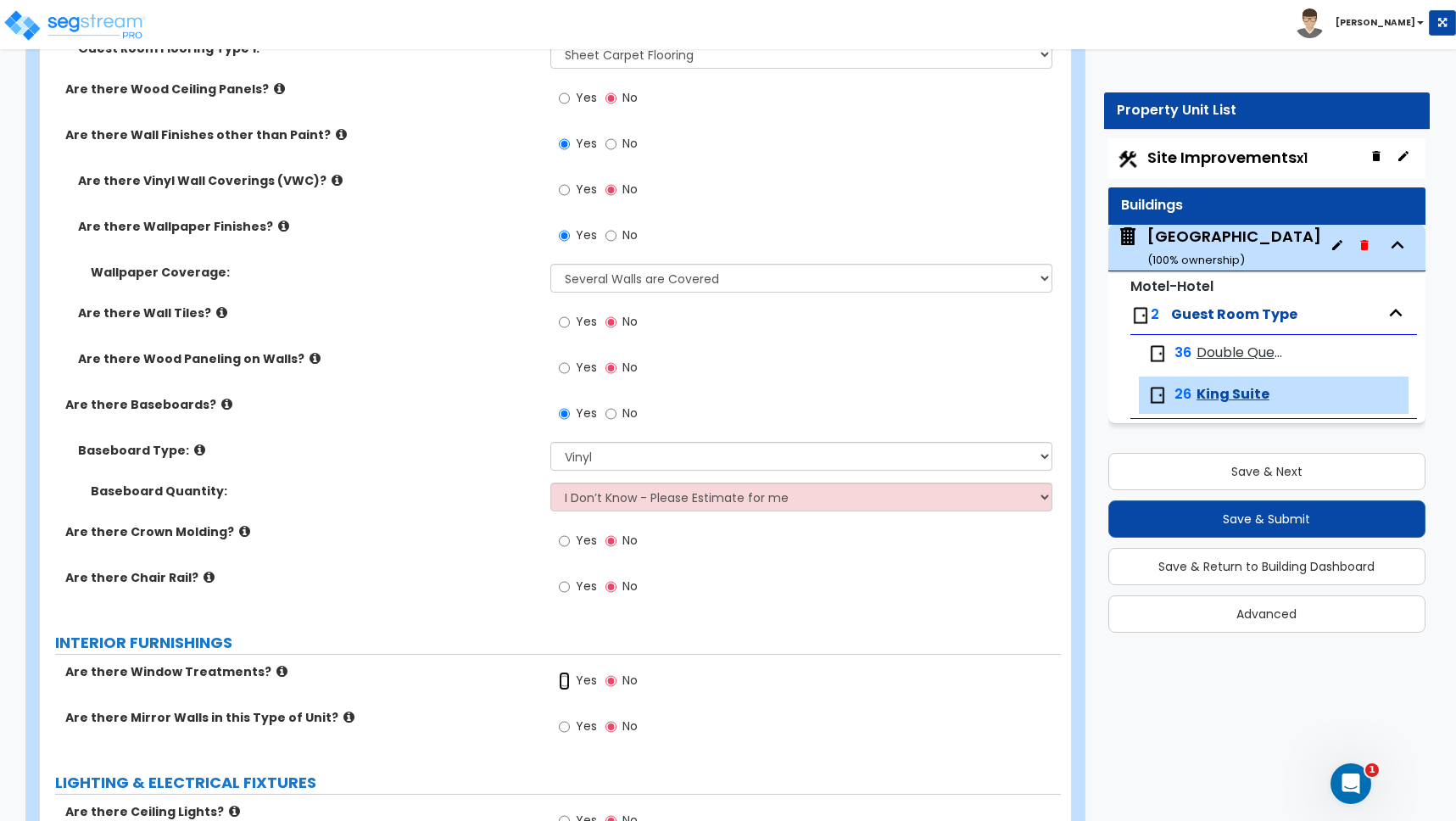
click at [564, 672] on input "Yes" at bounding box center [564, 681] width 11 height 19
radio input "true"
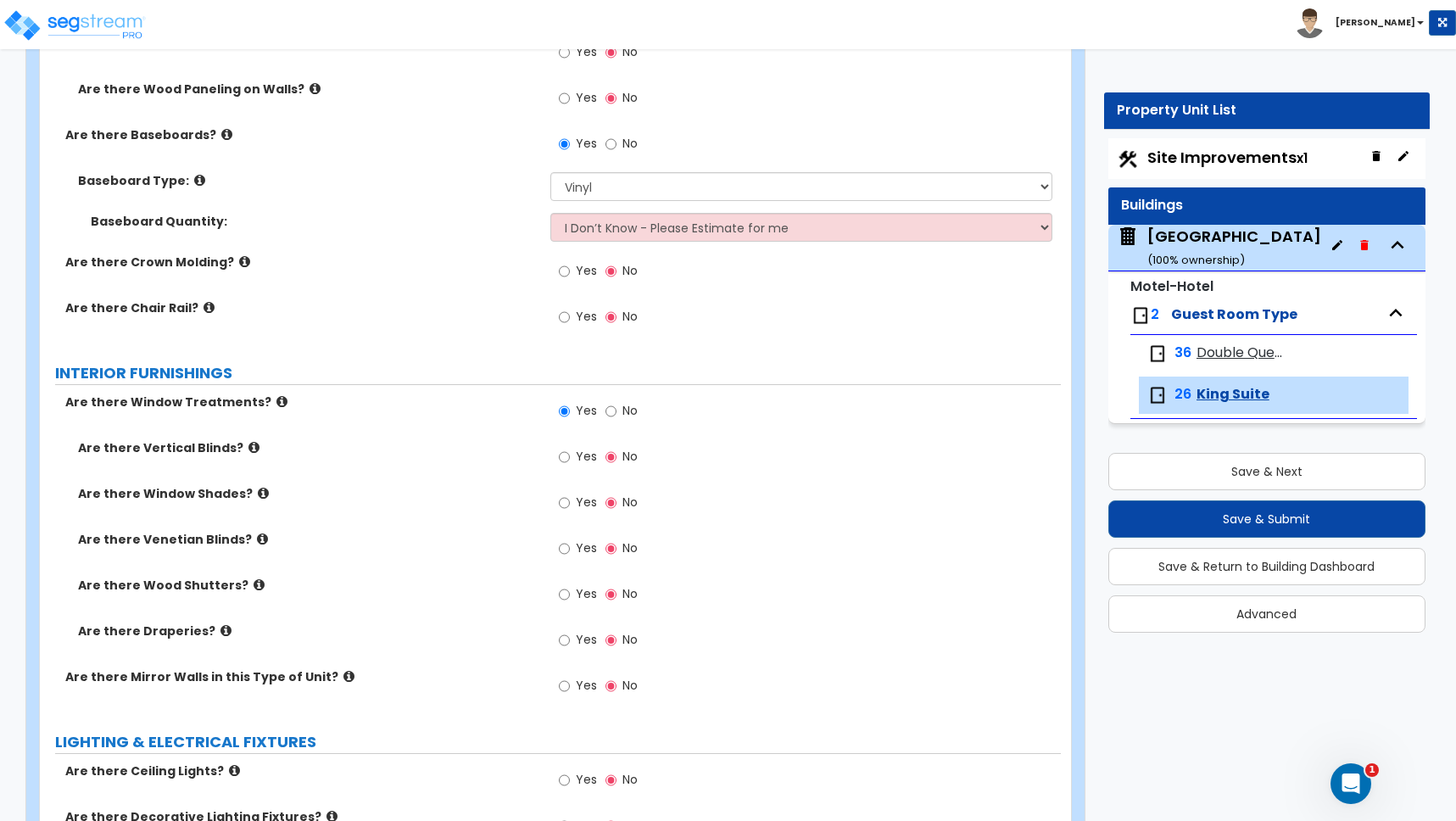
scroll to position [1955, 0]
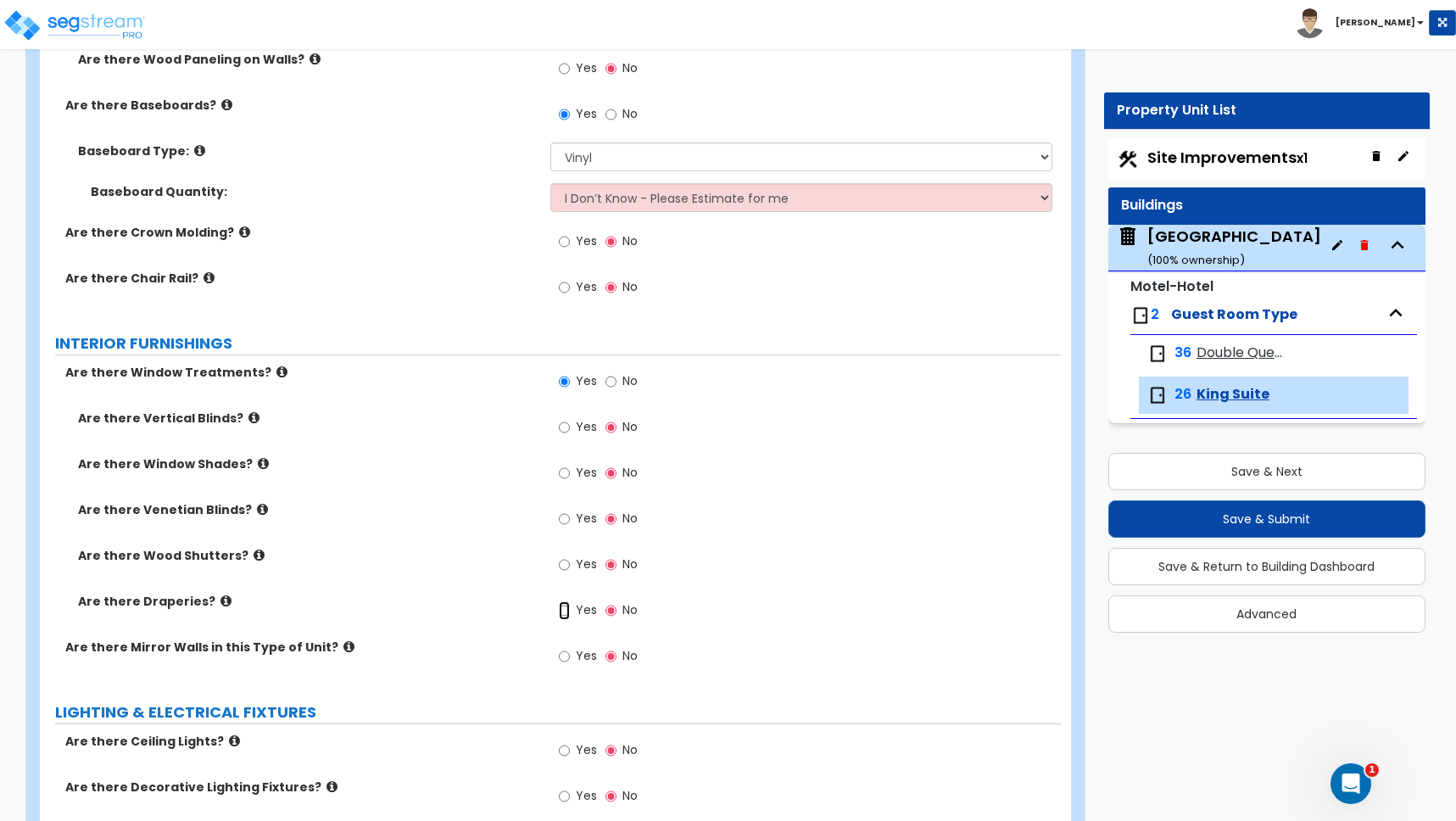
click at [565, 601] on input "Yes" at bounding box center [564, 611] width 11 height 19
radio input "true"
click at [565, 601] on input "Yes" at bounding box center [564, 611] width 11 height 19
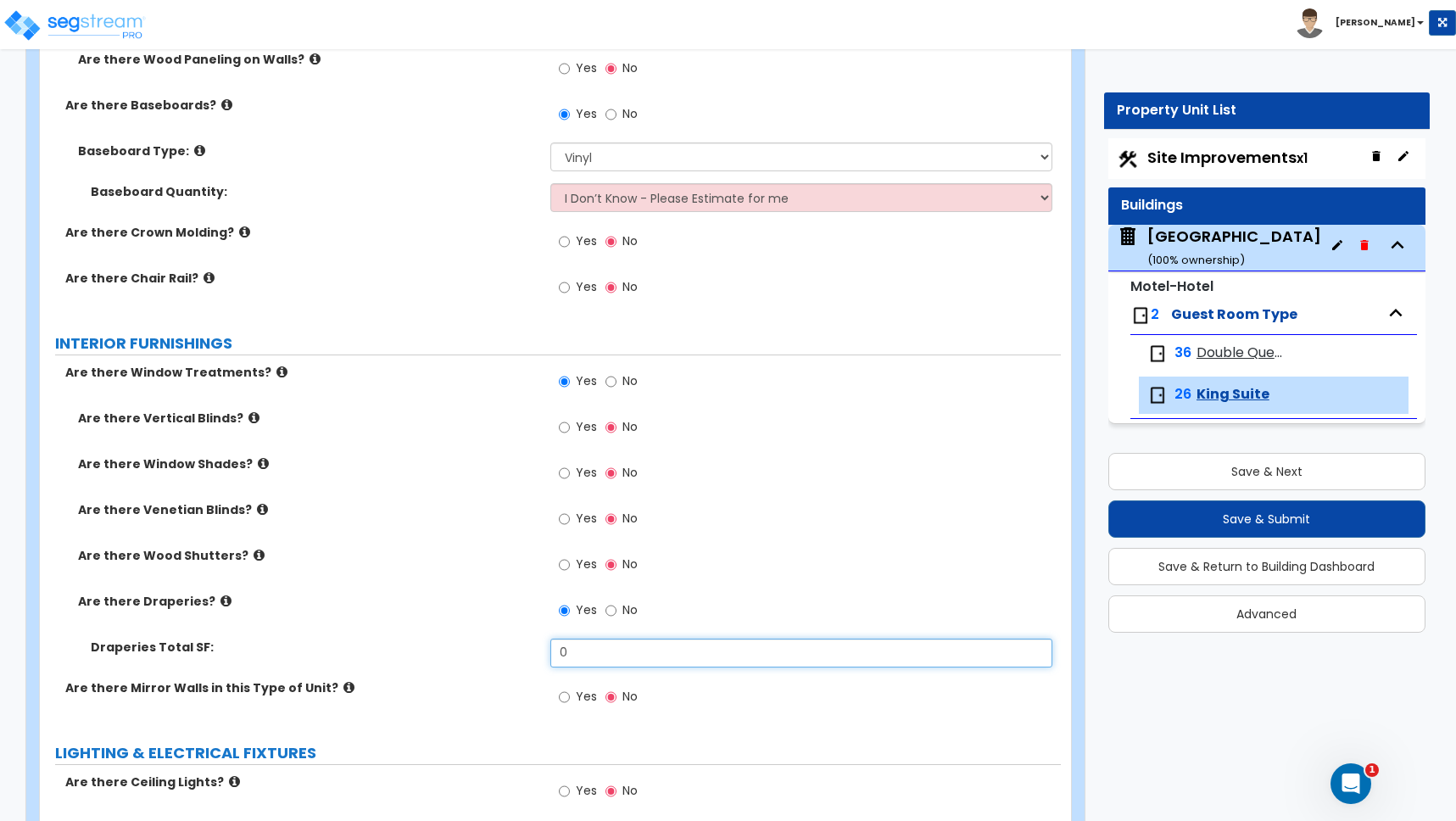
drag, startPoint x: 574, startPoint y: 628, endPoint x: 491, endPoint y: 641, distance: 84.0
click at [491, 641] on div "Draperies Total SF: 0" at bounding box center [550, 659] width 1021 height 41
type input "128"
click at [484, 639] on label "Draperies Total SF:" at bounding box center [314, 647] width 447 height 17
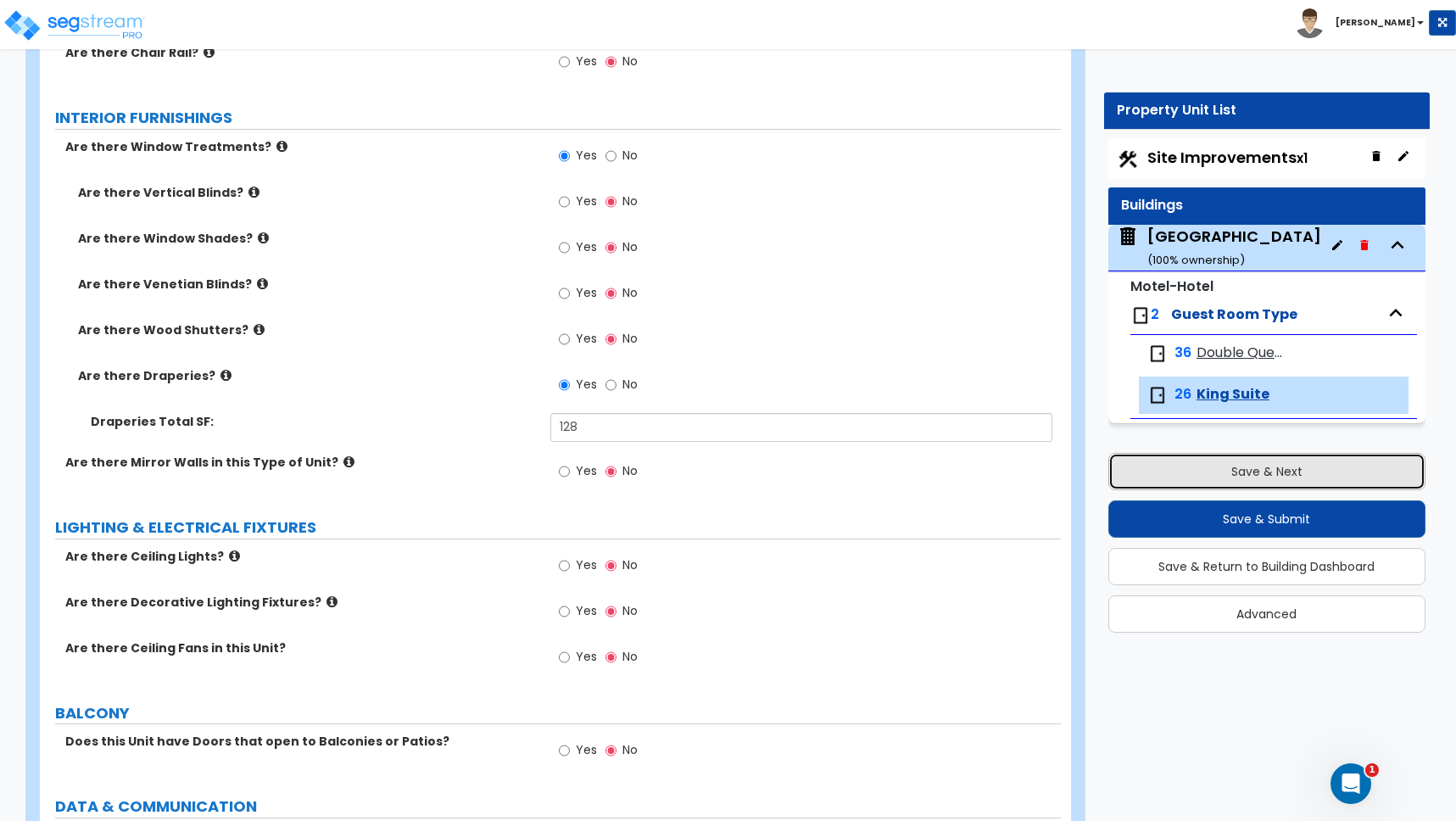
click at [1262, 463] on button "Save & Next" at bounding box center [1267, 472] width 317 height 38
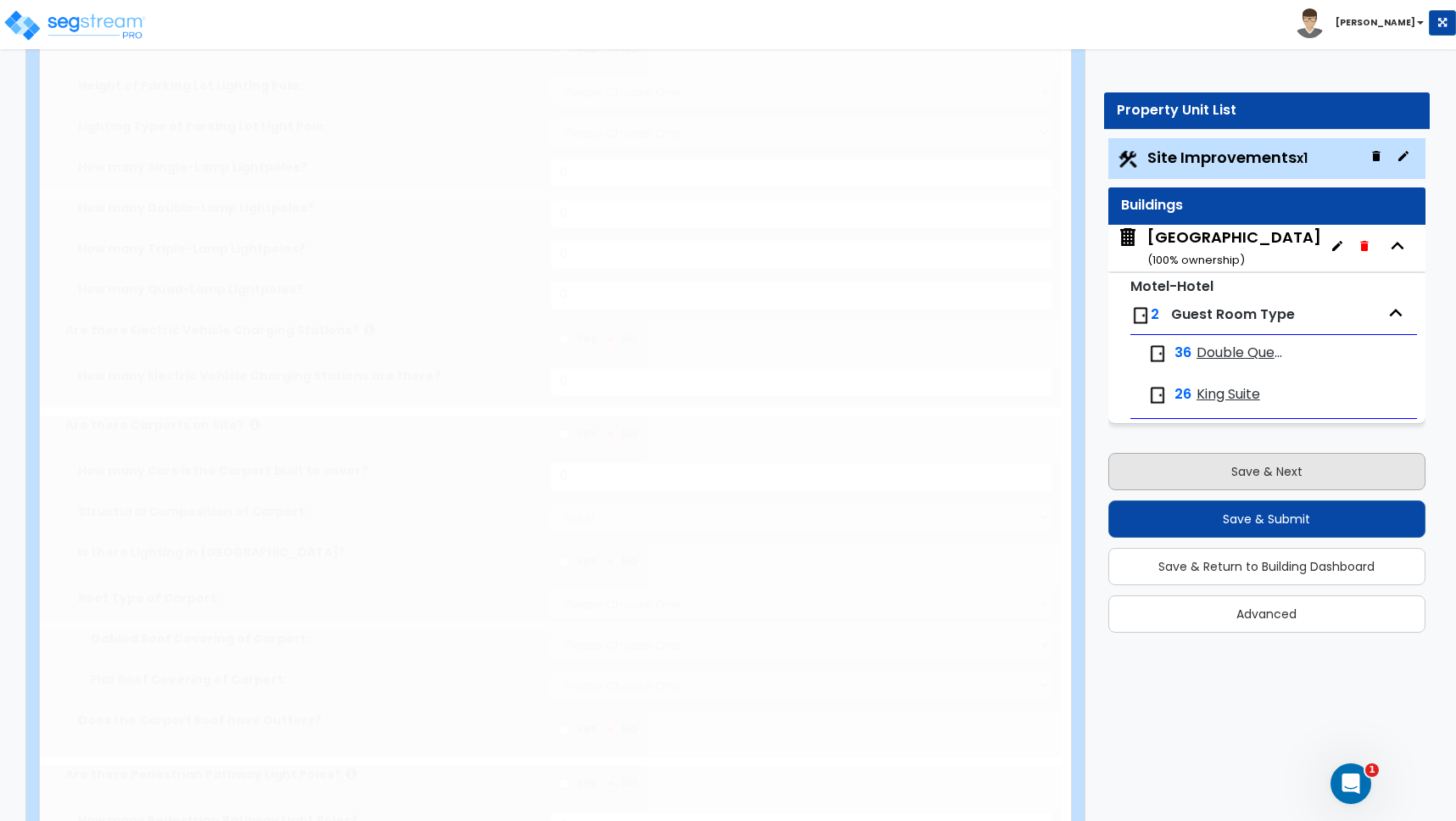
type input "1.86"
radio input "true"
type input "1"
select select "2"
type input "32000"
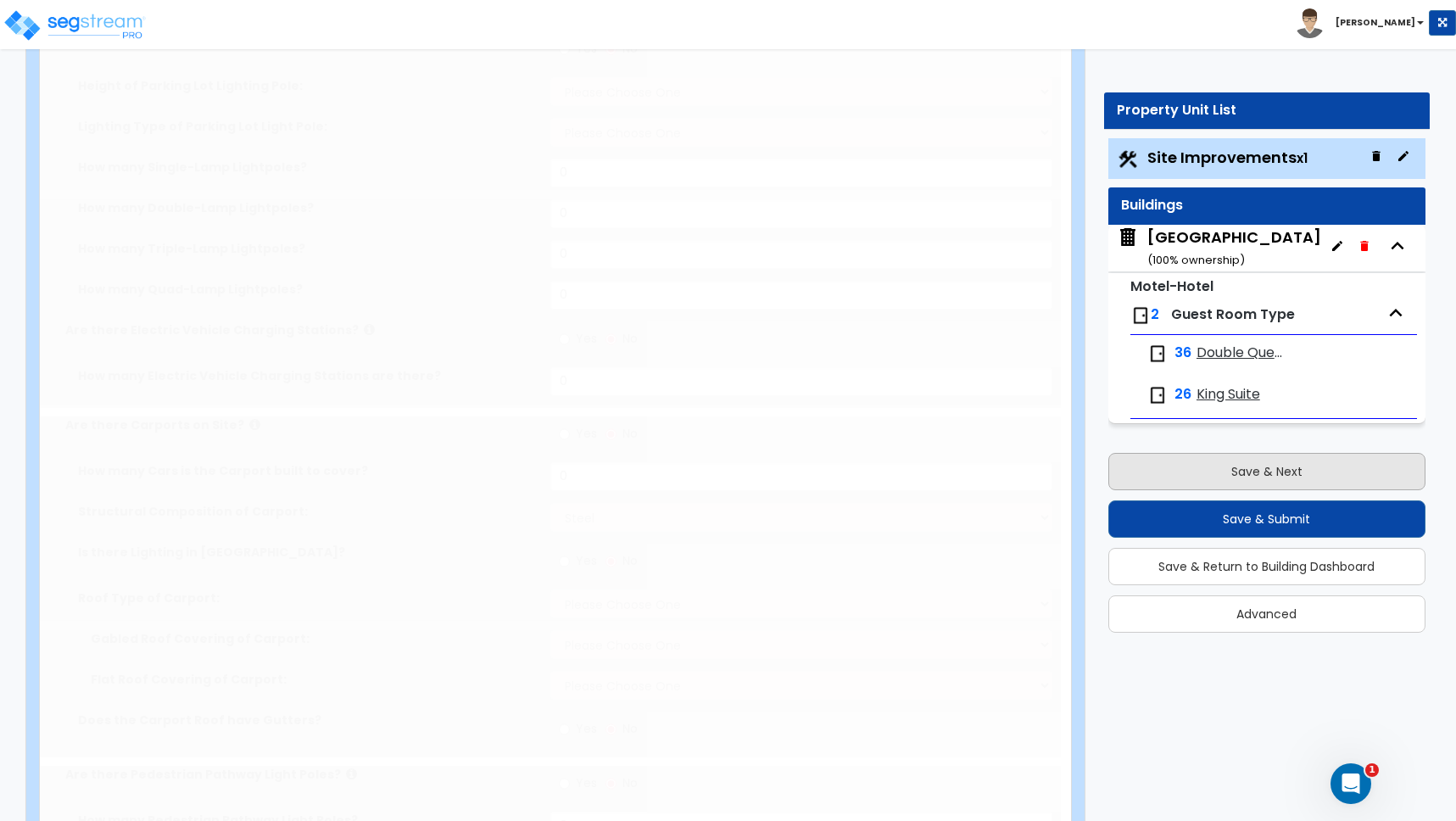
select select "2"
type input "1535"
radio input "true"
type input "2"
radio input "true"
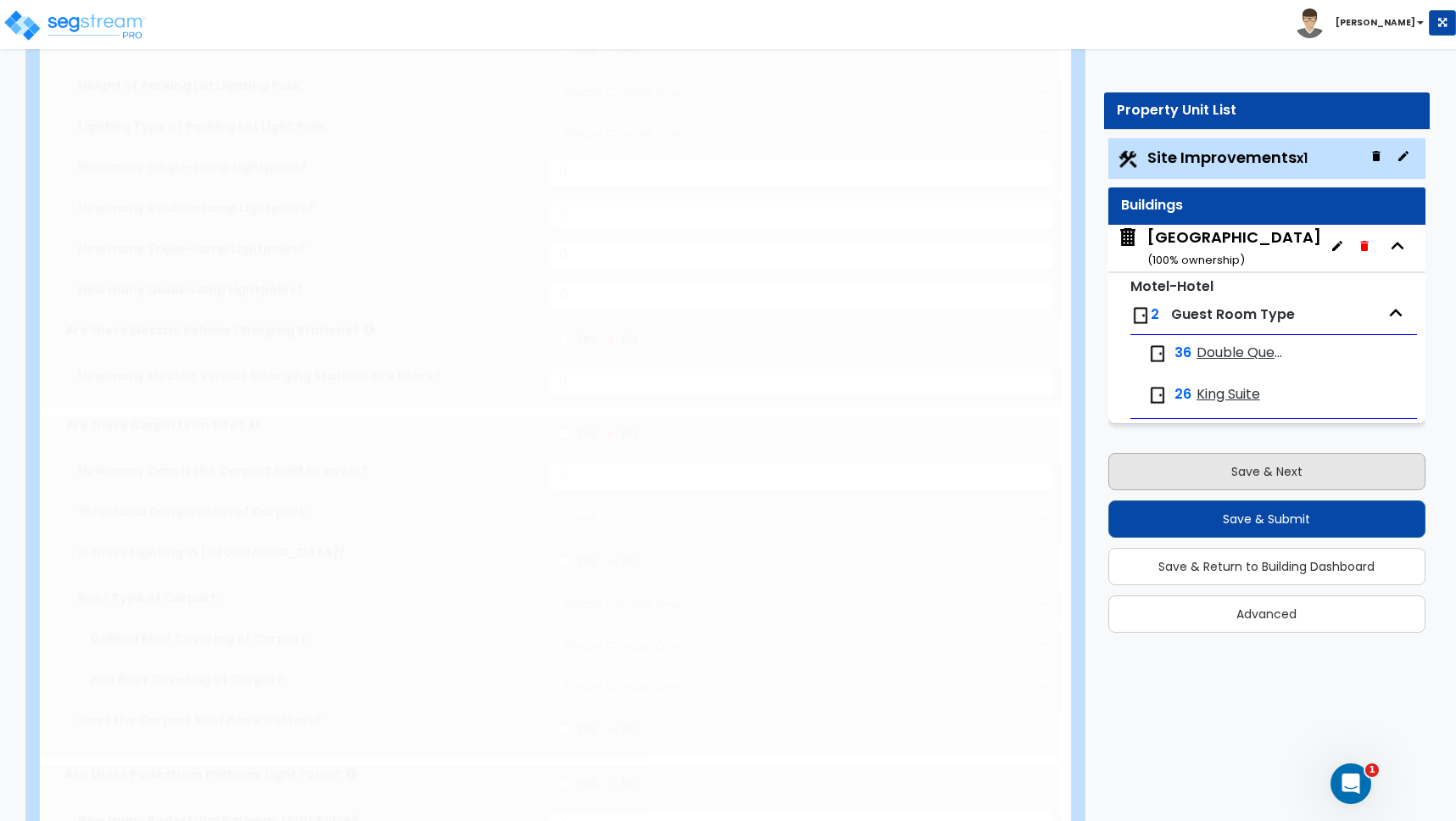
select select "2"
select select "1"
type input "1228"
radio input "true"
type input "11"
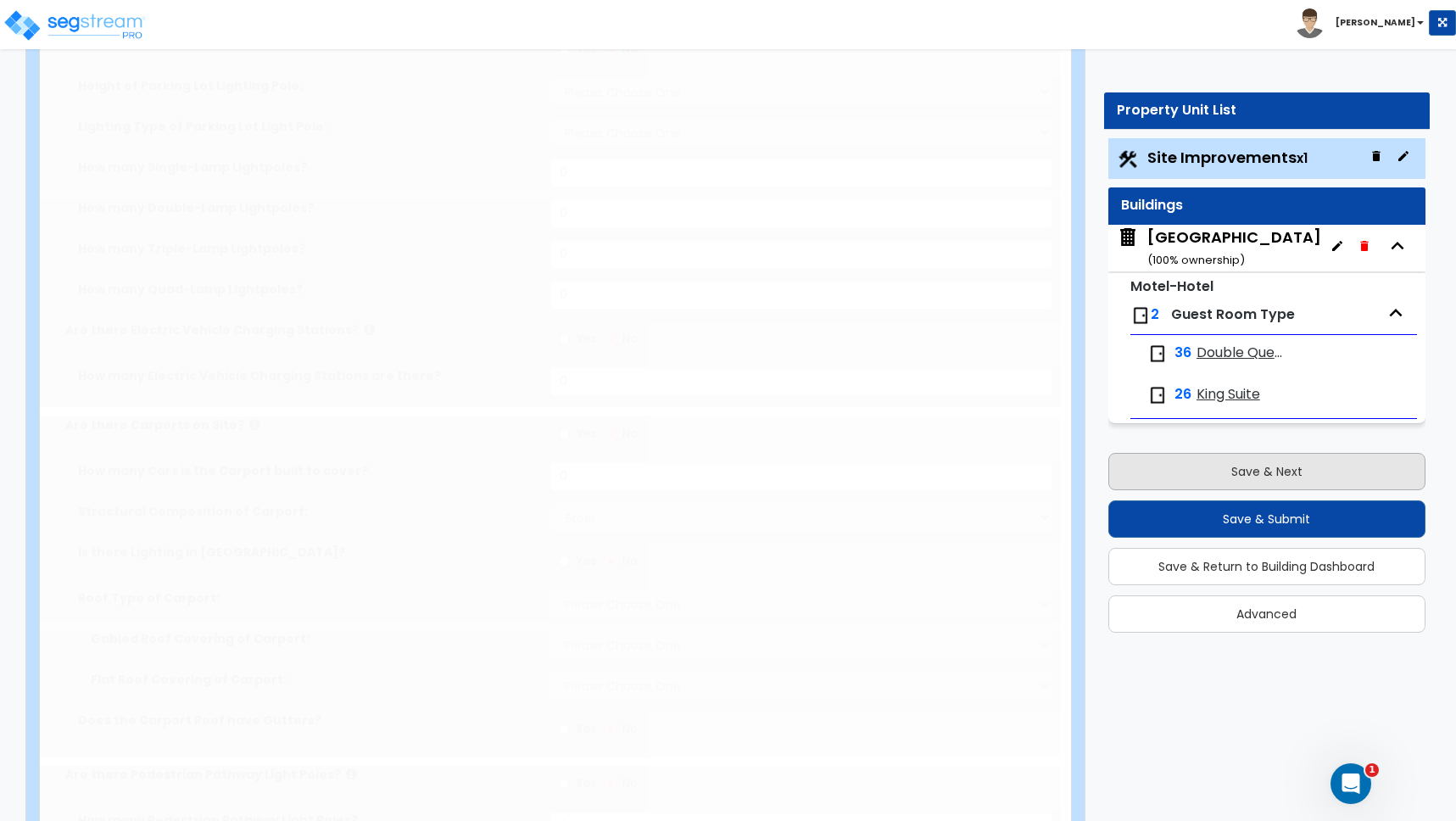
radio input "true"
select select "1"
type input "62"
radio input "true"
select select "2"
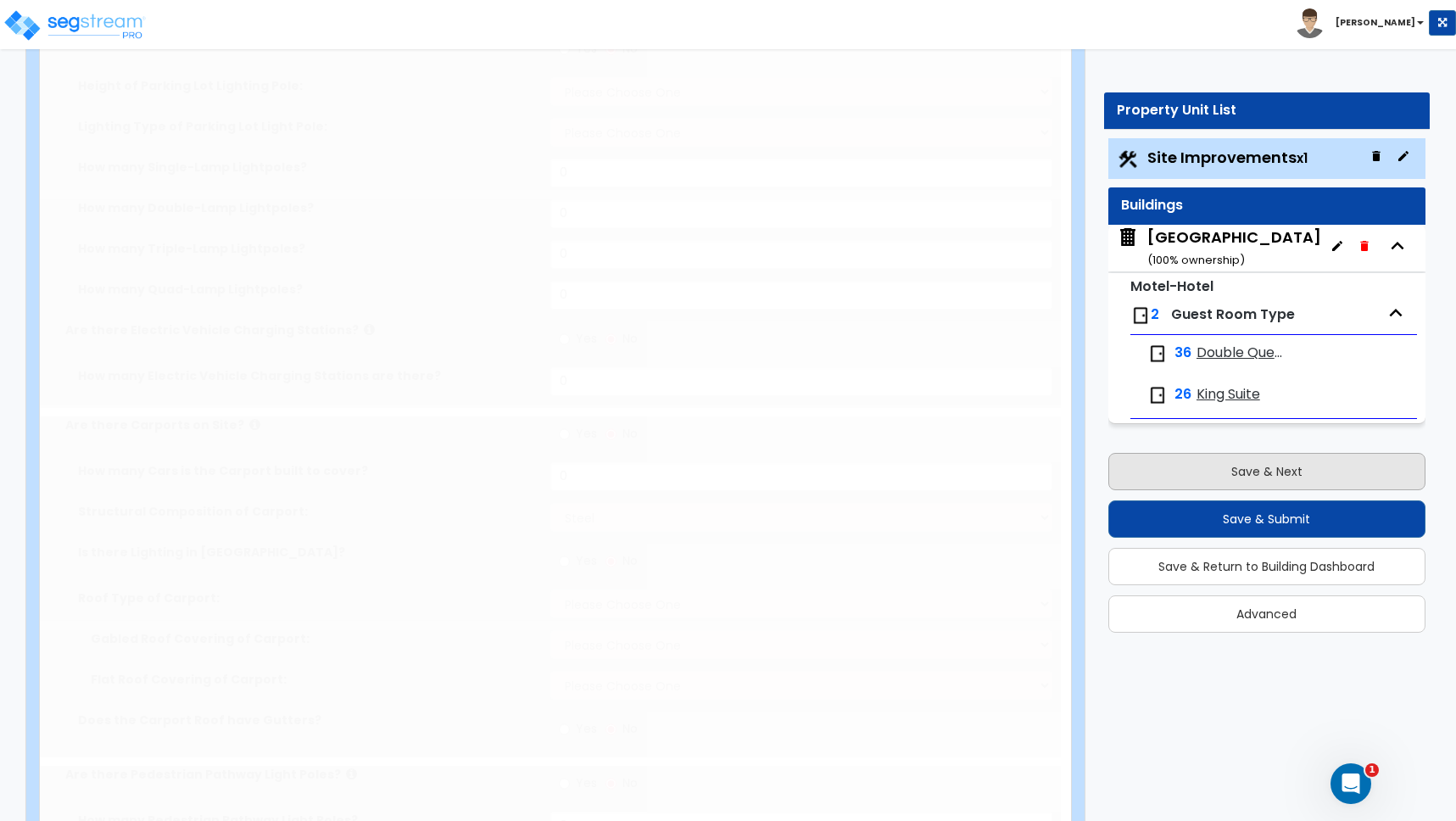
select select "1"
type input "4"
radio input "true"
type input "8"
radio input "true"
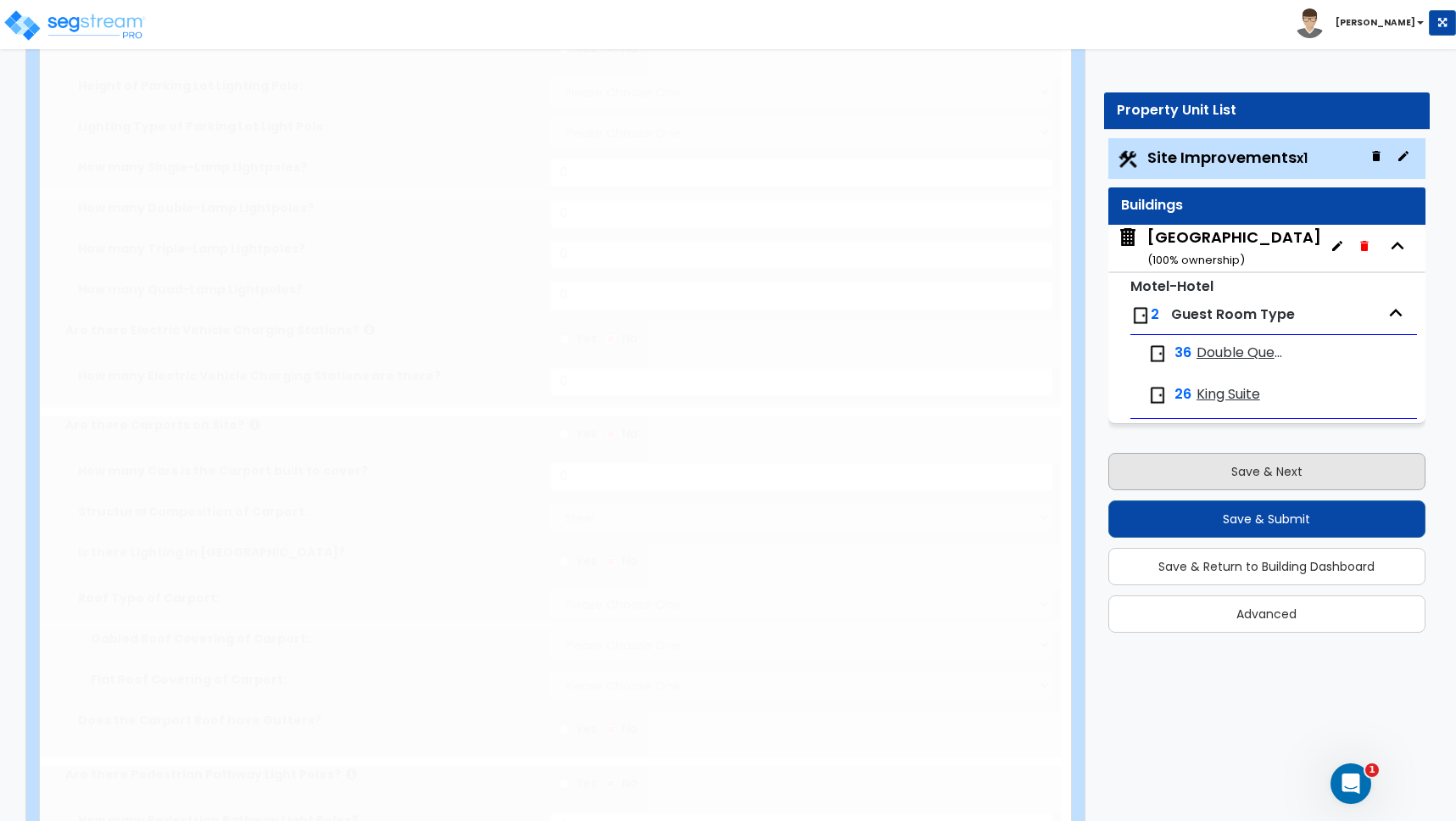
select select "2"
type input "700"
select select "1"
radio input "true"
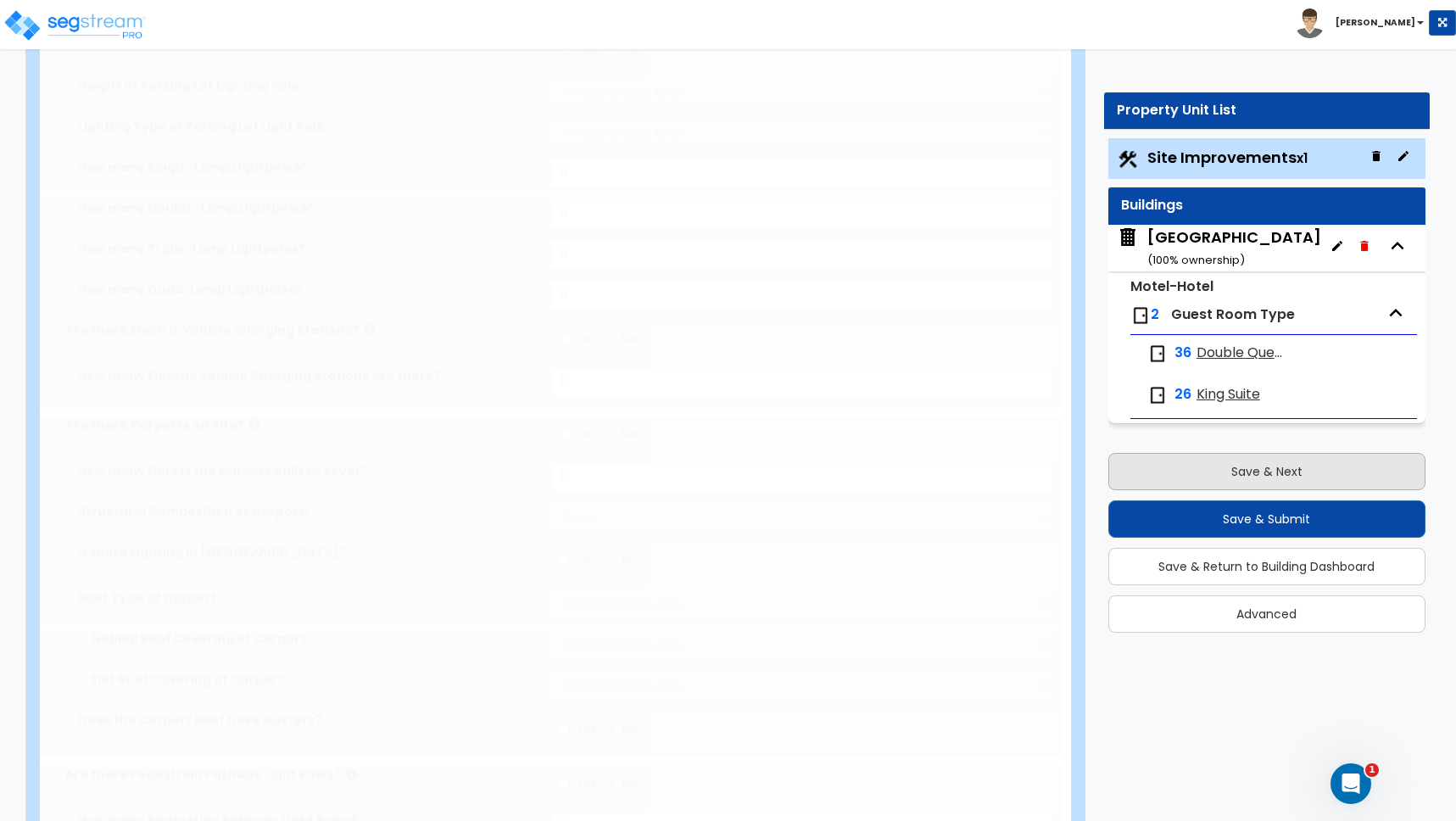
select select "3"
type input "482"
radio input "true"
select select "4"
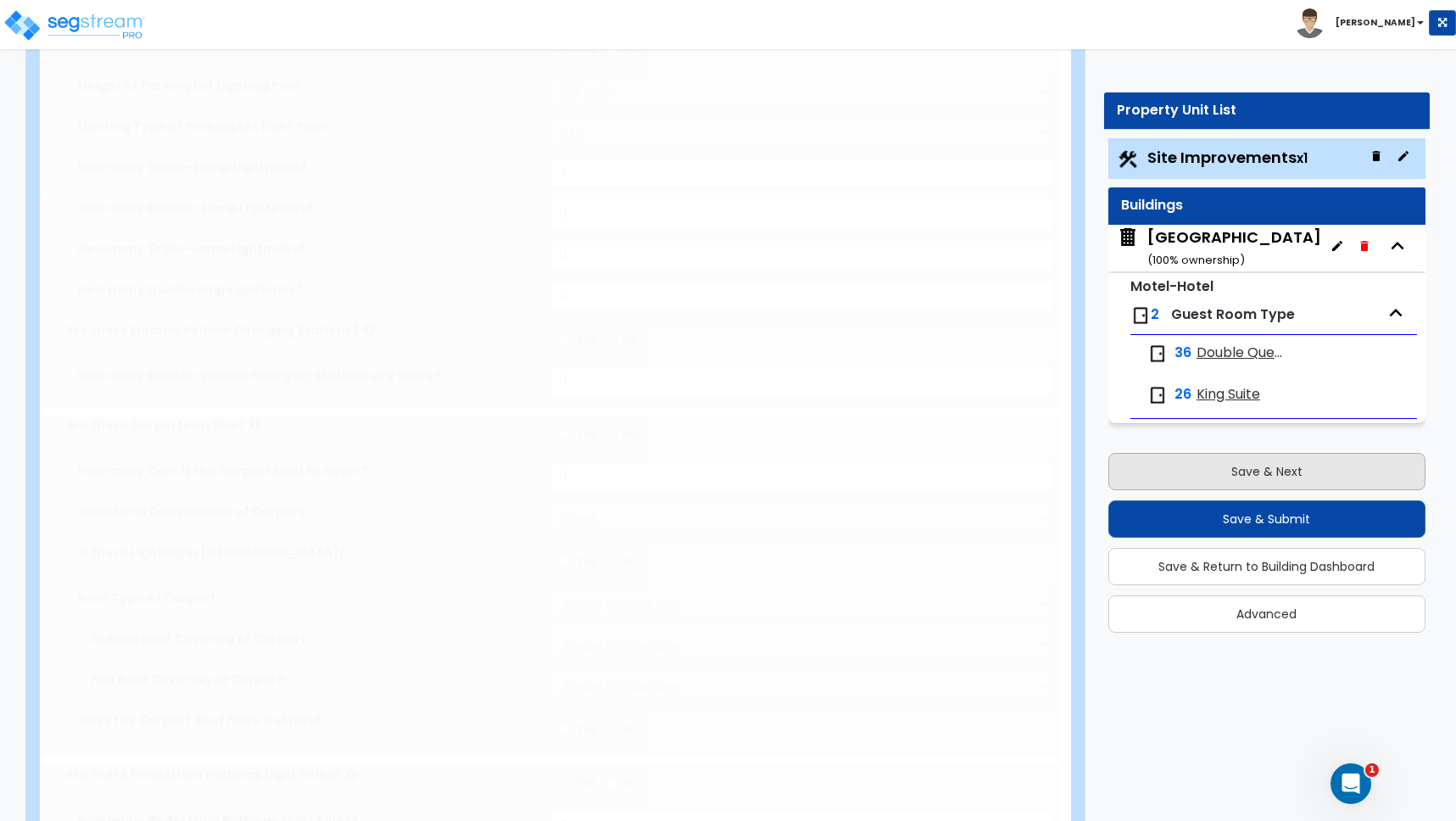
type input "90"
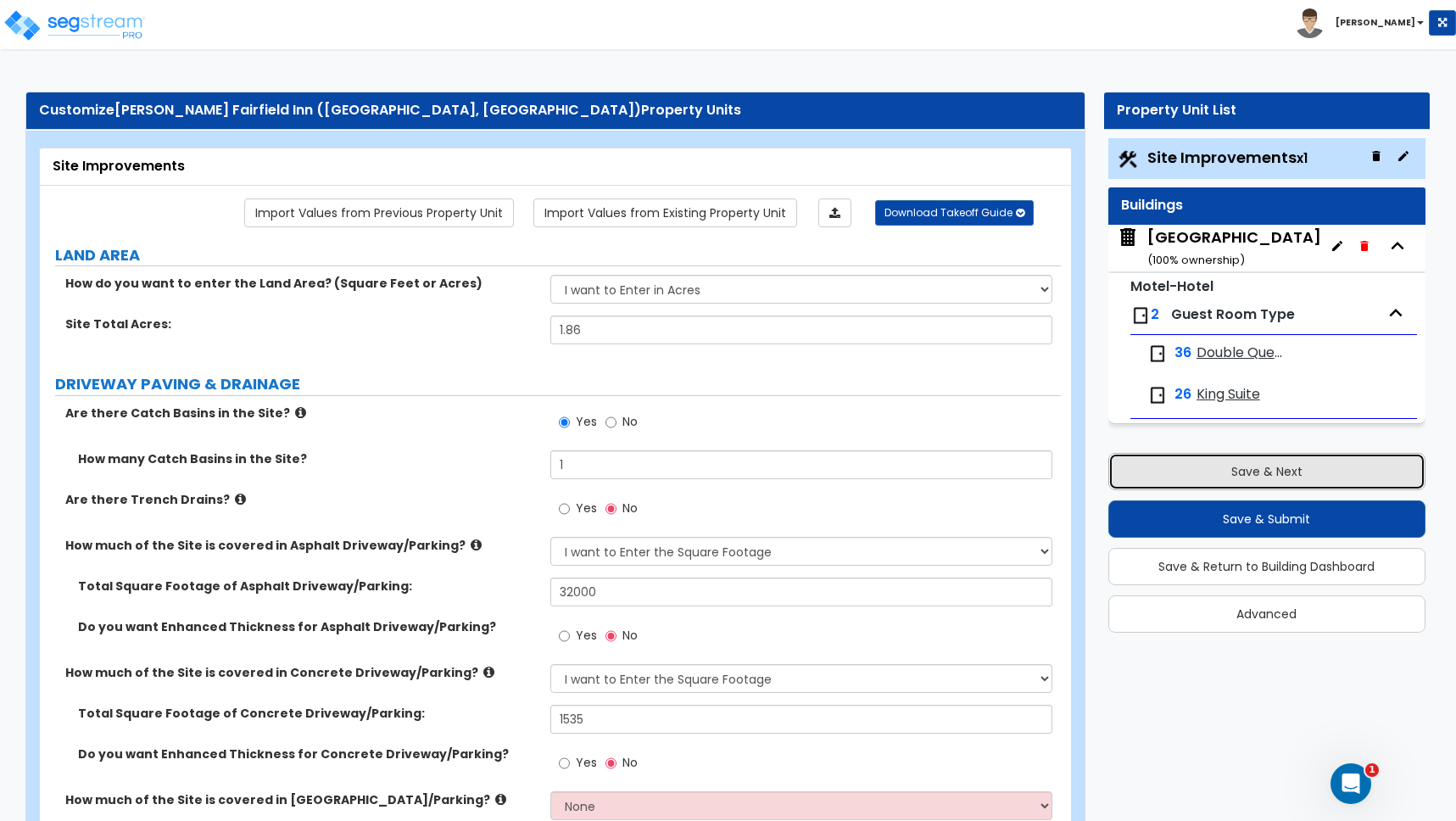
click at [1258, 475] on button "Save & Next" at bounding box center [1267, 472] width 317 height 38
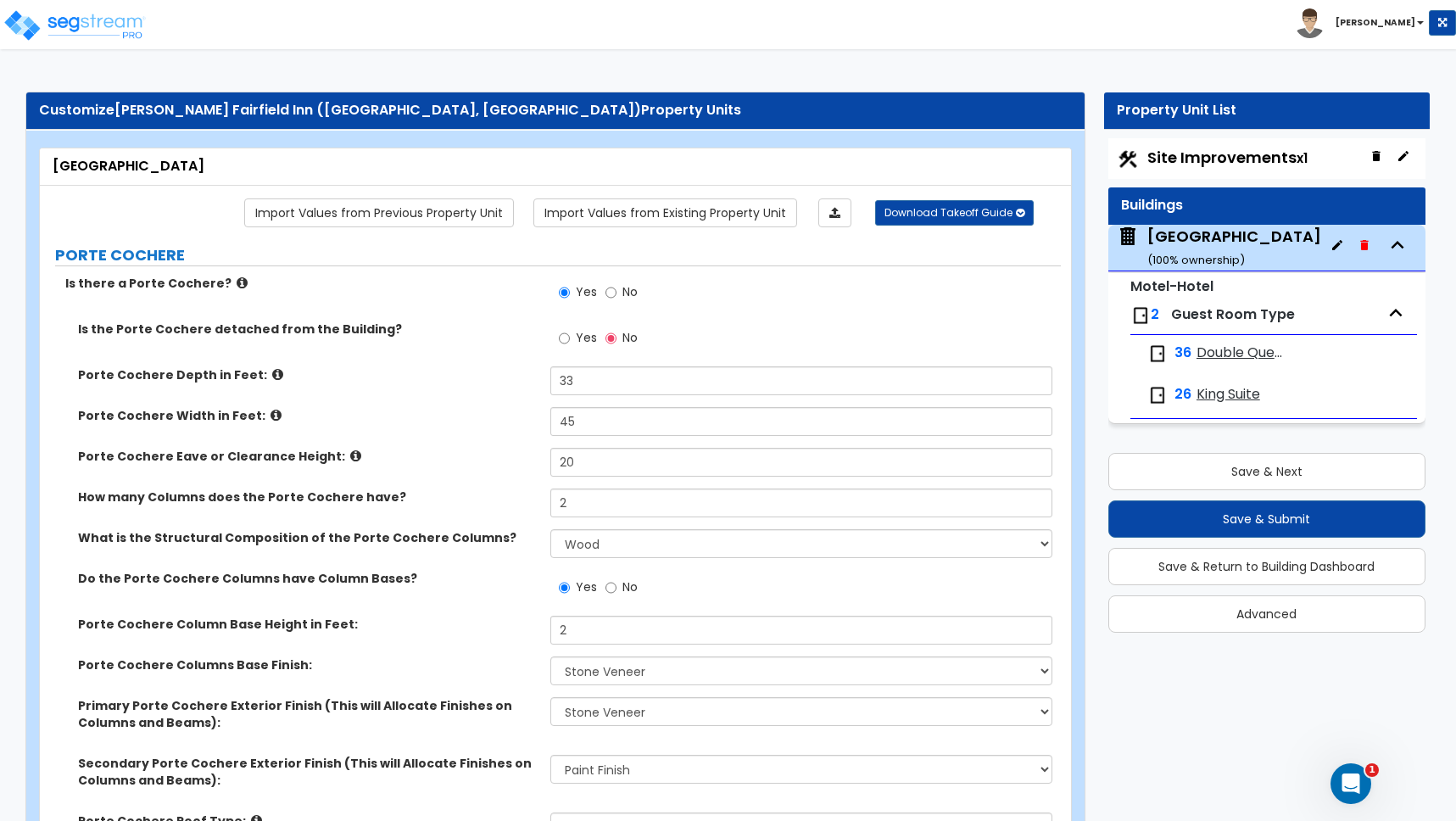
click at [1404, 21] on b "[PERSON_NAME]" at bounding box center [1376, 22] width 79 height 12
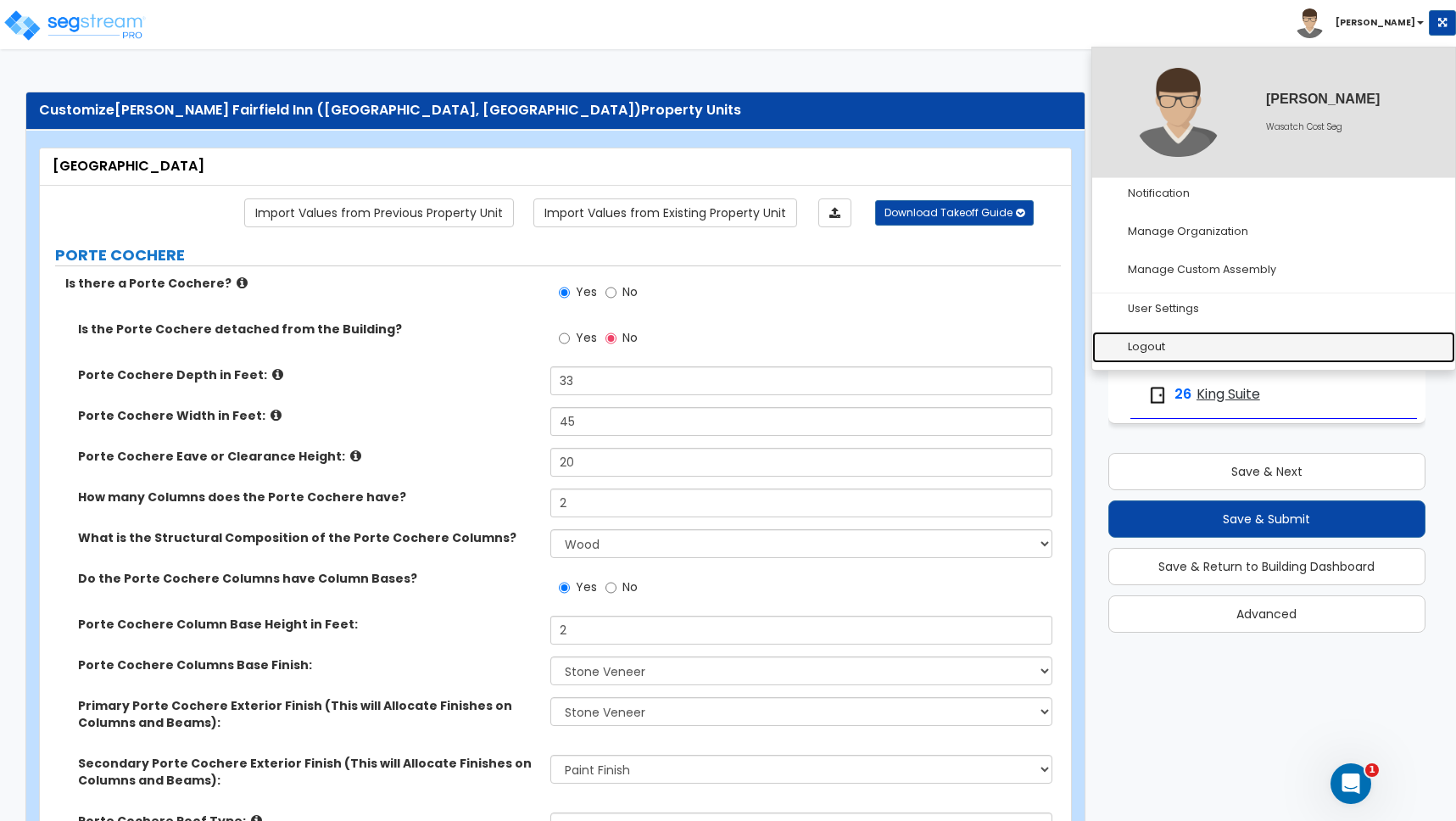
click at [1152, 348] on link "Logout" at bounding box center [1274, 346] width 363 height 31
